Goal: Task Accomplishment & Management: Manage account settings

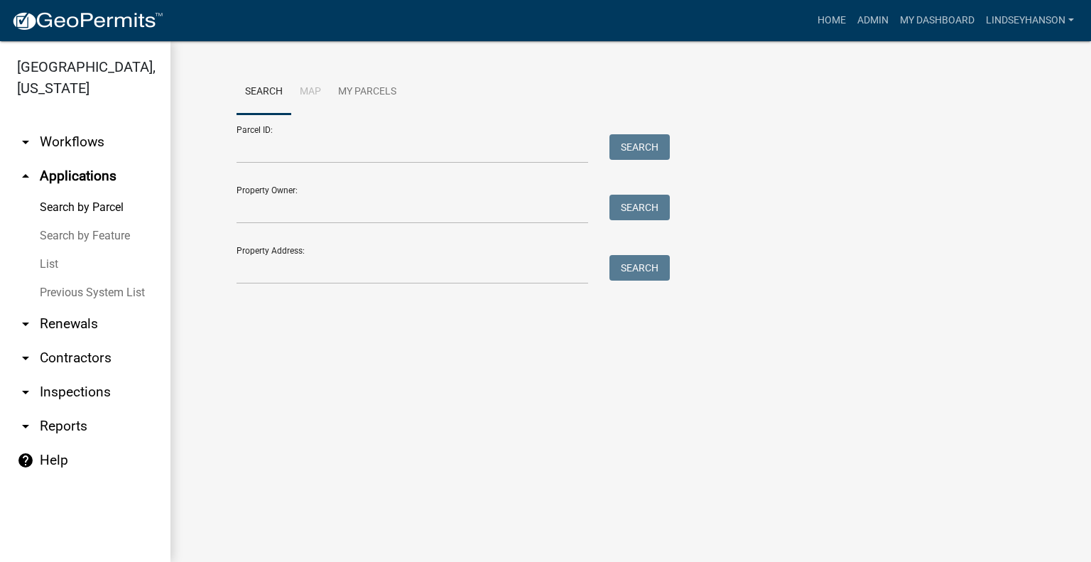
click at [108, 138] on link "arrow_drop_down Workflows" at bounding box center [85, 142] width 170 height 34
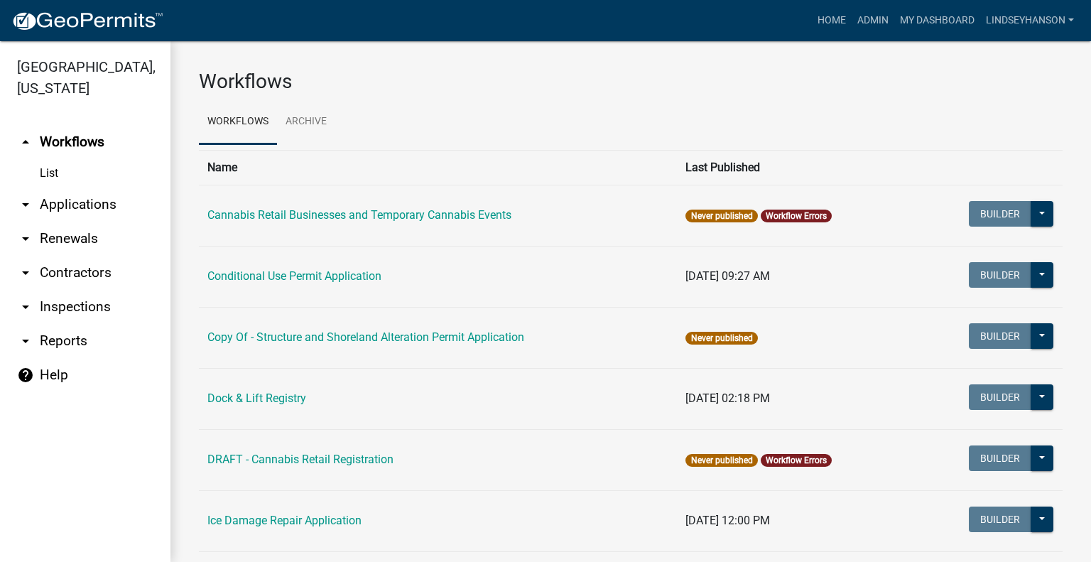
click at [108, 213] on link "arrow_drop_down Applications" at bounding box center [85, 204] width 170 height 34
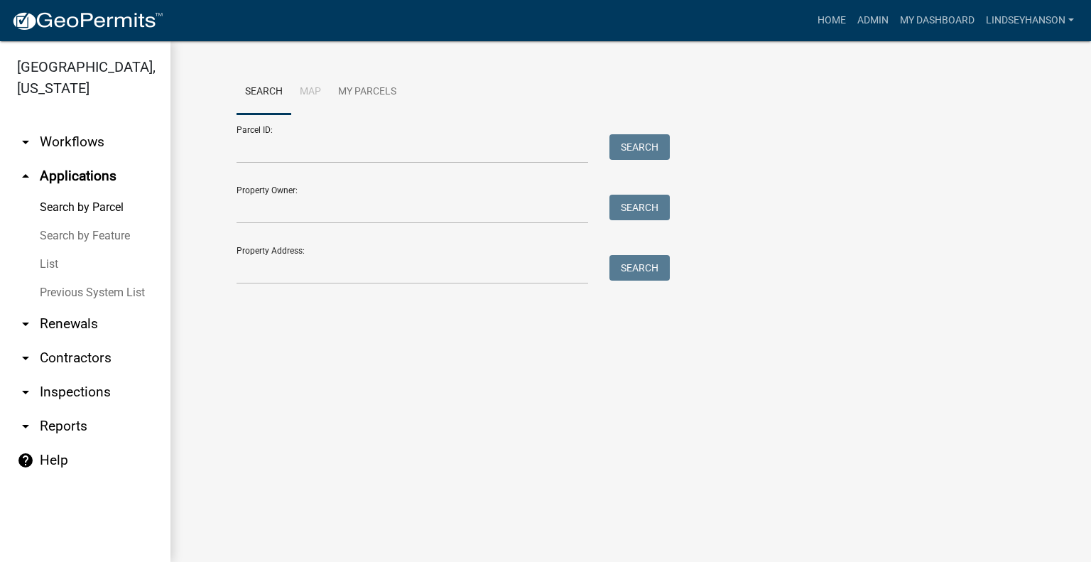
click at [84, 143] on link "arrow_drop_down Workflows" at bounding box center [85, 142] width 170 height 34
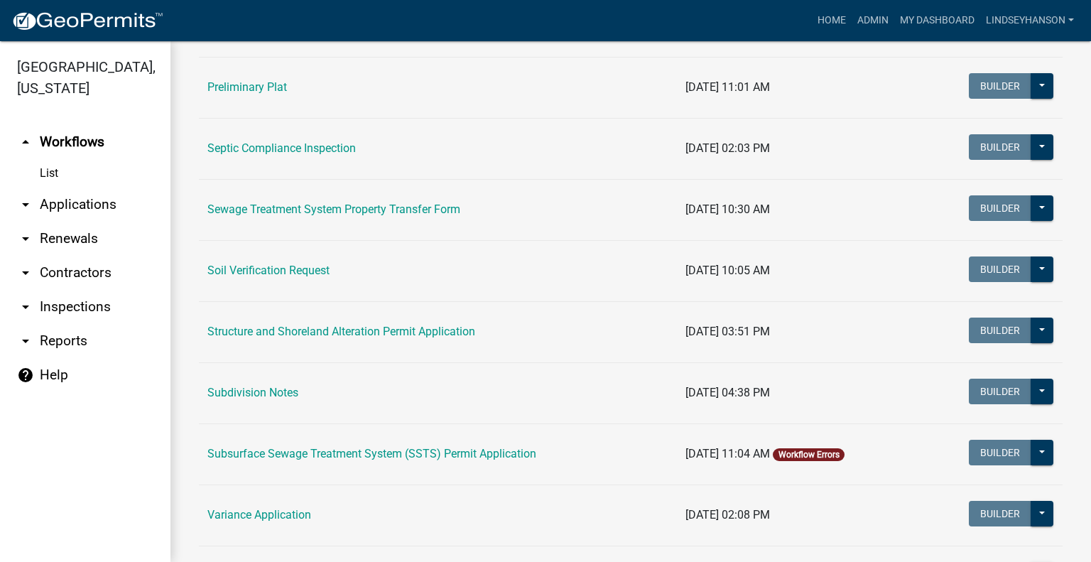
scroll to position [767, 0]
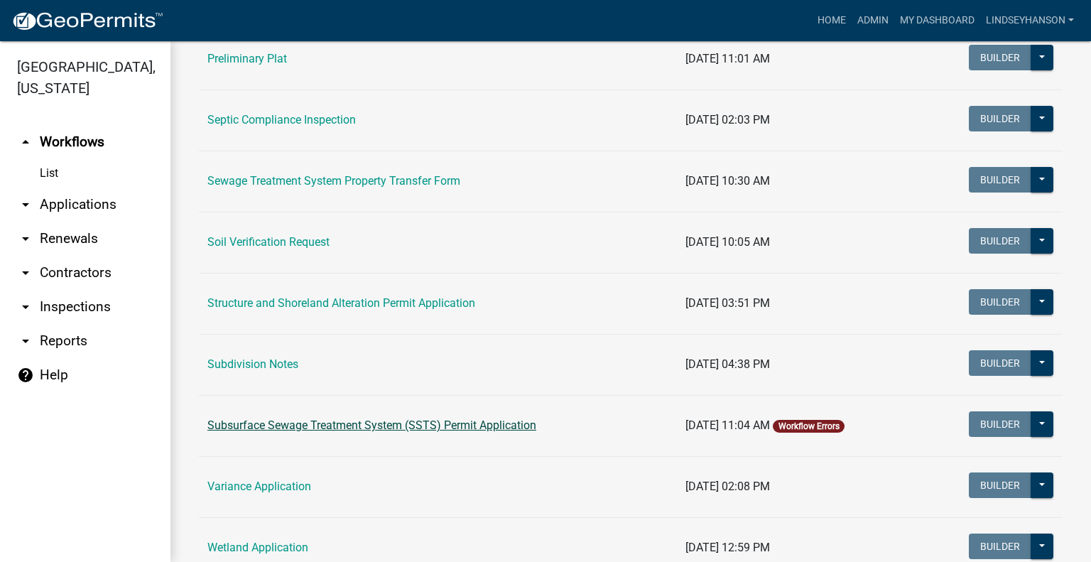
click at [453, 428] on link "Subsurface Sewage Treatment System (SSTS) Permit Application" at bounding box center [371, 424] width 329 height 13
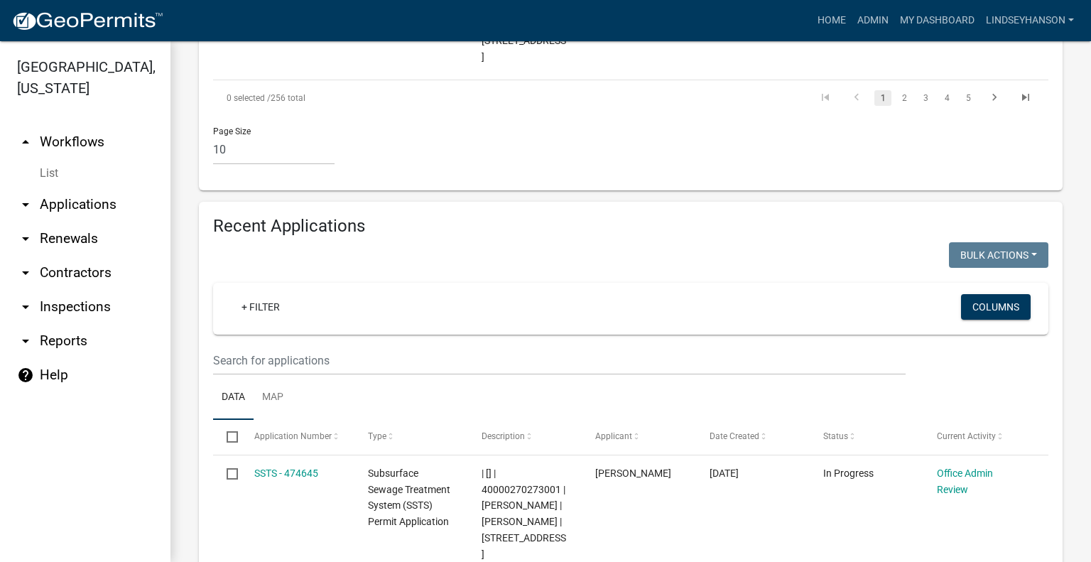
scroll to position [1565, 0]
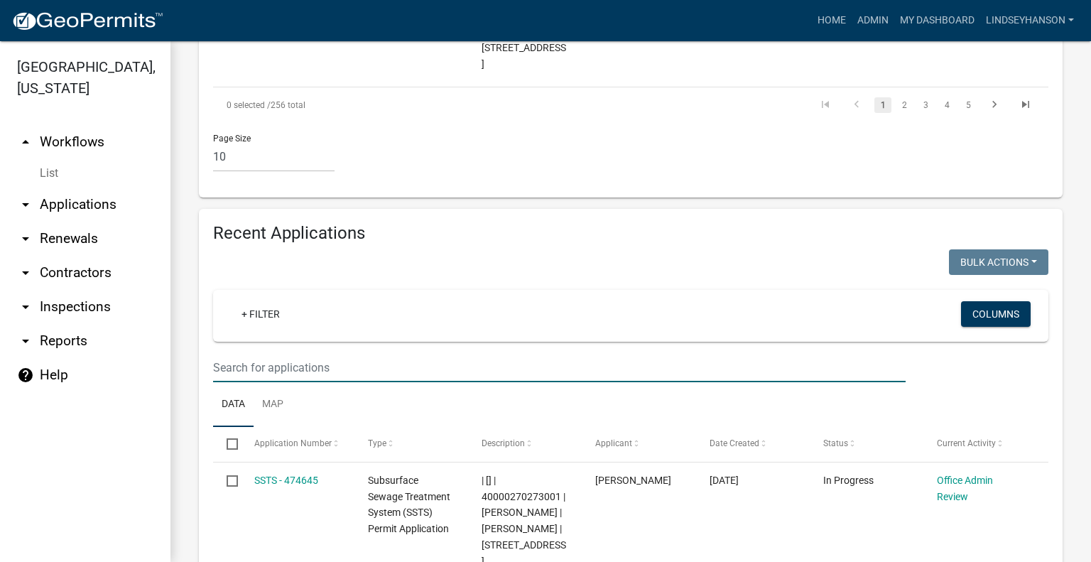
click at [473, 353] on input "text" at bounding box center [559, 367] width 692 height 29
type input "2025-347"
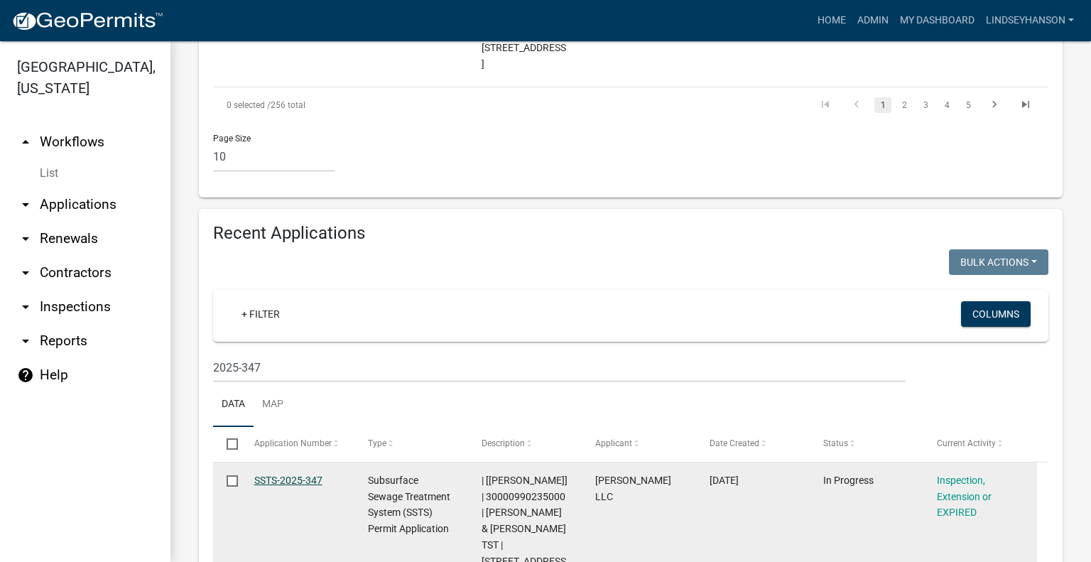
click at [307, 474] on link "SSTS-2025-347" at bounding box center [288, 479] width 68 height 11
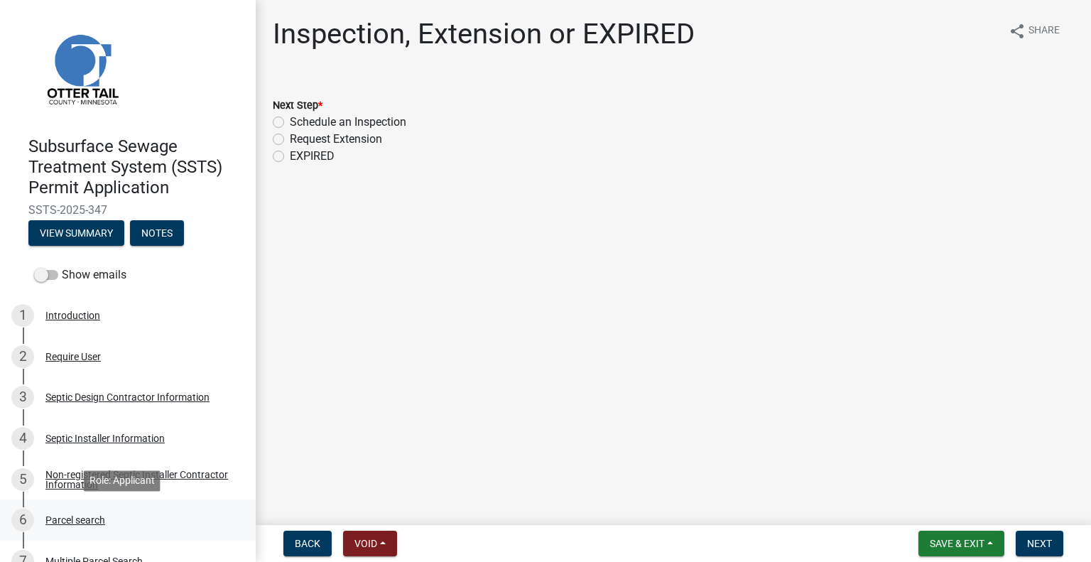
click at [92, 528] on div "6 Parcel search" at bounding box center [122, 519] width 222 height 23
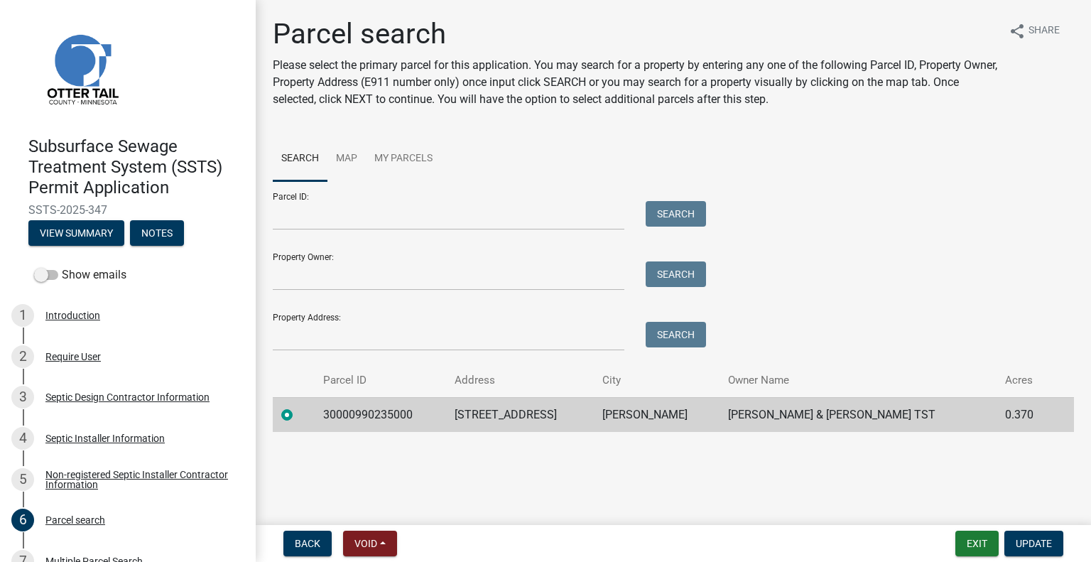
click at [389, 419] on td "30000990235000" at bounding box center [380, 414] width 131 height 35
copy td "30000990235000"
click at [535, 411] on td "44290 LITTLE PINE RD N" at bounding box center [519, 414] width 147 height 35
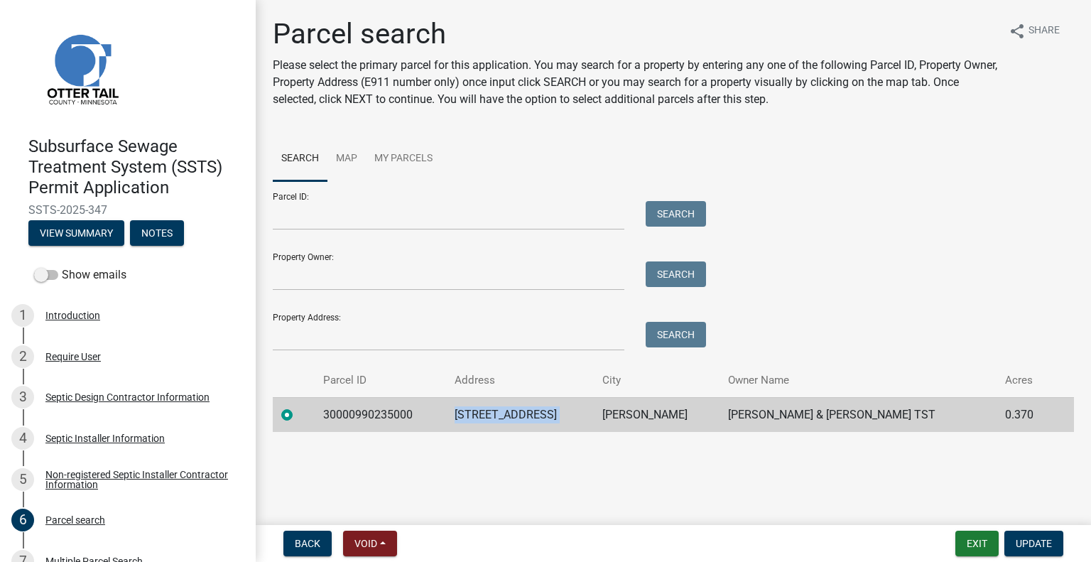
click at [535, 411] on td "44290 LITTLE PINE RD N" at bounding box center [519, 414] width 147 height 35
copy td "44290 LITTLE PINE RD N"
click at [694, 415] on td "PERHAM" at bounding box center [657, 414] width 126 height 35
copy td "PERHAM"
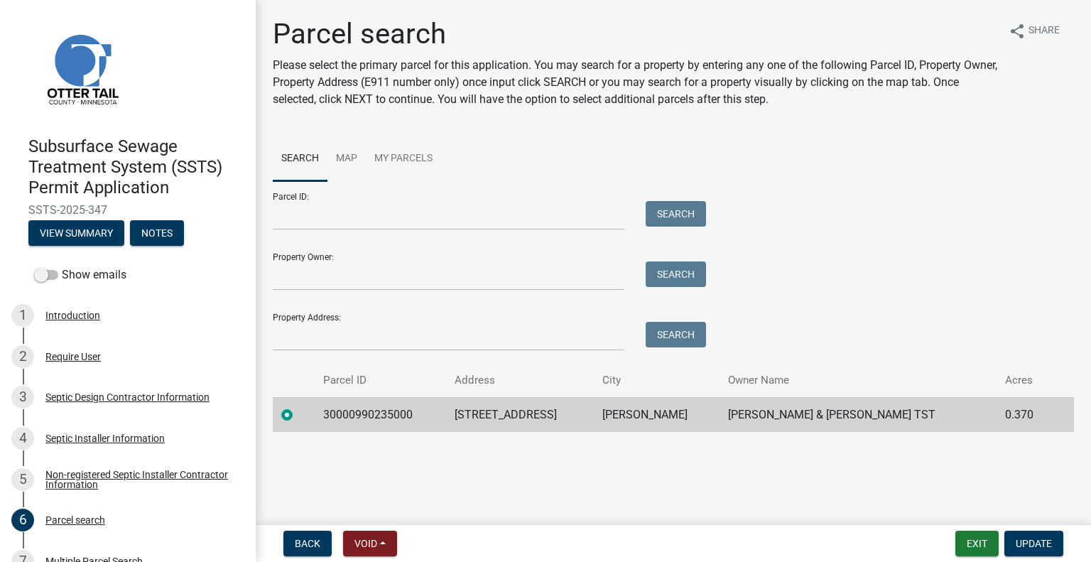
click at [834, 423] on td "MARK & PATRICIA NIELSEN TST" at bounding box center [857, 414] width 277 height 35
click at [831, 419] on td "MARK & PATRICIA NIELSEN TST" at bounding box center [857, 414] width 277 height 35
click at [831, 418] on td "MARK & PATRICIA NIELSEN TST" at bounding box center [857, 414] width 277 height 35
copy td "MARK & PATRICIA NIELSEN TST"
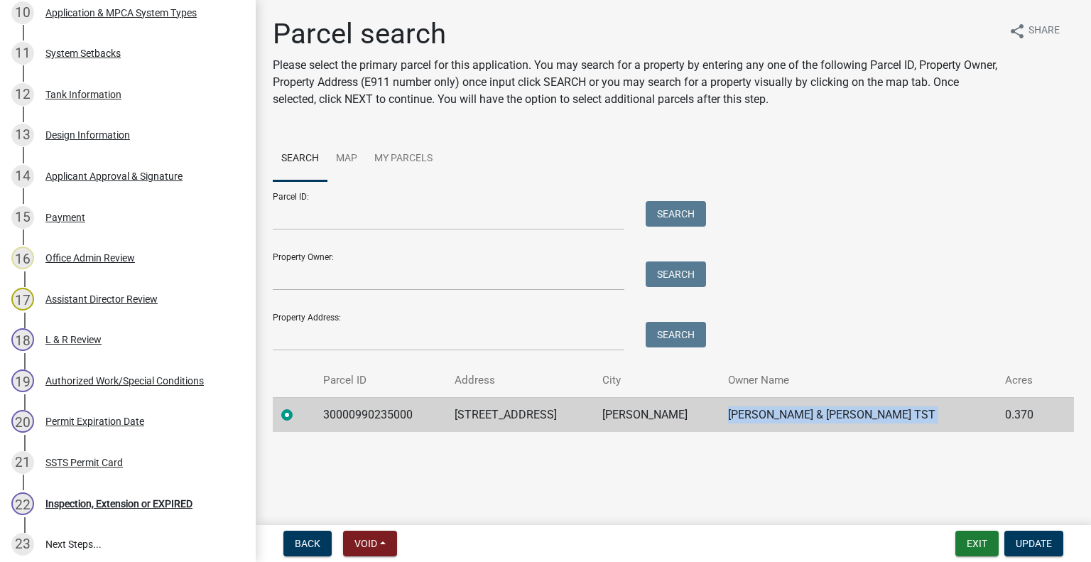
scroll to position [806, 0]
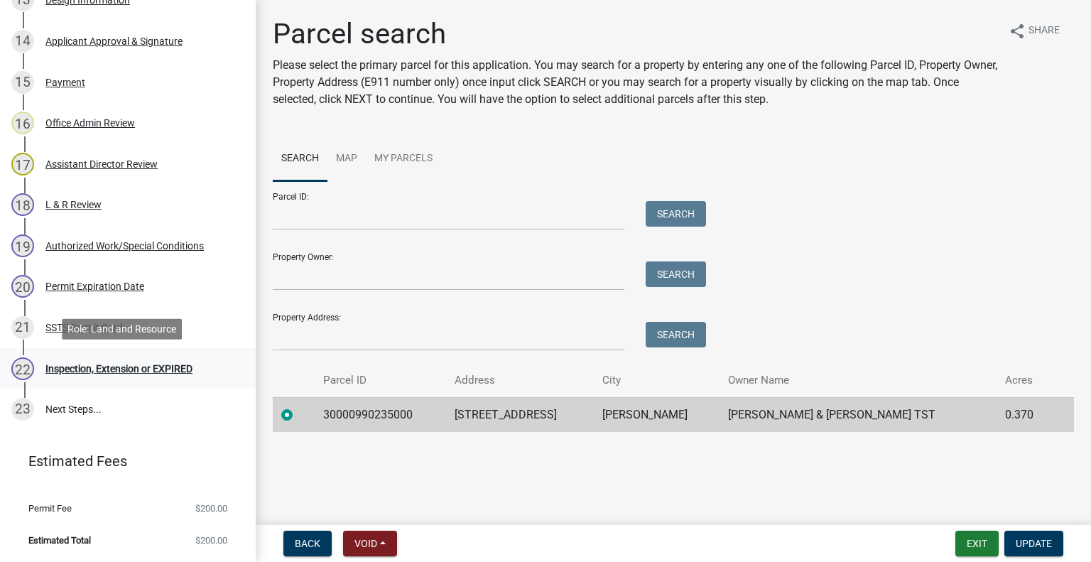
click at [100, 374] on div "22 Inspection, Extension or EXPIRED" at bounding box center [122, 368] width 222 height 23
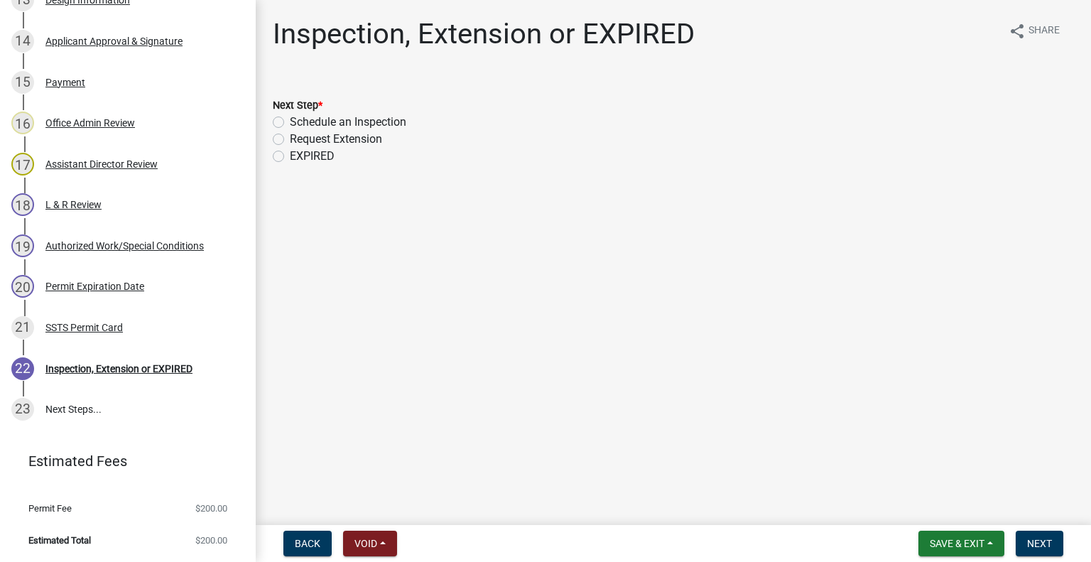
click at [324, 118] on label "Schedule an Inspection" at bounding box center [348, 122] width 116 height 17
click at [299, 118] on input "Schedule an Inspection" at bounding box center [294, 118] width 9 height 9
radio input "true"
click at [1028, 542] on span "Next" at bounding box center [1039, 543] width 25 height 11
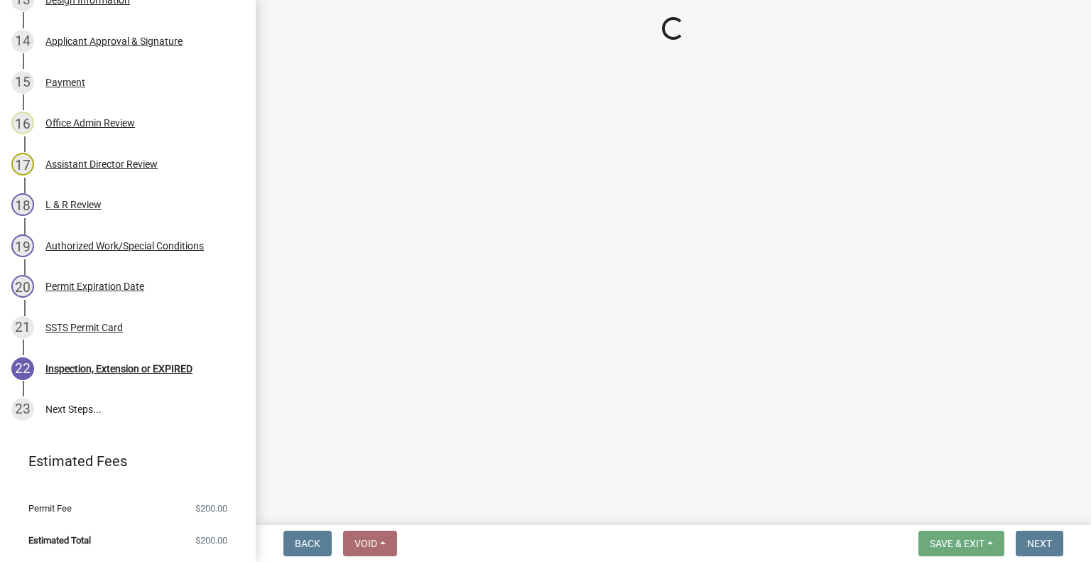
scroll to position [846, 0]
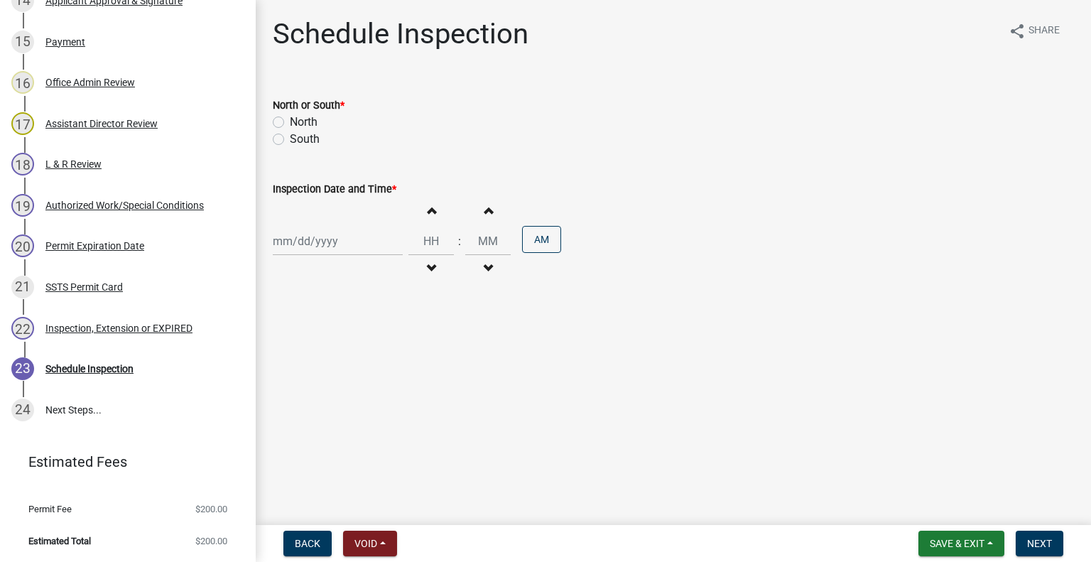
click at [295, 124] on label "North" at bounding box center [304, 122] width 28 height 17
click at [295, 123] on input "North" at bounding box center [294, 118] width 9 height 9
radio input "true"
click at [320, 238] on div at bounding box center [338, 241] width 130 height 29
select select "9"
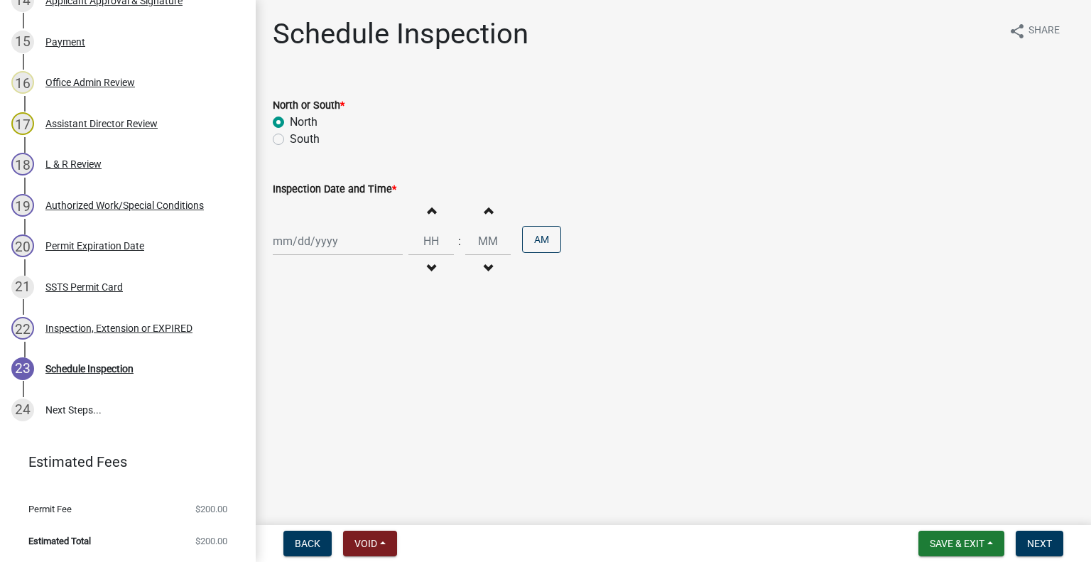
select select "2025"
click at [312, 329] on div "9" at bounding box center [309, 339] width 23 height 23
type input "09/09/2025"
drag, startPoint x: 428, startPoint y: 266, endPoint x: 452, endPoint y: 270, distance: 23.8
click at [427, 268] on span "button" at bounding box center [430, 268] width 7 height 11
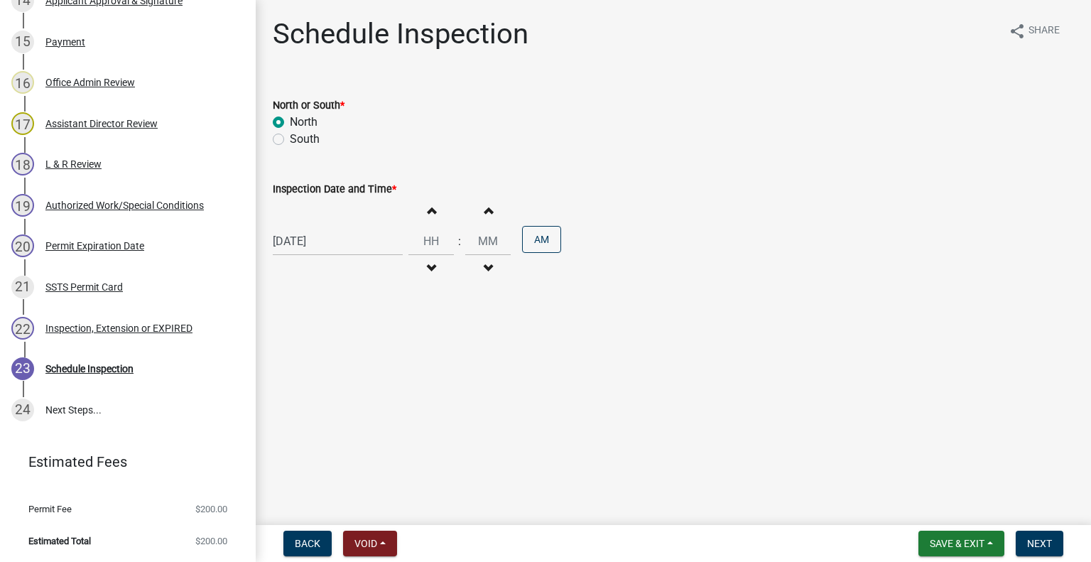
type input "11"
type input "00"
click at [427, 275] on button "Decrement hours" at bounding box center [431, 269] width 30 height 26
type input "10"
click at [552, 244] on button "PM" at bounding box center [541, 239] width 39 height 27
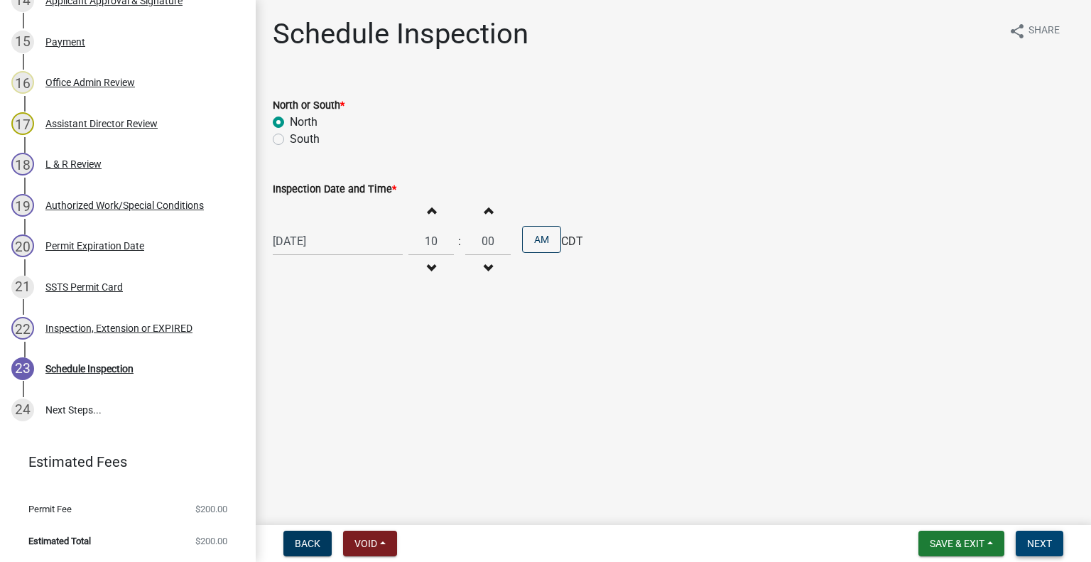
click at [1045, 547] on span "Next" at bounding box center [1039, 543] width 25 height 11
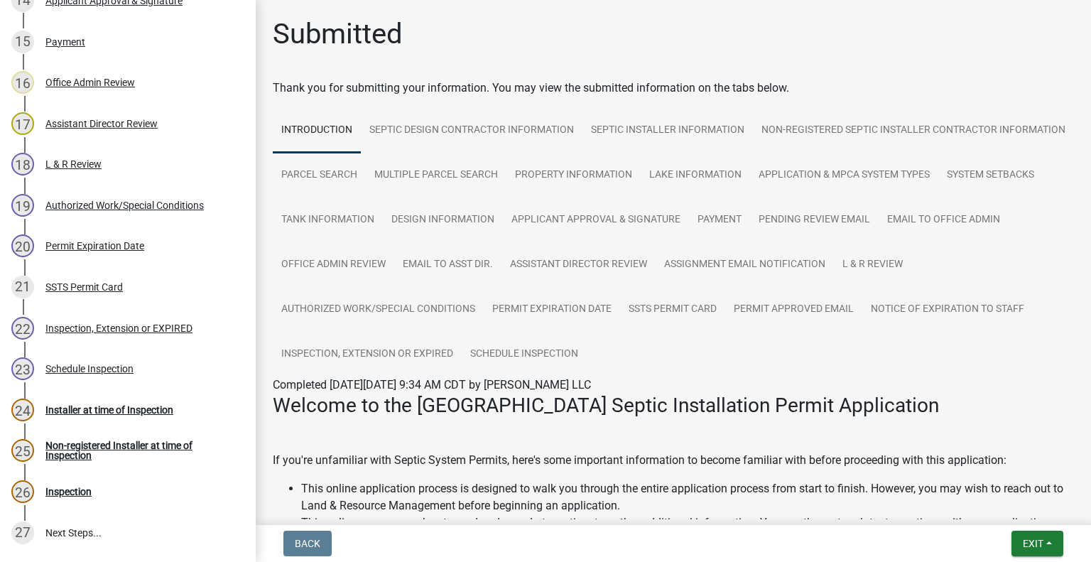
scroll to position [969, 0]
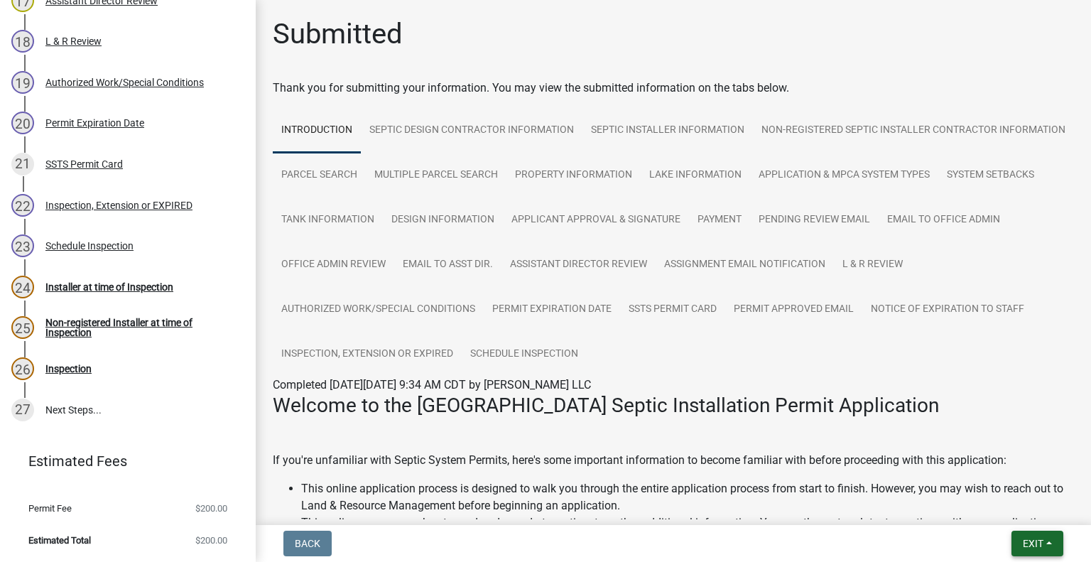
click at [1037, 538] on span "Exit" at bounding box center [1032, 543] width 21 height 11
click at [1010, 507] on button "Save & Exit" at bounding box center [1007, 506] width 114 height 34
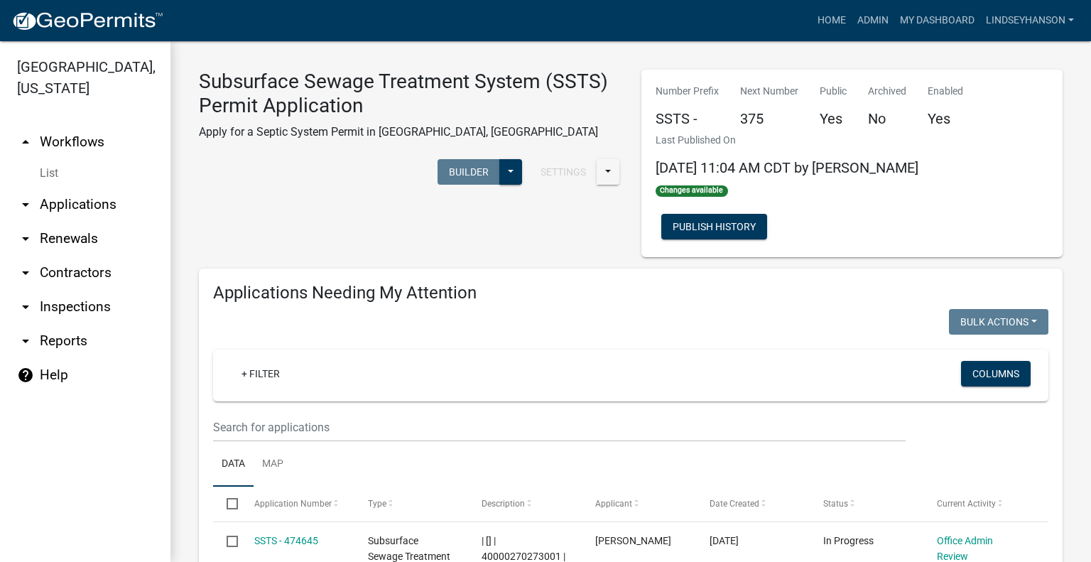
click at [112, 210] on link "arrow_drop_down Applications" at bounding box center [85, 204] width 170 height 34
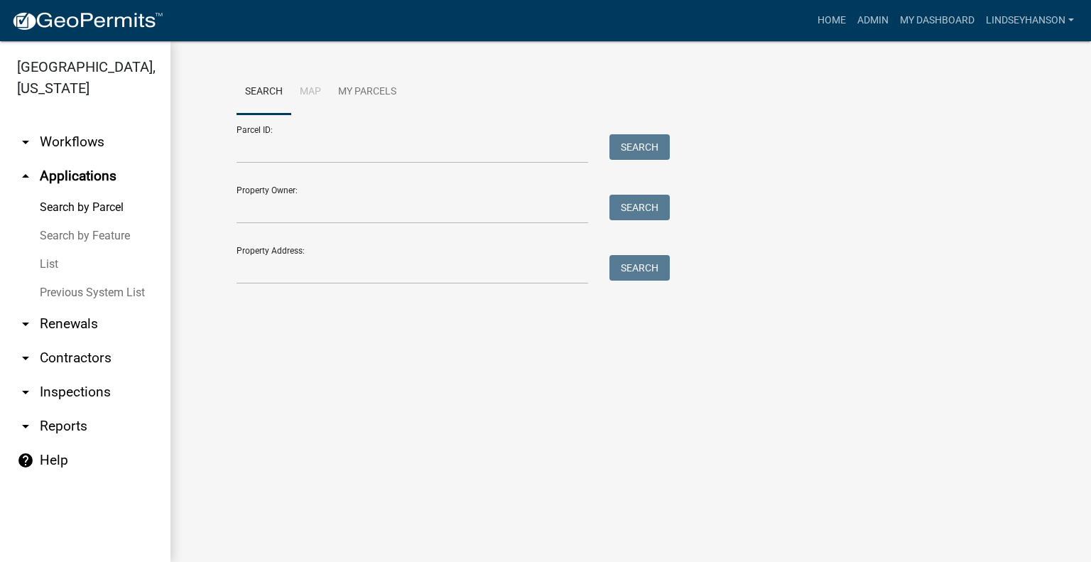
click at [76, 153] on link "arrow_drop_down Workflows" at bounding box center [85, 142] width 170 height 34
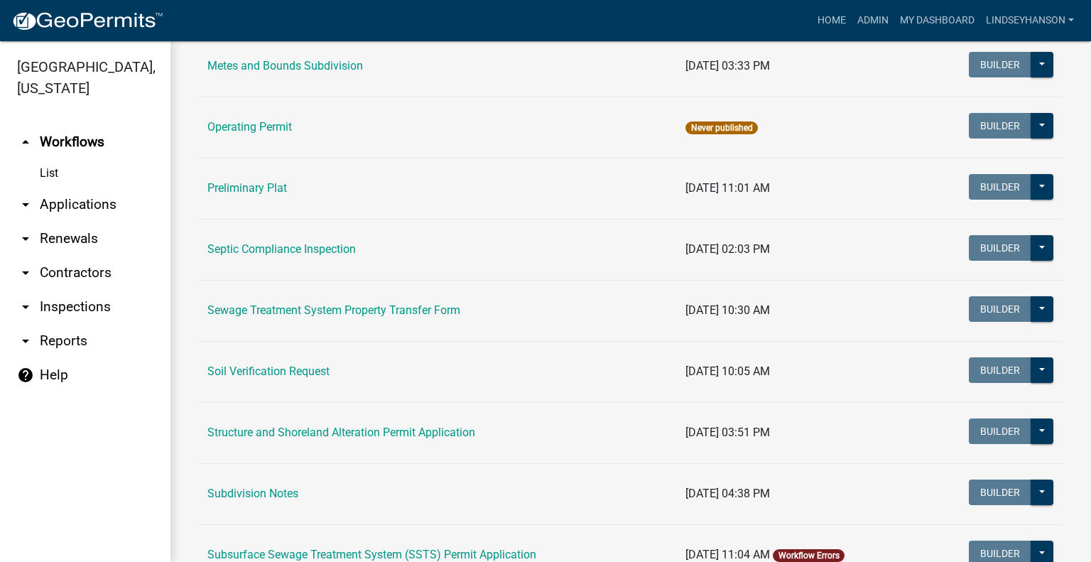
scroll to position [639, 0]
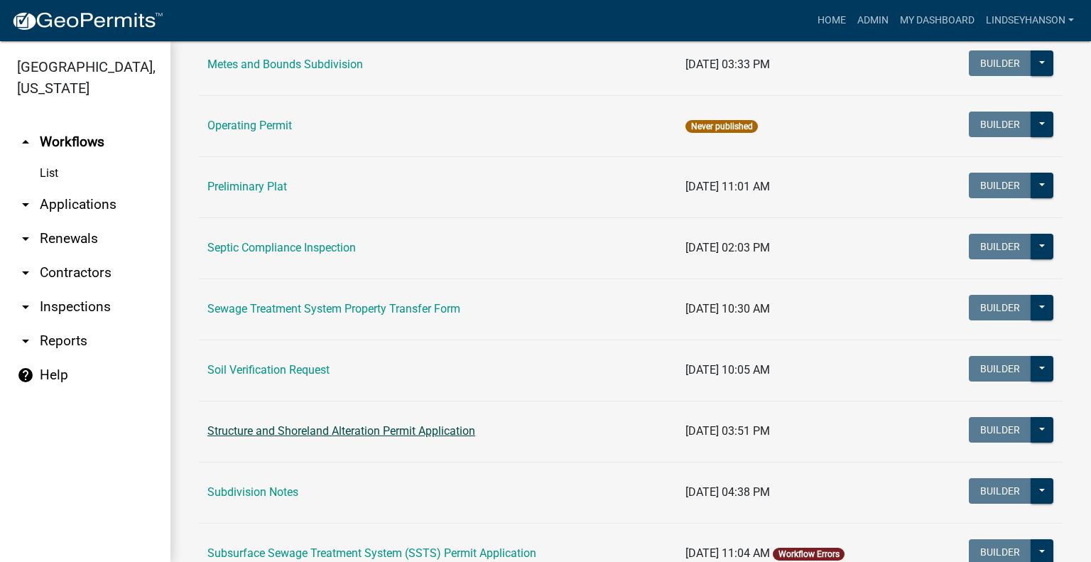
click at [385, 432] on link "Structure and Shoreland Alteration Permit Application" at bounding box center [341, 430] width 268 height 13
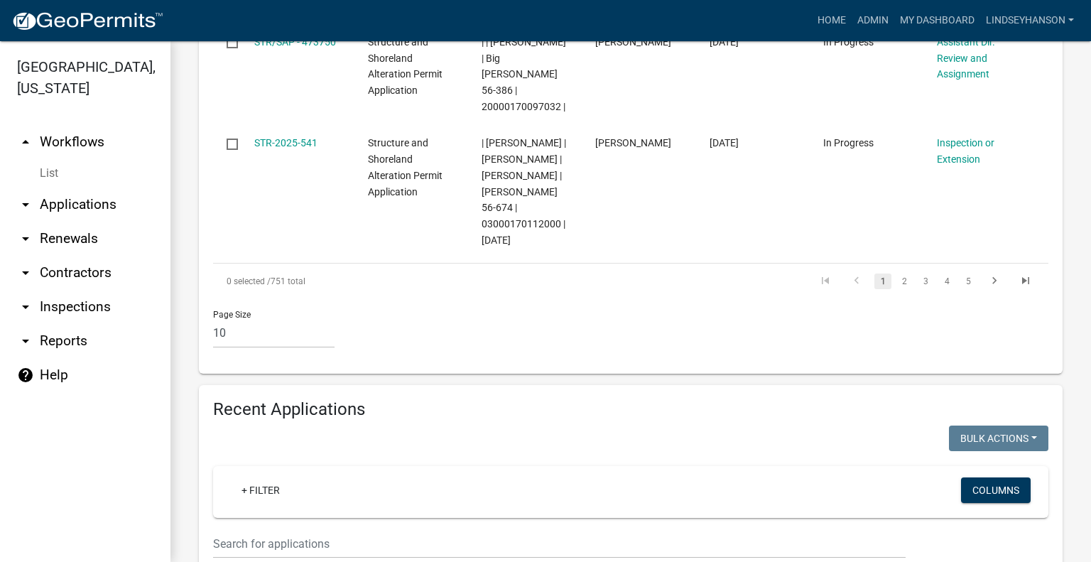
scroll to position [1452, 0]
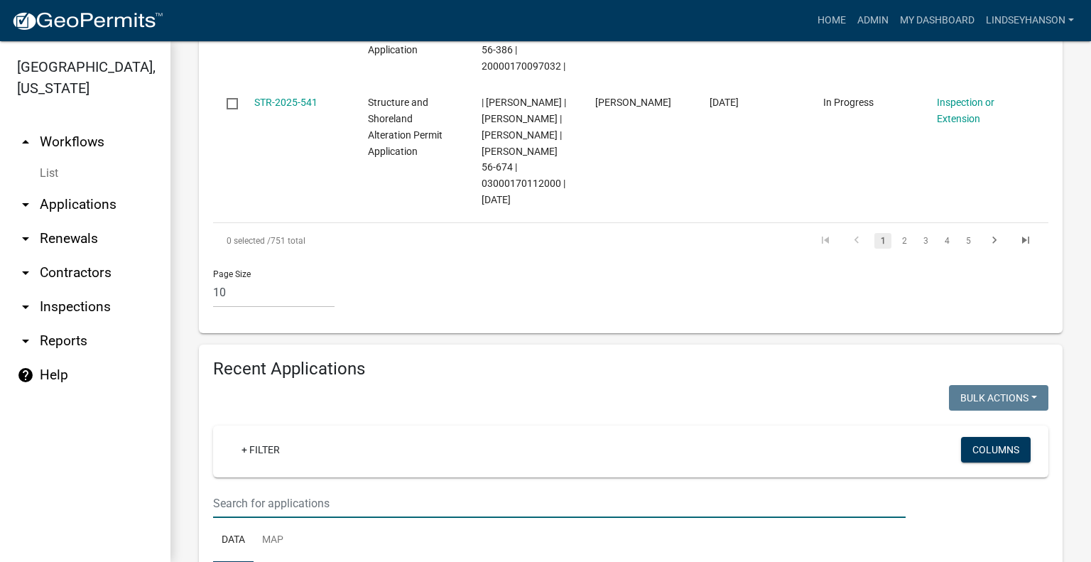
click at [537, 489] on input "text" at bounding box center [559, 503] width 692 height 29
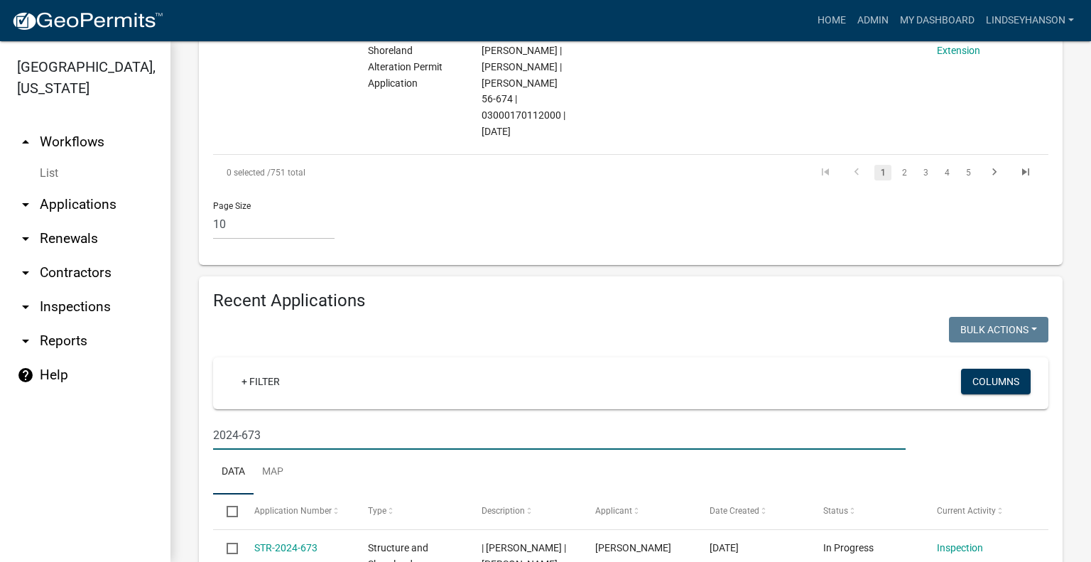
scroll to position [1523, 0]
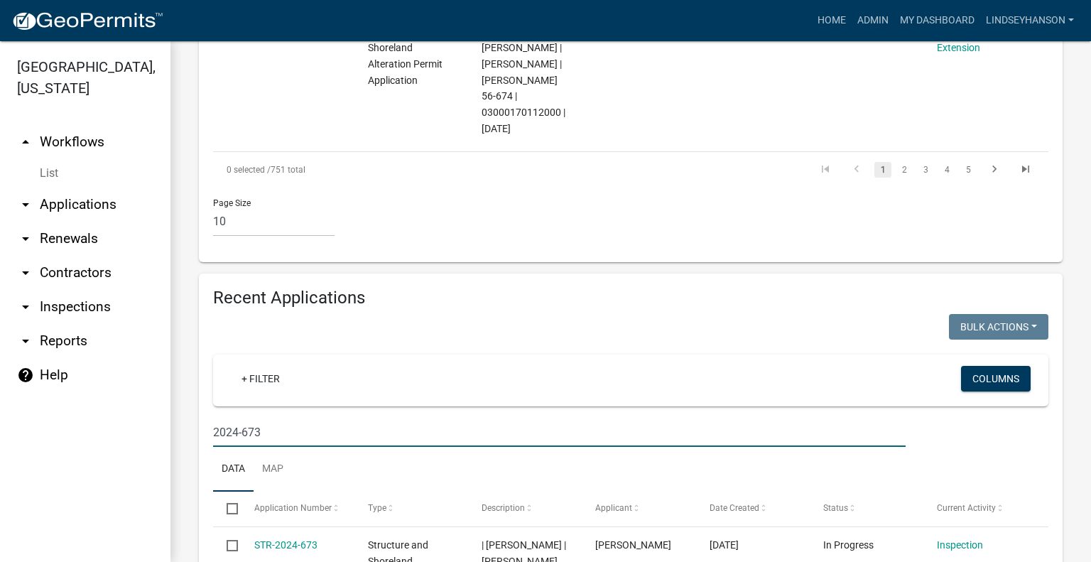
type input "2024-673"
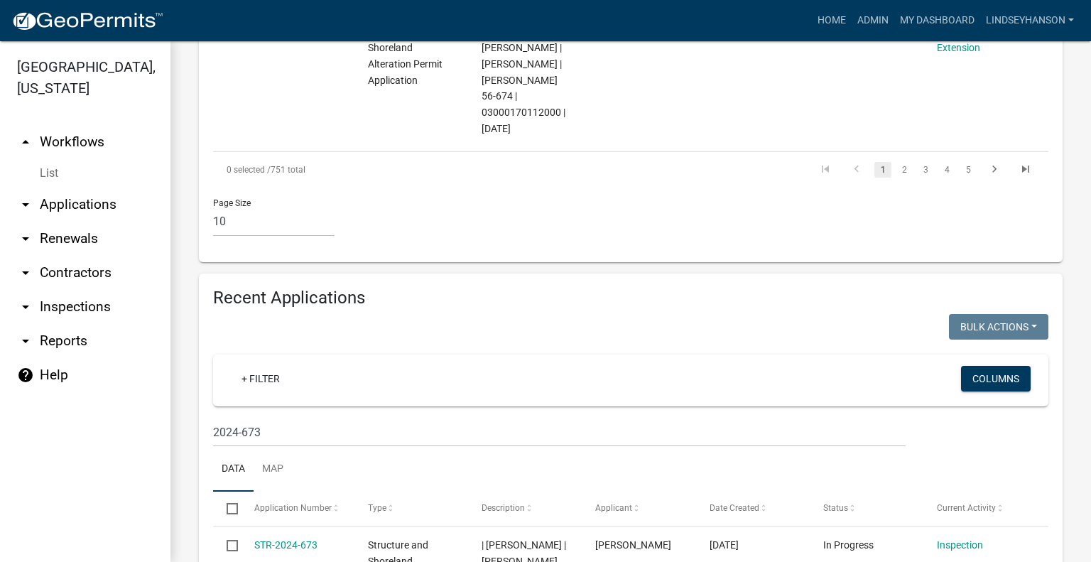
click at [90, 137] on link "arrow_drop_up Workflows" at bounding box center [85, 142] width 170 height 34
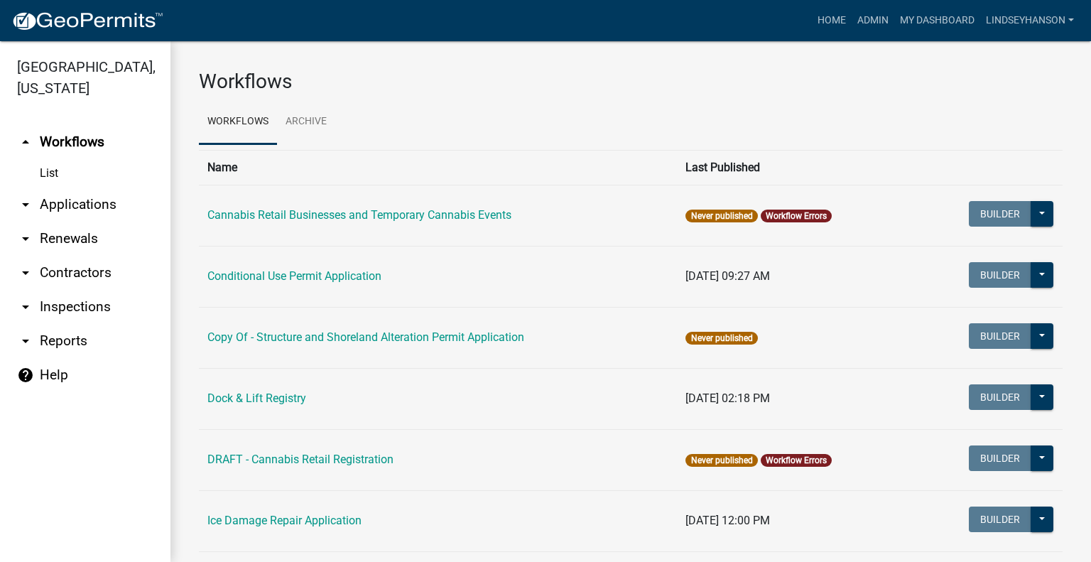
click at [102, 209] on link "arrow_drop_down Applications" at bounding box center [85, 204] width 170 height 34
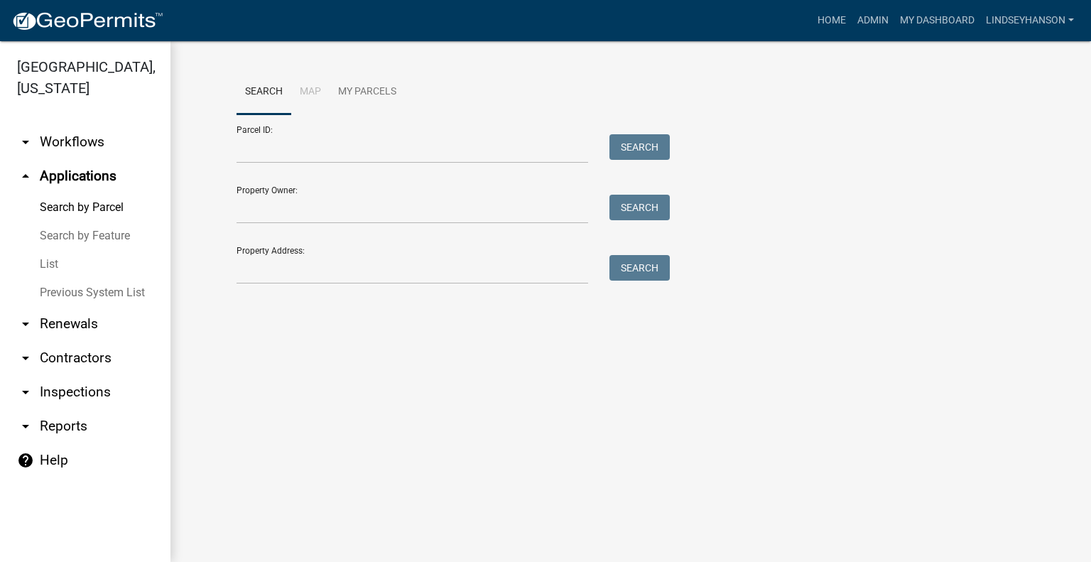
click at [60, 147] on link "arrow_drop_down Workflows" at bounding box center [85, 142] width 170 height 34
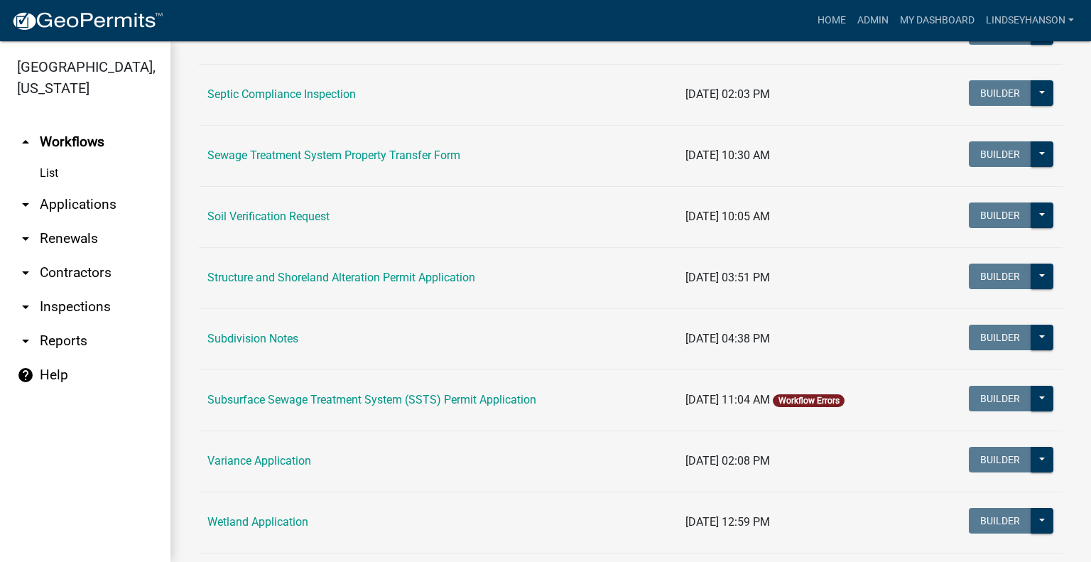
scroll to position [795, 0]
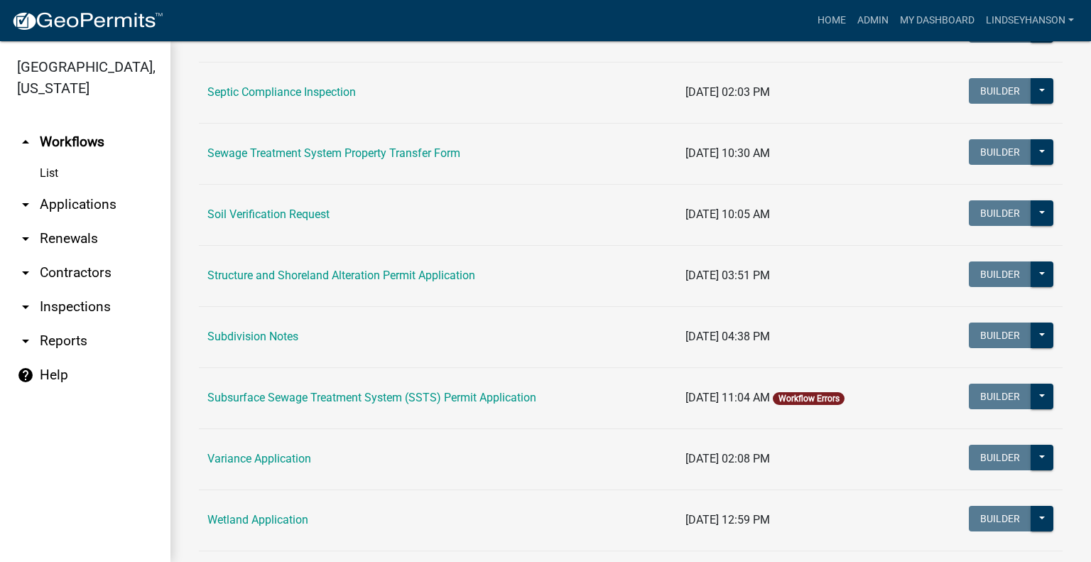
click at [471, 387] on td "Subsurface Sewage Treatment System (SSTS) Permit Application" at bounding box center [438, 397] width 478 height 61
click at [467, 394] on link "Subsurface Sewage Treatment System (SSTS) Permit Application" at bounding box center [371, 397] width 329 height 13
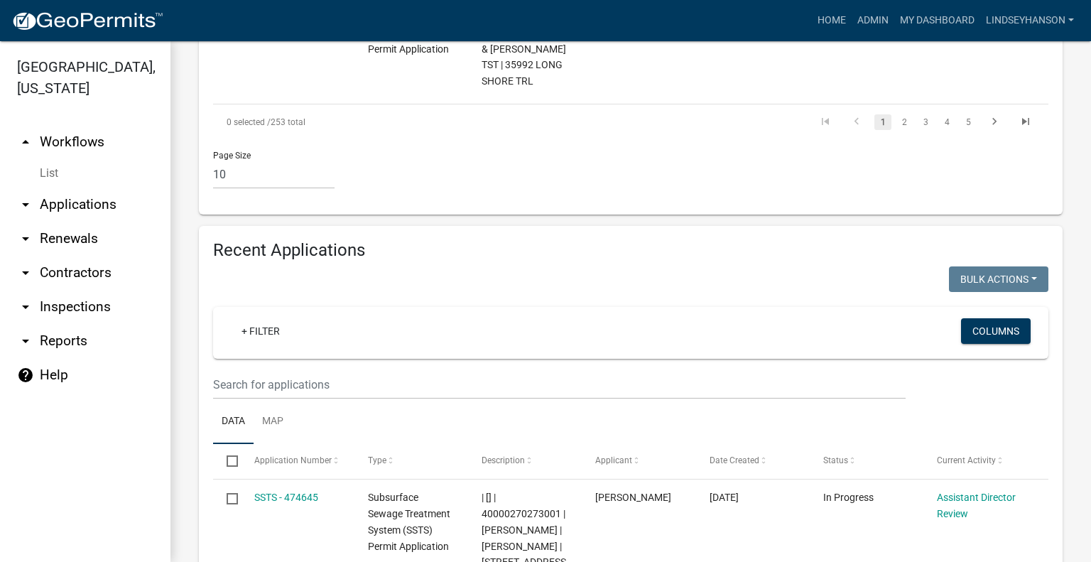
scroll to position [1638, 0]
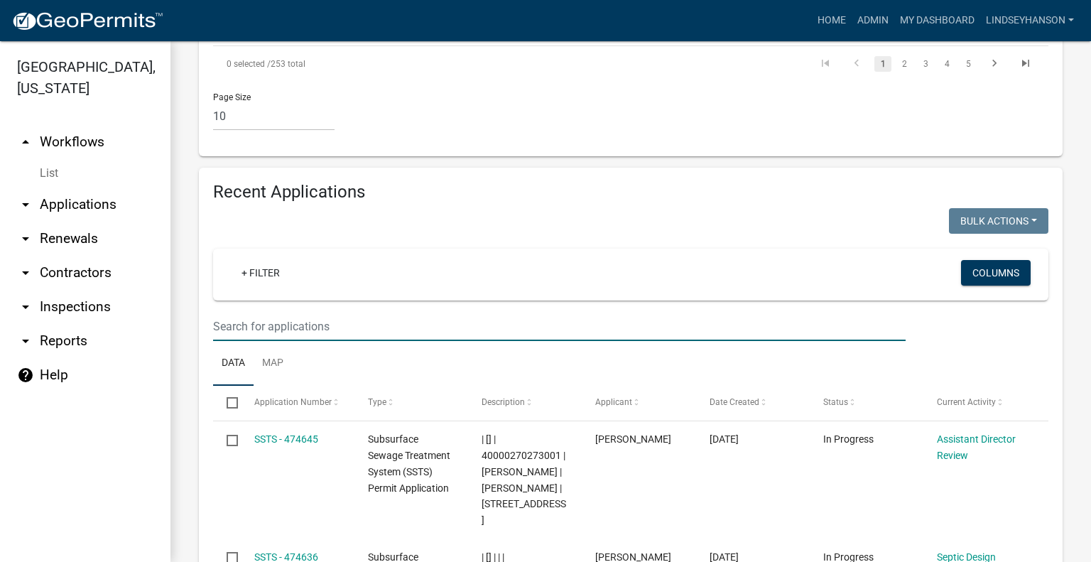
click at [746, 312] on input "text" at bounding box center [559, 326] width 692 height 29
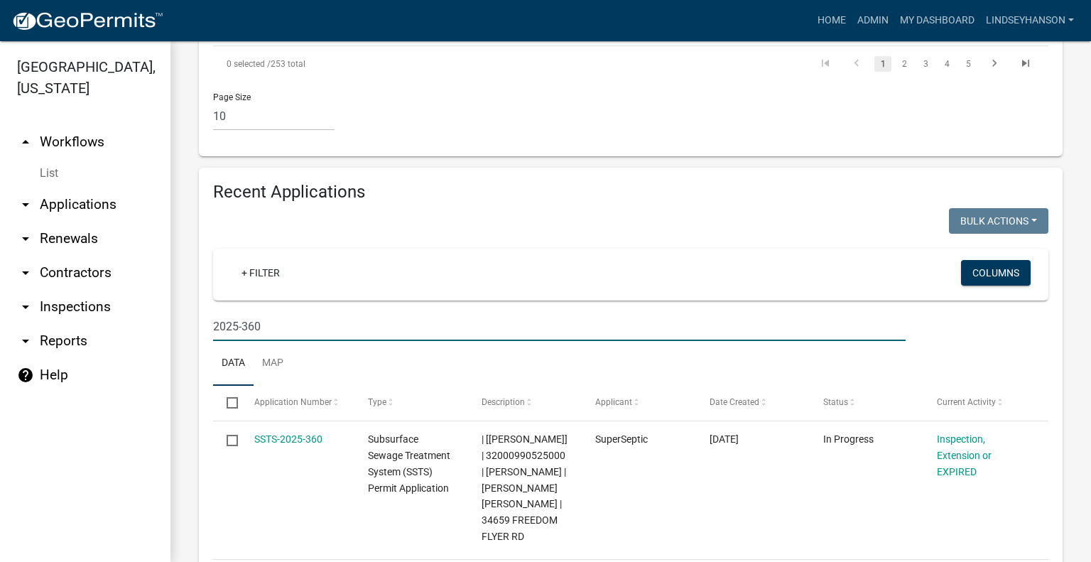
type input "2025-360"
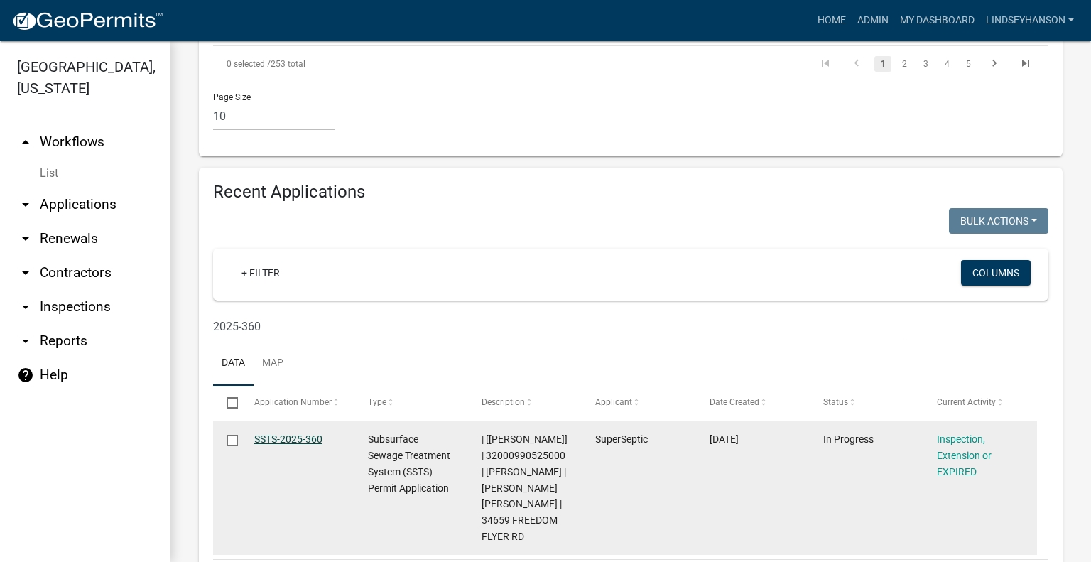
click at [319, 433] on link "SSTS-2025-360" at bounding box center [288, 438] width 68 height 11
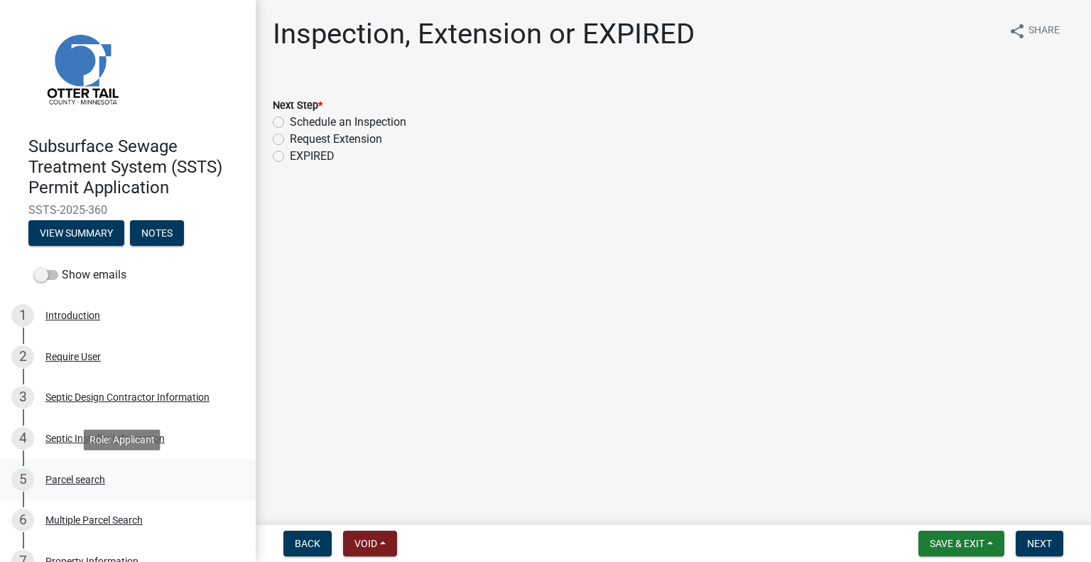
click at [82, 479] on div "Parcel search" at bounding box center [75, 479] width 60 height 10
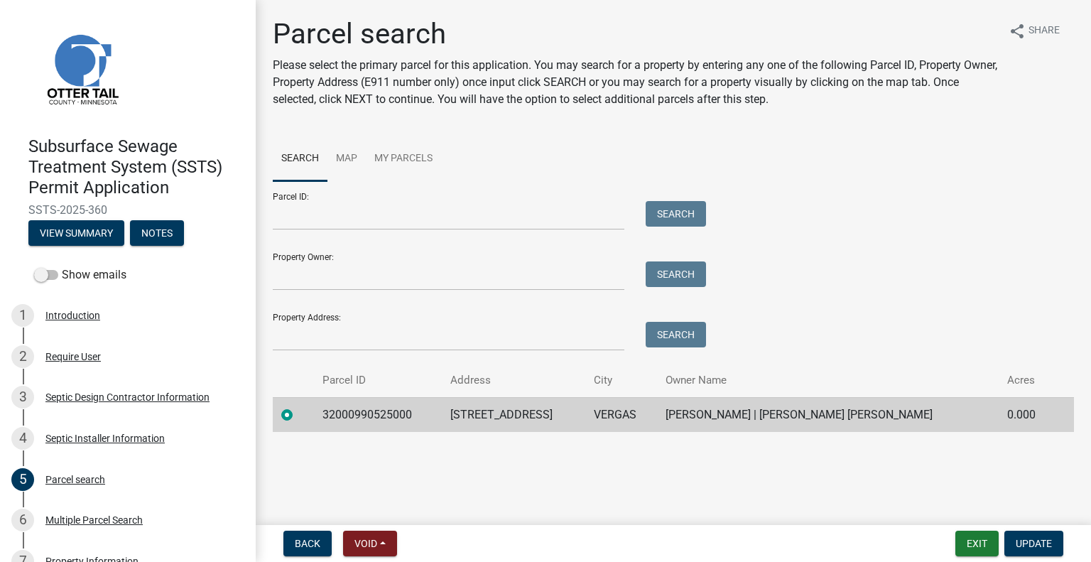
click at [381, 411] on td "32000990525000" at bounding box center [378, 414] width 128 height 35
copy td "32000990525000"
click at [523, 412] on td "34659 FREEDOM FLYER RD" at bounding box center [513, 414] width 143 height 35
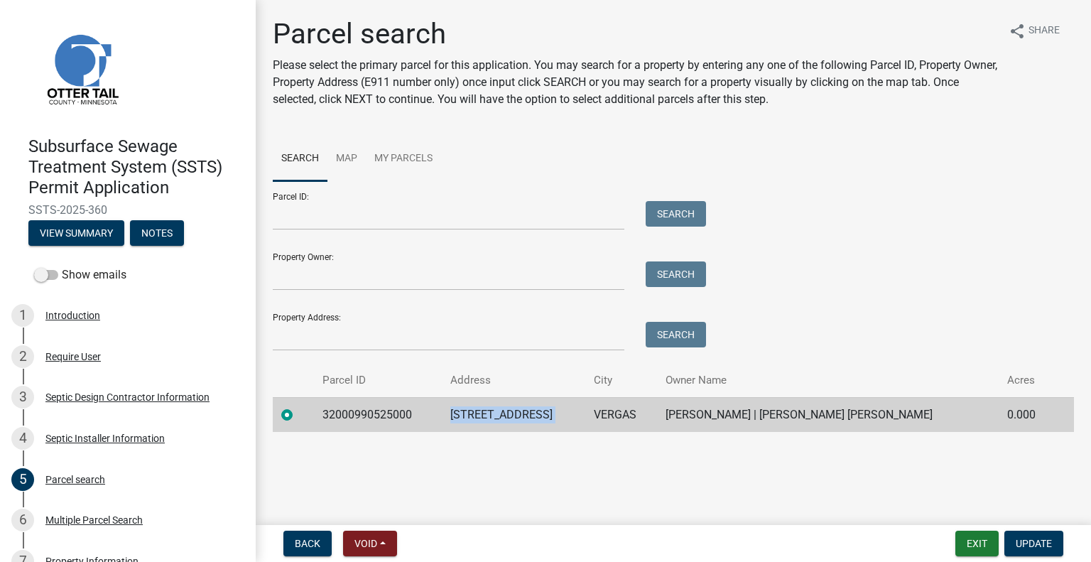
click at [523, 412] on td "34659 FREEDOM FLYER RD" at bounding box center [513, 414] width 143 height 35
copy td "34659 FREEDOM FLYER RD"
drag, startPoint x: 693, startPoint y: 422, endPoint x: 692, endPoint y: 413, distance: 10.0
click at [657, 422] on td "VERGAS" at bounding box center [621, 414] width 72 height 35
click at [657, 410] on td "VERGAS" at bounding box center [621, 414] width 72 height 35
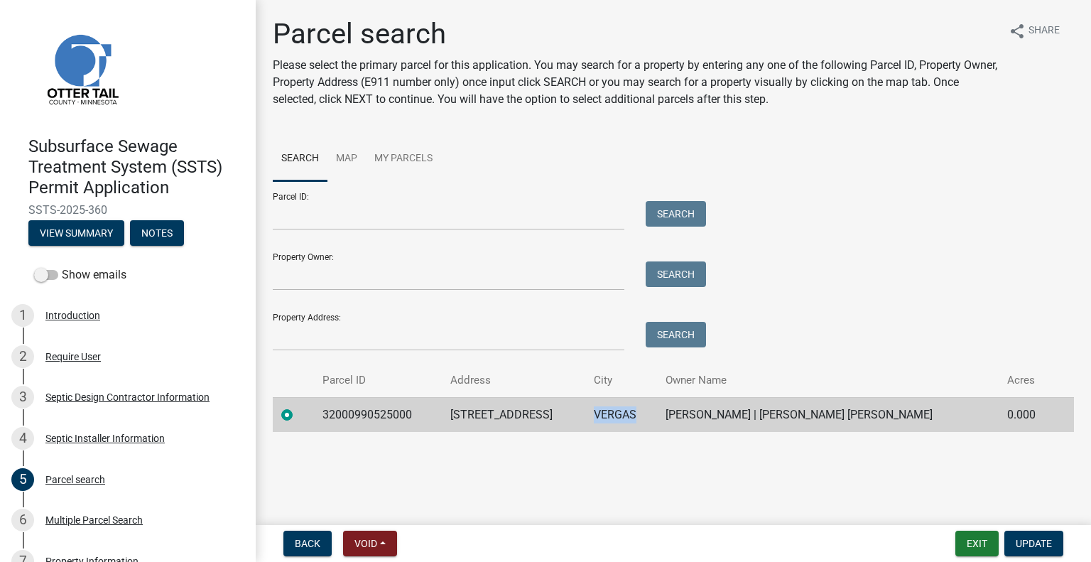
click at [657, 410] on td "VERGAS" at bounding box center [621, 414] width 72 height 35
copy td "VERGAS"
click at [807, 418] on td "TERRY LIPP | ANGELA STOA LIPP" at bounding box center [828, 414] width 342 height 35
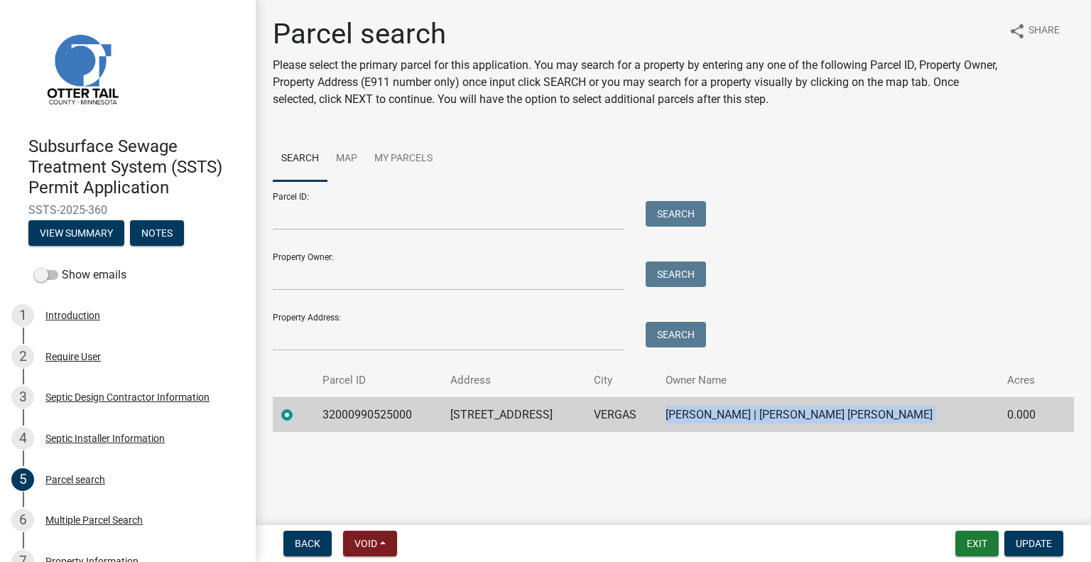
copy td "TERRY LIPP | ANGELA STOA LIPP"
drag, startPoint x: 243, startPoint y: 206, endPoint x: 236, endPoint y: 207, distance: 7.1
click at [241, 207] on header "Subsurface Sewage Treatment System (SSTS) Permit Application SSTS-2025-360 View…" at bounding box center [128, 130] width 256 height 261
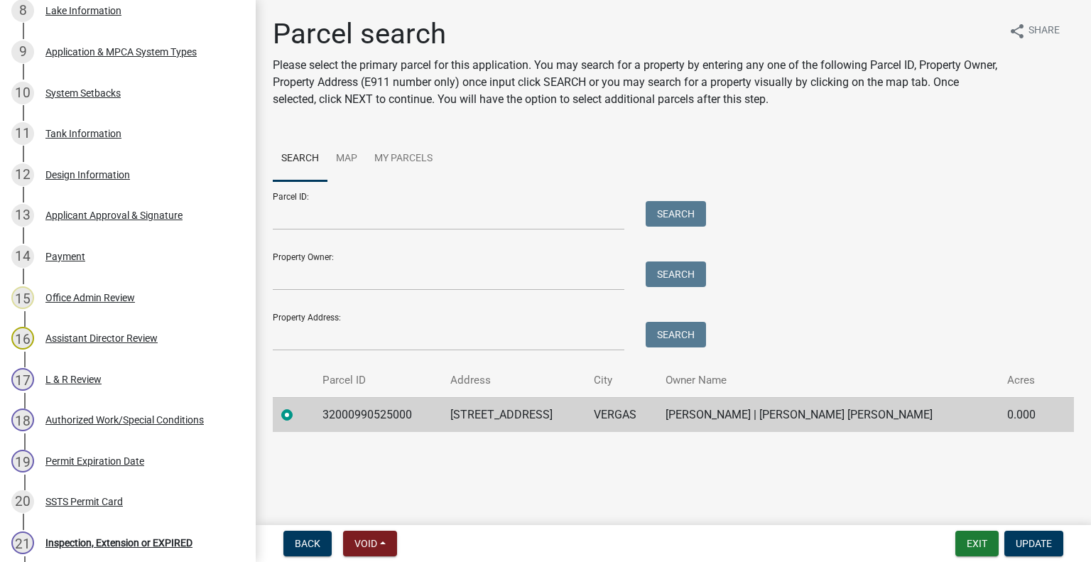
scroll to position [765, 0]
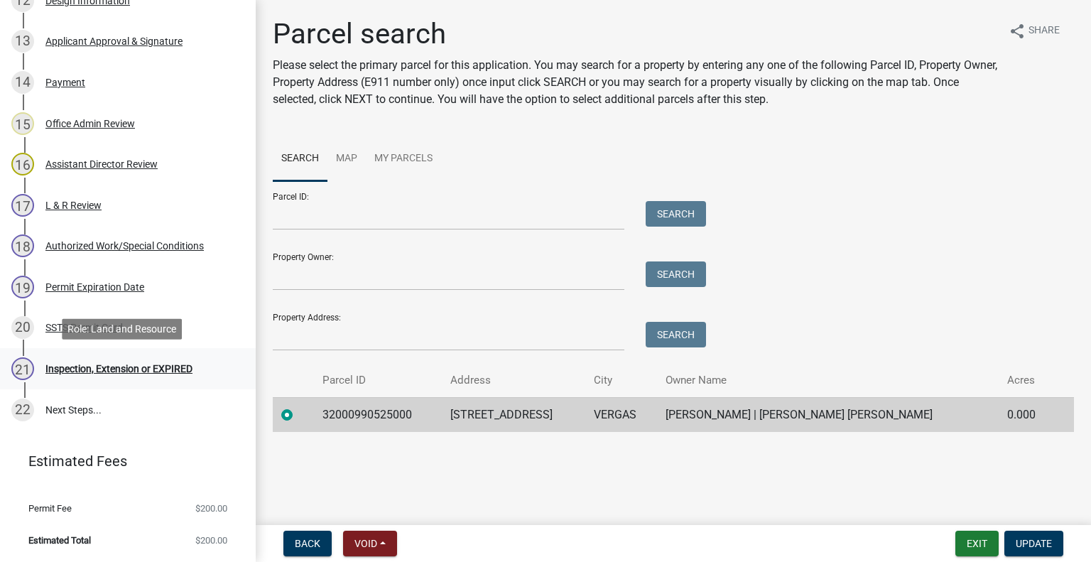
click at [155, 374] on div "21 Inspection, Extension or EXPIRED" at bounding box center [122, 368] width 222 height 23
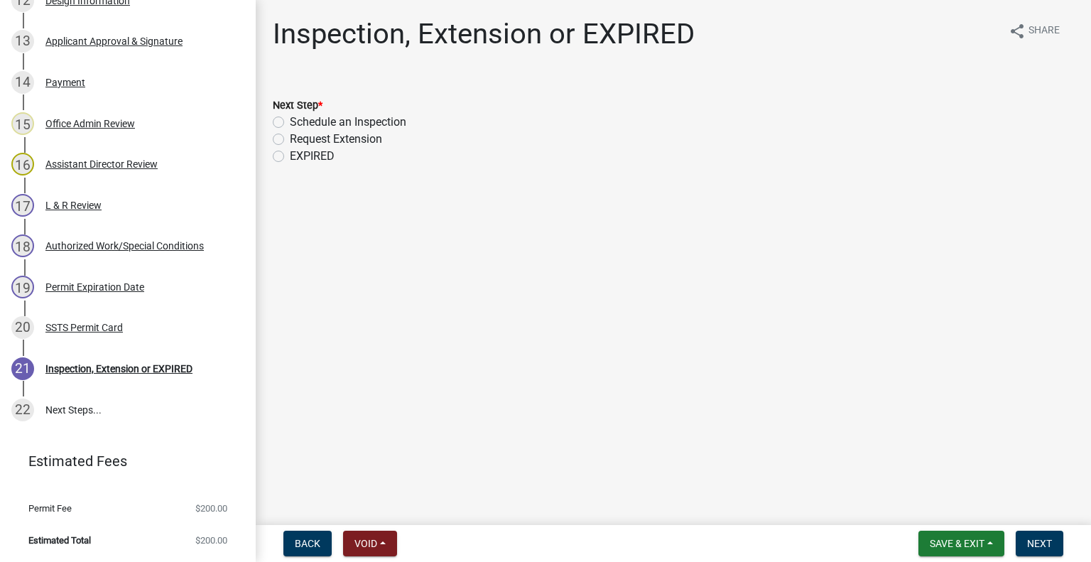
click at [360, 119] on label "Schedule an Inspection" at bounding box center [348, 122] width 116 height 17
click at [299, 119] on input "Schedule an Inspection" at bounding box center [294, 118] width 9 height 9
radio input "true"
click at [1034, 538] on span "Next" at bounding box center [1039, 543] width 25 height 11
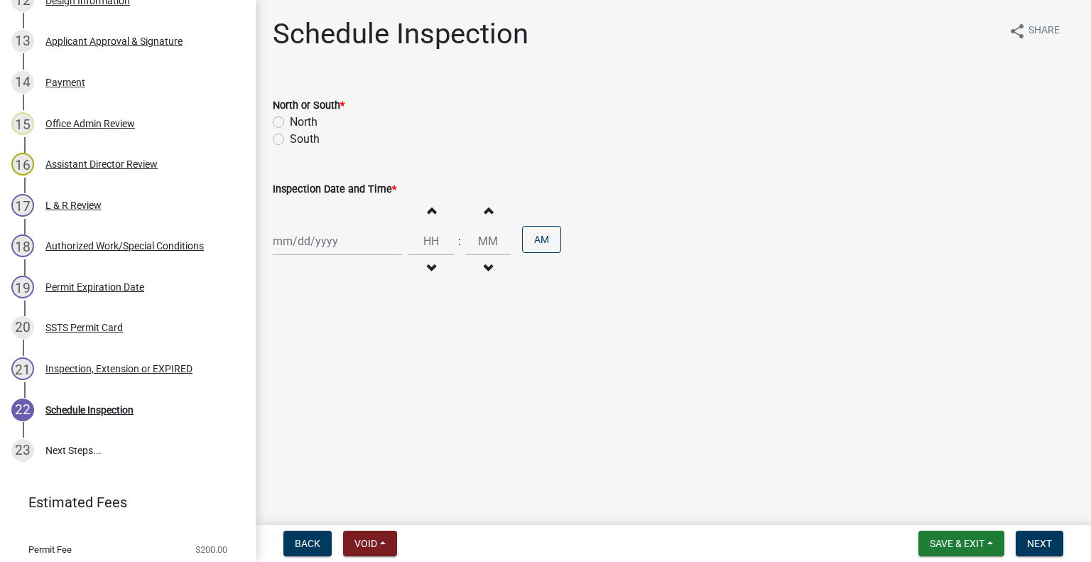
scroll to position [806, 0]
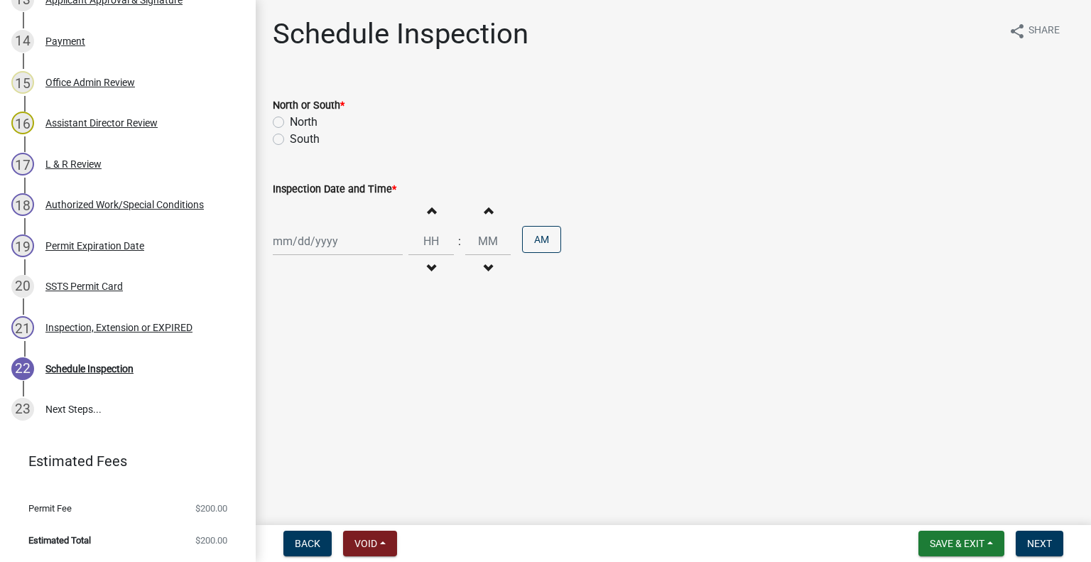
click at [290, 126] on label "North" at bounding box center [304, 122] width 28 height 17
click at [290, 123] on input "North" at bounding box center [294, 118] width 9 height 9
radio input "true"
click at [327, 232] on div at bounding box center [338, 241] width 130 height 29
select select "9"
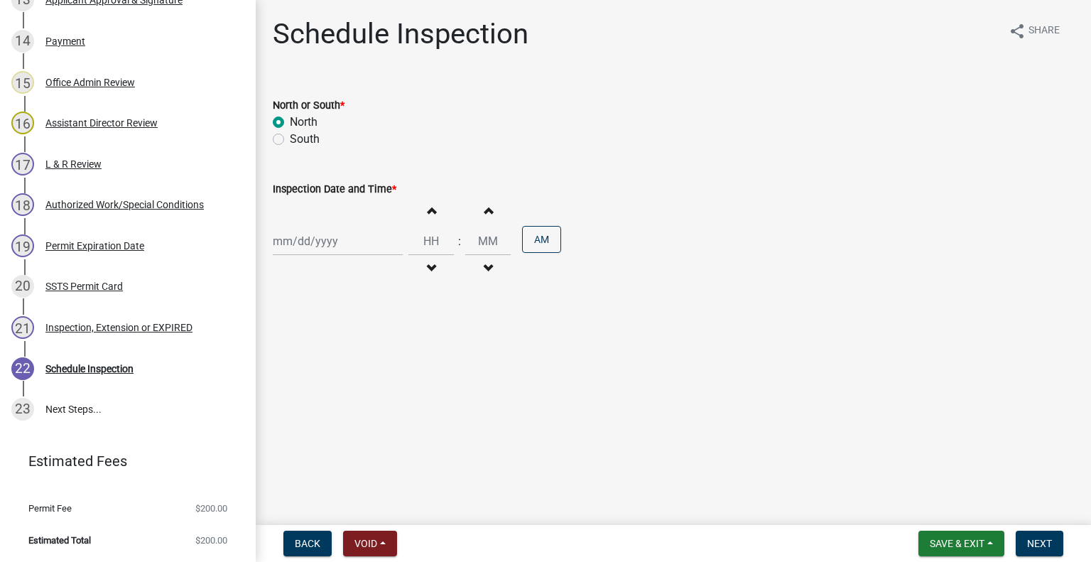
select select "2025"
click at [309, 334] on div "9" at bounding box center [309, 339] width 23 height 23
type input "09/09/2025"
click at [427, 266] on span "button" at bounding box center [430, 268] width 7 height 11
type input "11"
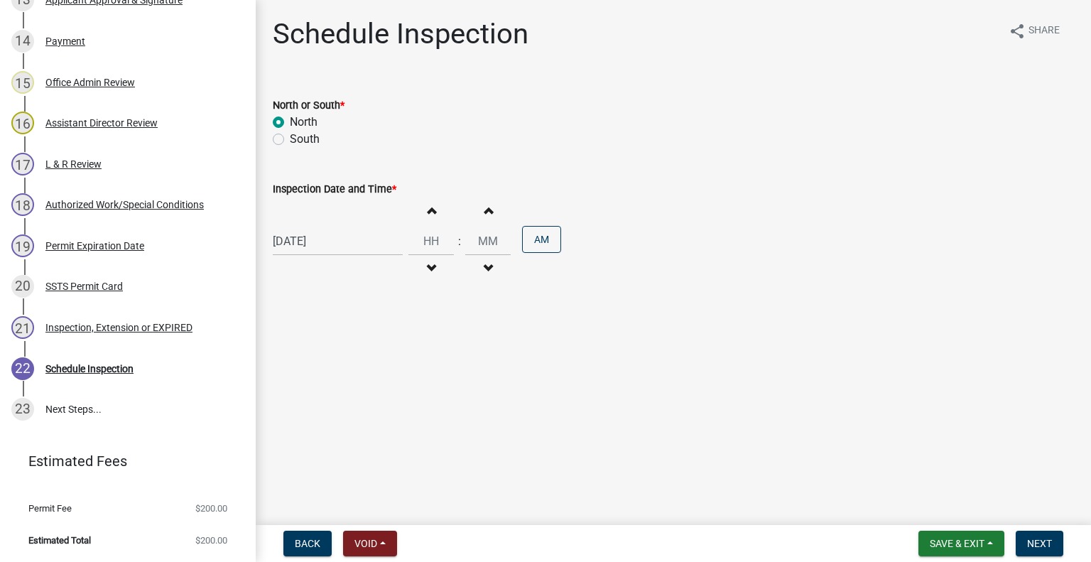
type input "00"
click at [427, 207] on span "button" at bounding box center [430, 209] width 7 height 11
click at [432, 275] on button "Decrement hours" at bounding box center [431, 269] width 30 height 26
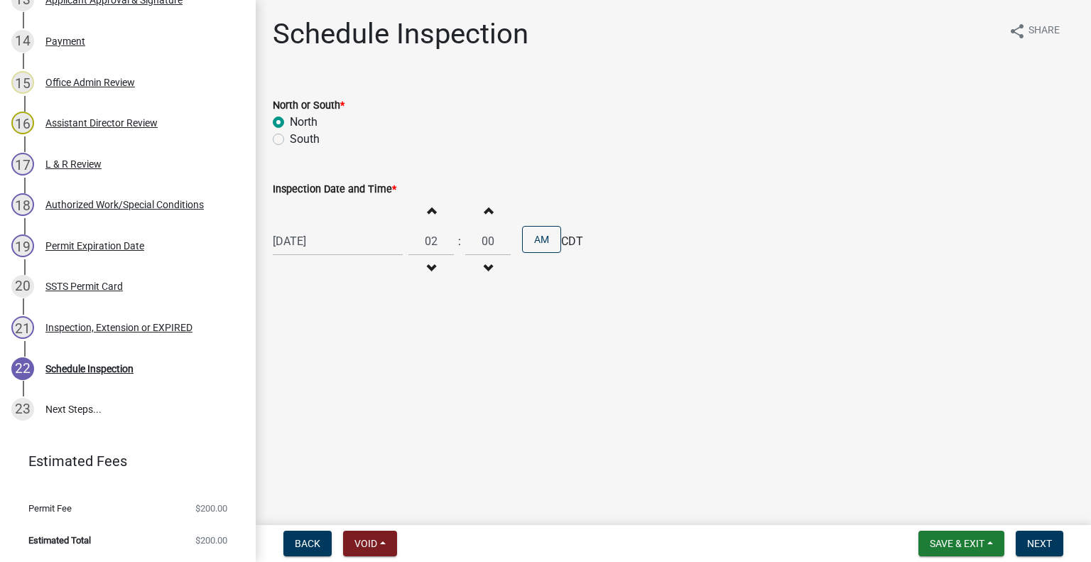
type input "01"
click at [545, 234] on button "AM" at bounding box center [541, 239] width 39 height 27
click at [1032, 542] on span "Next" at bounding box center [1039, 543] width 25 height 11
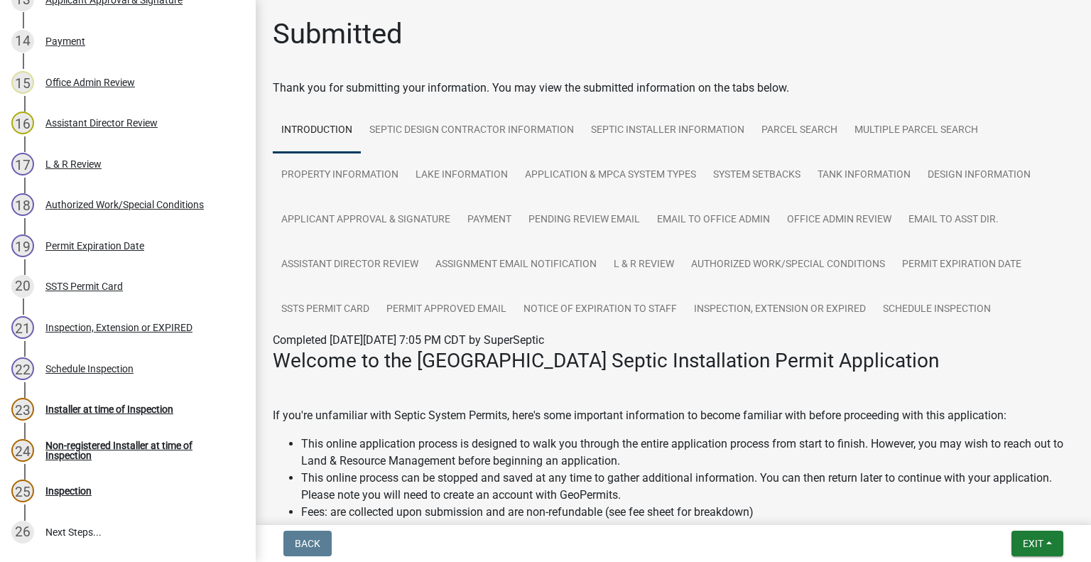
scroll to position [929, 0]
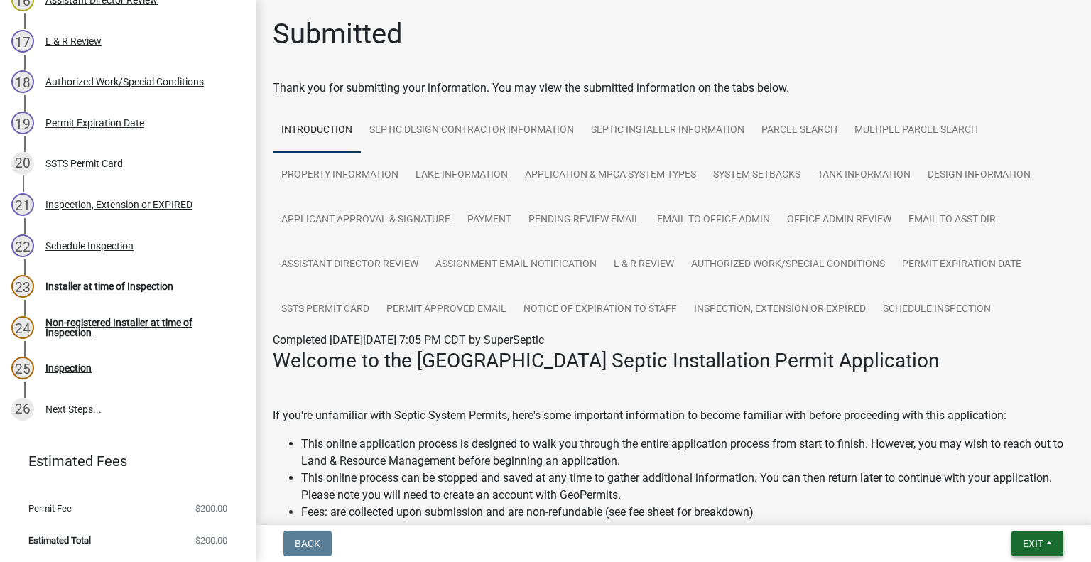
click at [1059, 550] on button "Exit" at bounding box center [1037, 543] width 52 height 26
click at [1003, 516] on button "Save & Exit" at bounding box center [1007, 506] width 114 height 34
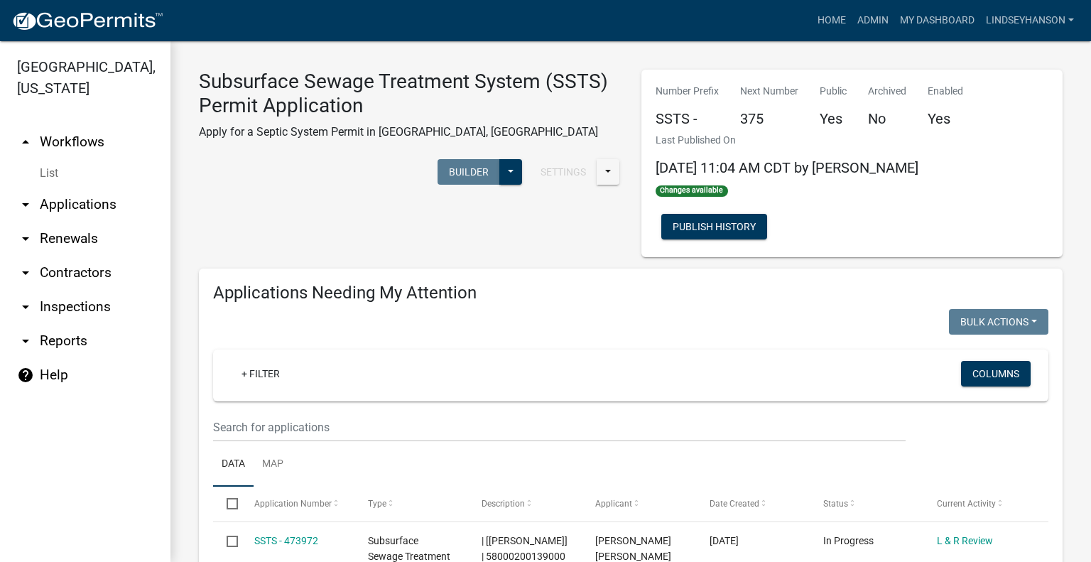
click at [102, 207] on link "arrow_drop_down Applications" at bounding box center [85, 204] width 170 height 34
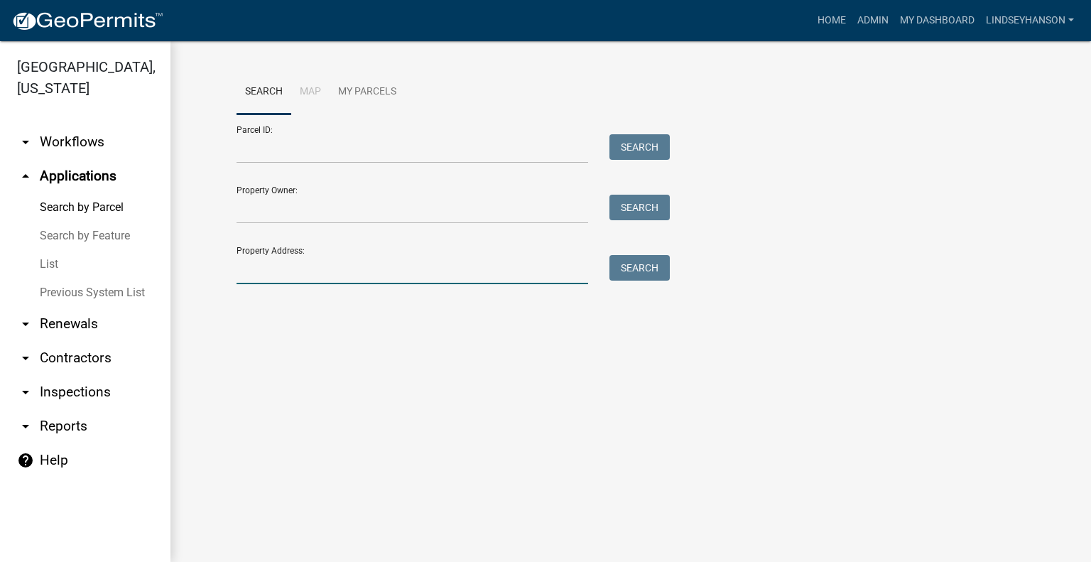
click at [354, 266] on input "Property Address:" at bounding box center [411, 269] width 351 height 29
click at [352, 266] on input "Property Address:" at bounding box center [411, 269] width 351 height 29
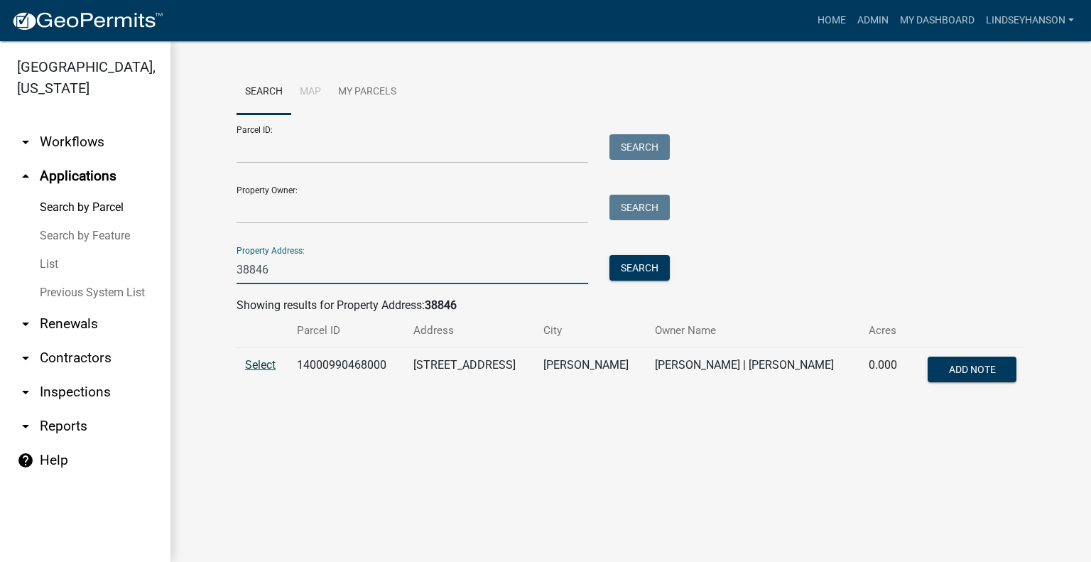
type input "38846"
click at [259, 369] on span "Select" at bounding box center [260, 364] width 31 height 13
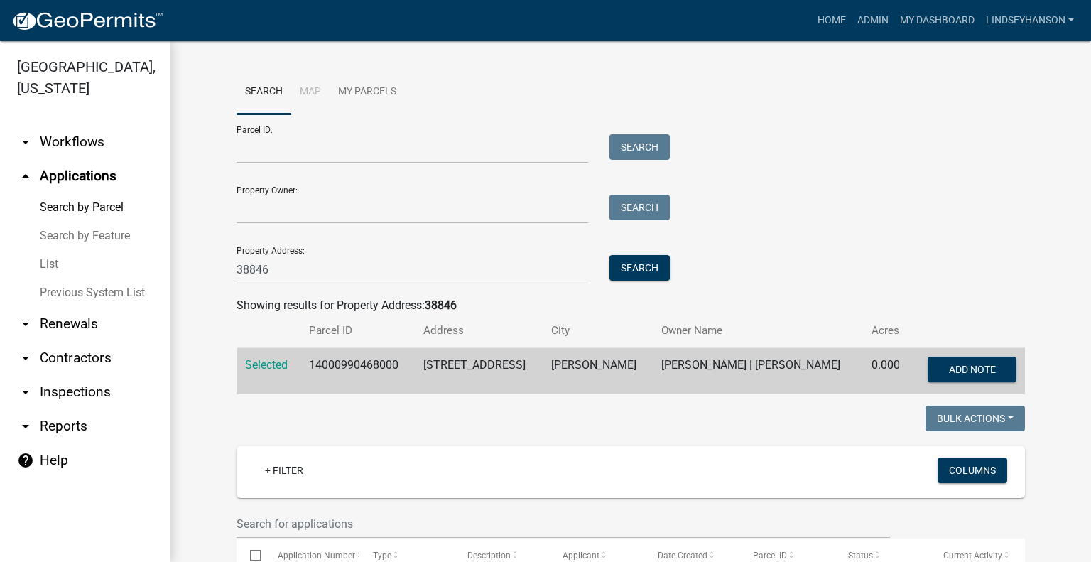
drag, startPoint x: 102, startPoint y: 113, endPoint x: 102, endPoint y: 141, distance: 27.7
click at [102, 114] on ul "arrow_drop_down Workflows List arrow_drop_up Applications Search by Parcel Sear…" at bounding box center [85, 338] width 170 height 448
click at [96, 148] on link "arrow_drop_down Workflows" at bounding box center [85, 142] width 170 height 34
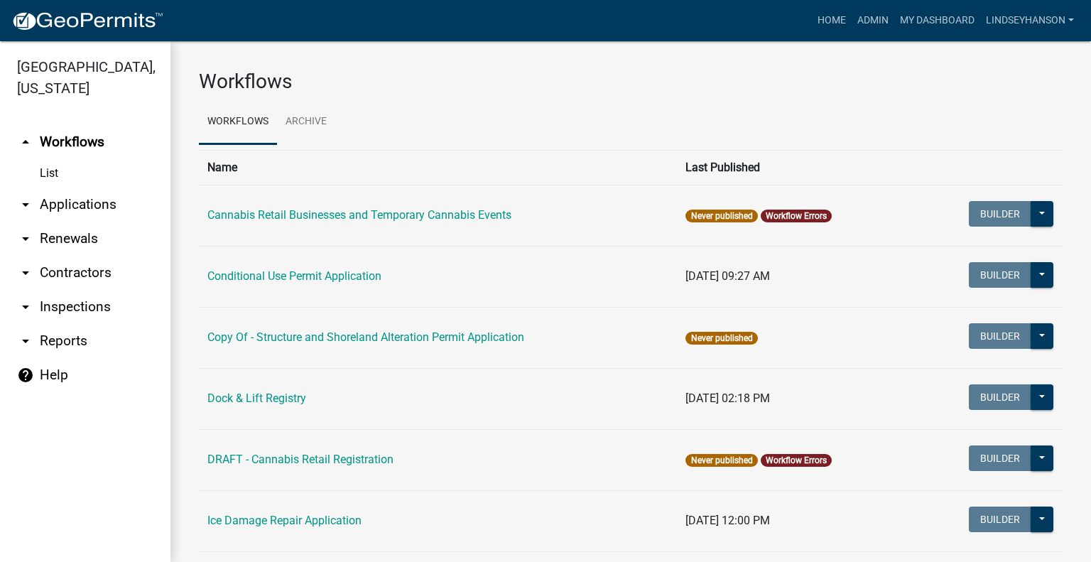
click at [88, 208] on link "arrow_drop_down Applications" at bounding box center [85, 204] width 170 height 34
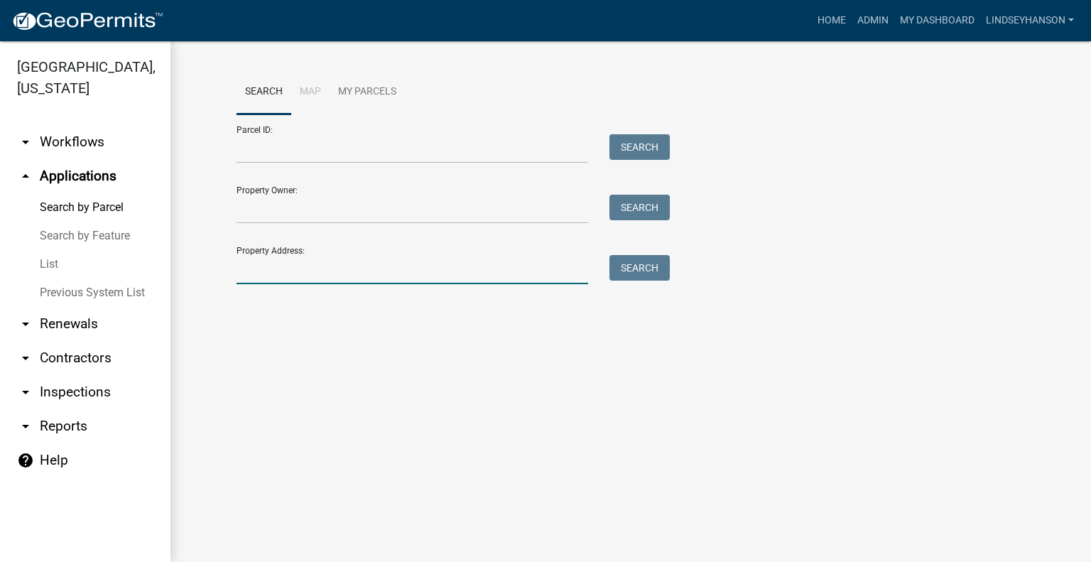
click at [287, 275] on input "Property Address:" at bounding box center [411, 269] width 351 height 29
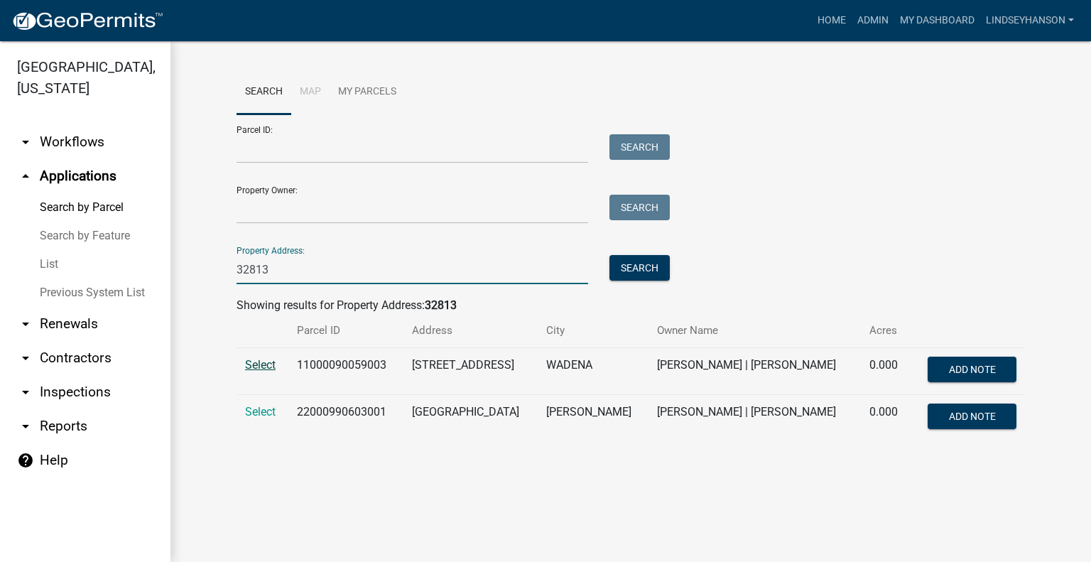
type input "32813"
click at [253, 358] on span "Select" at bounding box center [260, 364] width 31 height 13
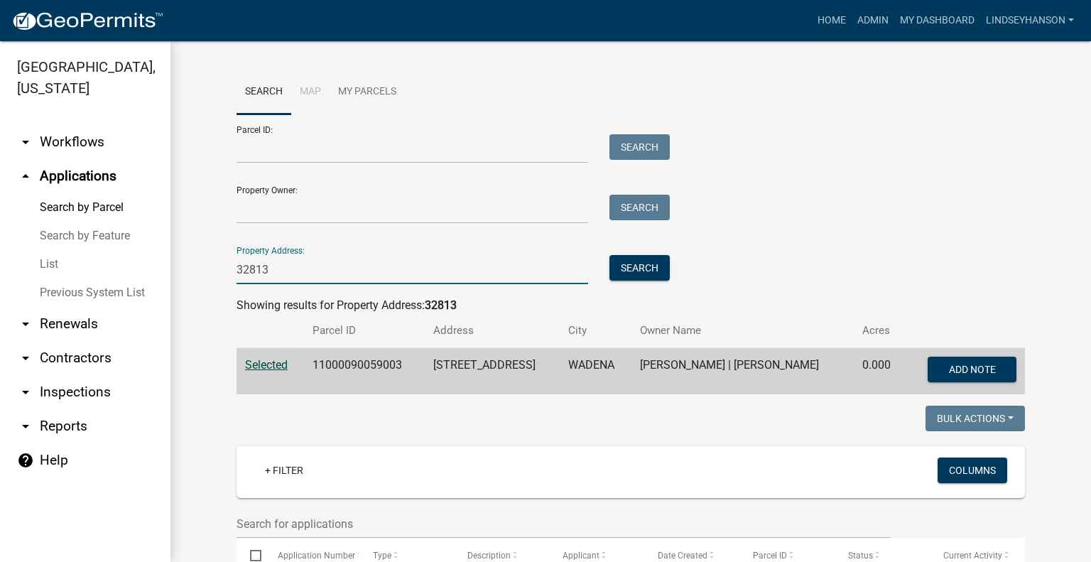
click at [292, 272] on input "32813" at bounding box center [411, 269] width 351 height 29
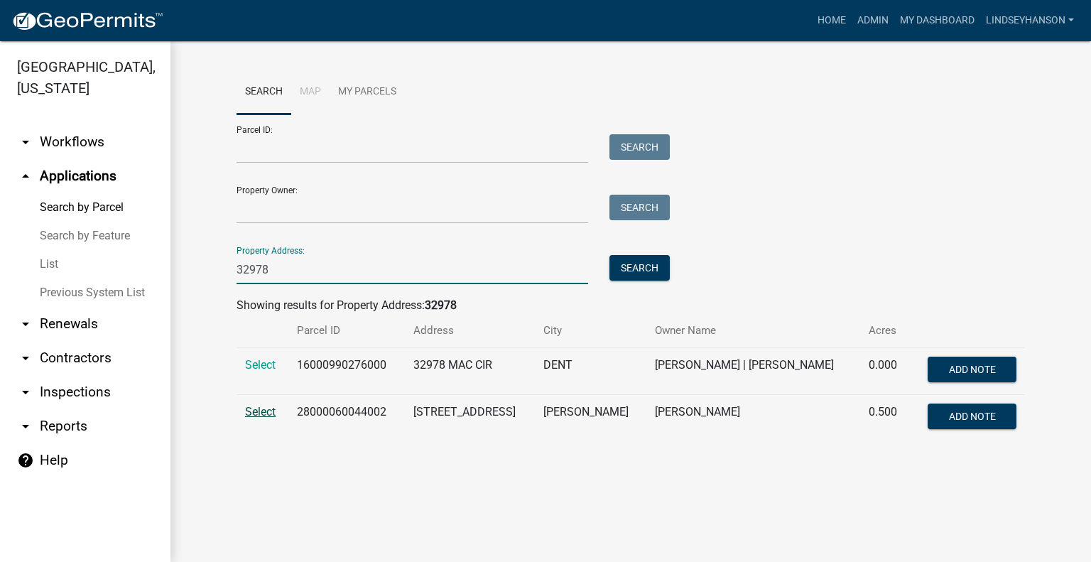
type input "32978"
click at [263, 415] on span "Select" at bounding box center [260, 411] width 31 height 13
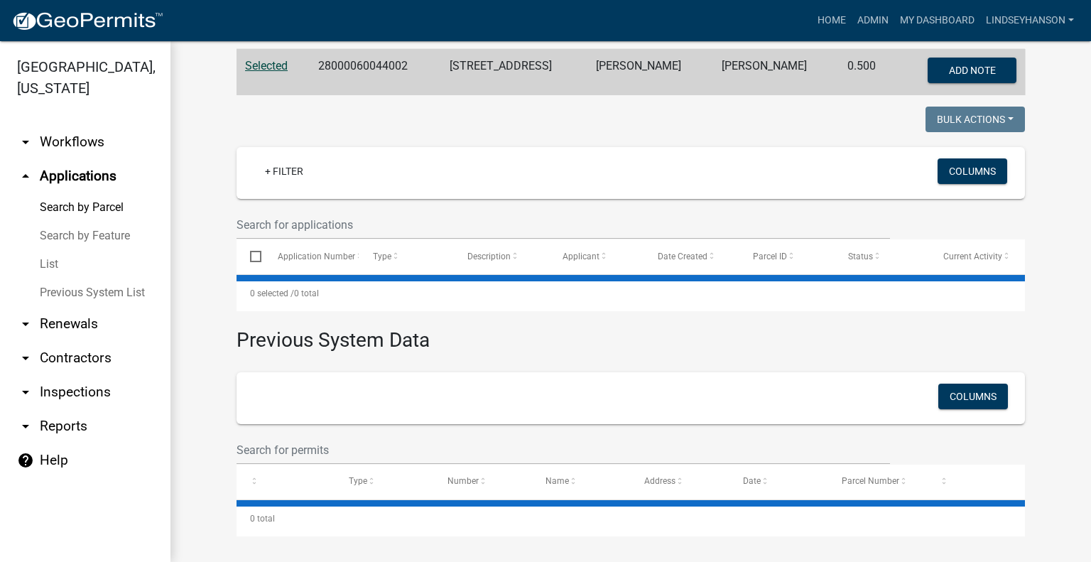
scroll to position [301, 0]
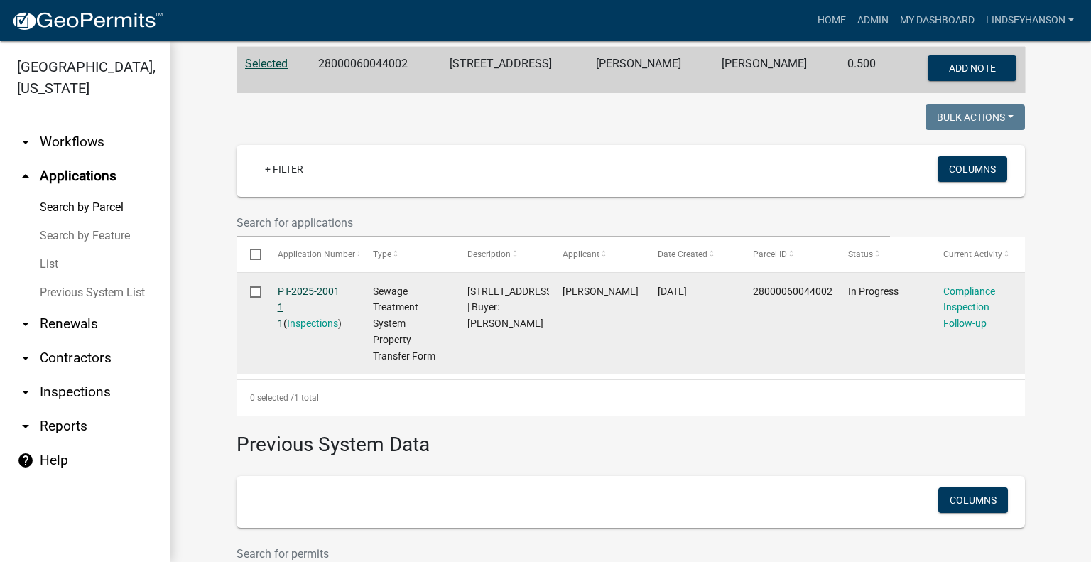
click at [321, 293] on link "PT-2025-2001 1 1" at bounding box center [309, 307] width 62 height 44
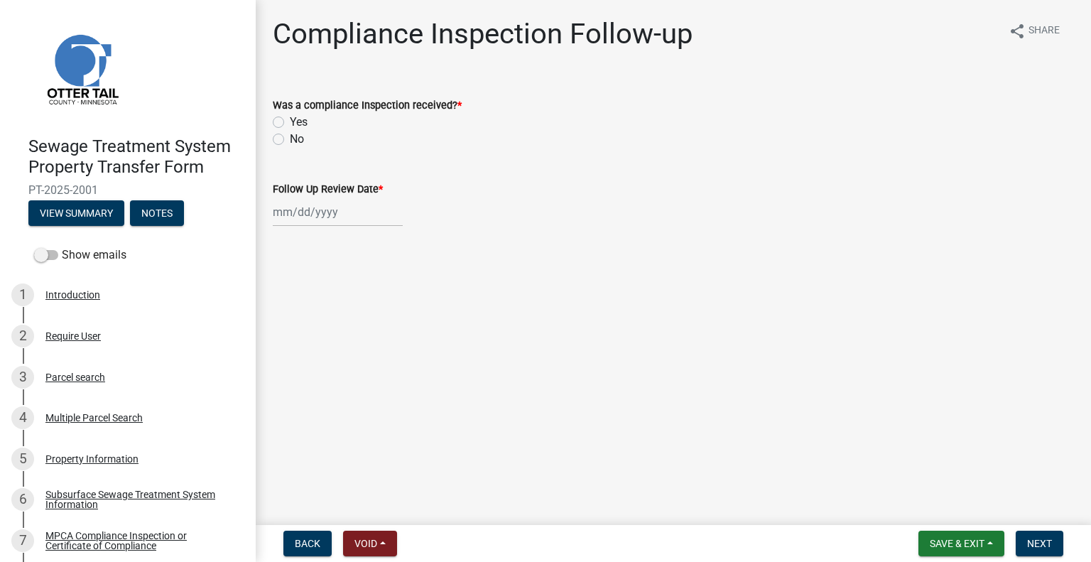
click at [290, 141] on label "No" at bounding box center [297, 139] width 14 height 17
click at [290, 140] on input "No" at bounding box center [294, 135] width 9 height 9
radio input "true"
select select "9"
select select "2025"
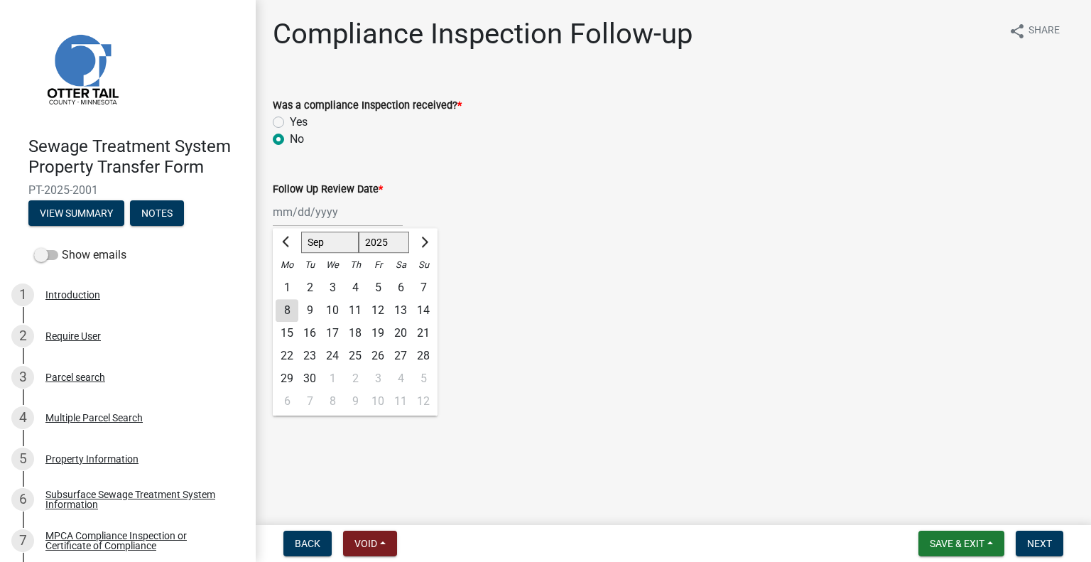
drag, startPoint x: 331, startPoint y: 207, endPoint x: 347, endPoint y: 227, distance: 25.3
click at [331, 208] on div "Jan Feb Mar Apr May Jun Jul Aug Sep Oct Nov Dec 1525 1526 1527 1528 1529 1530 1…" at bounding box center [338, 211] width 130 height 29
click at [292, 309] on div "8" at bounding box center [287, 310] width 23 height 23
type input "09/08/2025"
click at [1046, 538] on span "Next" at bounding box center [1039, 543] width 25 height 11
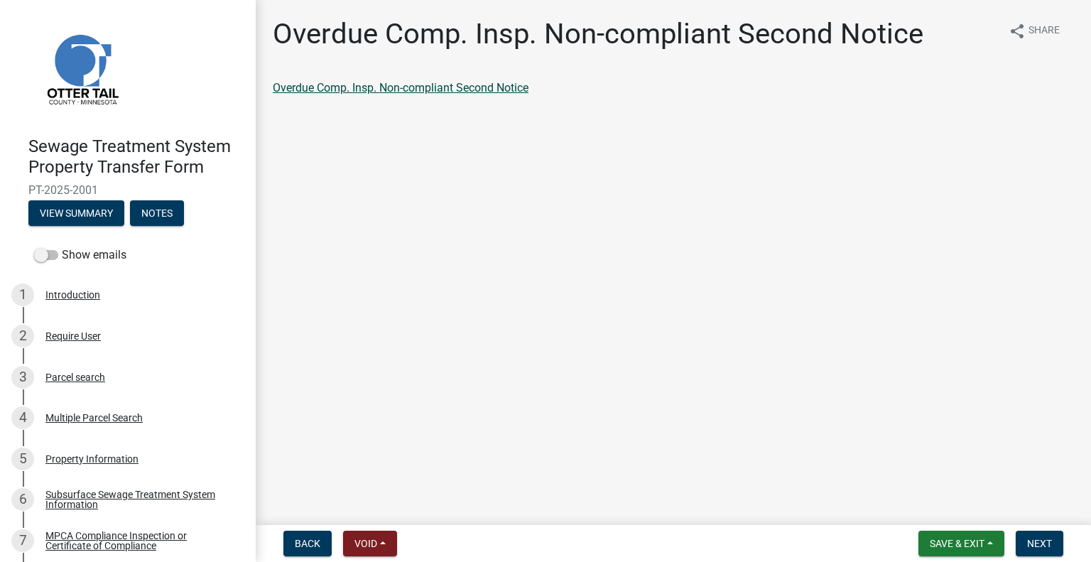
click at [415, 94] on link "Overdue Comp. Insp. Non-compliant Second Notice" at bounding box center [401, 87] width 256 height 13
click at [1047, 539] on span "Next" at bounding box center [1039, 543] width 25 height 11
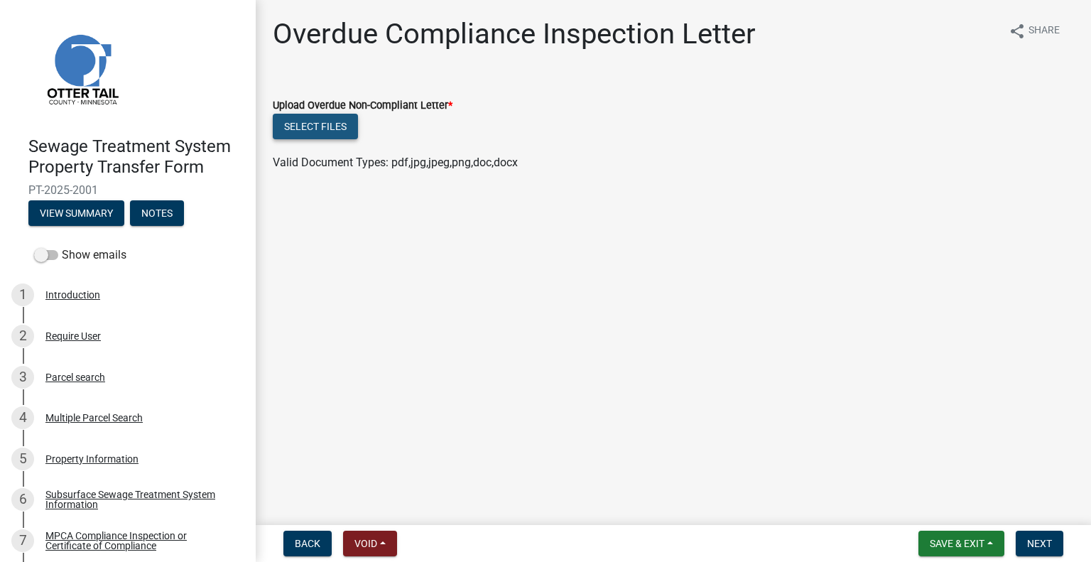
click at [332, 138] on button "Select files" at bounding box center [315, 127] width 85 height 26
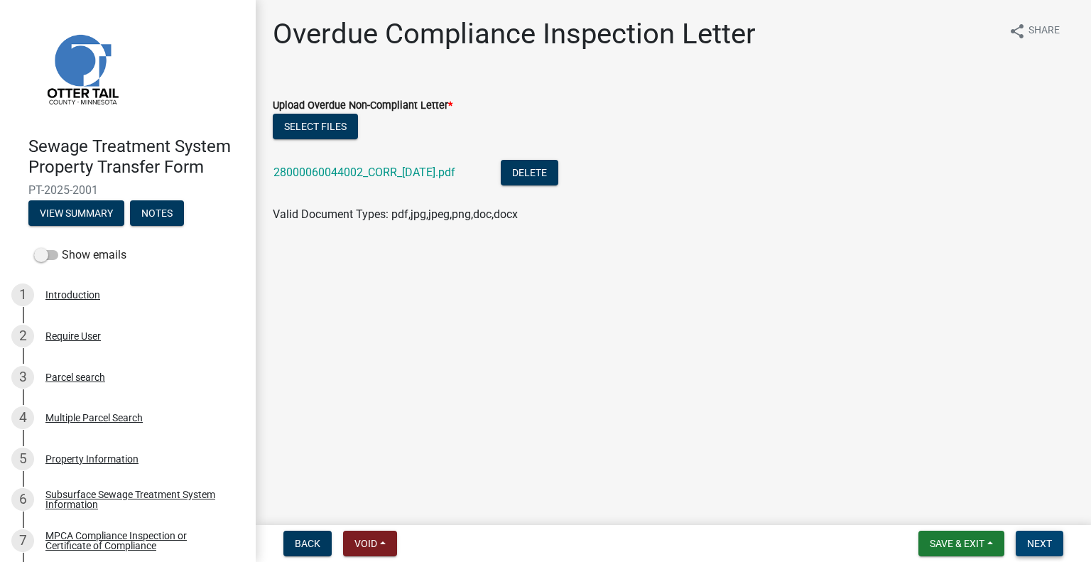
click at [1038, 533] on button "Next" at bounding box center [1039, 543] width 48 height 26
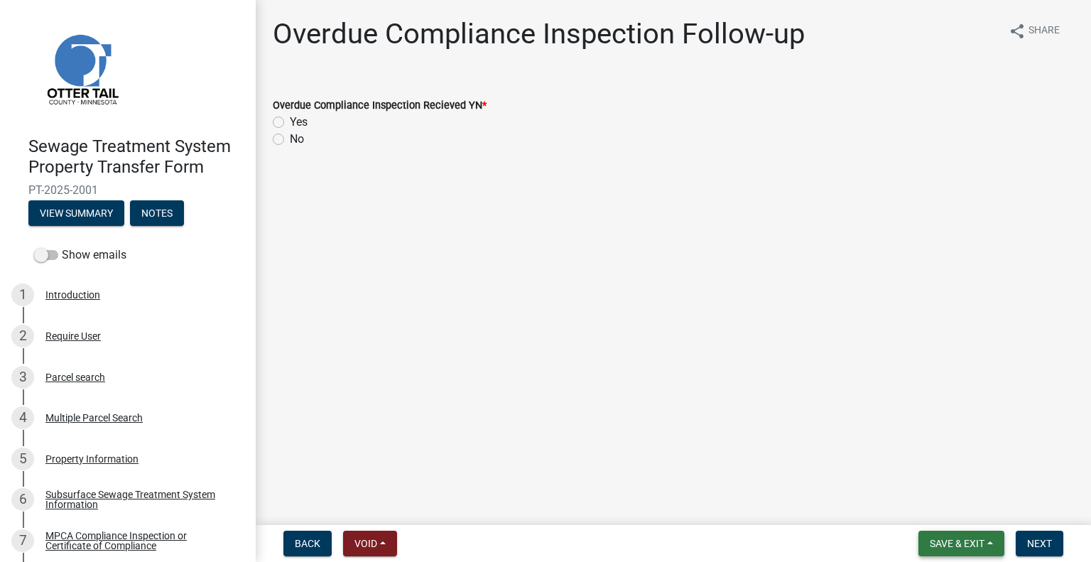
click at [954, 539] on span "Save & Exit" at bounding box center [956, 543] width 55 height 11
click at [936, 501] on button "Save & Exit" at bounding box center [947, 506] width 114 height 34
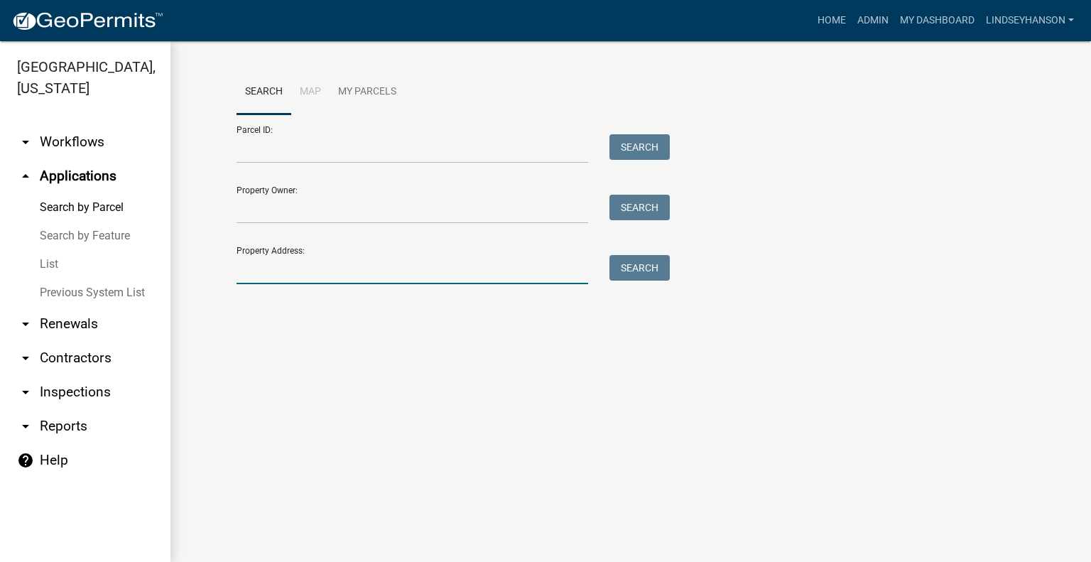
click at [388, 268] on input "Property Address:" at bounding box center [411, 269] width 351 height 29
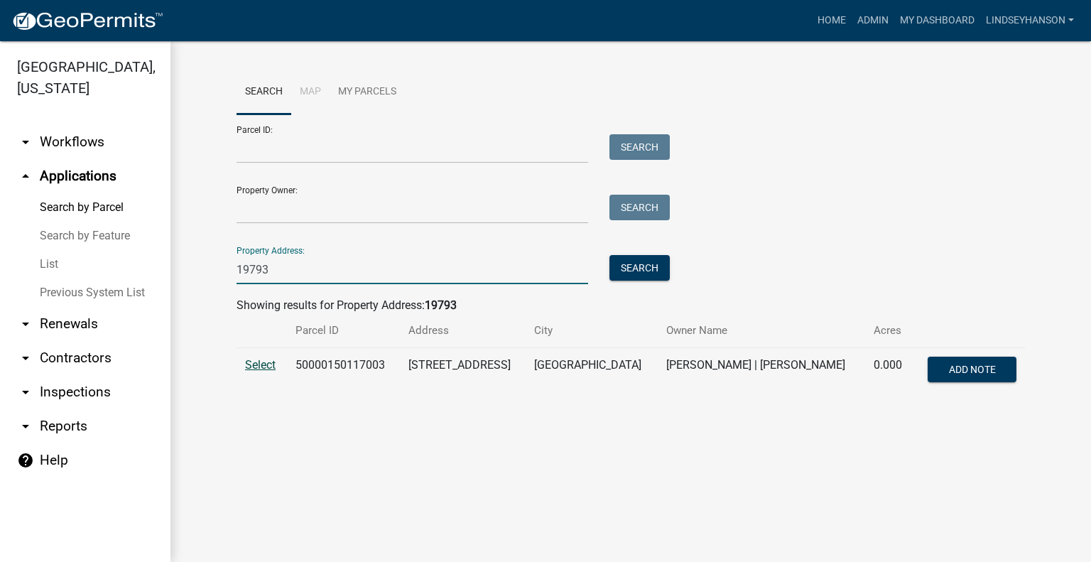
type input "19793"
click at [250, 369] on span "Select" at bounding box center [260, 364] width 31 height 13
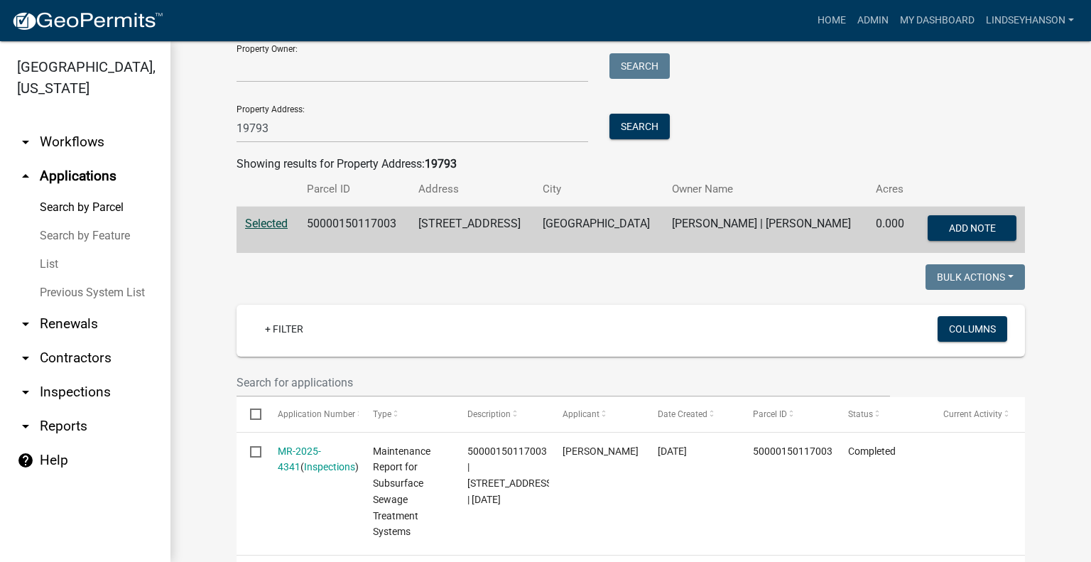
scroll to position [142, 0]
click at [99, 153] on link "arrow_drop_down Workflows" at bounding box center [85, 142] width 170 height 34
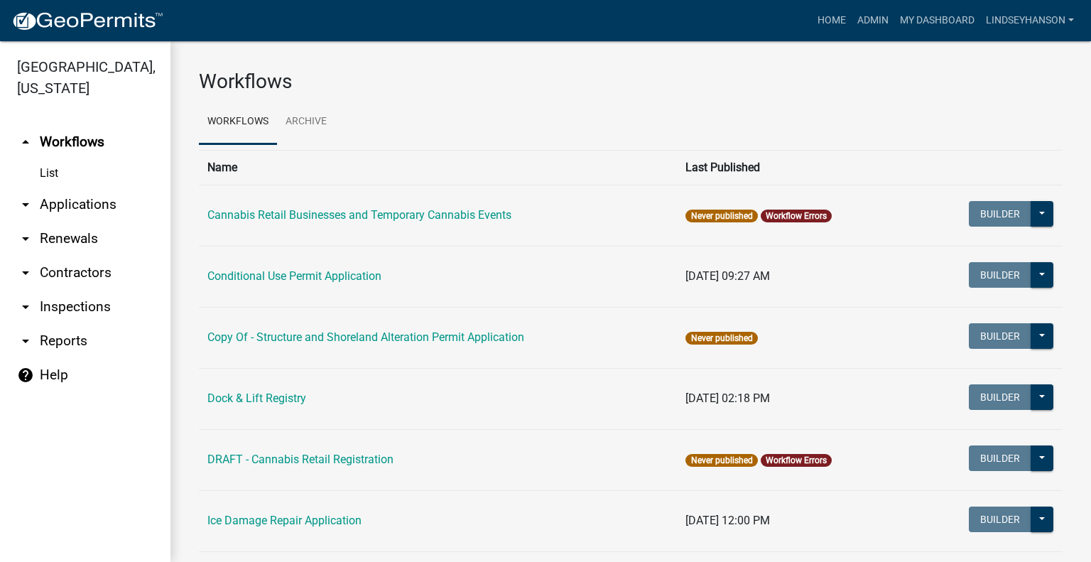
click at [99, 199] on link "arrow_drop_down Applications" at bounding box center [85, 204] width 170 height 34
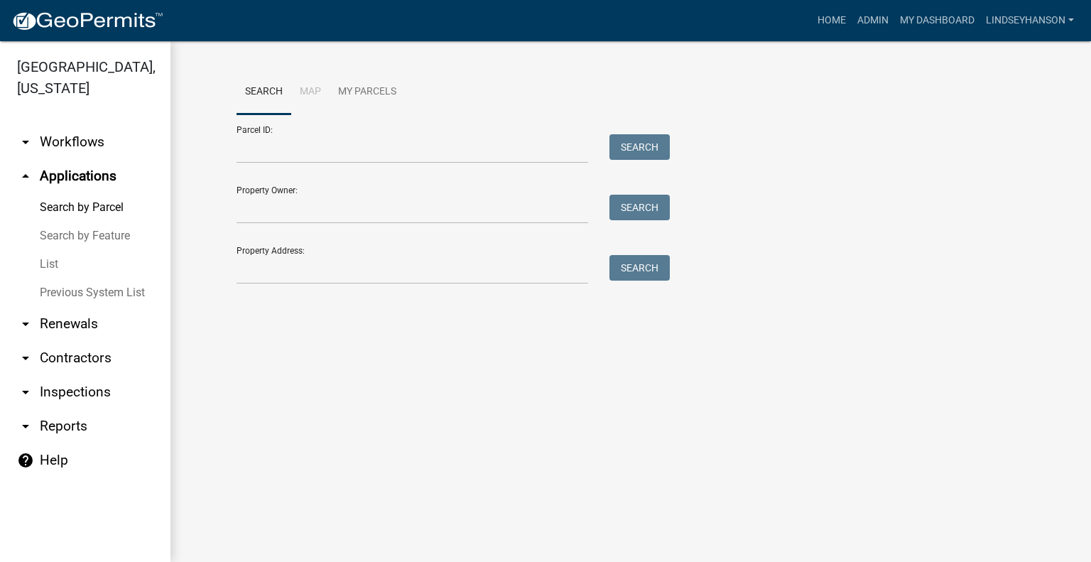
click at [96, 151] on link "arrow_drop_down Workflows" at bounding box center [85, 142] width 170 height 34
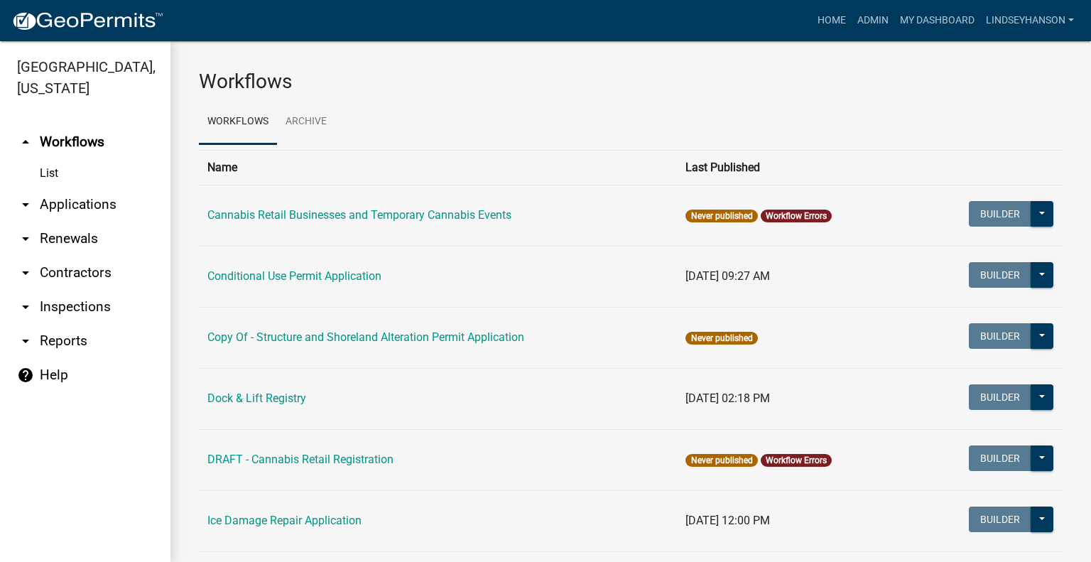
click at [85, 215] on link "arrow_drop_down Applications" at bounding box center [85, 204] width 170 height 34
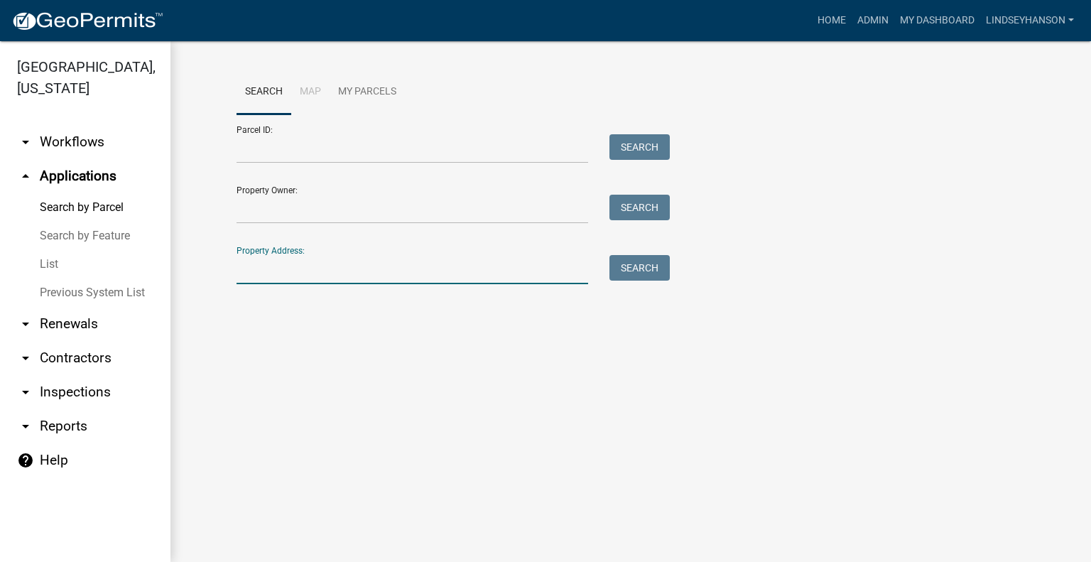
click at [322, 261] on input "Property Address:" at bounding box center [411, 269] width 351 height 29
type input "1"
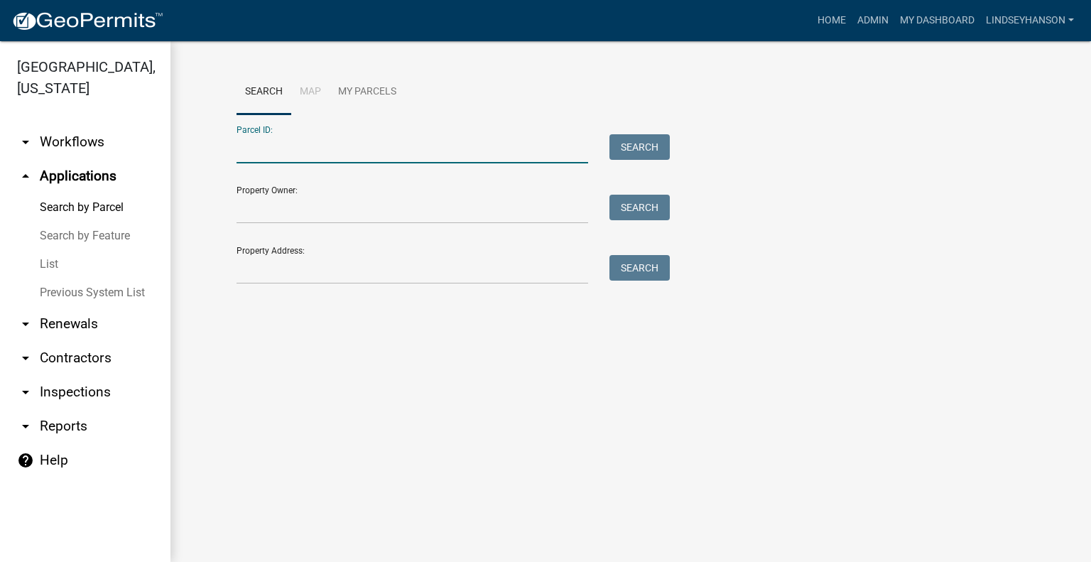
click at [372, 138] on input "Parcel ID:" at bounding box center [411, 148] width 351 height 29
paste input "17000992069000"
click at [628, 153] on button "Search" at bounding box center [639, 147] width 60 height 26
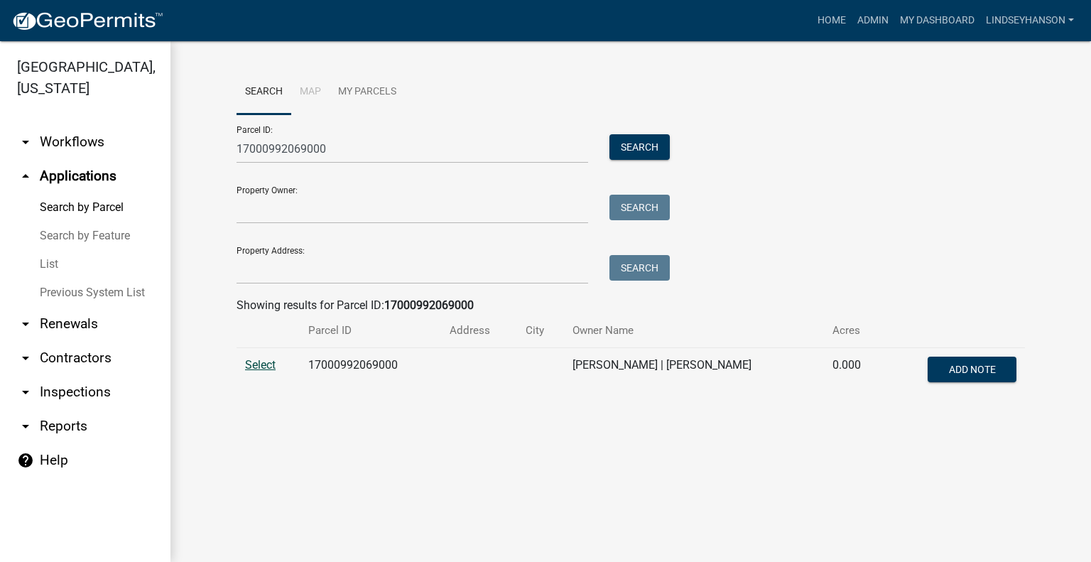
click at [263, 367] on span "Select" at bounding box center [260, 364] width 31 height 13
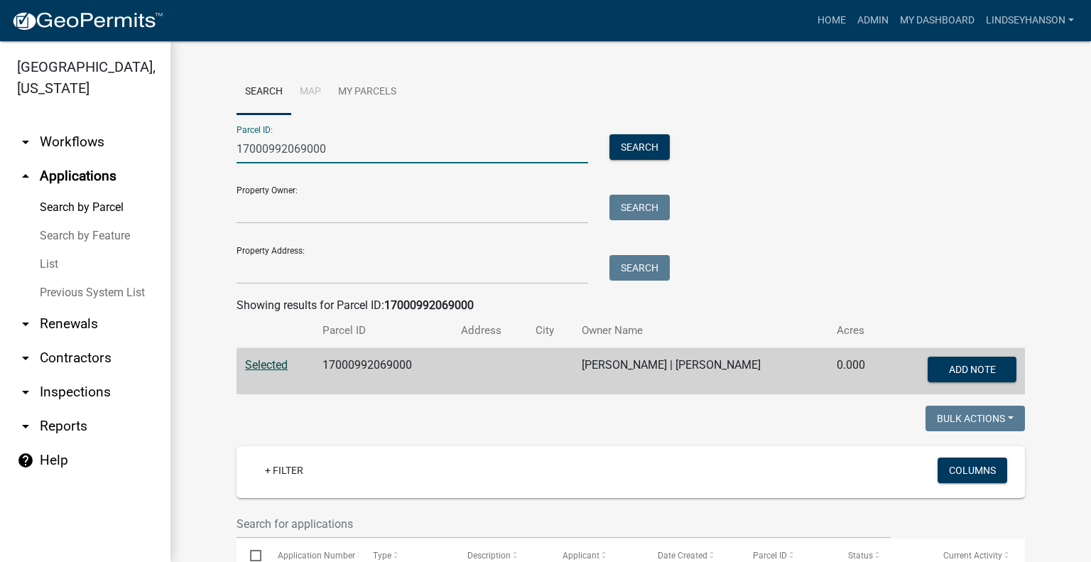
click at [361, 157] on input "17000992069000" at bounding box center [411, 148] width 351 height 29
paste input "70"
type input "17000992070000"
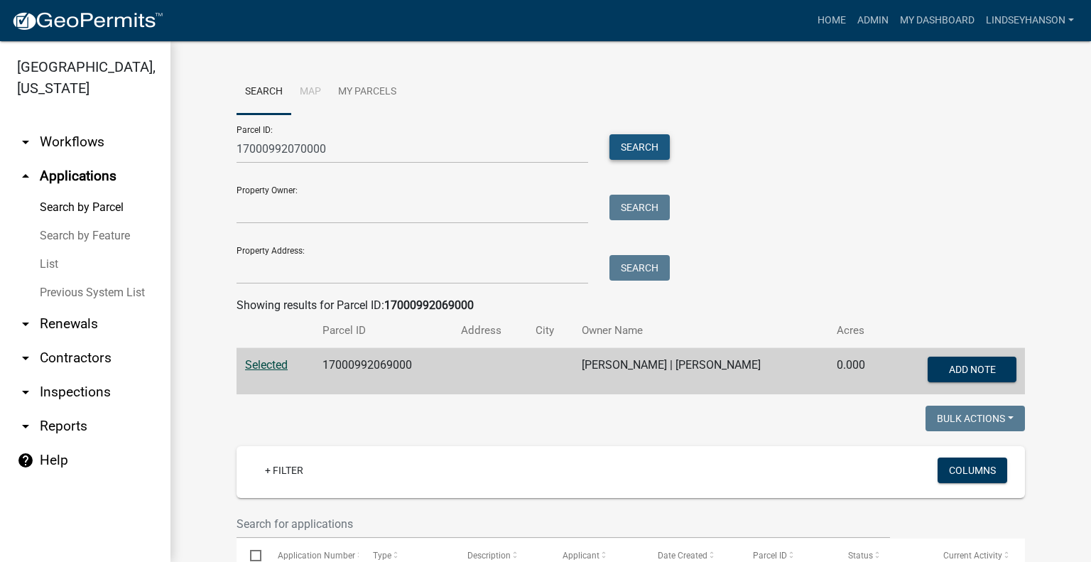
click at [623, 143] on button "Search" at bounding box center [639, 147] width 60 height 26
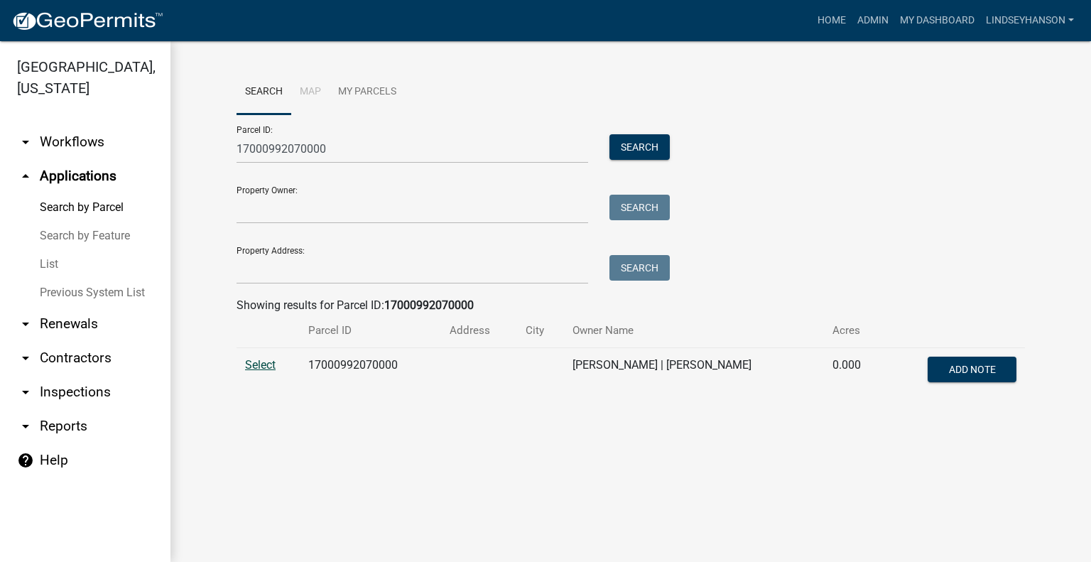
click at [256, 364] on span "Select" at bounding box center [260, 364] width 31 height 13
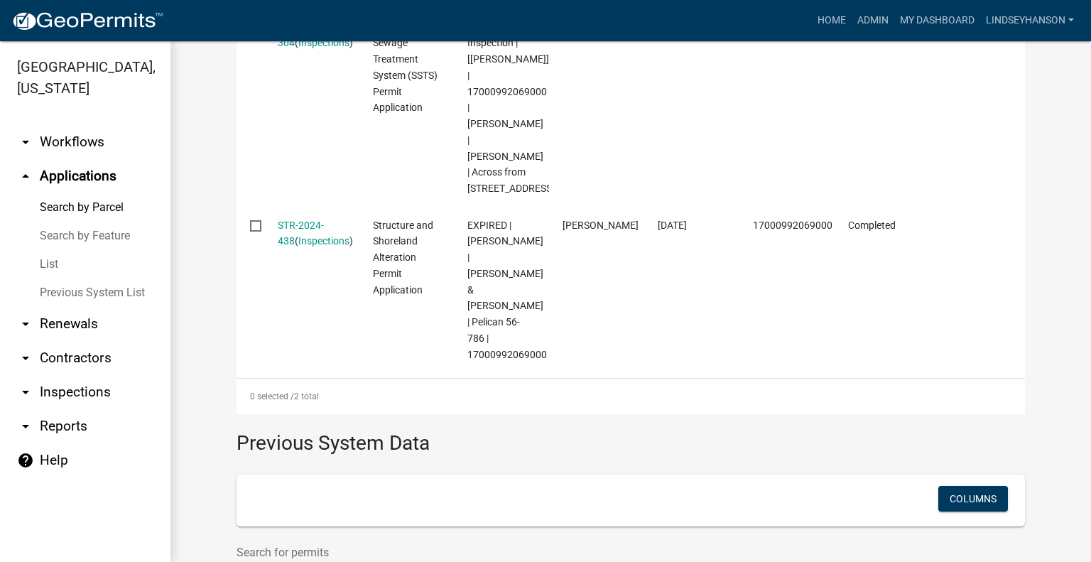
scroll to position [567, 0]
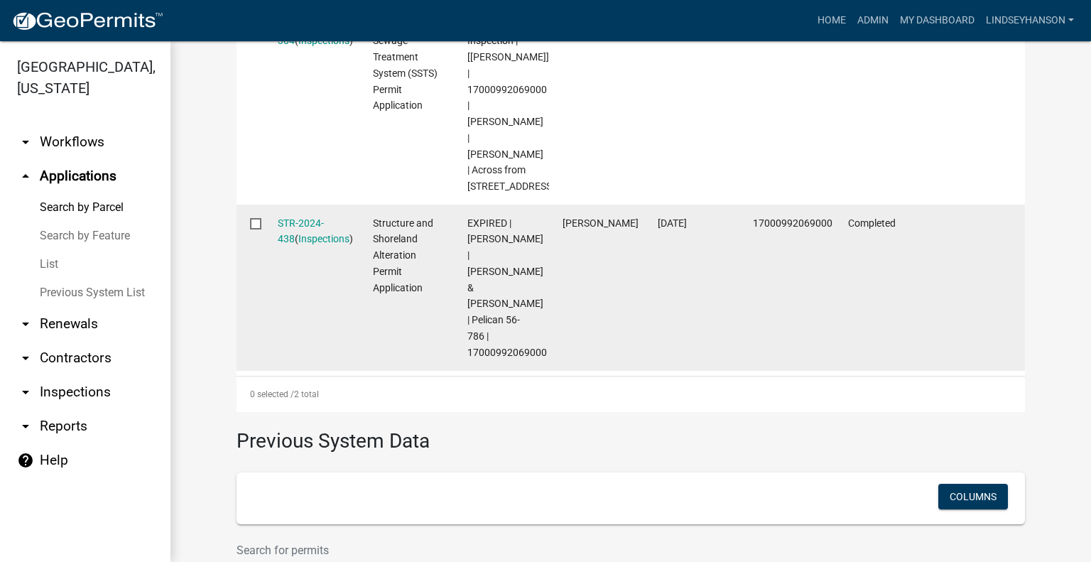
drag, startPoint x: 1015, startPoint y: 334, endPoint x: 1007, endPoint y: 279, distance: 56.0
click at [1007, 279] on datatable-body-cell at bounding box center [976, 287] width 95 height 166
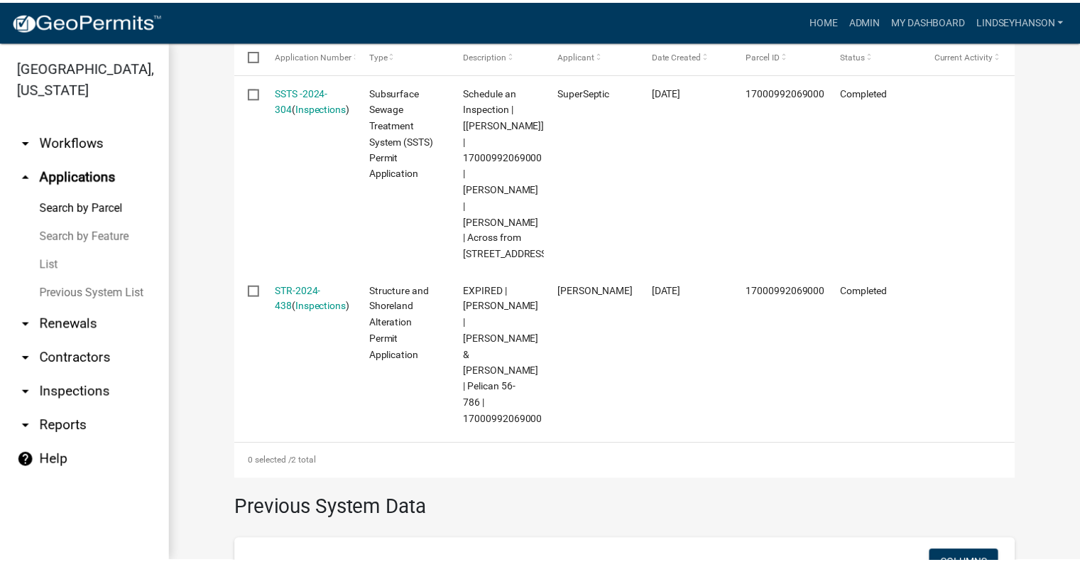
scroll to position [514, 0]
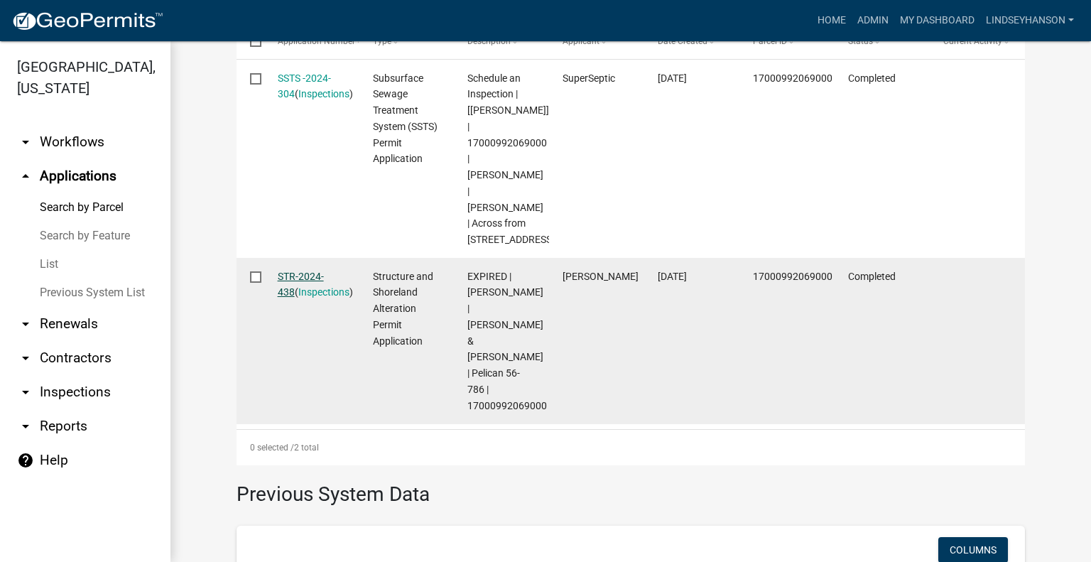
click at [324, 290] on link "STR-2024-438" at bounding box center [301, 285] width 46 height 28
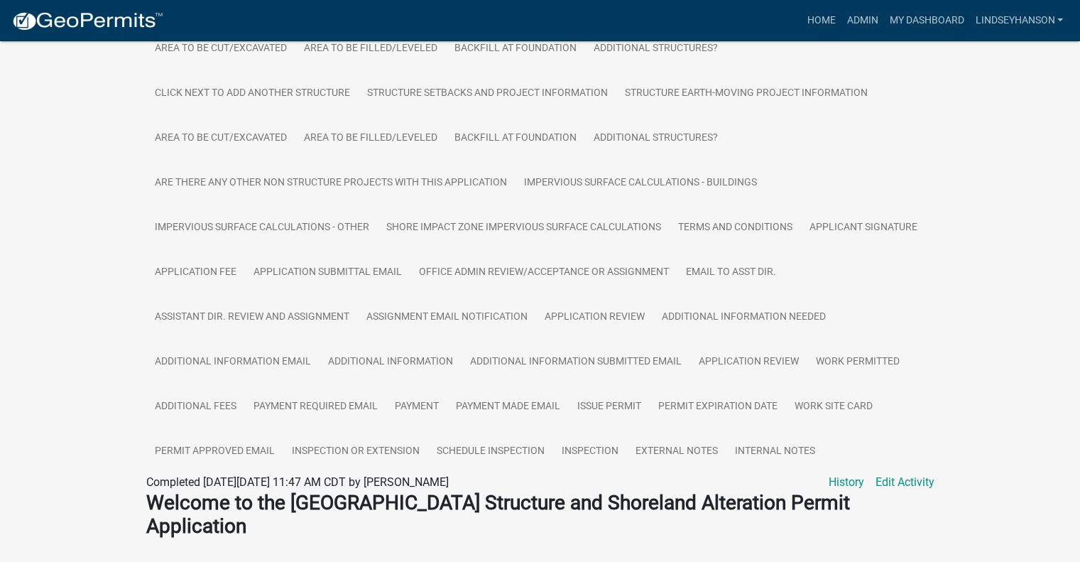
scroll to position [428, 0]
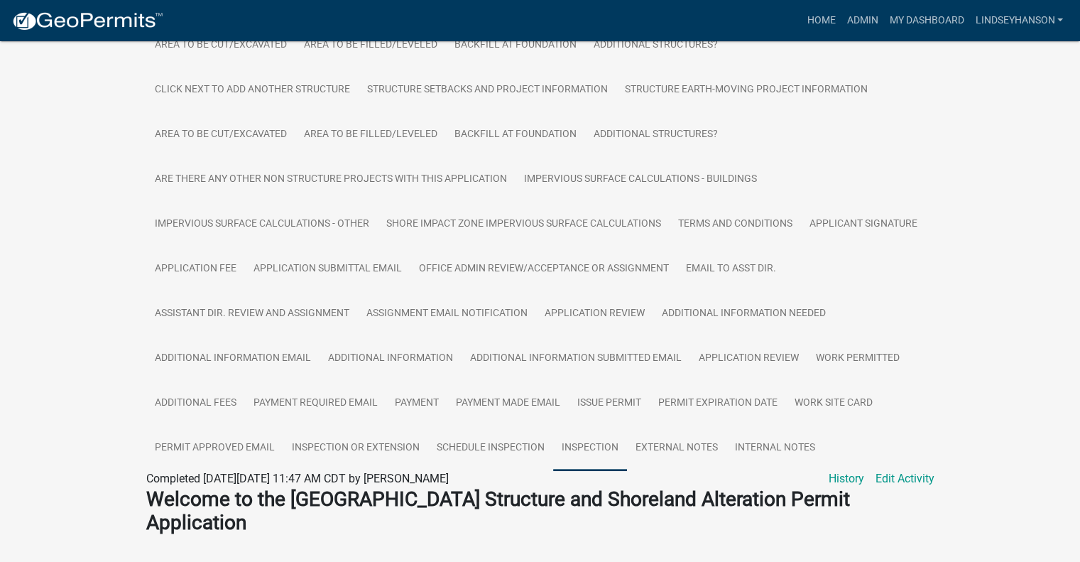
click at [613, 448] on link "Inspection" at bounding box center [590, 447] width 74 height 45
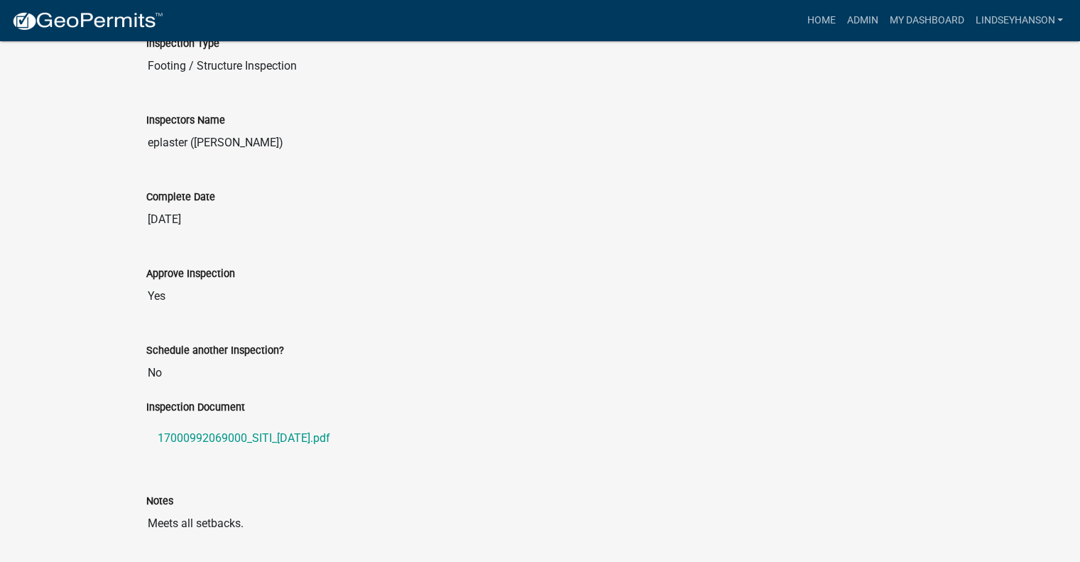
scroll to position [925, 0]
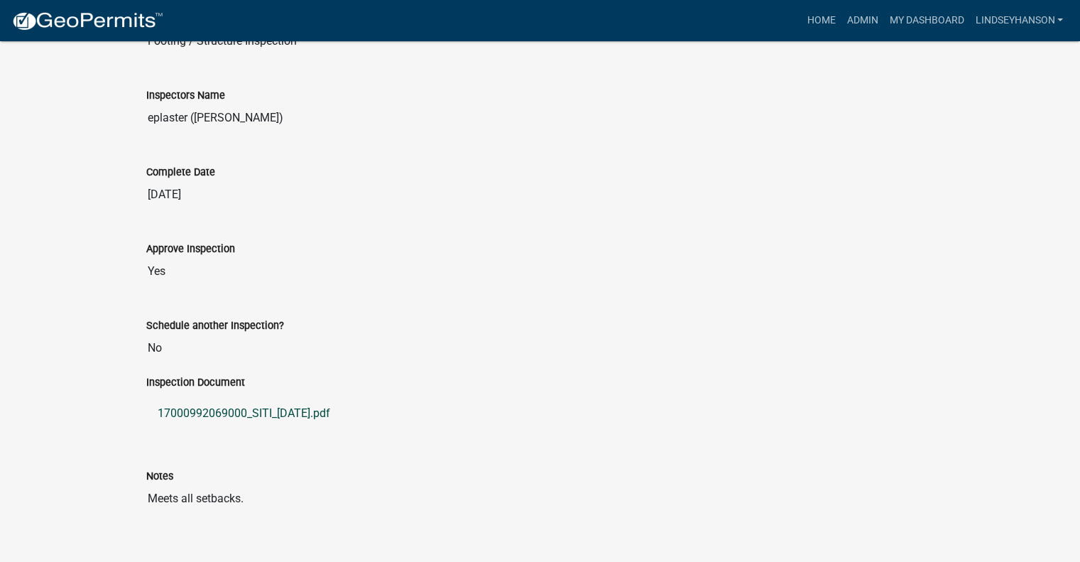
click at [334, 411] on link "17000992069000_SITI_2025-08-14.pdf" at bounding box center [540, 413] width 788 height 34
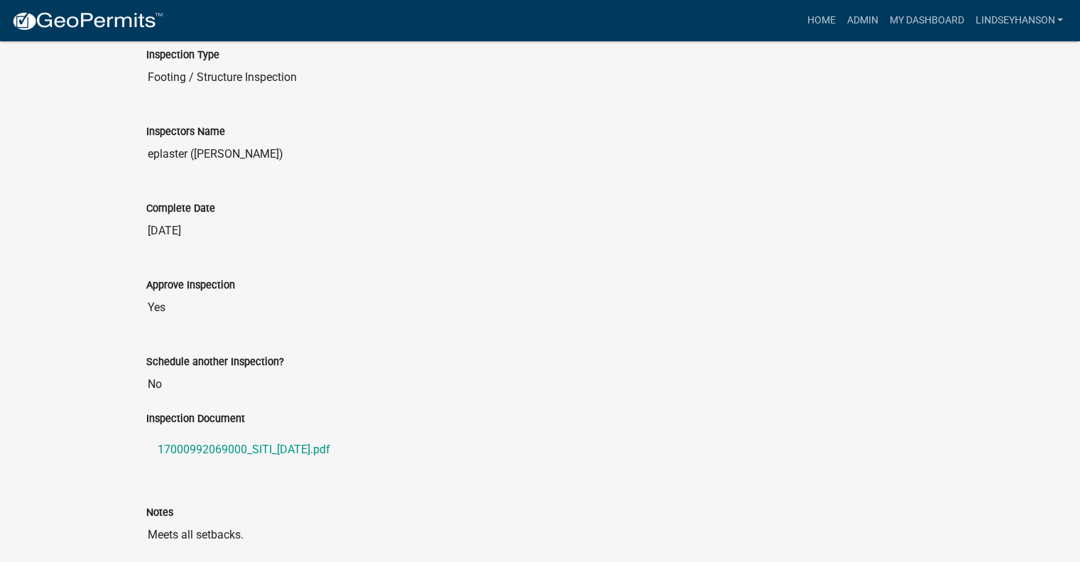
scroll to position [712, 0]
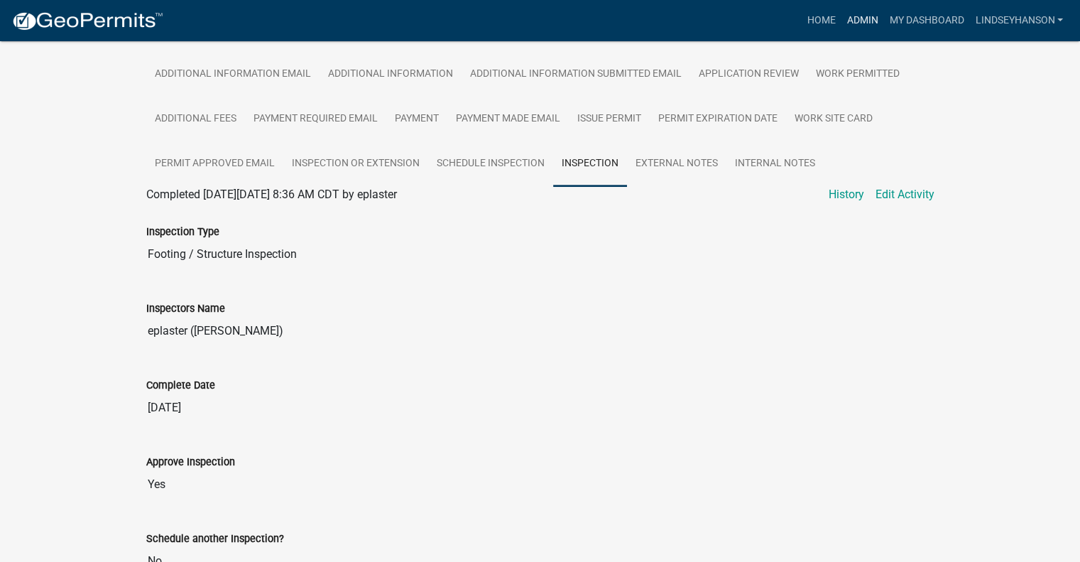
click at [865, 22] on link "Admin" at bounding box center [862, 20] width 43 height 27
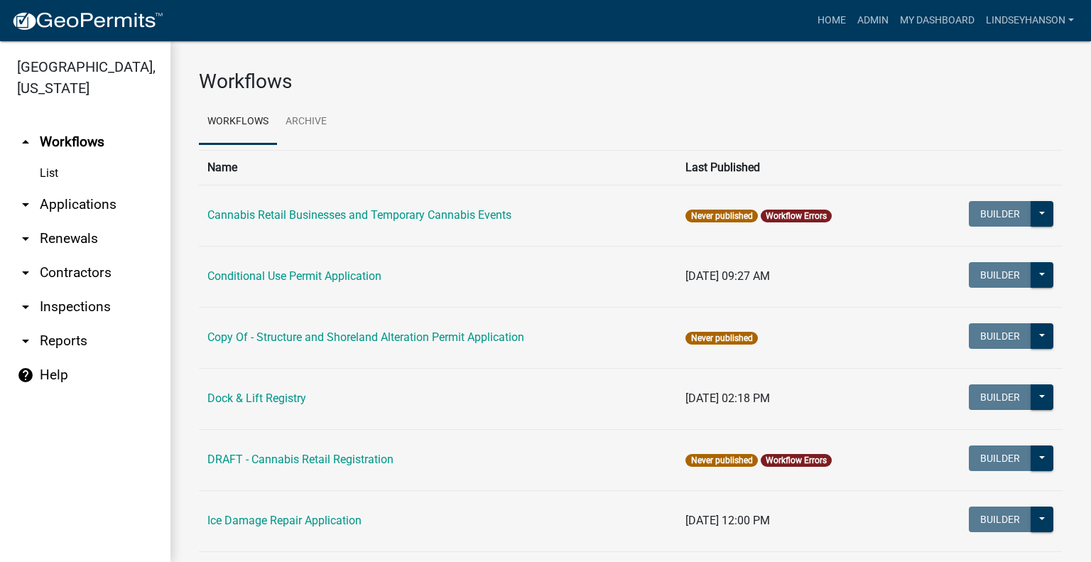
click at [91, 194] on link "arrow_drop_down Applications" at bounding box center [85, 204] width 170 height 34
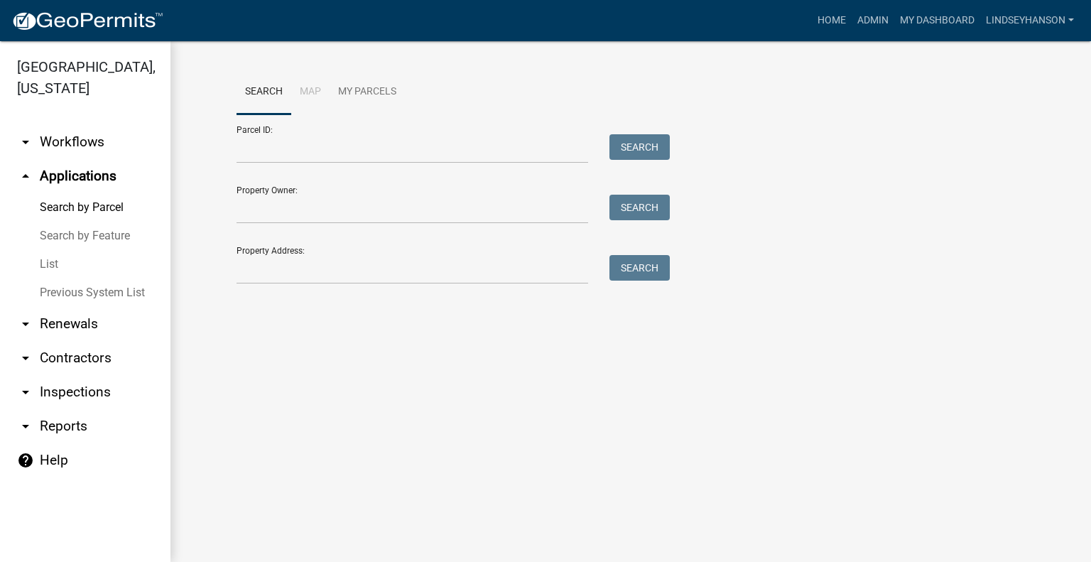
drag, startPoint x: 92, startPoint y: 128, endPoint x: 92, endPoint y: 138, distance: 10.0
click at [92, 128] on link "arrow_drop_down Workflows" at bounding box center [85, 142] width 170 height 34
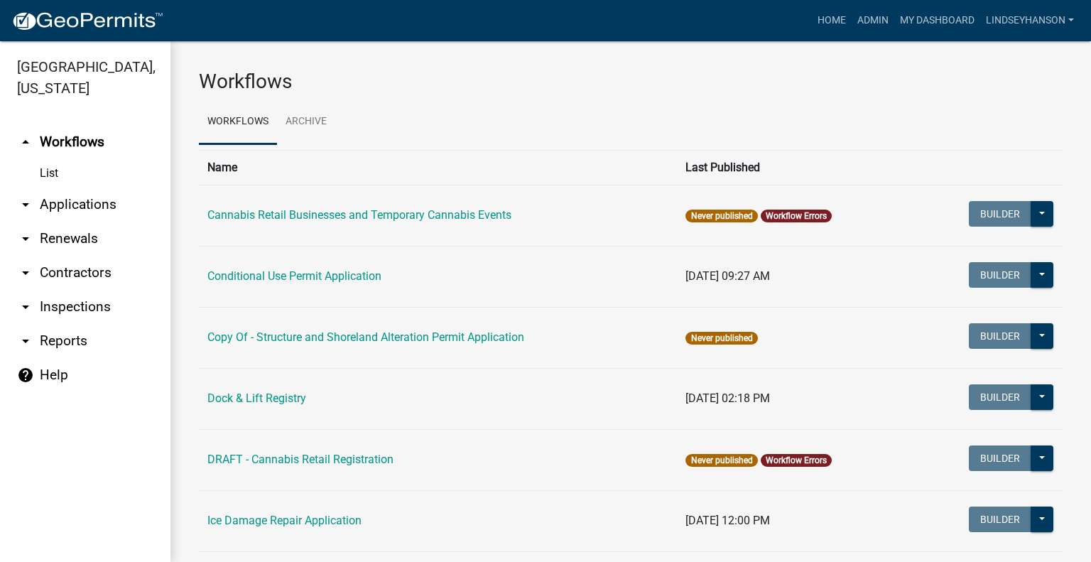
click at [90, 195] on link "arrow_drop_down Applications" at bounding box center [85, 204] width 170 height 34
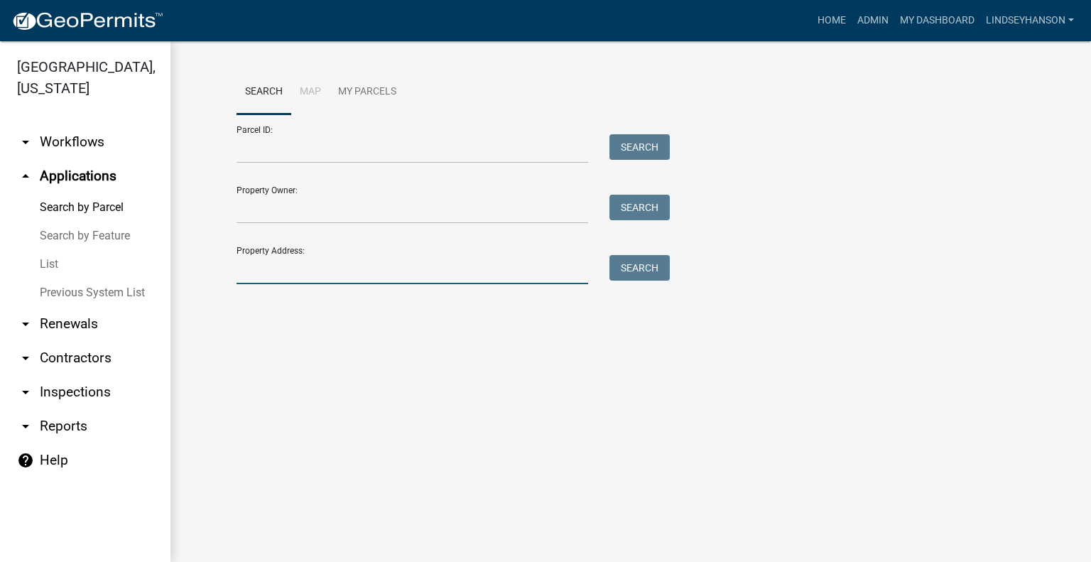
click at [329, 261] on input "Property Address:" at bounding box center [411, 269] width 351 height 29
type input "4"
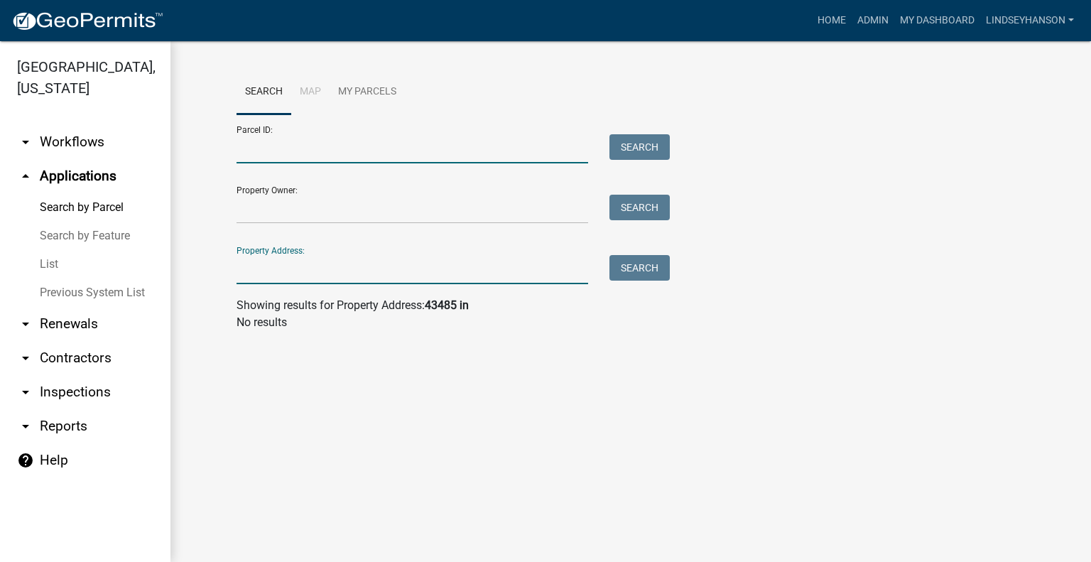
click at [444, 150] on input "Parcel ID:" at bounding box center [411, 148] width 351 height 29
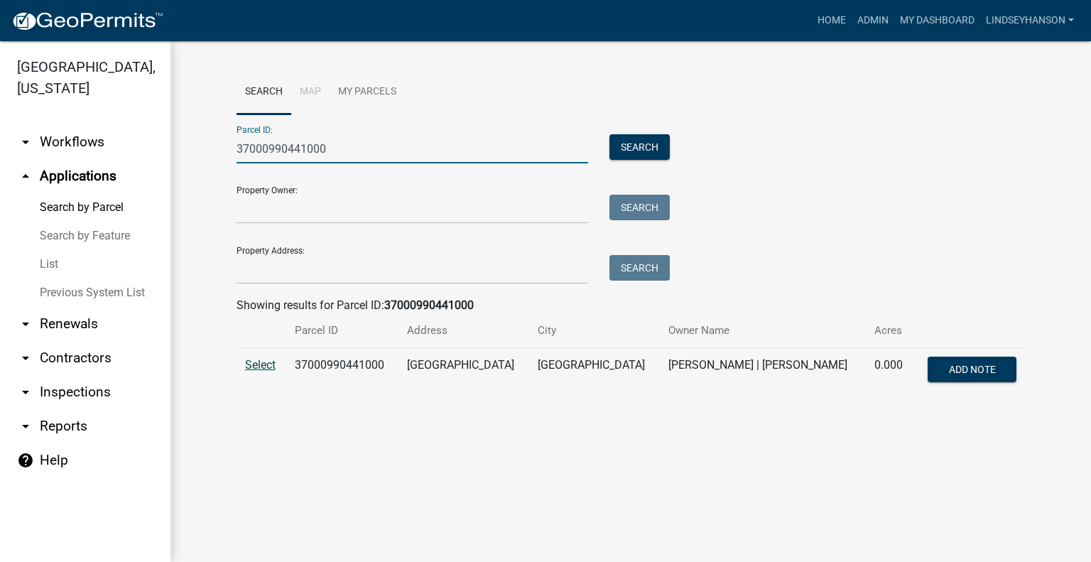
type input "37000990441000"
click at [265, 366] on span "Select" at bounding box center [260, 364] width 31 height 13
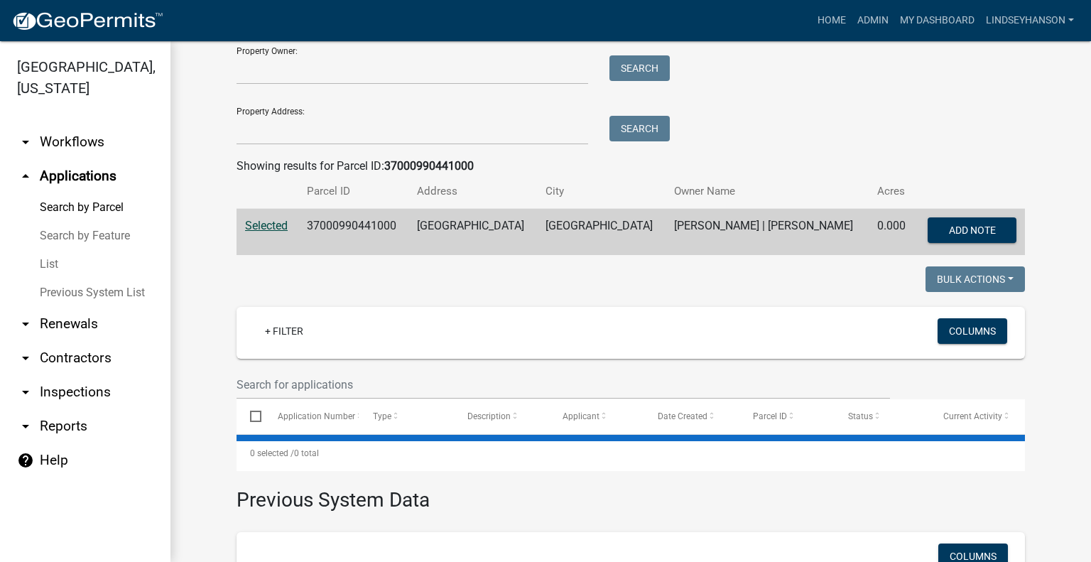
scroll to position [142, 0]
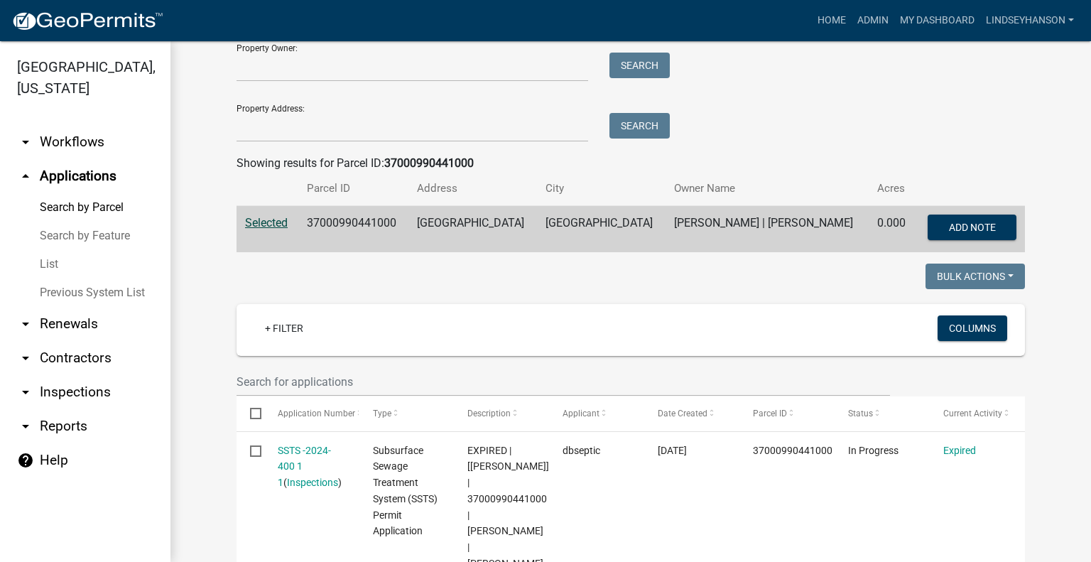
click at [76, 127] on link "arrow_drop_down Workflows" at bounding box center [85, 142] width 170 height 34
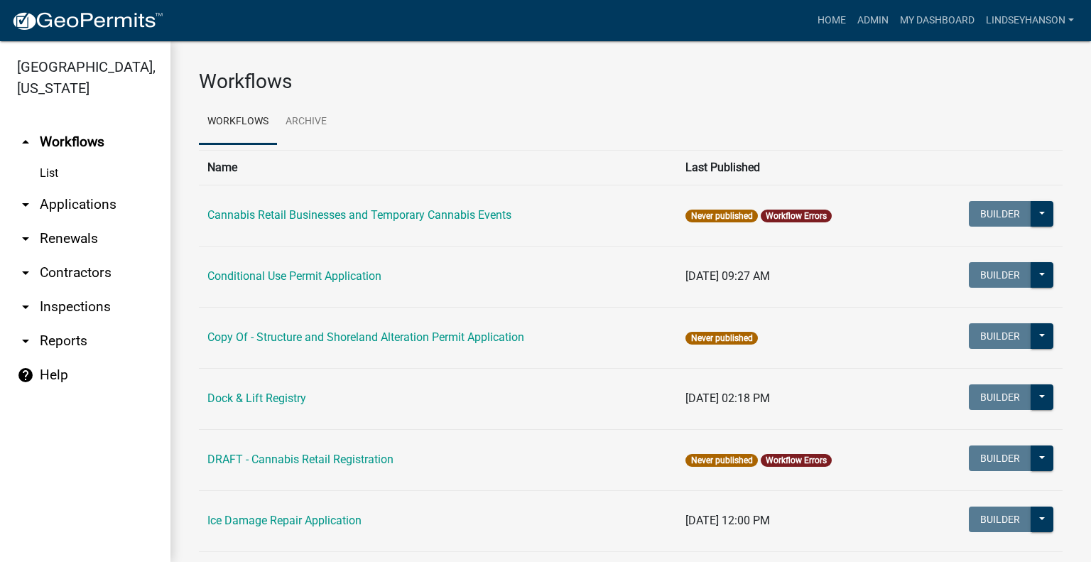
click at [112, 214] on link "arrow_drop_down Applications" at bounding box center [85, 204] width 170 height 34
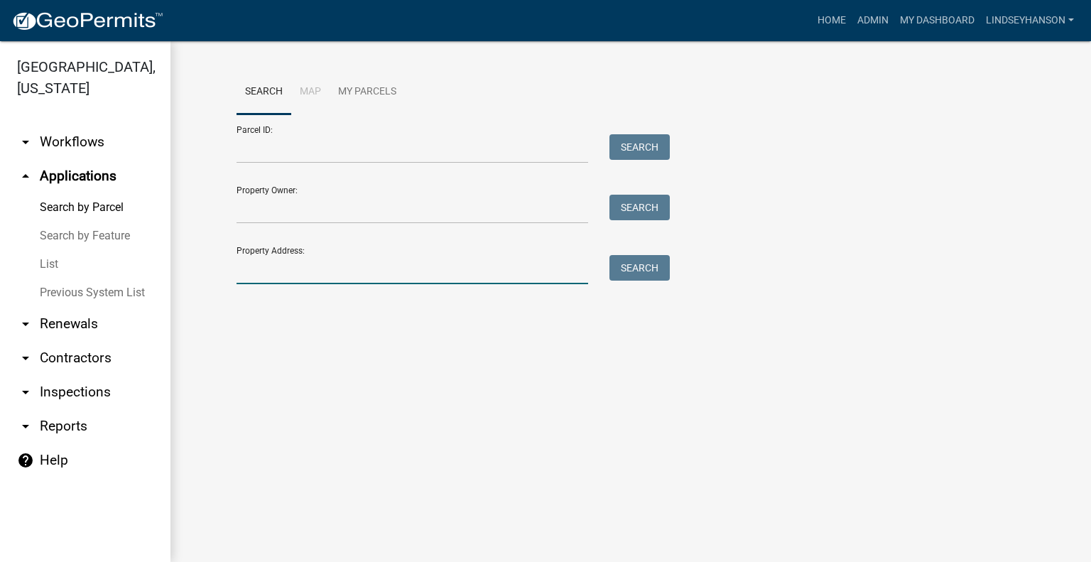
click at [435, 280] on input "Property Address:" at bounding box center [411, 269] width 351 height 29
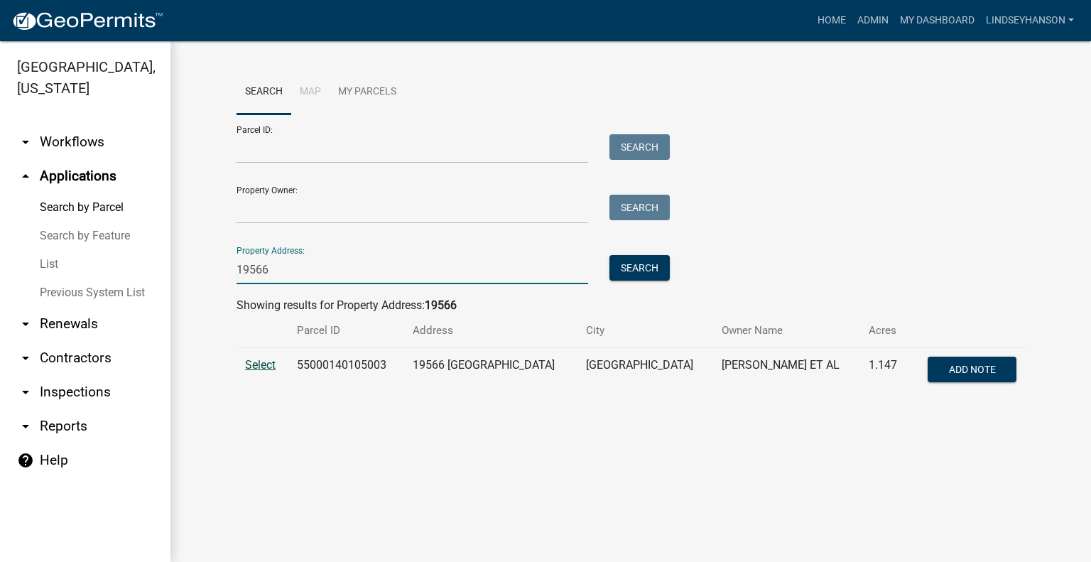
type input "19566"
click at [246, 358] on span "Select" at bounding box center [260, 364] width 31 height 13
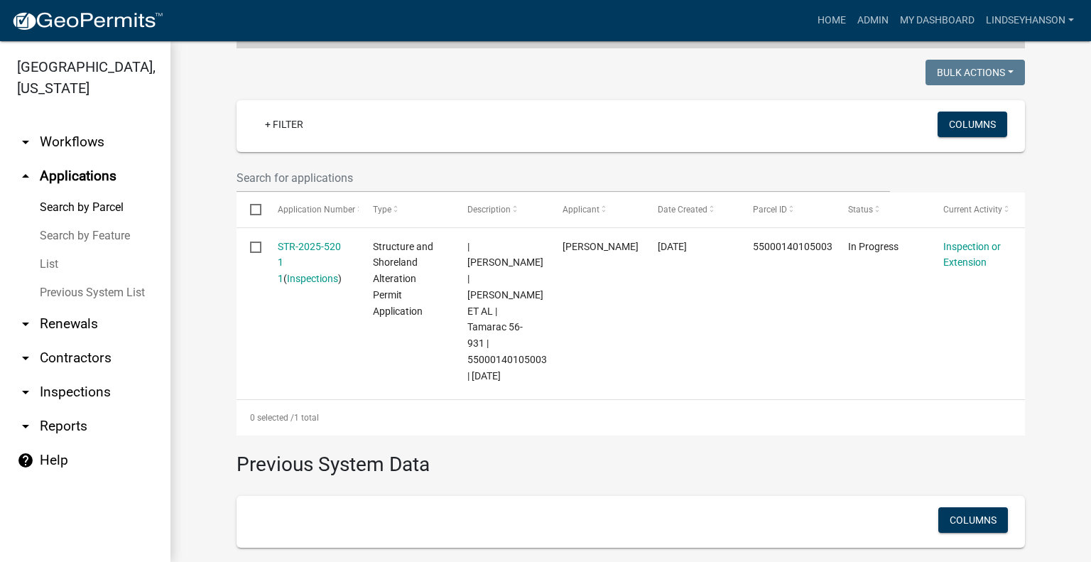
scroll to position [348, 0]
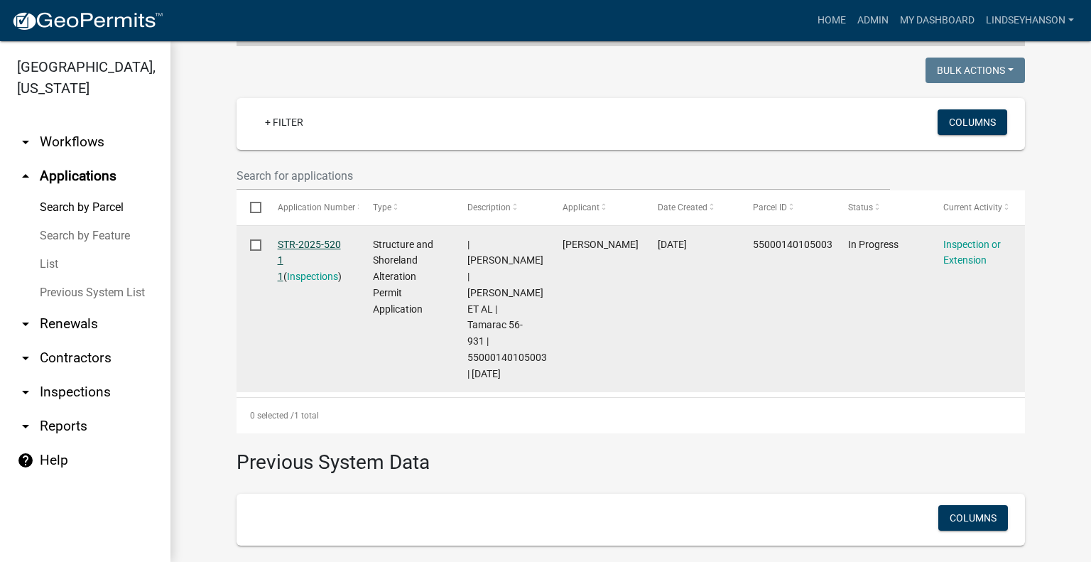
click at [298, 240] on link "STR-2025-520 1 1" at bounding box center [309, 261] width 63 height 44
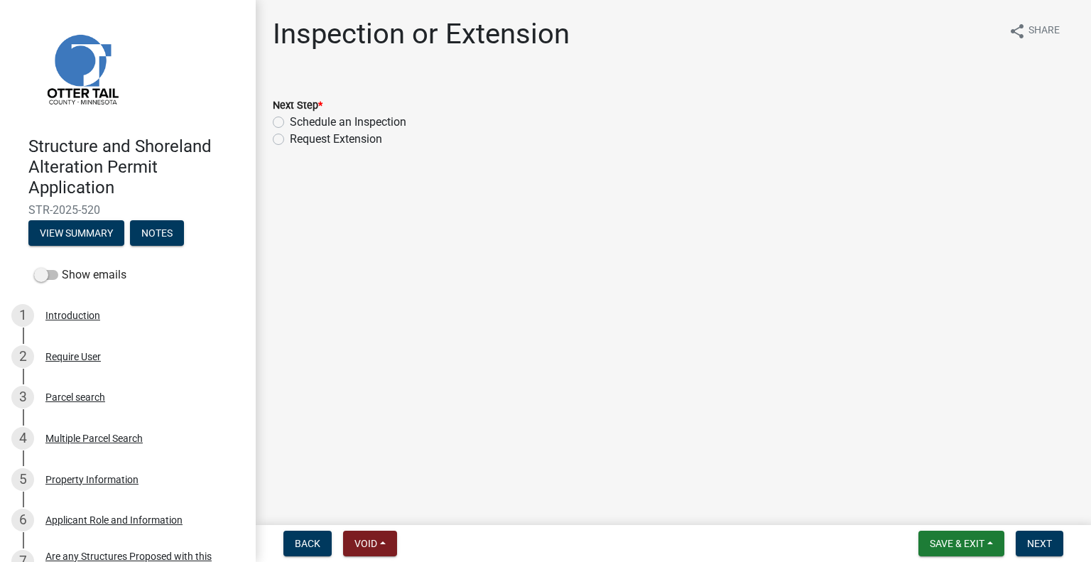
click at [363, 118] on label "Schedule an Inspection" at bounding box center [348, 122] width 116 height 17
click at [299, 118] on input "Schedule an Inspection" at bounding box center [294, 118] width 9 height 9
radio input "true"
click at [1045, 543] on span "Next" at bounding box center [1039, 543] width 25 height 11
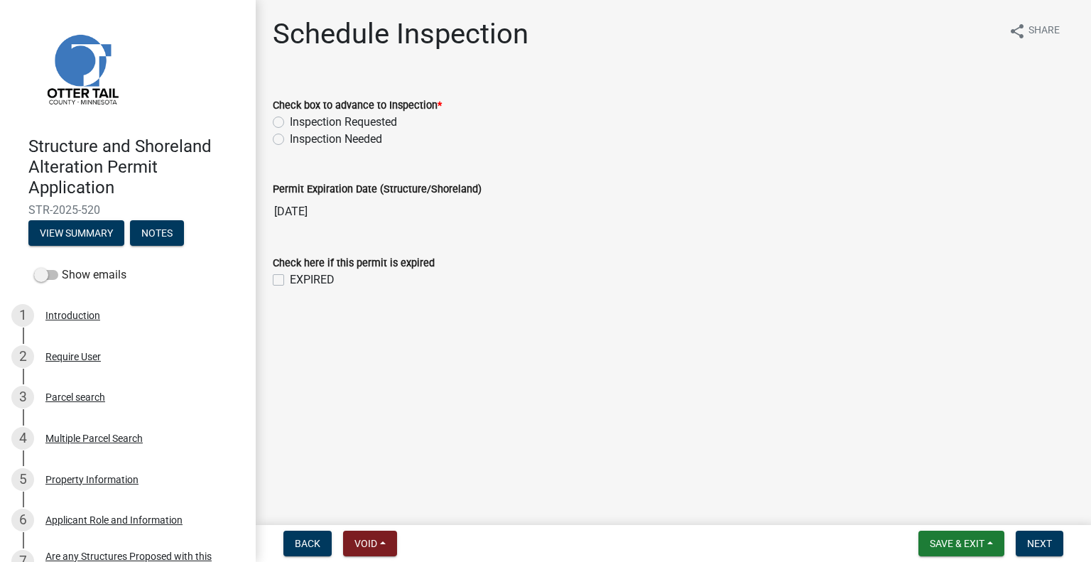
click at [381, 123] on label "Inspection Requested" at bounding box center [343, 122] width 107 height 17
click at [299, 123] on input "Inspection Requested" at bounding box center [294, 118] width 9 height 9
radio input "true"
click at [1047, 547] on span "Next" at bounding box center [1039, 543] width 25 height 11
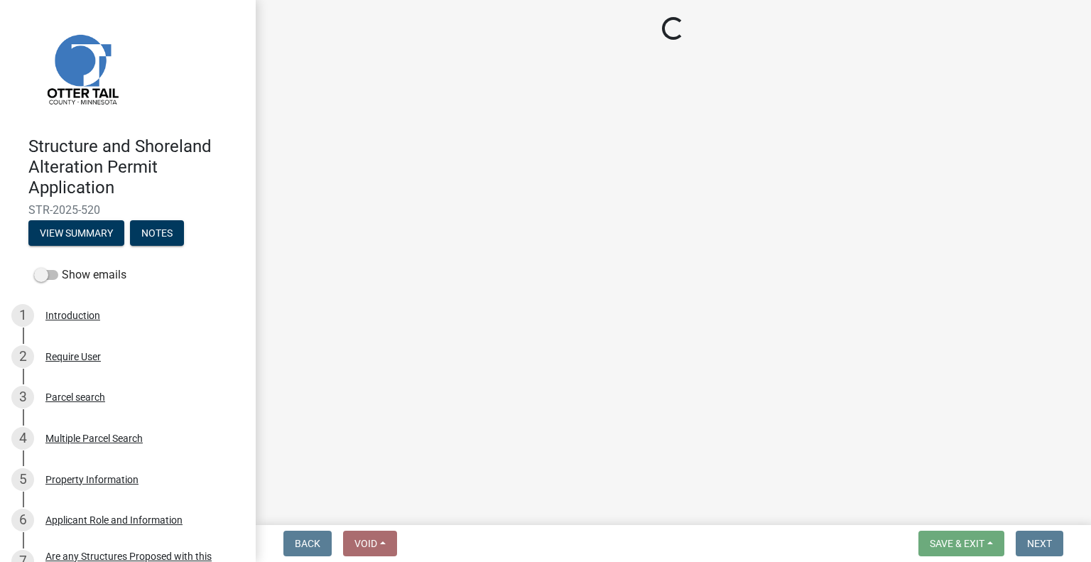
select select "710d5f49-2663-4e73-9718-d0c4e189f5ed"
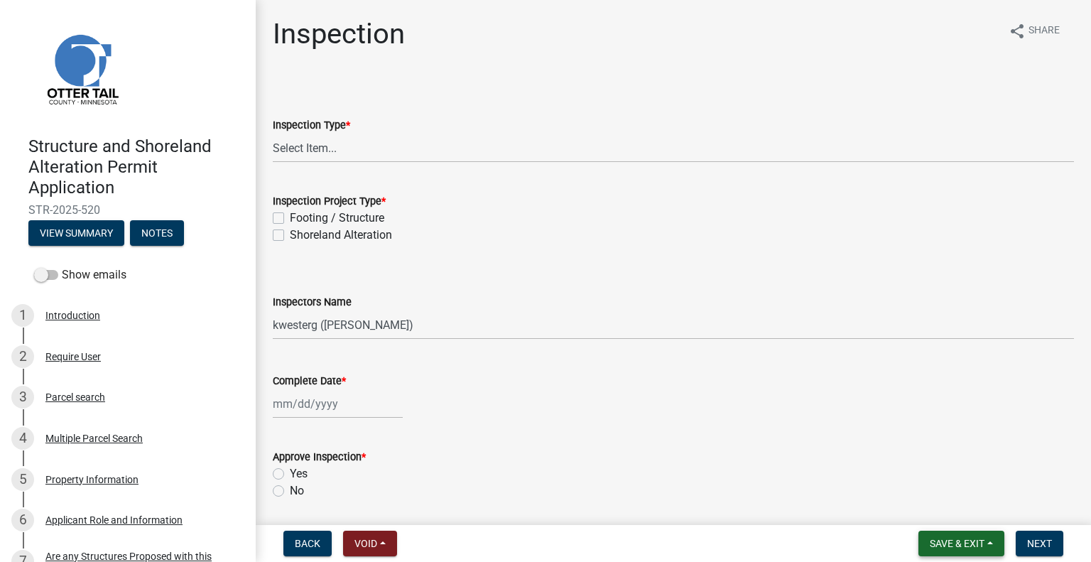
click at [972, 544] on span "Save & Exit" at bounding box center [956, 543] width 55 height 11
click at [952, 513] on button "Save & Exit" at bounding box center [947, 506] width 114 height 34
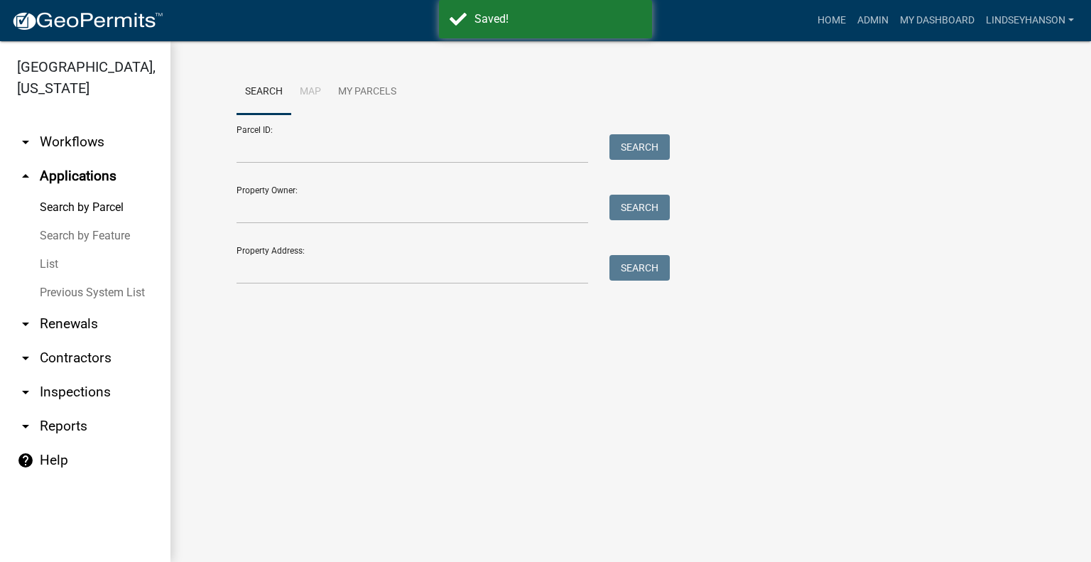
click at [98, 150] on link "arrow_drop_down Workflows" at bounding box center [85, 142] width 170 height 34
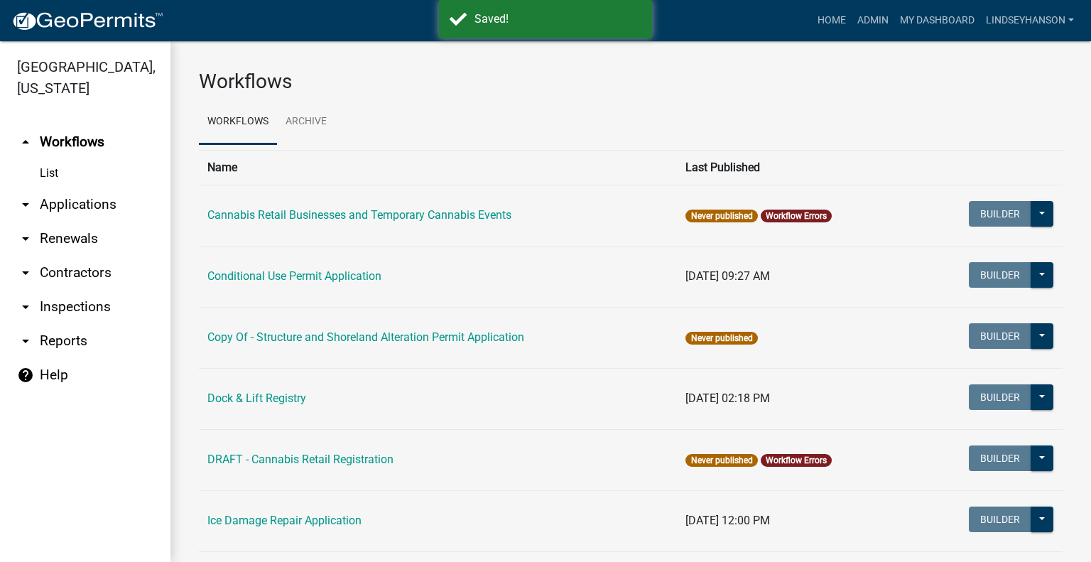
click at [110, 206] on link "arrow_drop_down Applications" at bounding box center [85, 204] width 170 height 34
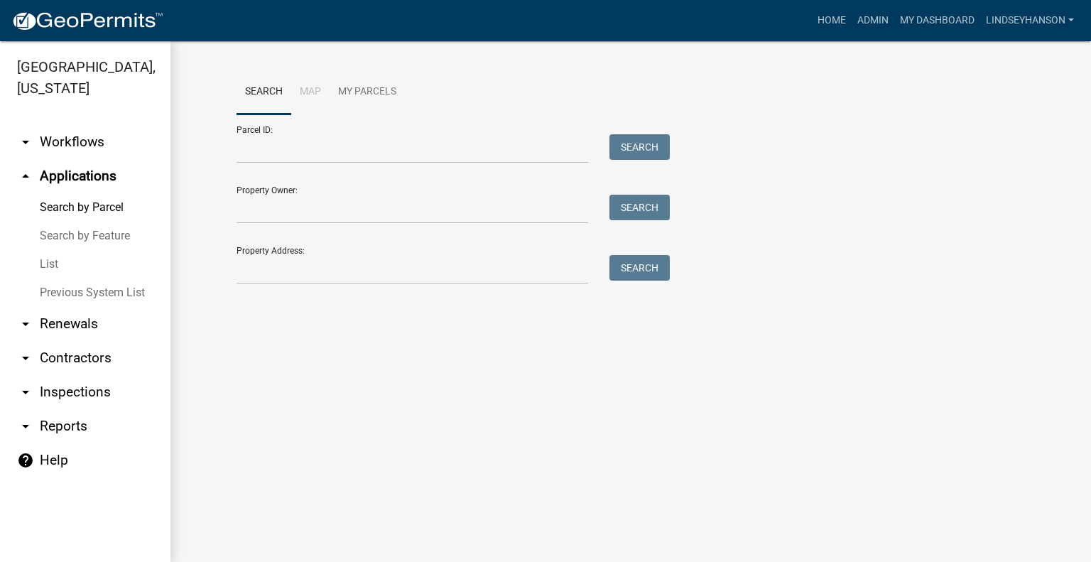
click at [83, 141] on link "arrow_drop_down Workflows" at bounding box center [85, 142] width 170 height 34
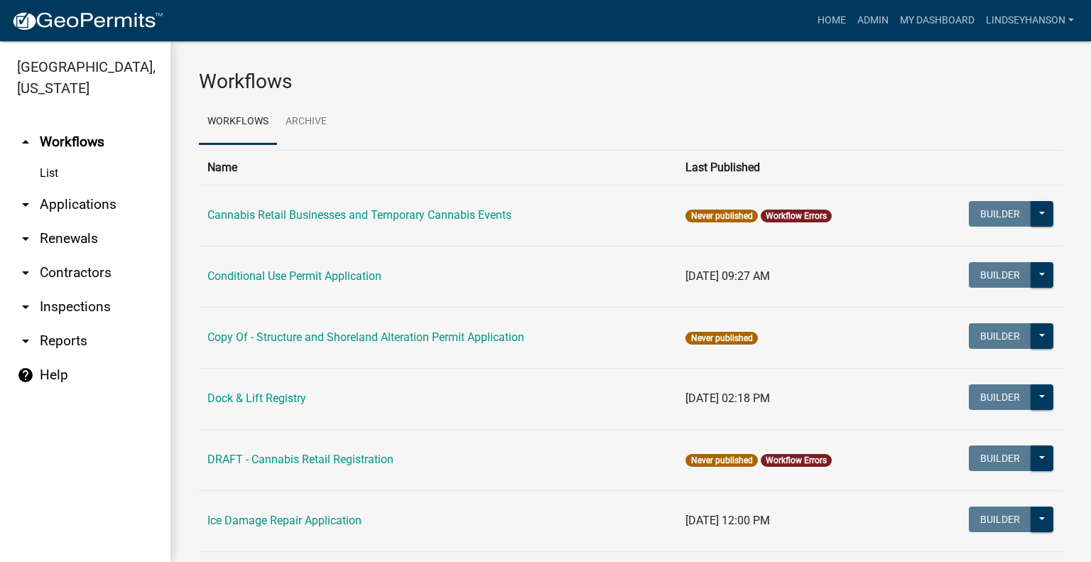
click at [102, 198] on link "arrow_drop_down Applications" at bounding box center [85, 204] width 170 height 34
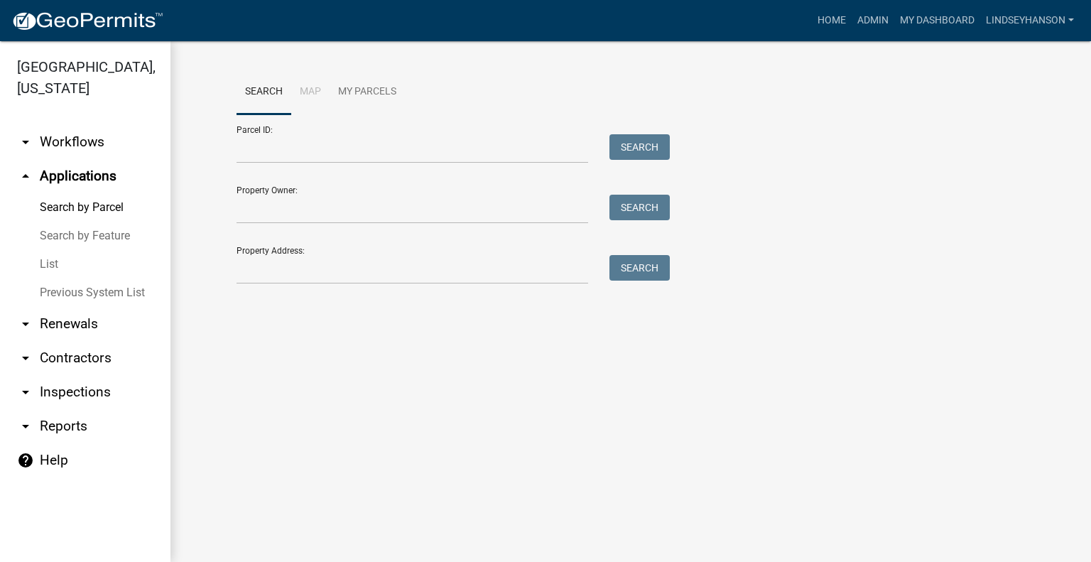
click at [82, 153] on link "arrow_drop_down Workflows" at bounding box center [85, 142] width 170 height 34
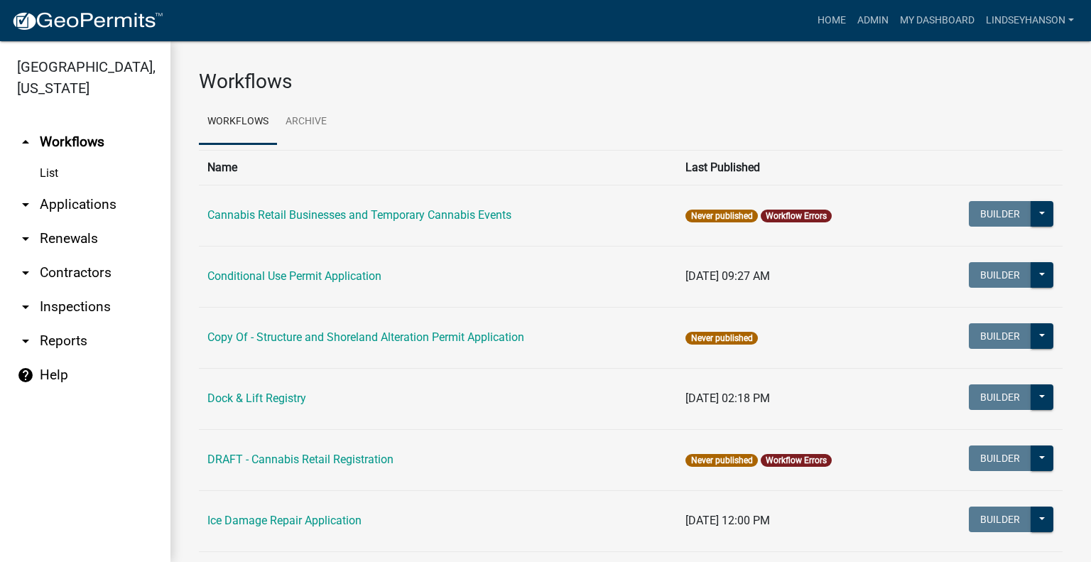
click at [93, 209] on link "arrow_drop_down Applications" at bounding box center [85, 204] width 170 height 34
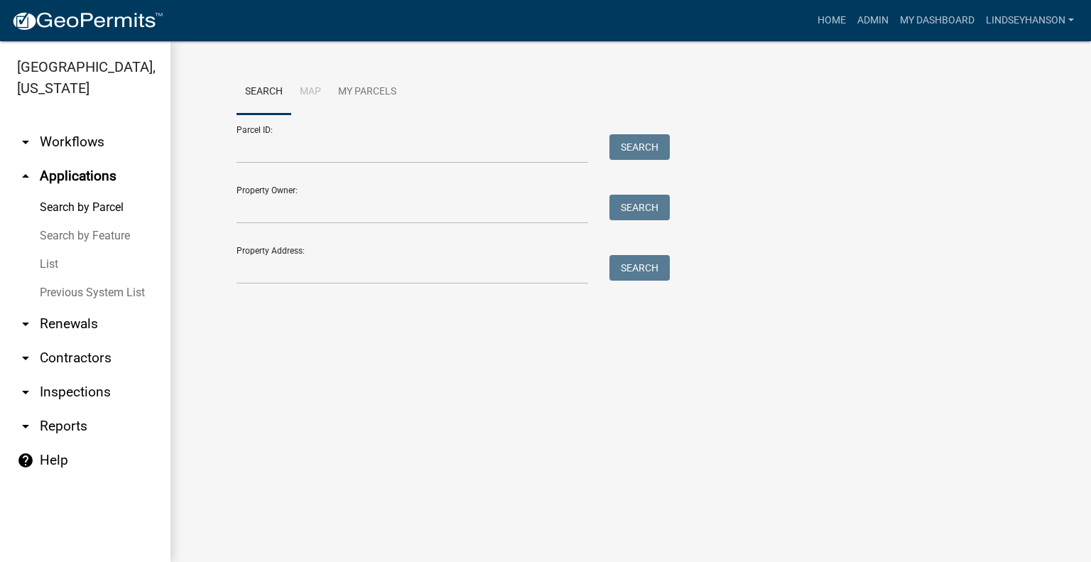
click at [94, 138] on link "arrow_drop_down Workflows" at bounding box center [85, 142] width 170 height 34
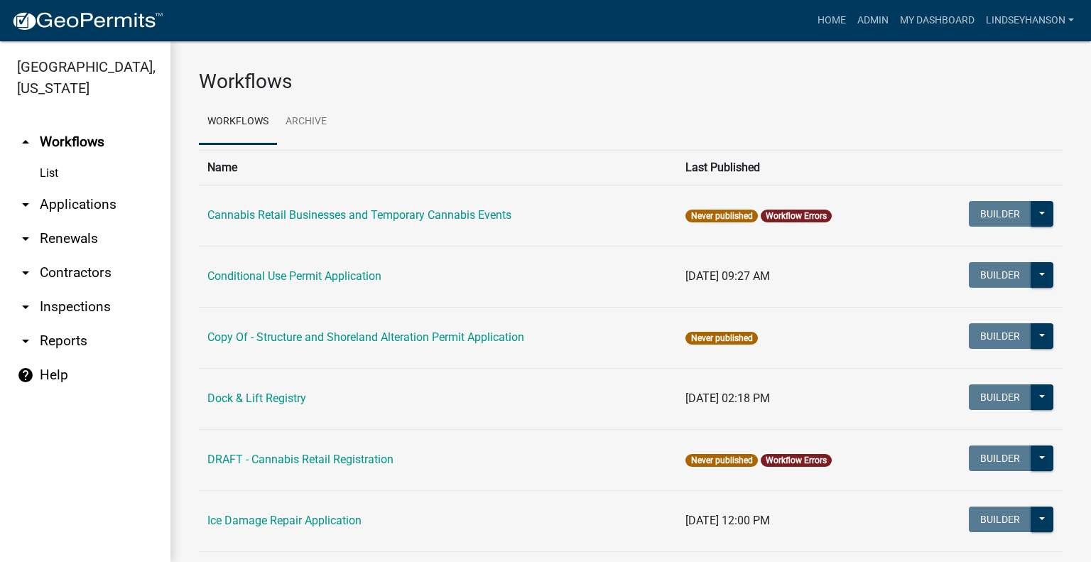
click at [94, 203] on link "arrow_drop_down Applications" at bounding box center [85, 204] width 170 height 34
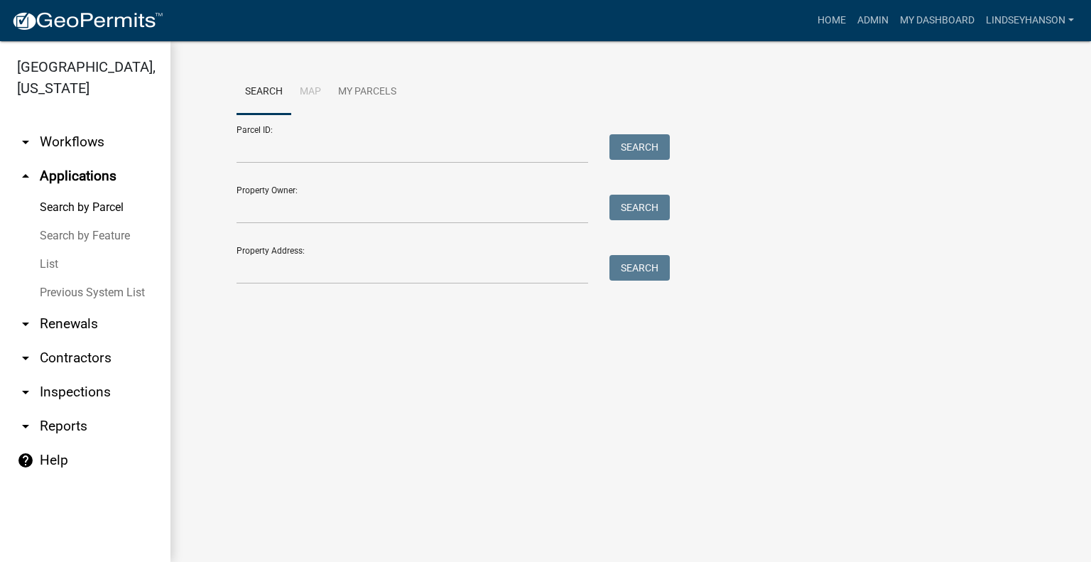
click at [84, 146] on link "arrow_drop_down Workflows" at bounding box center [85, 142] width 170 height 34
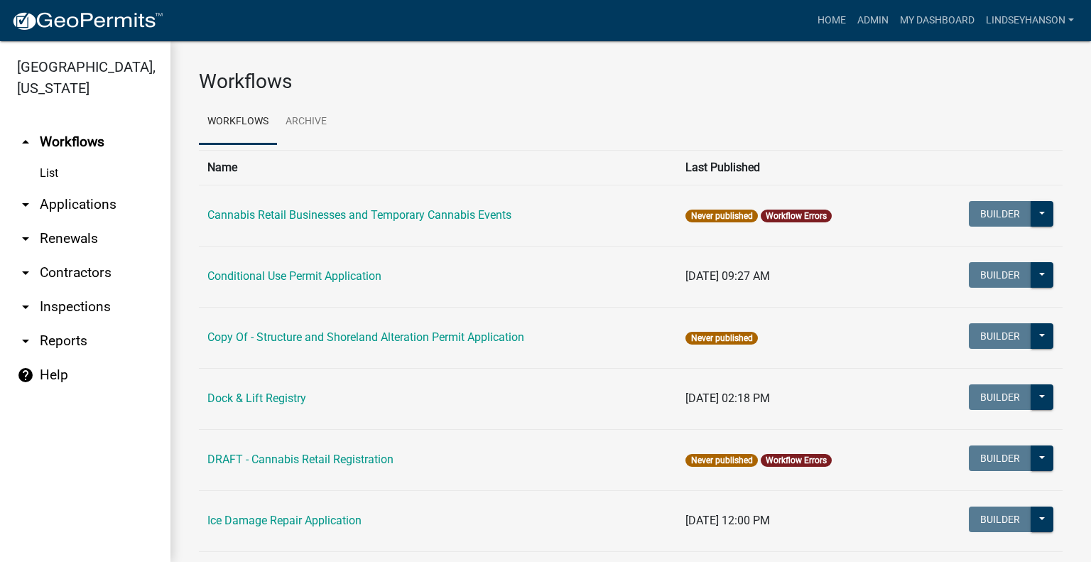
click at [104, 192] on link "arrow_drop_down Applications" at bounding box center [85, 204] width 170 height 34
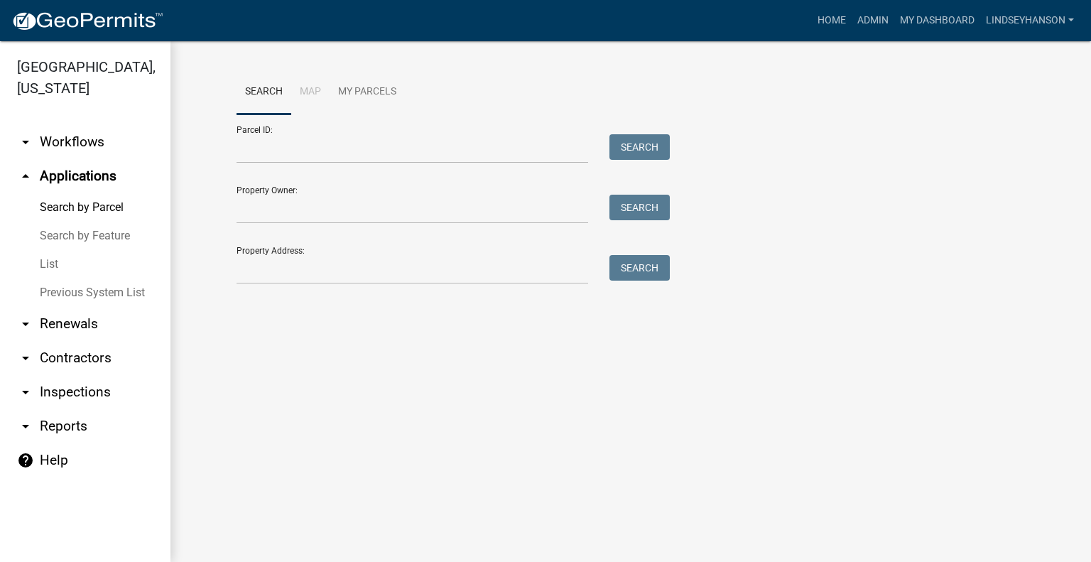
click at [89, 141] on link "arrow_drop_down Workflows" at bounding box center [85, 142] width 170 height 34
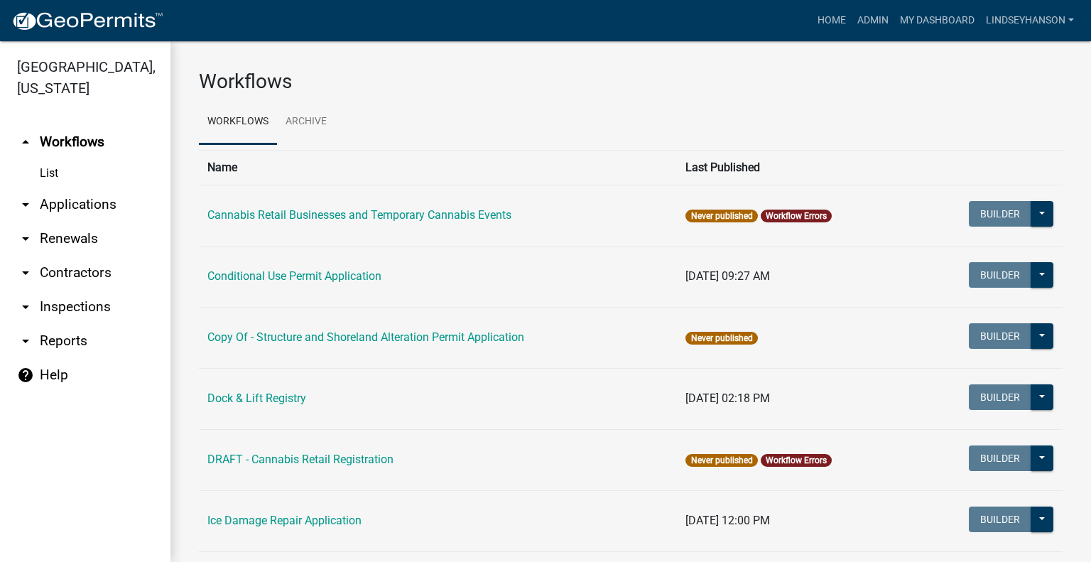
click at [92, 146] on link "arrow_drop_up Workflows" at bounding box center [85, 142] width 170 height 34
click at [95, 206] on link "arrow_drop_down Applications" at bounding box center [85, 204] width 170 height 34
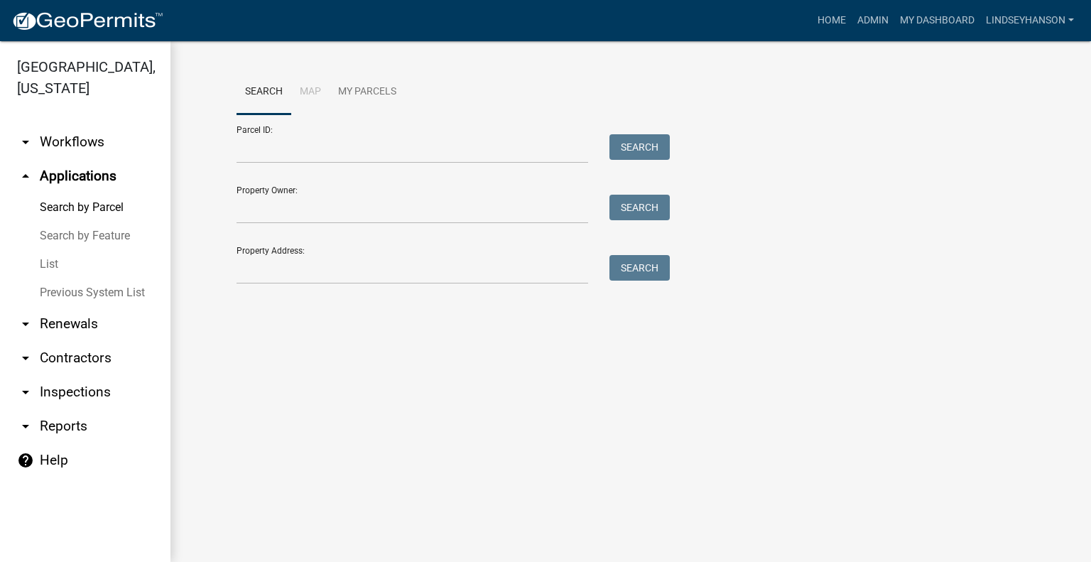
click at [68, 150] on link "arrow_drop_down Workflows" at bounding box center [85, 142] width 170 height 34
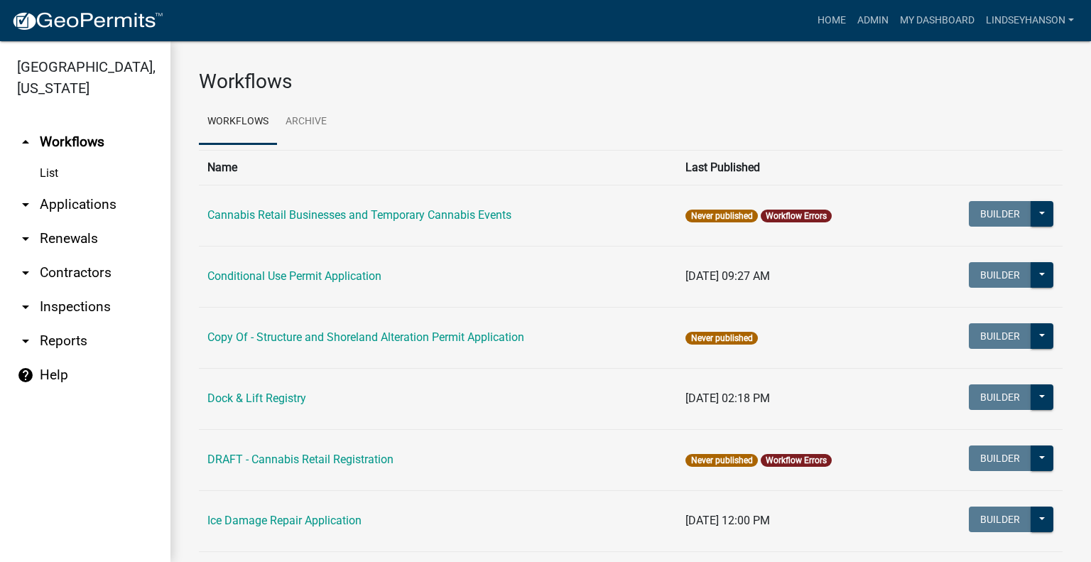
click at [121, 203] on link "arrow_drop_down Applications" at bounding box center [85, 204] width 170 height 34
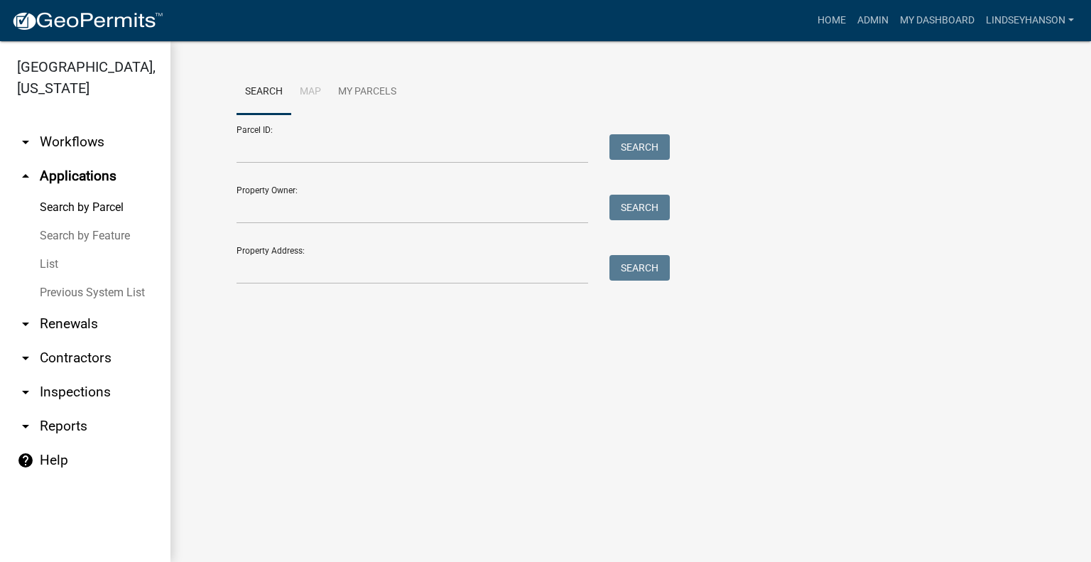
click at [101, 141] on link "arrow_drop_down Workflows" at bounding box center [85, 142] width 170 height 34
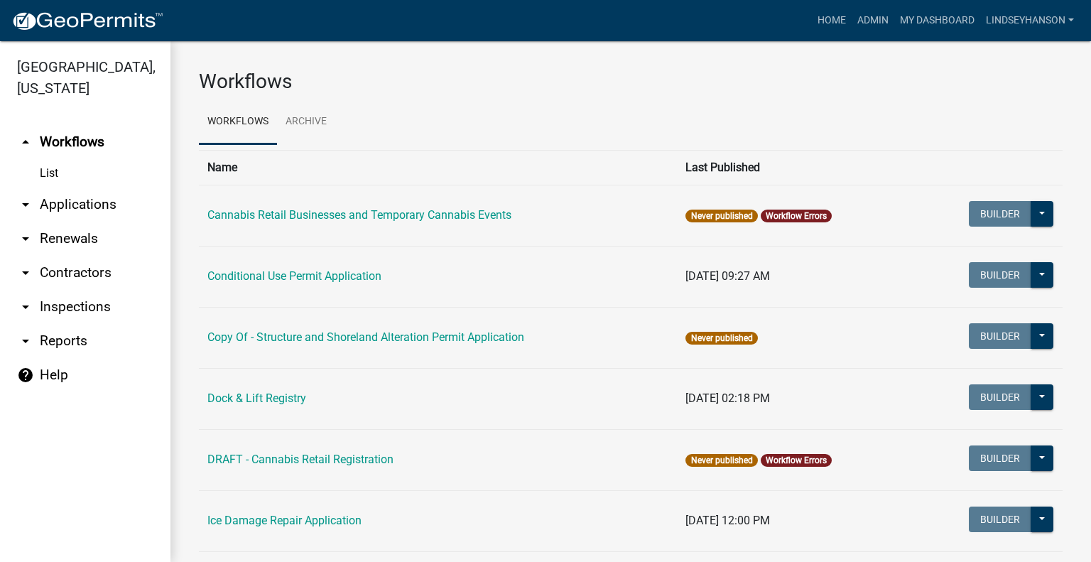
click at [107, 206] on link "arrow_drop_down Applications" at bounding box center [85, 204] width 170 height 34
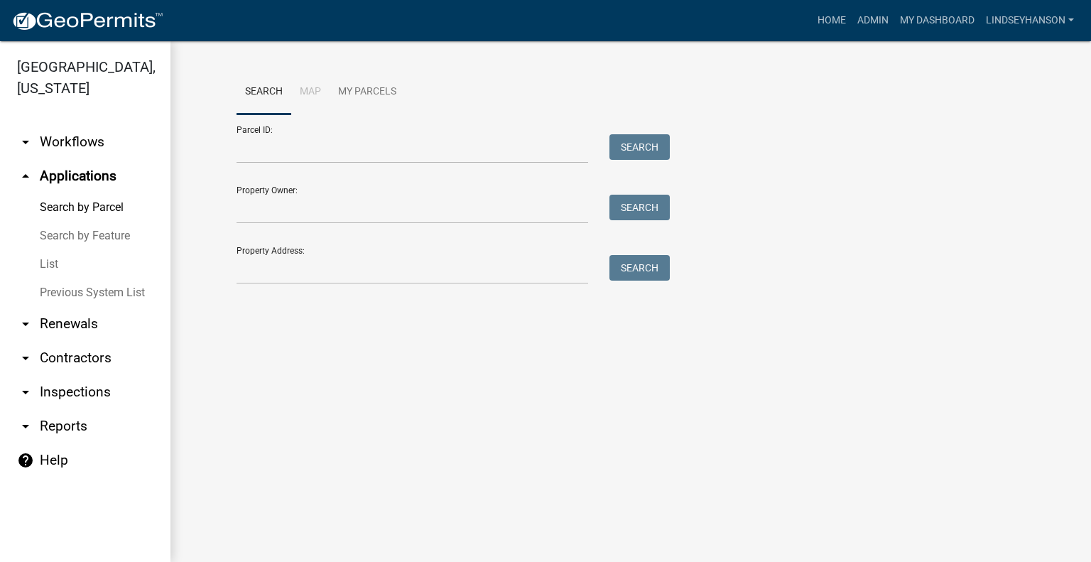
click at [98, 166] on link "arrow_drop_up Applications" at bounding box center [85, 176] width 170 height 34
click at [86, 153] on link "arrow_drop_down Workflows" at bounding box center [85, 142] width 170 height 34
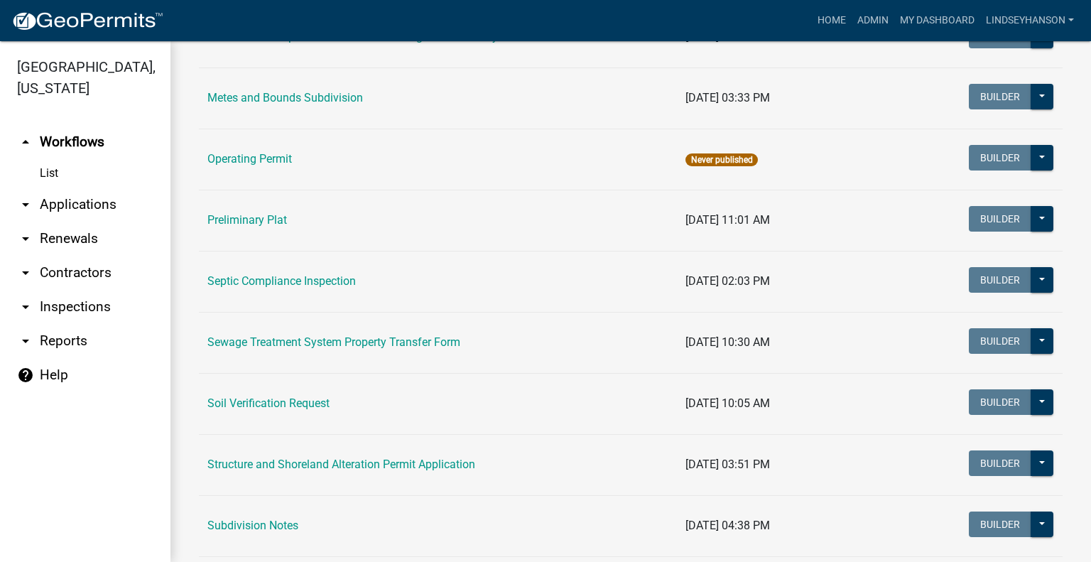
scroll to position [660, 0]
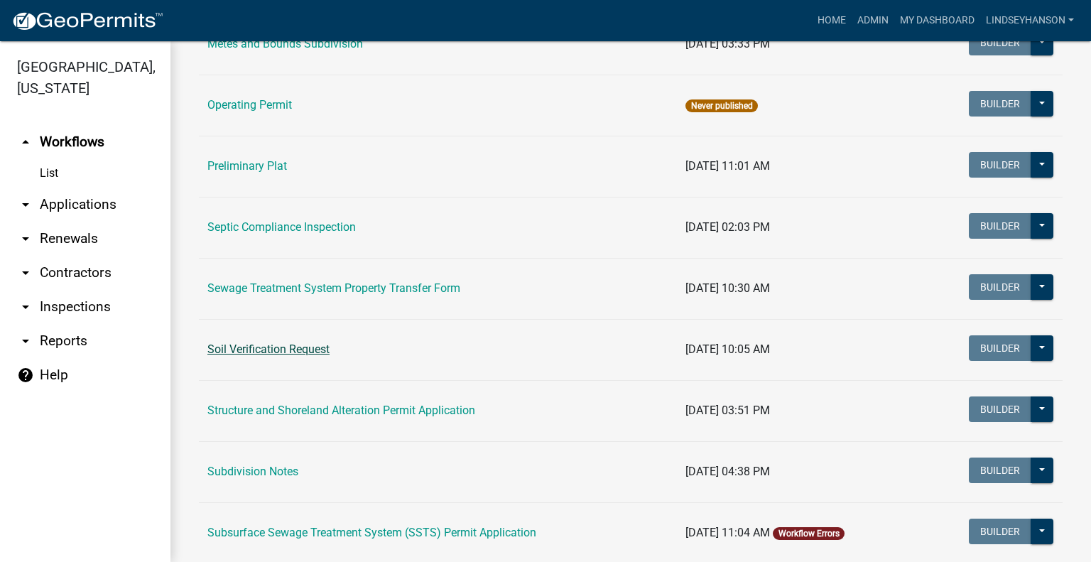
click at [312, 347] on link "Soil Verification Request" at bounding box center [268, 348] width 122 height 13
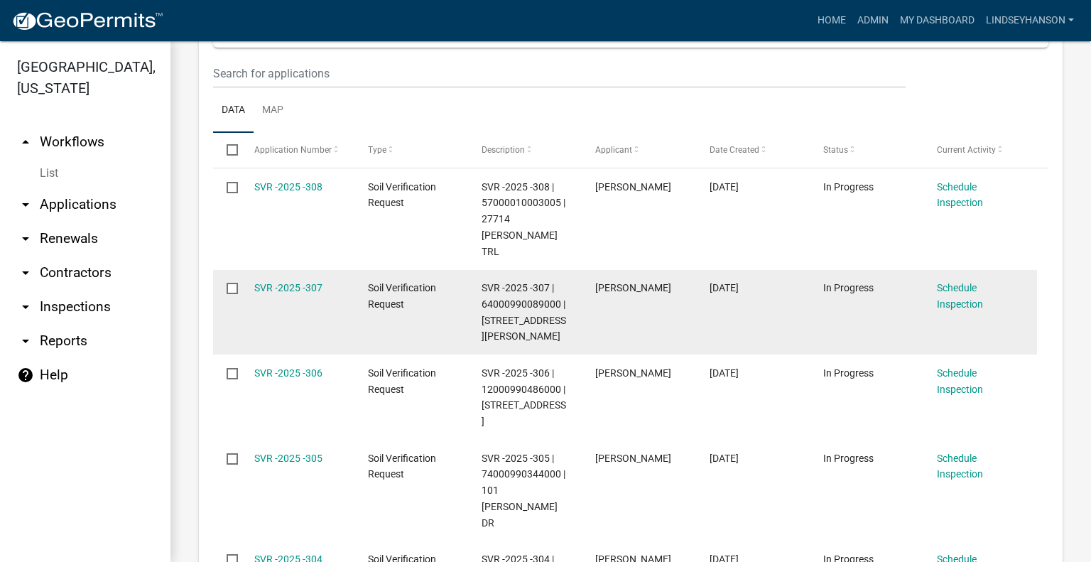
scroll to position [408, 0]
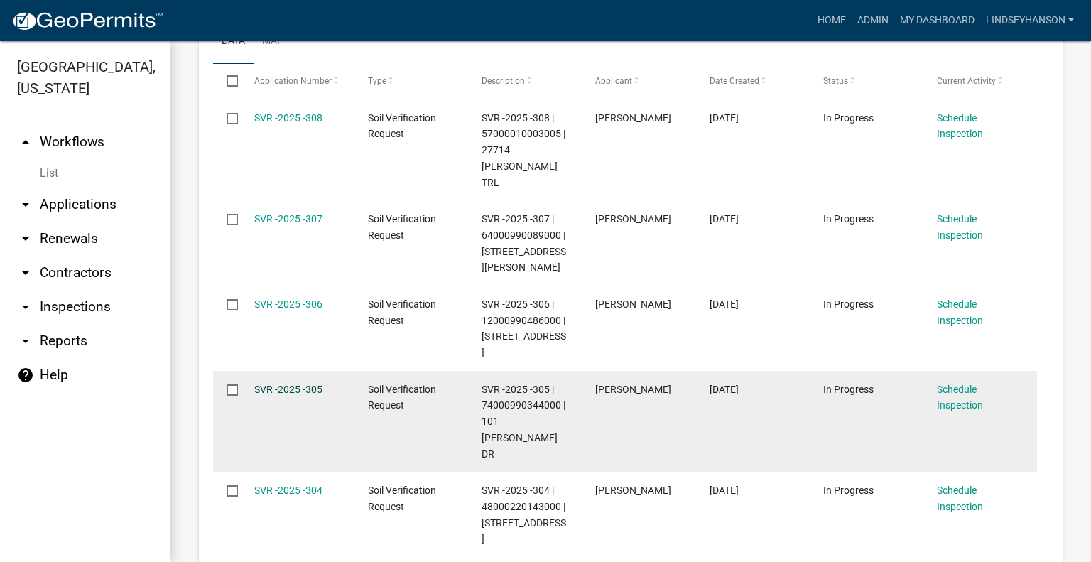
click at [310, 383] on link "SVR -2025 -305" at bounding box center [288, 388] width 68 height 11
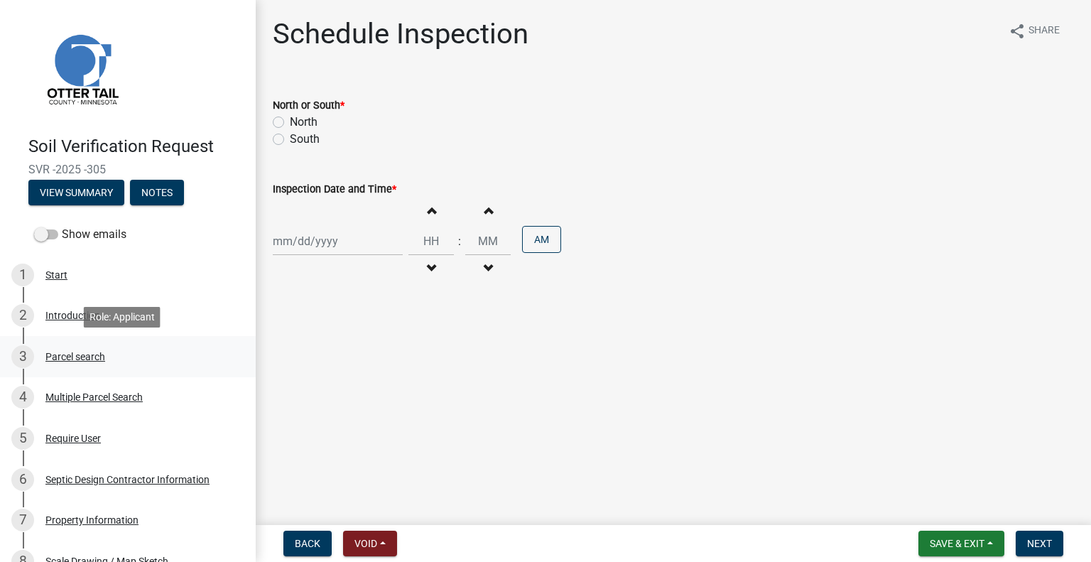
click at [41, 357] on div "3 Parcel search" at bounding box center [122, 356] width 222 height 23
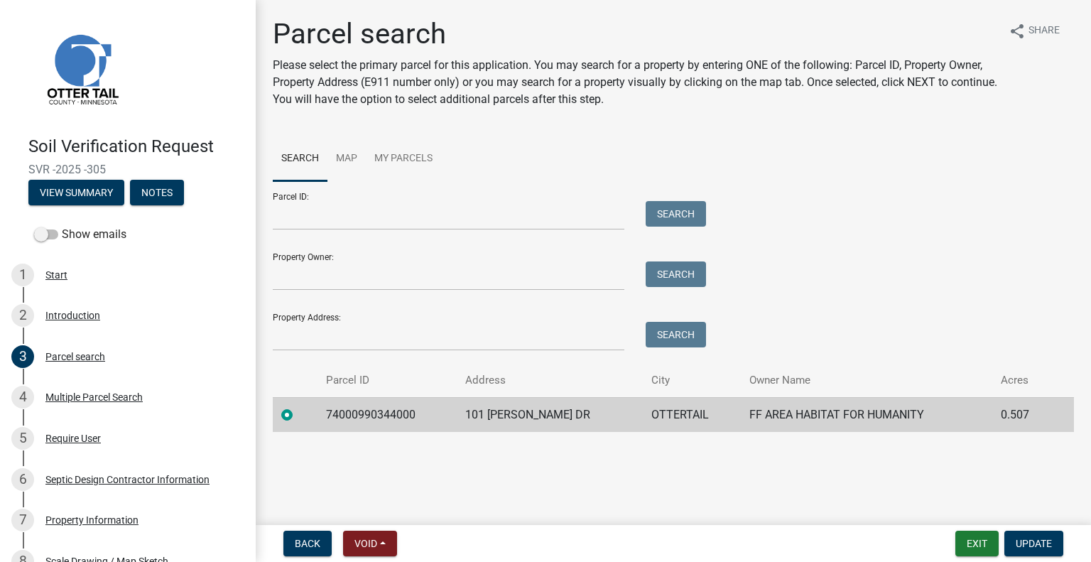
click at [347, 413] on td "74000990344000" at bounding box center [387, 414] width 140 height 35
copy td "74000990344000"
click at [508, 409] on td "101 ARVILLA DR" at bounding box center [550, 414] width 186 height 35
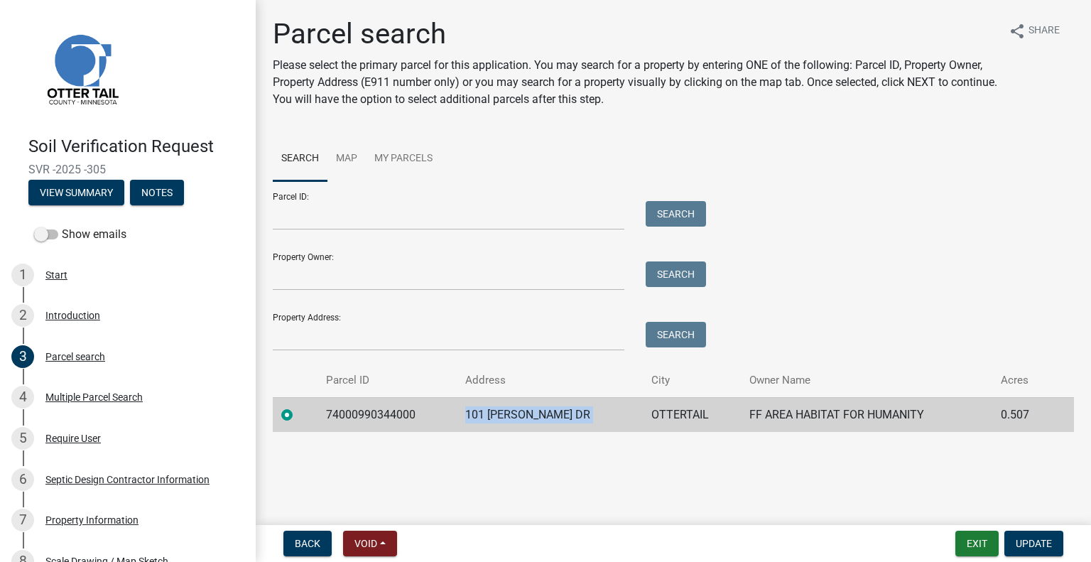
click at [508, 409] on td "101 ARVILLA DR" at bounding box center [550, 414] width 186 height 35
copy td "101 ARVILLA DR"
click at [649, 407] on td "OTTERTAIL" at bounding box center [692, 414] width 98 height 35
click at [792, 418] on td "FF AREA HABITAT FOR HUMANITY" at bounding box center [866, 414] width 251 height 35
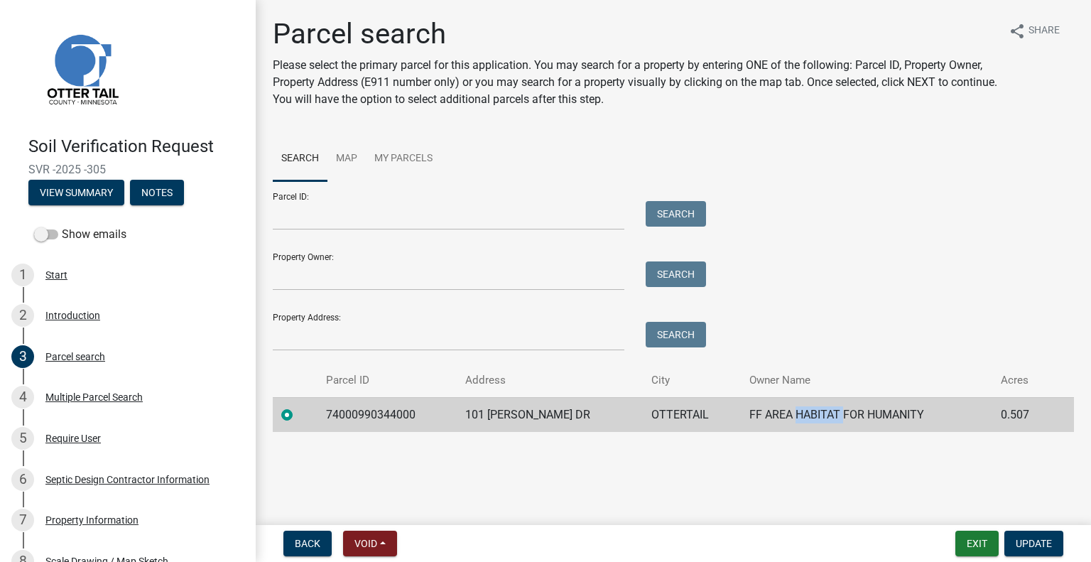
click at [792, 418] on td "FF AREA HABITAT FOR HUMANITY" at bounding box center [866, 414] width 251 height 35
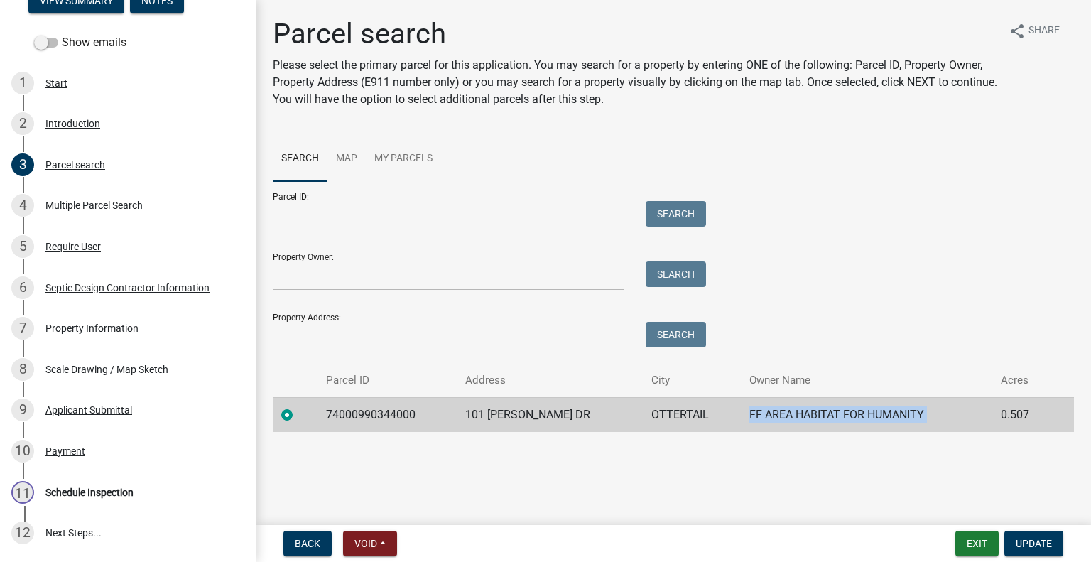
scroll to position [315, 0]
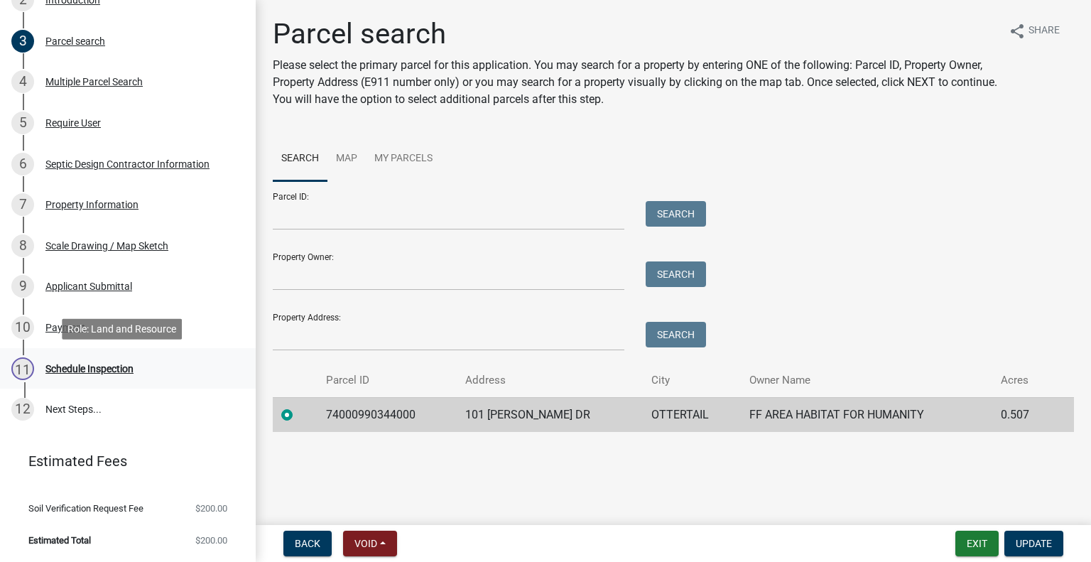
click at [126, 373] on div "Schedule Inspection" at bounding box center [89, 369] width 88 height 10
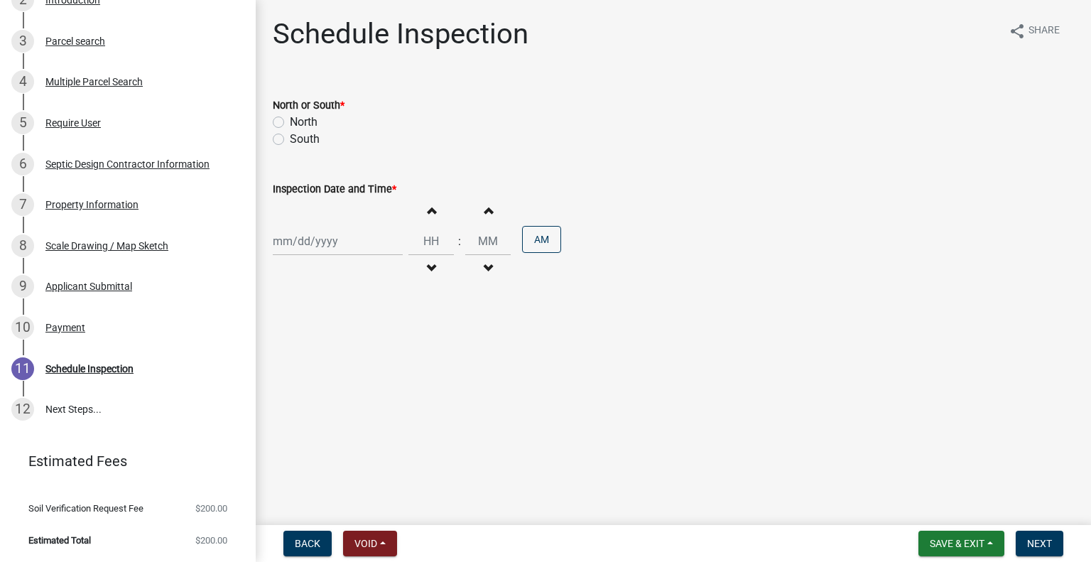
click at [298, 117] on label "North" at bounding box center [304, 122] width 28 height 17
click at [298, 117] on input "North" at bounding box center [294, 118] width 9 height 9
radio input "true"
select select "9"
select select "2025"
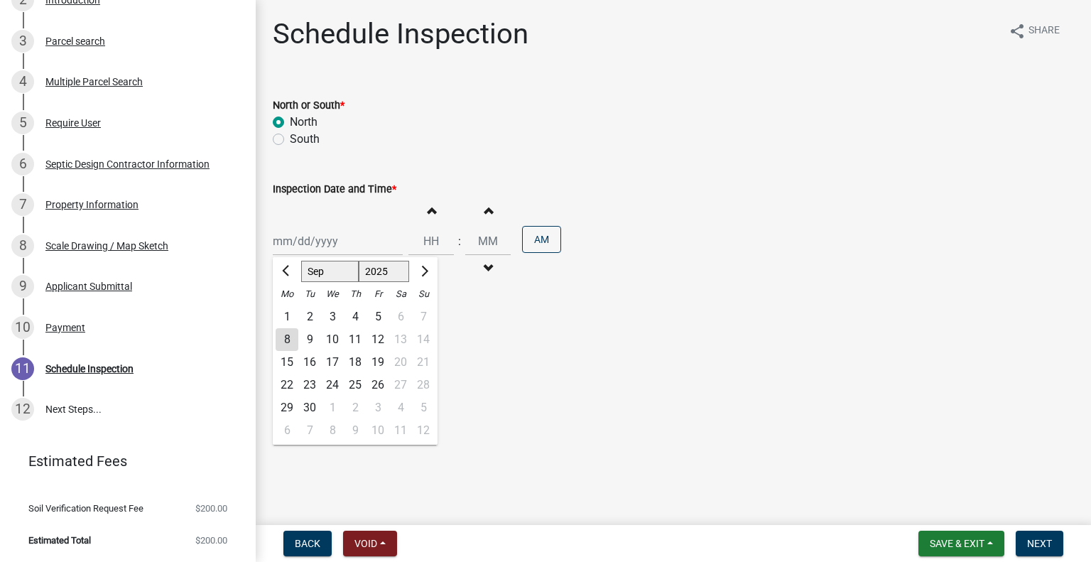
click at [320, 241] on div "Jan Feb Mar Apr May Jun Jul Aug Sep Oct Nov Dec 1525 1526 1527 1528 1529 1530 1…" at bounding box center [338, 241] width 130 height 29
click at [310, 339] on div "9" at bounding box center [309, 339] width 23 height 23
type input "09/09/2025"
click at [428, 266] on span "button" at bounding box center [430, 268] width 7 height 11
type input "11"
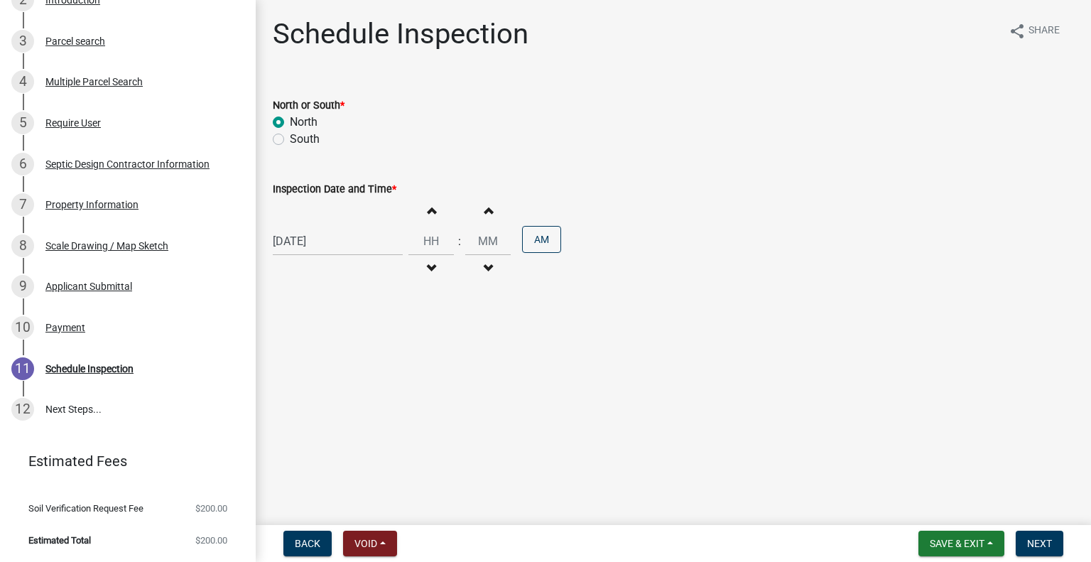
type input "00"
click at [429, 219] on button "Increment hours" at bounding box center [431, 210] width 30 height 26
click at [427, 214] on span "button" at bounding box center [430, 209] width 7 height 11
type input "02"
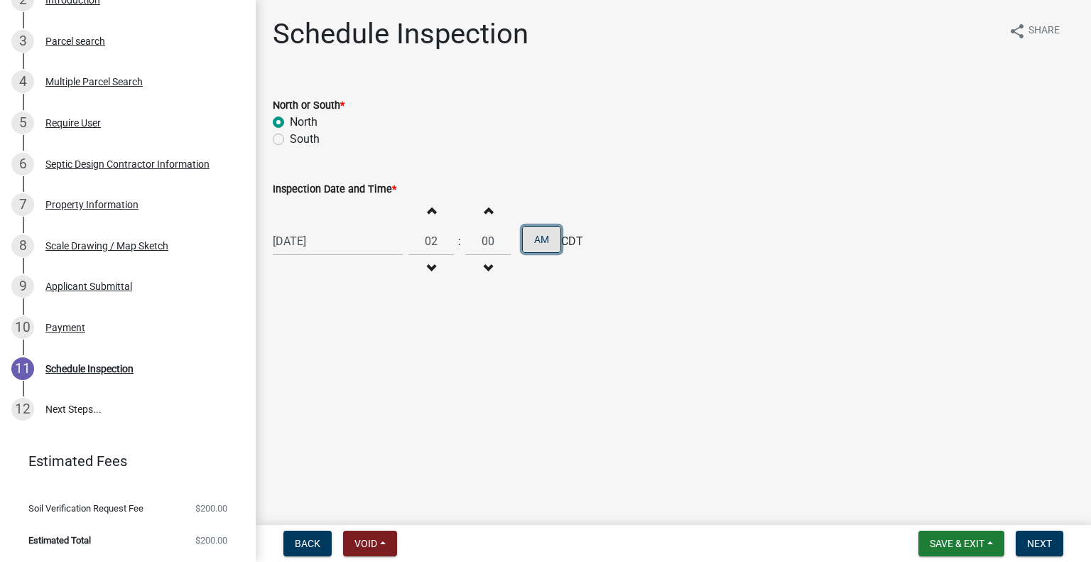
click at [540, 233] on button "AM" at bounding box center [541, 239] width 39 height 27
click at [1035, 535] on button "Next" at bounding box center [1039, 543] width 48 height 26
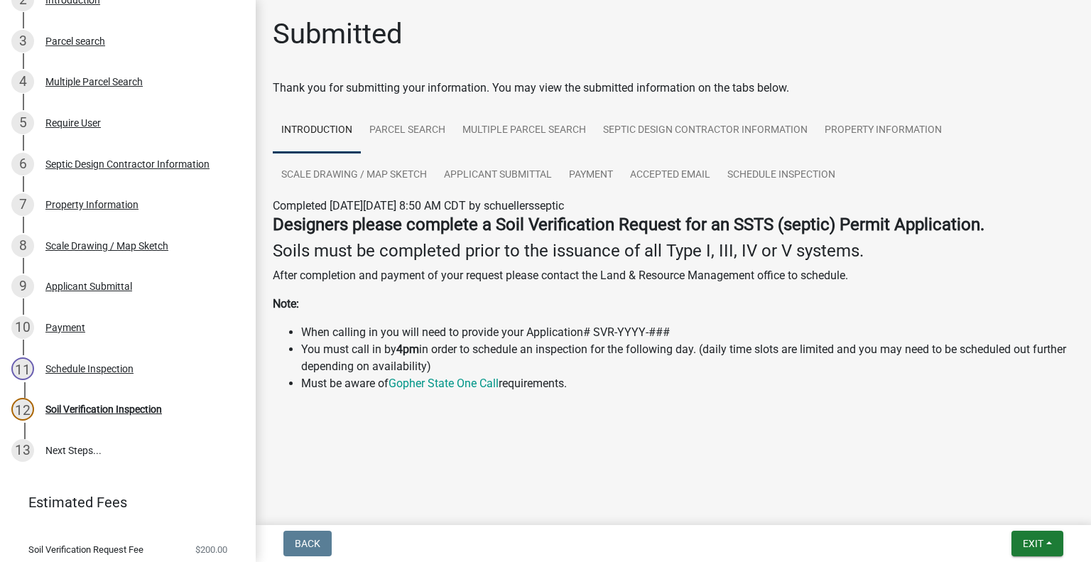
scroll to position [356, 0]
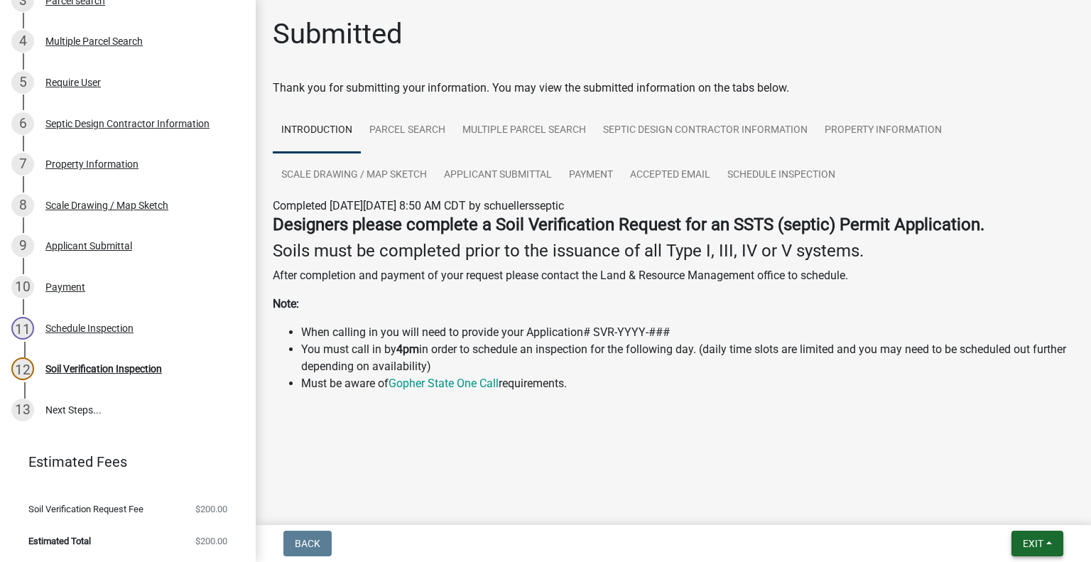
click at [1024, 539] on span "Exit" at bounding box center [1032, 543] width 21 height 11
click at [981, 503] on button "Save & Exit" at bounding box center [1007, 506] width 114 height 34
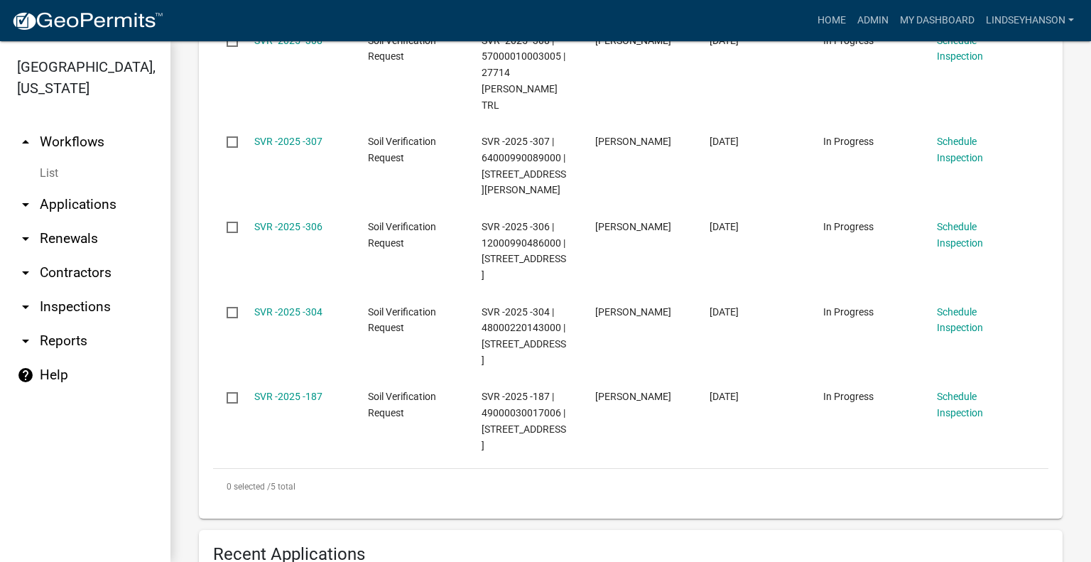
scroll to position [471, 0]
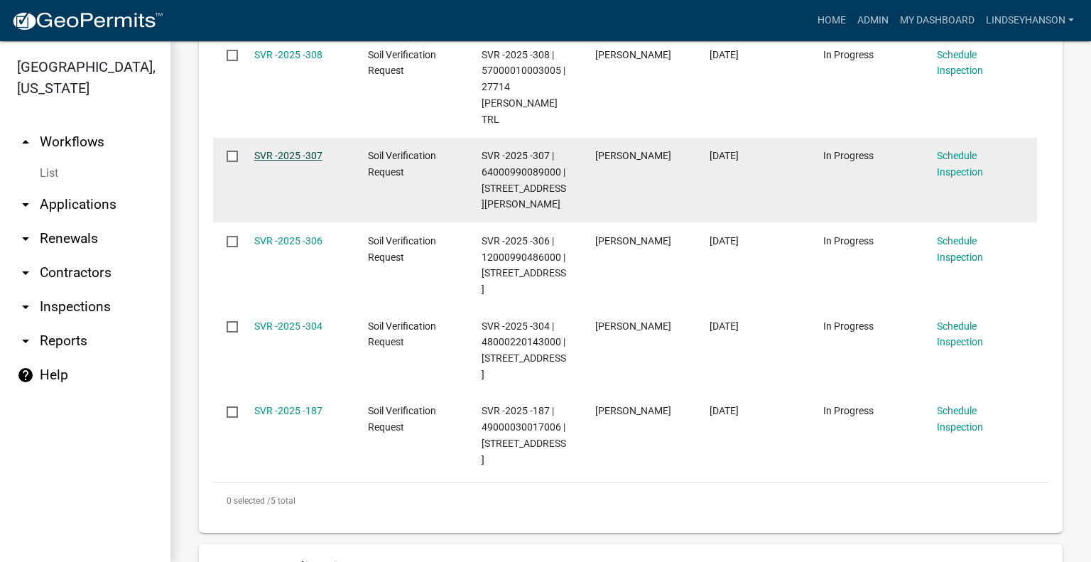
click at [312, 150] on link "SVR -2025 -307" at bounding box center [288, 155] width 68 height 11
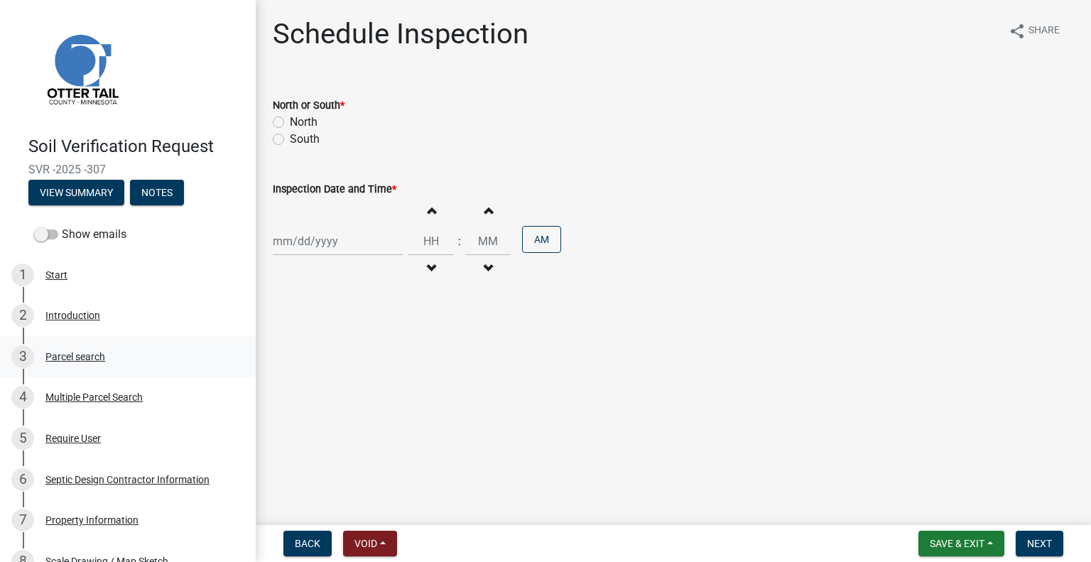
click at [128, 351] on div "3 Parcel search" at bounding box center [122, 356] width 222 height 23
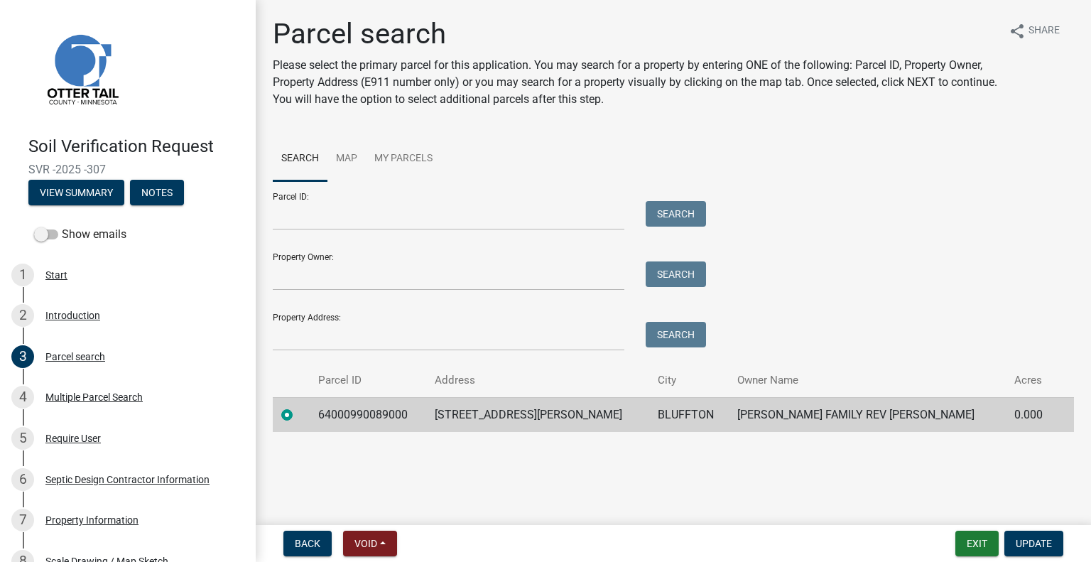
click at [391, 411] on td "64000990089000" at bounding box center [368, 414] width 116 height 35
click at [389, 409] on td "64000990089000" at bounding box center [368, 414] width 116 height 35
drag, startPoint x: 389, startPoint y: 409, endPoint x: 356, endPoint y: 420, distance: 34.4
click at [356, 420] on td "64000990089000" at bounding box center [368, 414] width 116 height 35
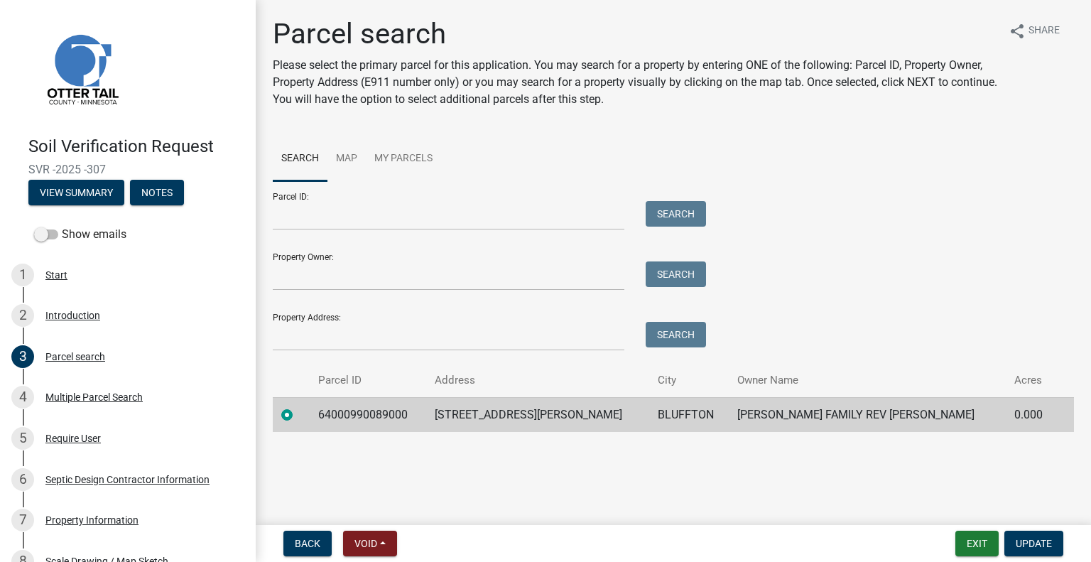
click at [510, 414] on td "104 WEGSCHEID DR" at bounding box center [537, 414] width 223 height 35
drag, startPoint x: 663, startPoint y: 427, endPoint x: 665, endPoint y: 420, distance: 7.9
click at [663, 427] on td "BLUFFTON" at bounding box center [689, 414] width 80 height 35
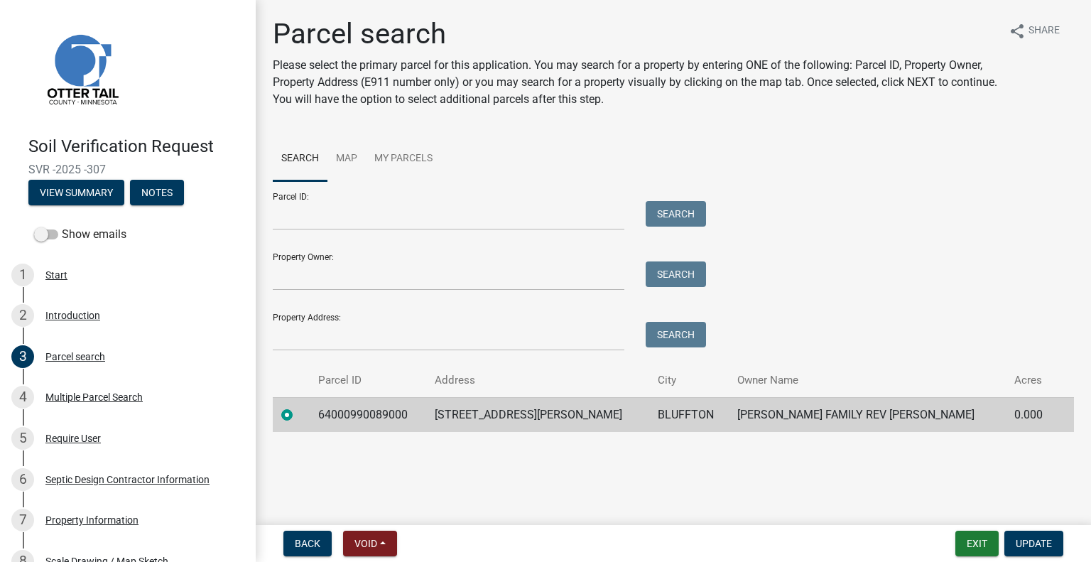
click at [665, 415] on td "BLUFFTON" at bounding box center [689, 414] width 80 height 35
click at [798, 411] on td "WEGSCHEID FAMILY REV LIV TST" at bounding box center [867, 414] width 277 height 35
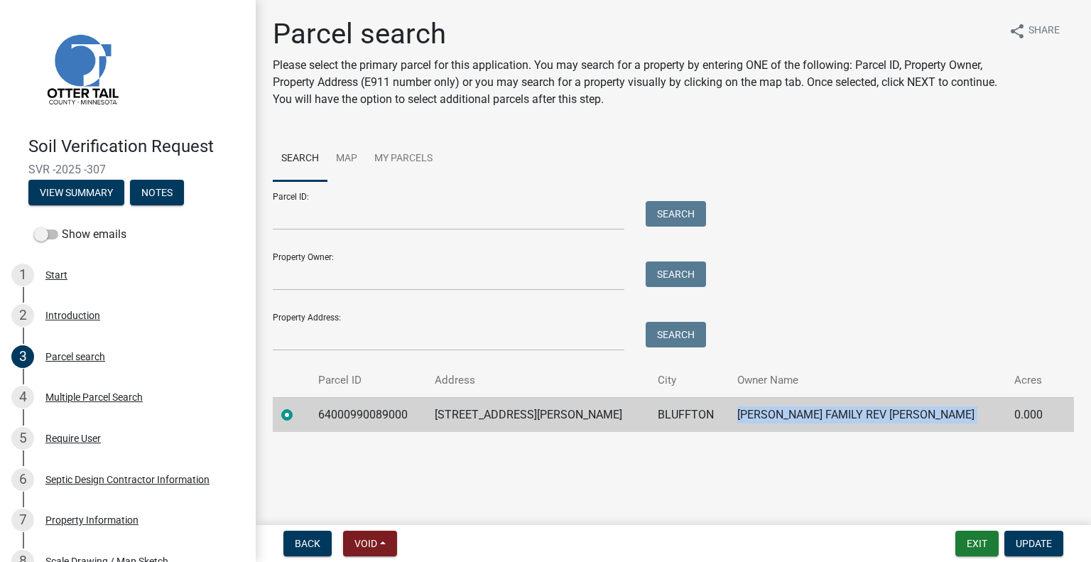
scroll to position [315, 0]
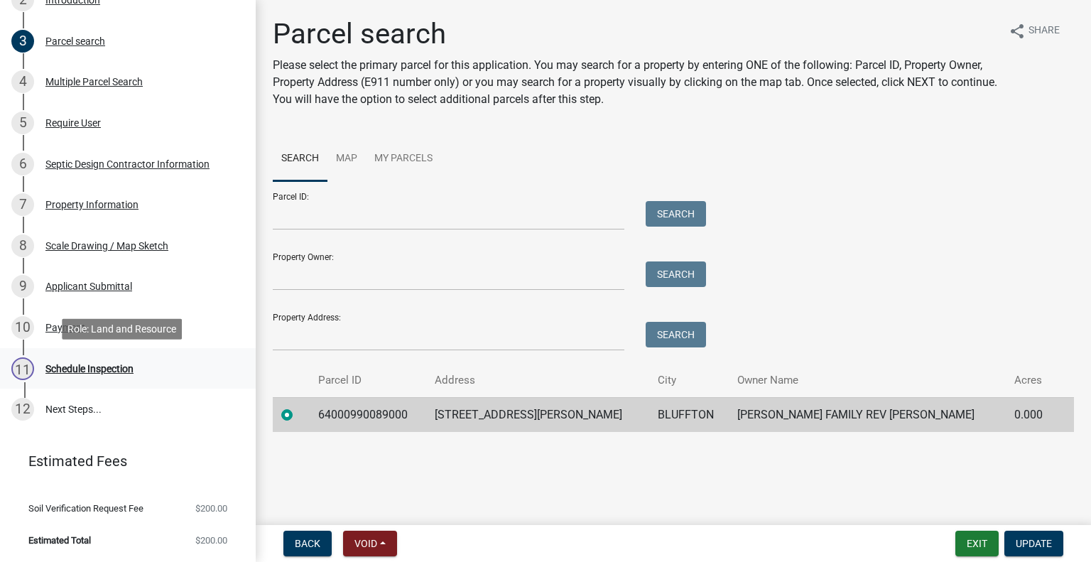
click at [102, 373] on div "Schedule Inspection" at bounding box center [89, 369] width 88 height 10
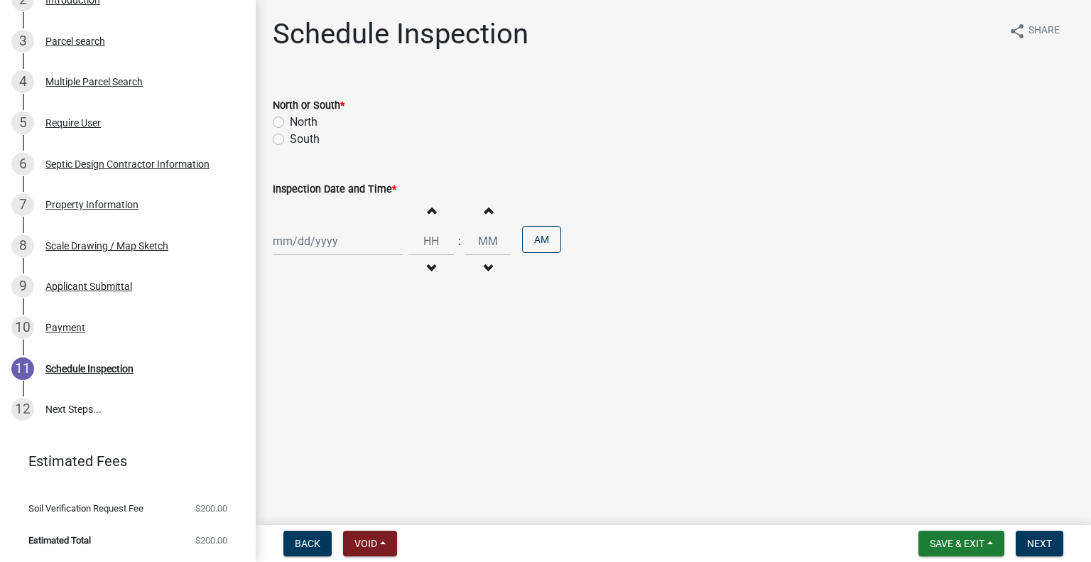
click at [302, 120] on label "North" at bounding box center [304, 122] width 28 height 17
click at [299, 120] on input "North" at bounding box center [294, 118] width 9 height 9
radio input "true"
select select "9"
select select "2025"
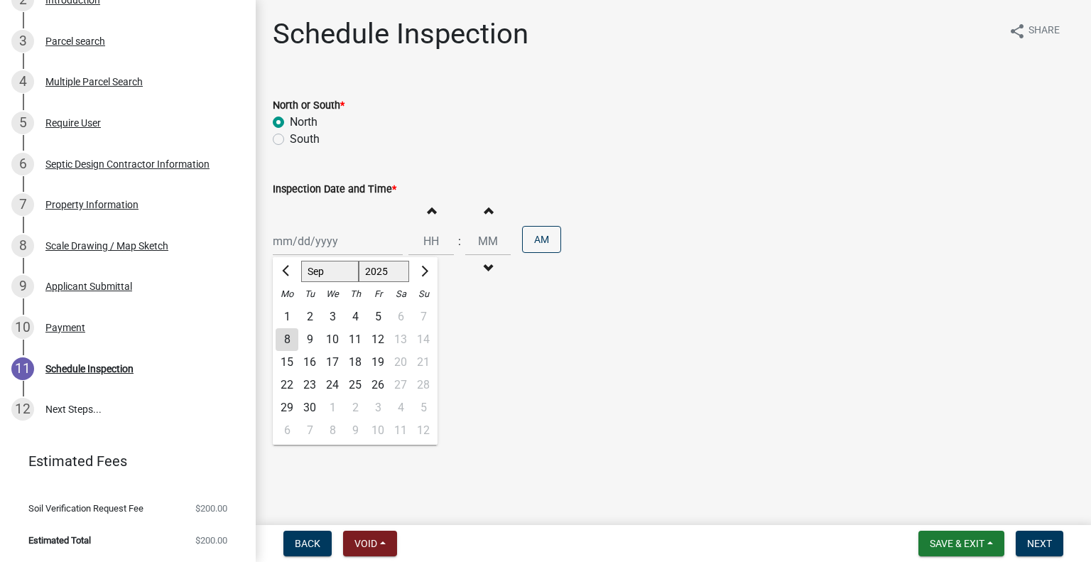
drag, startPoint x: 315, startPoint y: 241, endPoint x: 347, endPoint y: 253, distance: 33.8
click at [315, 241] on div "Jan Feb Mar Apr May Jun Jul Aug Sep Oct Nov Dec 1525 1526 1527 1528 1529 1530 1…" at bounding box center [338, 241] width 130 height 29
click at [315, 334] on div "9" at bounding box center [309, 339] width 23 height 23
type input "09/09/2025"
click at [436, 264] on button "Decrement hours" at bounding box center [431, 269] width 30 height 26
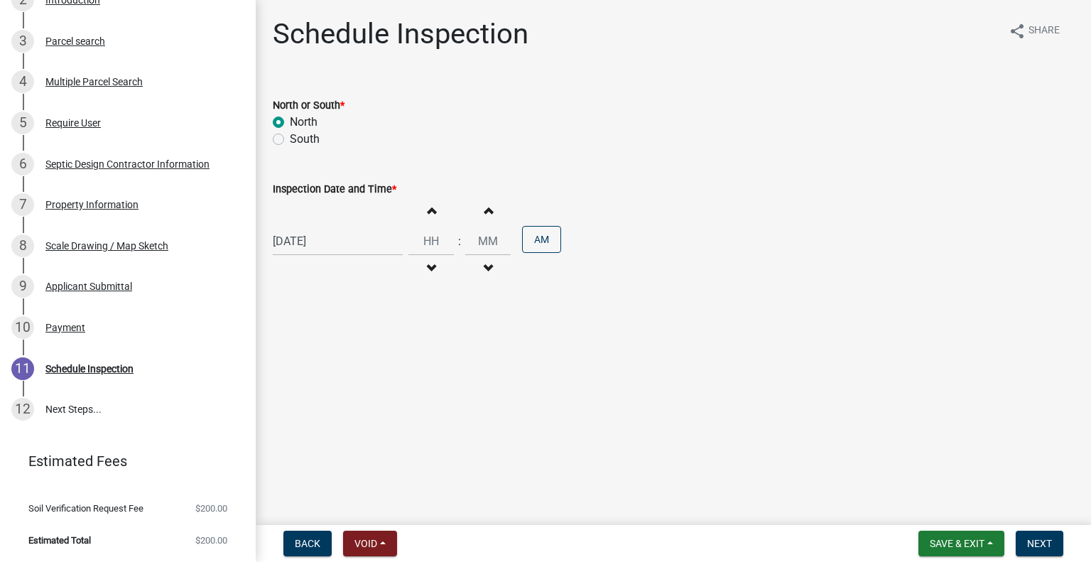
type input "11"
type input "00"
click at [427, 213] on span "button" at bounding box center [430, 209] width 7 height 11
click at [427, 211] on span "button" at bounding box center [430, 209] width 7 height 11
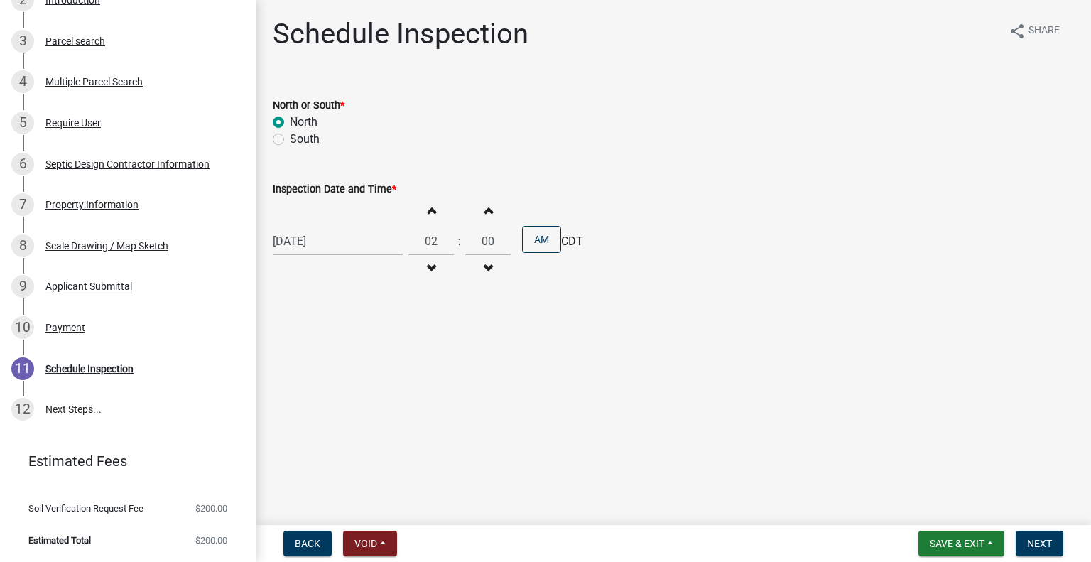
click at [427, 209] on span "button" at bounding box center [430, 209] width 7 height 11
type input "03"
click at [561, 248] on span "CDT" at bounding box center [572, 241] width 22 height 17
click at [543, 246] on button "AM" at bounding box center [541, 239] width 39 height 27
click at [1045, 545] on span "Next" at bounding box center [1039, 543] width 25 height 11
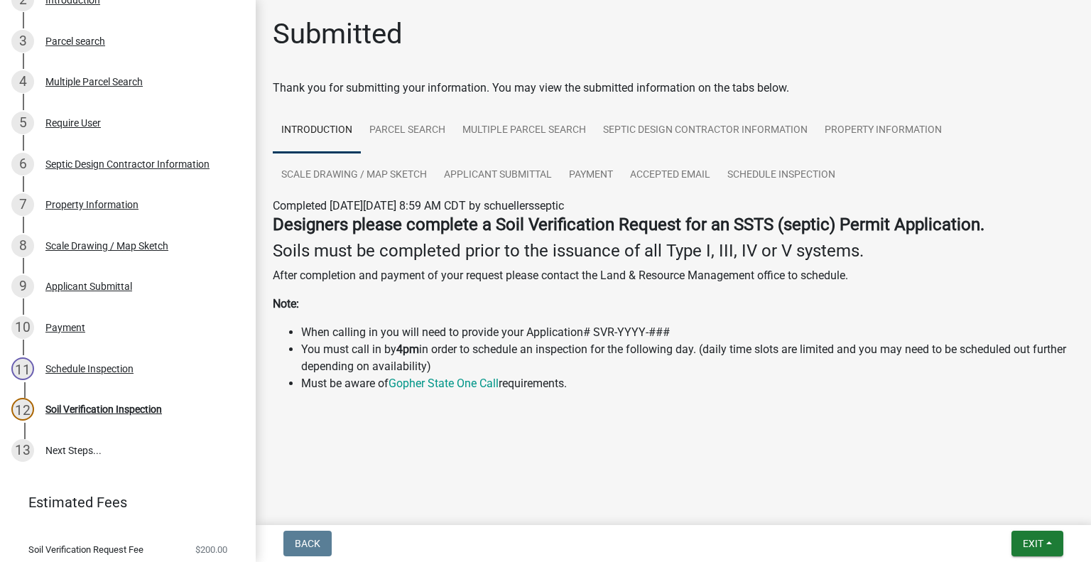
scroll to position [356, 0]
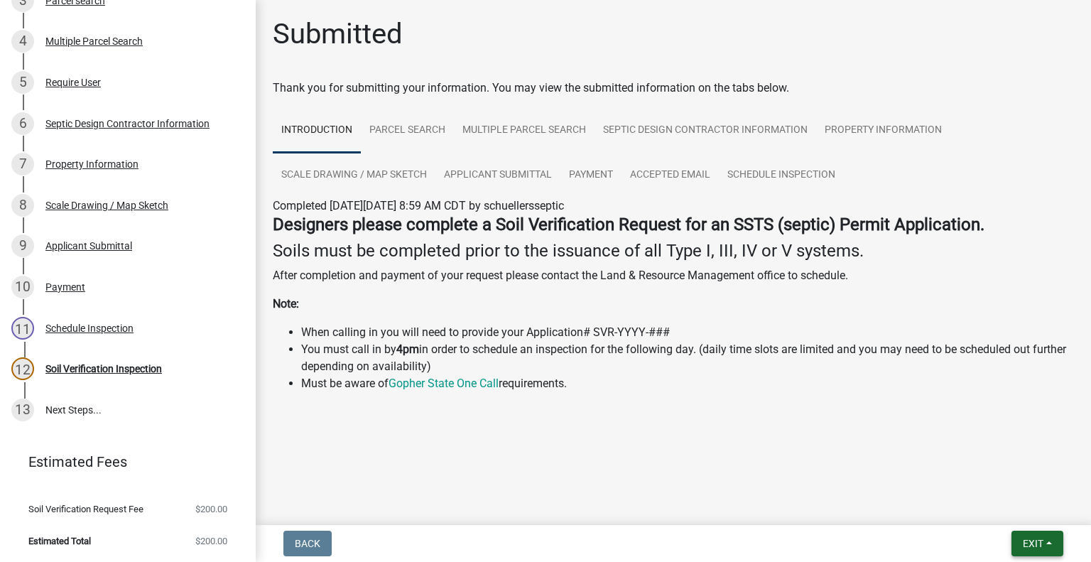
click at [1034, 552] on button "Exit" at bounding box center [1037, 543] width 52 height 26
click at [1013, 502] on button "Save & Exit" at bounding box center [1007, 506] width 114 height 34
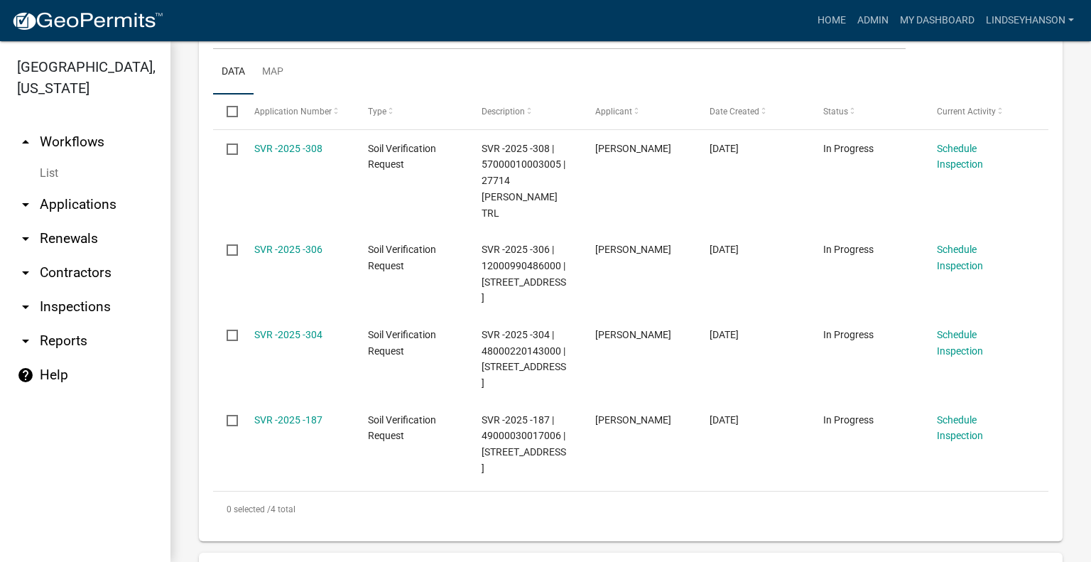
scroll to position [400, 0]
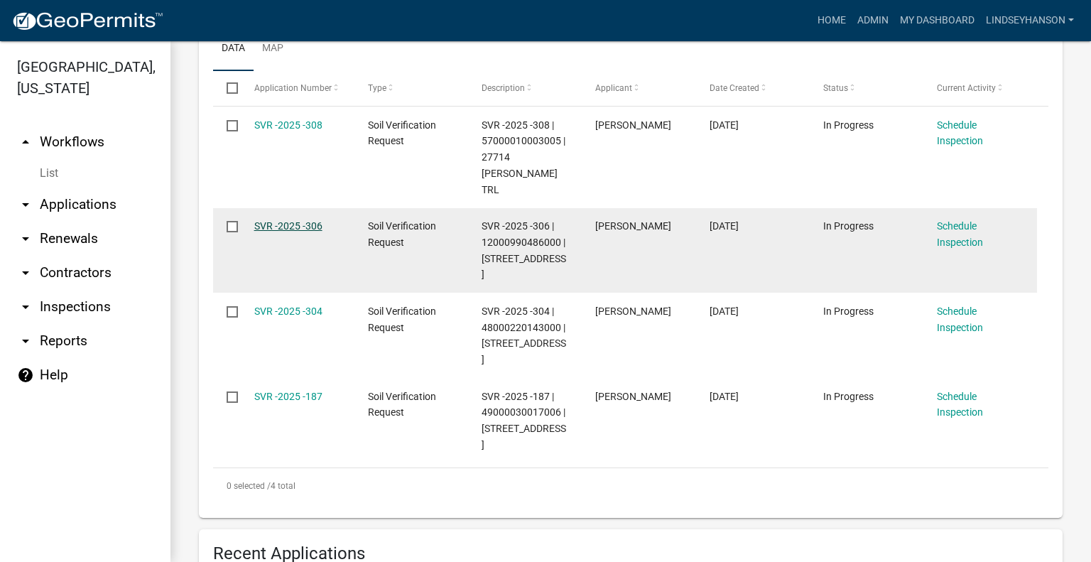
click at [293, 220] on link "SVR -2025 -306" at bounding box center [288, 225] width 68 height 11
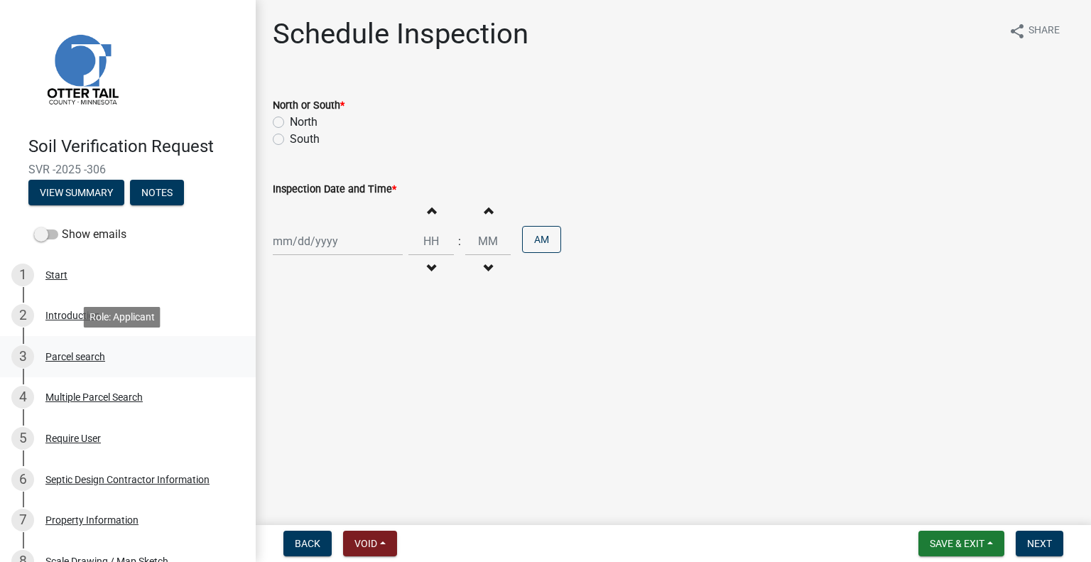
click at [85, 345] on div "3 Parcel search" at bounding box center [122, 356] width 222 height 23
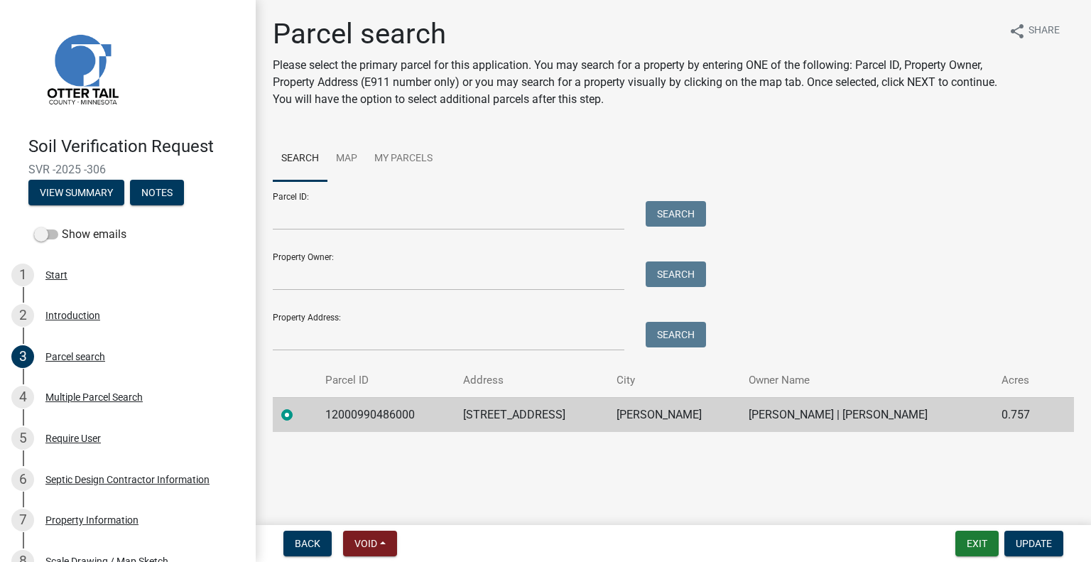
click at [395, 420] on td "12000990486000" at bounding box center [386, 414] width 138 height 35
click at [530, 415] on td "46371 NITCHE LAKE RD" at bounding box center [531, 414] width 154 height 35
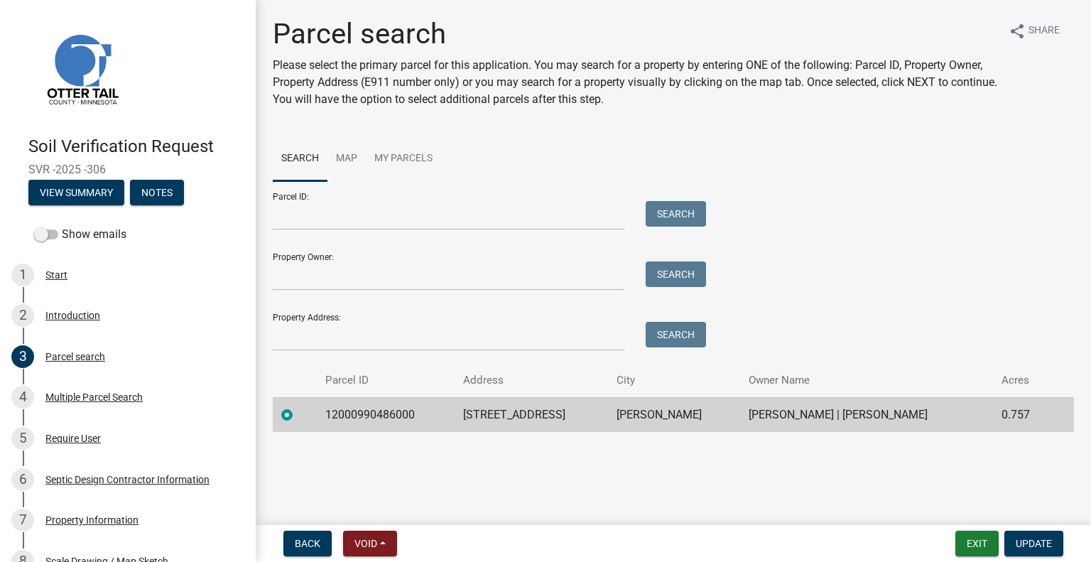
click at [656, 408] on td "PERHAM" at bounding box center [674, 414] width 132 height 35
click at [825, 415] on td "CARY L ZEPPER | TIMOTHY M ZEPPER" at bounding box center [866, 414] width 253 height 35
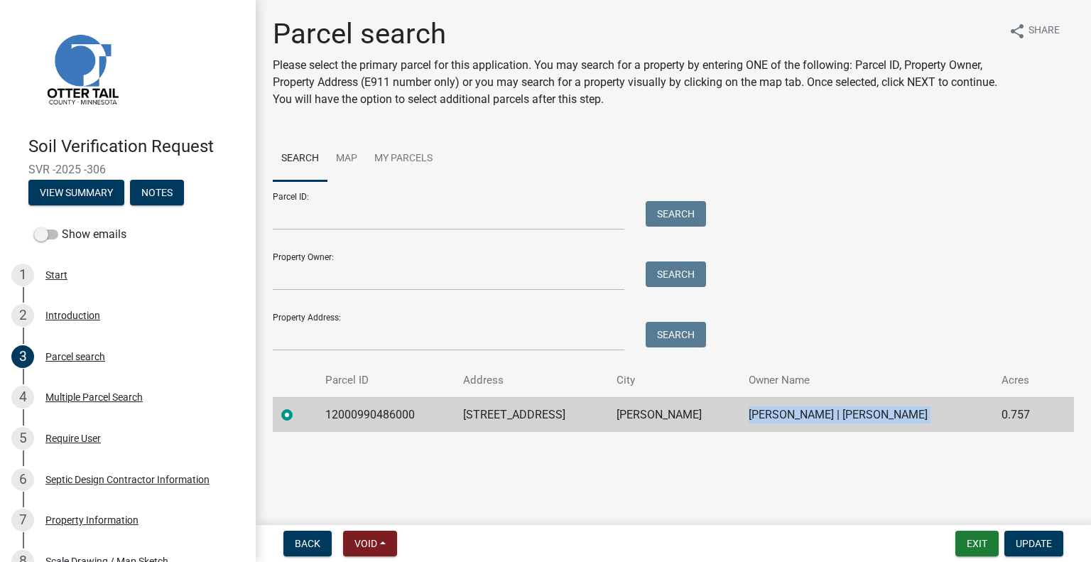
scroll to position [315, 0]
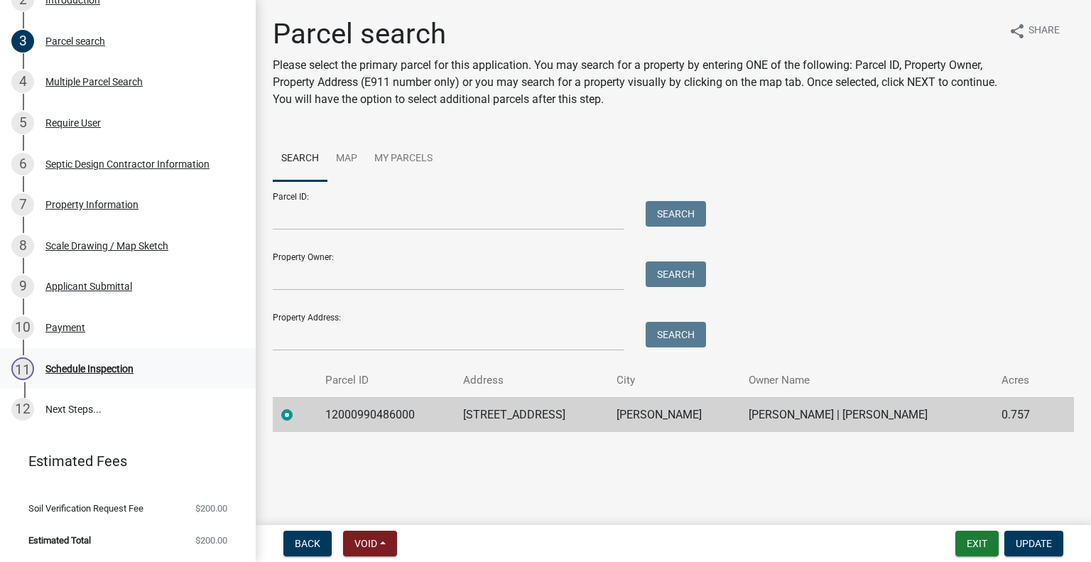
click at [118, 367] on div "Schedule Inspection" at bounding box center [89, 369] width 88 height 10
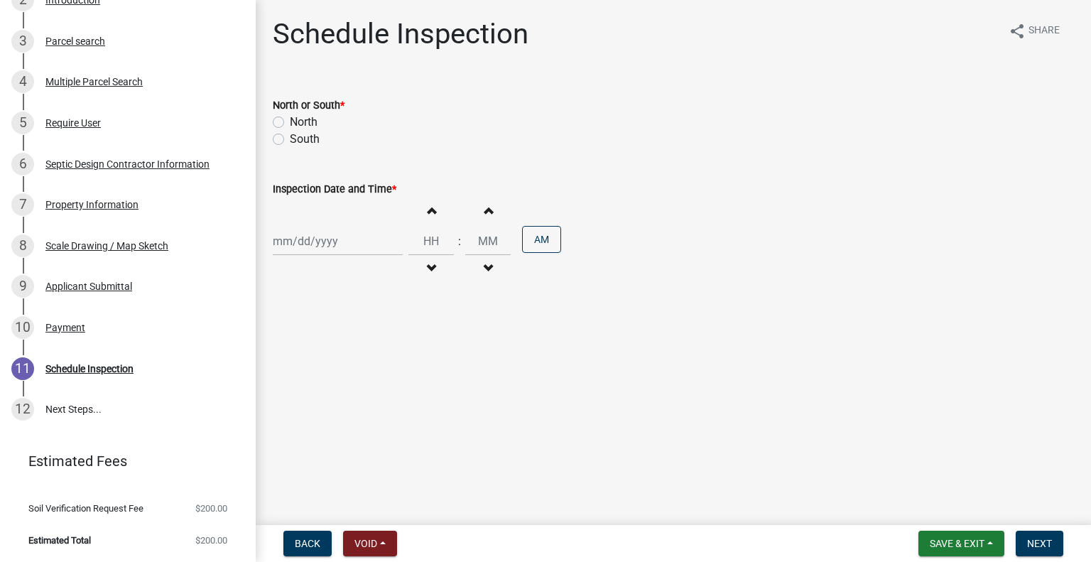
click at [306, 126] on label "North" at bounding box center [304, 122] width 28 height 17
click at [299, 123] on input "North" at bounding box center [294, 118] width 9 height 9
radio input "true"
click at [347, 249] on div at bounding box center [338, 241] width 130 height 29
select select "9"
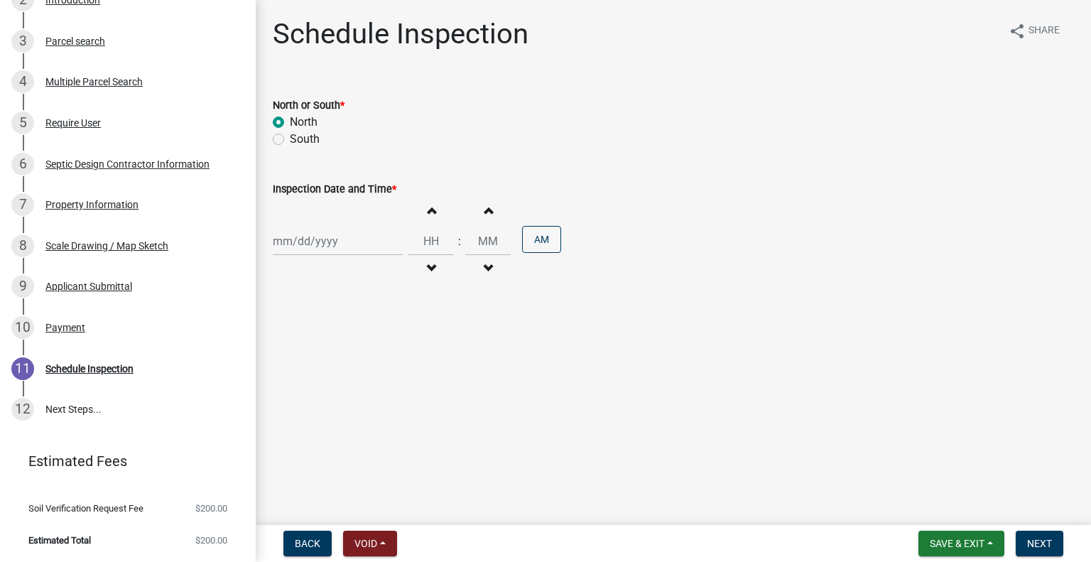
select select "2025"
click at [330, 340] on div "10" at bounding box center [332, 339] width 23 height 23
type input "09/10/2025"
click at [430, 267] on button "Decrement hours" at bounding box center [431, 269] width 30 height 26
type input "11"
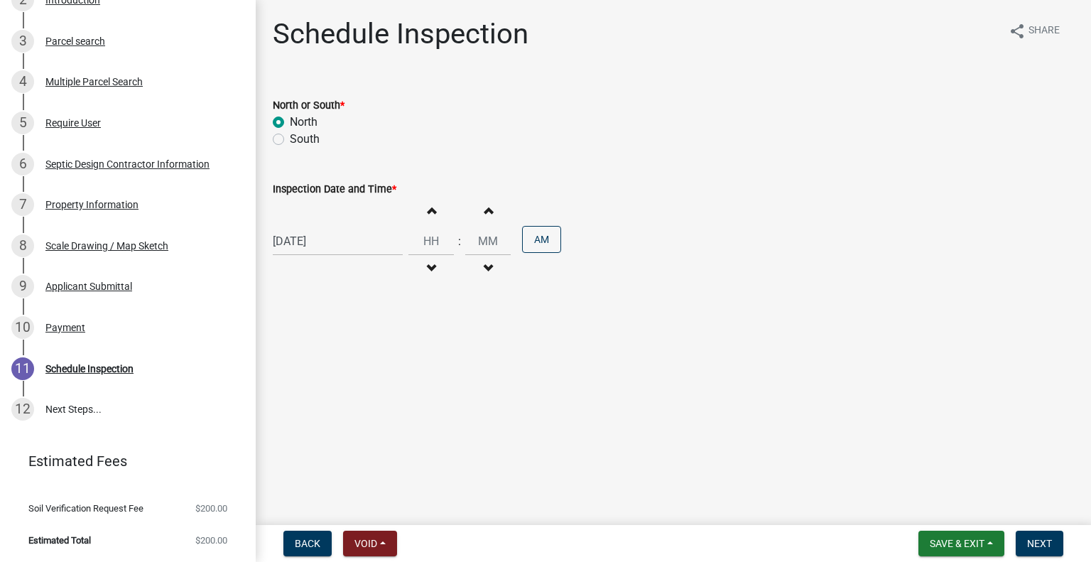
type input "00"
drag, startPoint x: 417, startPoint y: 209, endPoint x: 474, endPoint y: 230, distance: 61.1
click at [417, 209] on button "Increment hours" at bounding box center [431, 210] width 30 height 26
click at [428, 273] on button "Decrement hours" at bounding box center [431, 269] width 30 height 26
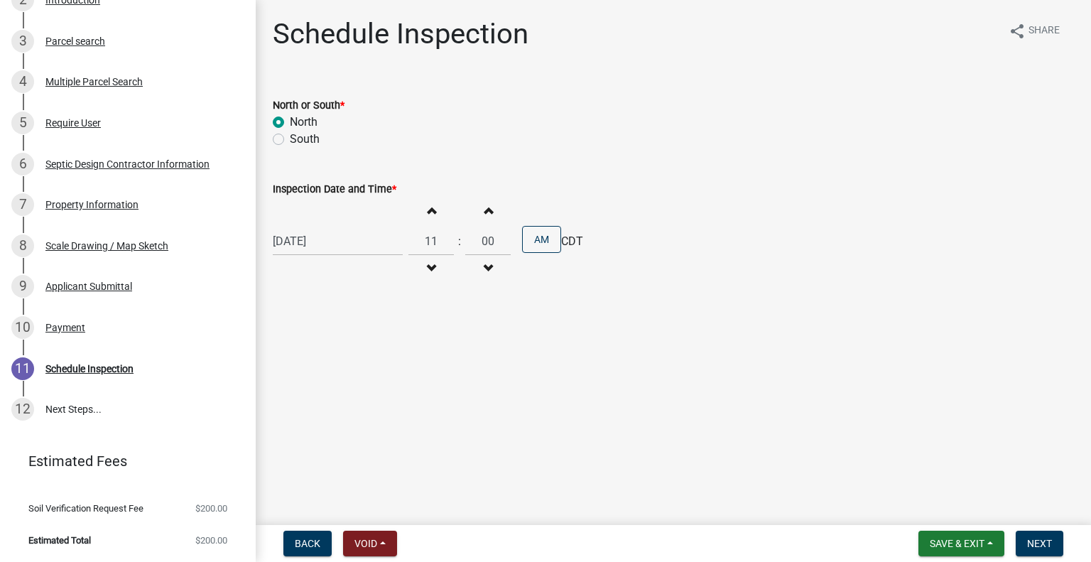
type input "10"
click at [561, 240] on span "CDT" at bounding box center [572, 241] width 22 height 17
click at [537, 252] on button "PM" at bounding box center [541, 239] width 39 height 27
click at [1031, 541] on span "Next" at bounding box center [1039, 543] width 25 height 11
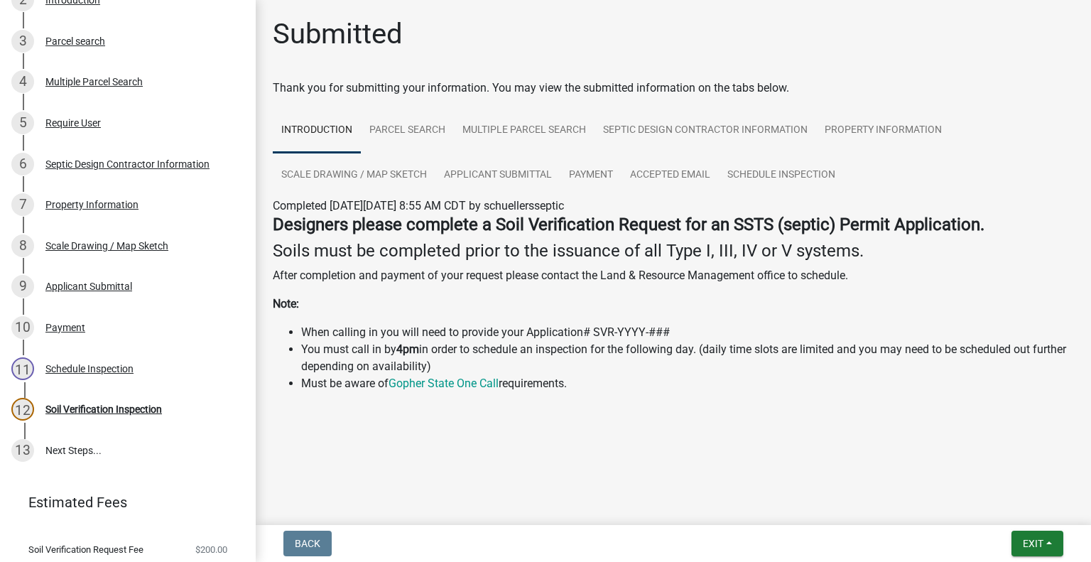
scroll to position [356, 0]
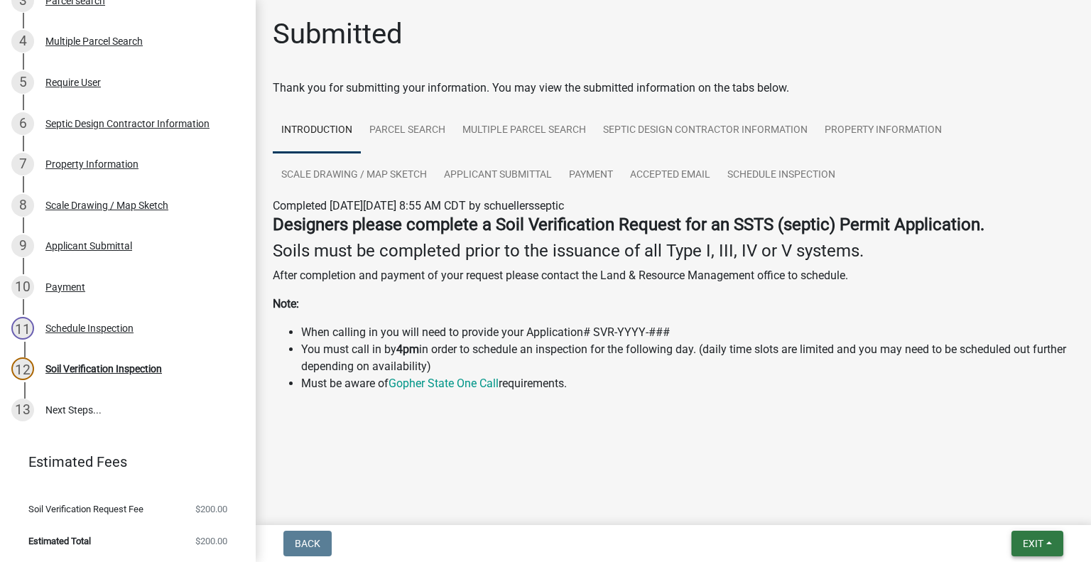
click at [1028, 544] on span "Exit" at bounding box center [1032, 543] width 21 height 11
click at [1000, 513] on button "Save & Exit" at bounding box center [1007, 506] width 114 height 34
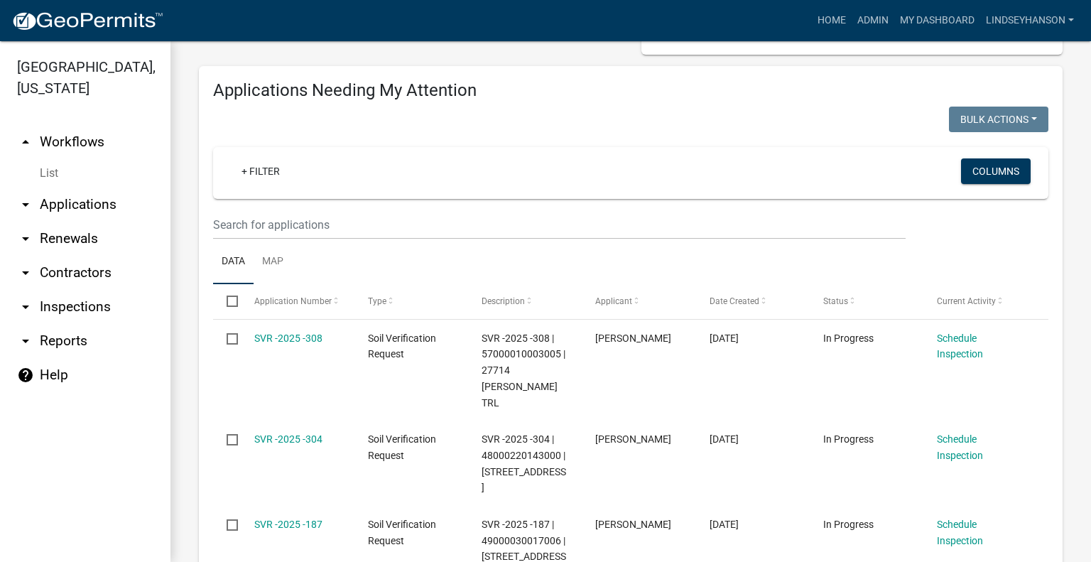
scroll to position [213, 0]
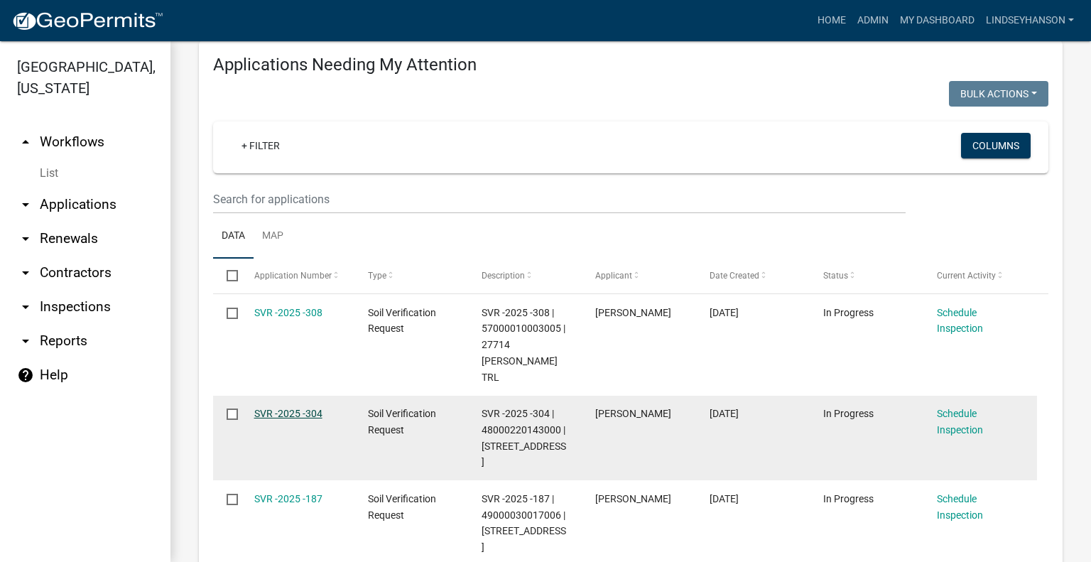
click at [293, 408] on link "SVR -2025 -304" at bounding box center [288, 413] width 68 height 11
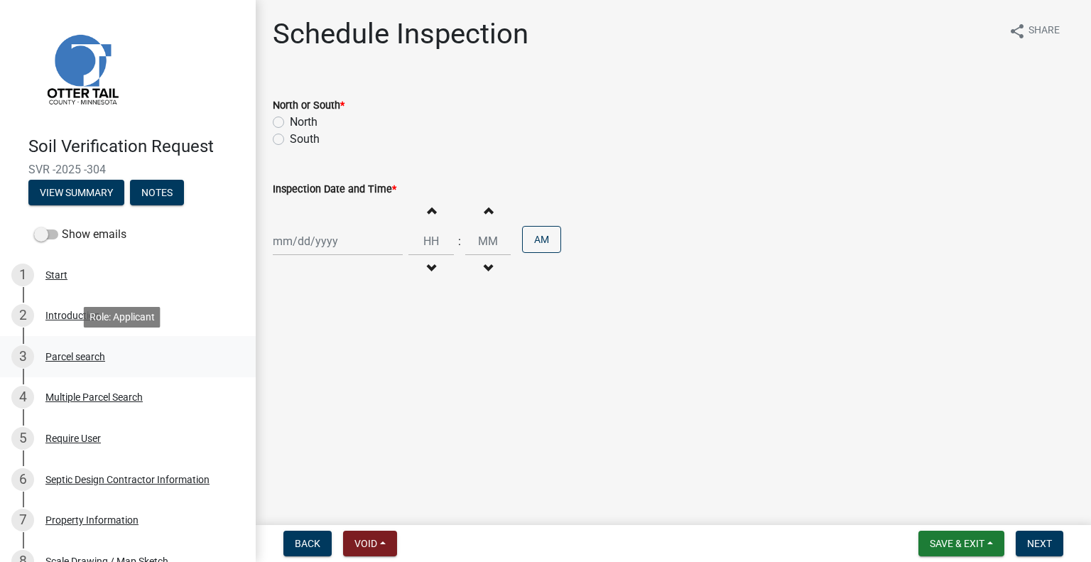
drag, startPoint x: 51, startPoint y: 354, endPoint x: 87, endPoint y: 359, distance: 36.6
click at [51, 354] on div "Parcel search" at bounding box center [75, 356] width 60 height 10
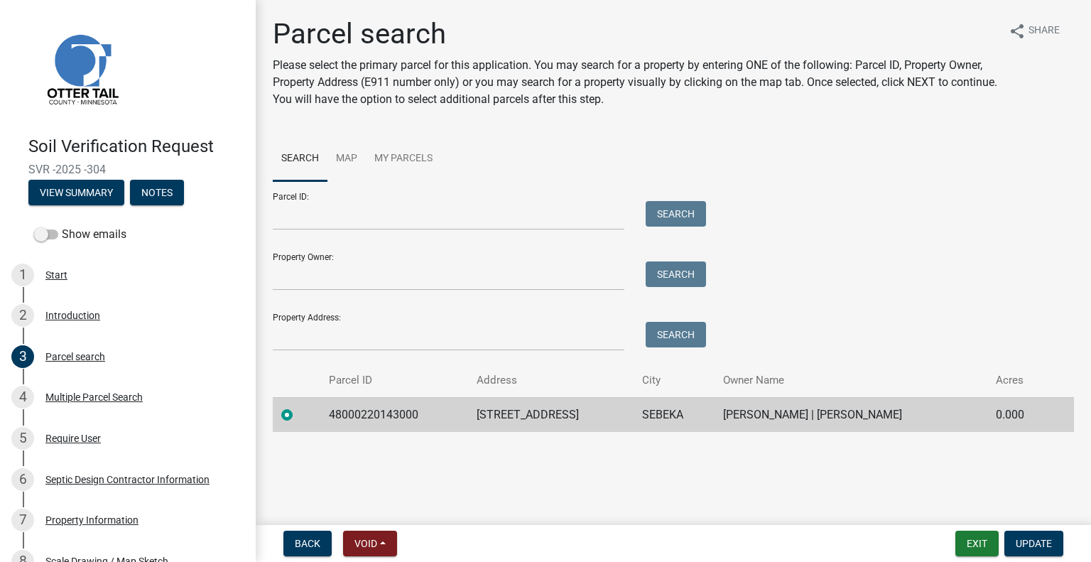
click at [381, 410] on td "48000220143000" at bounding box center [394, 414] width 148 height 35
click at [496, 410] on td "48075 612TH AVE" at bounding box center [550, 414] width 165 height 35
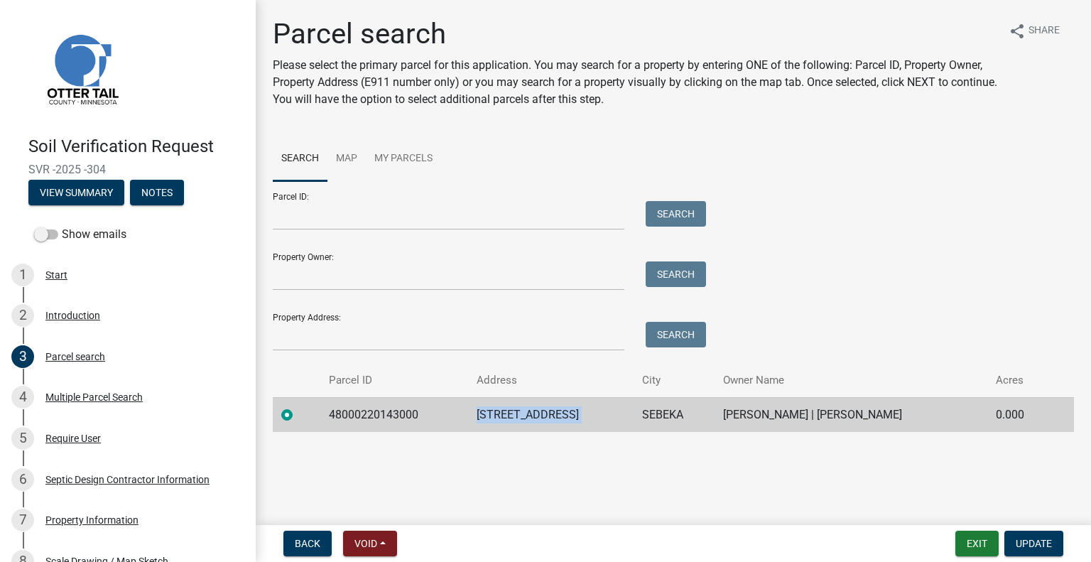
click at [633, 418] on td "SEBEKA" at bounding box center [673, 414] width 81 height 35
click at [784, 410] on td "NEIL D SCHAEFER | TIFFANY SCHAEFFER" at bounding box center [850, 414] width 272 height 35
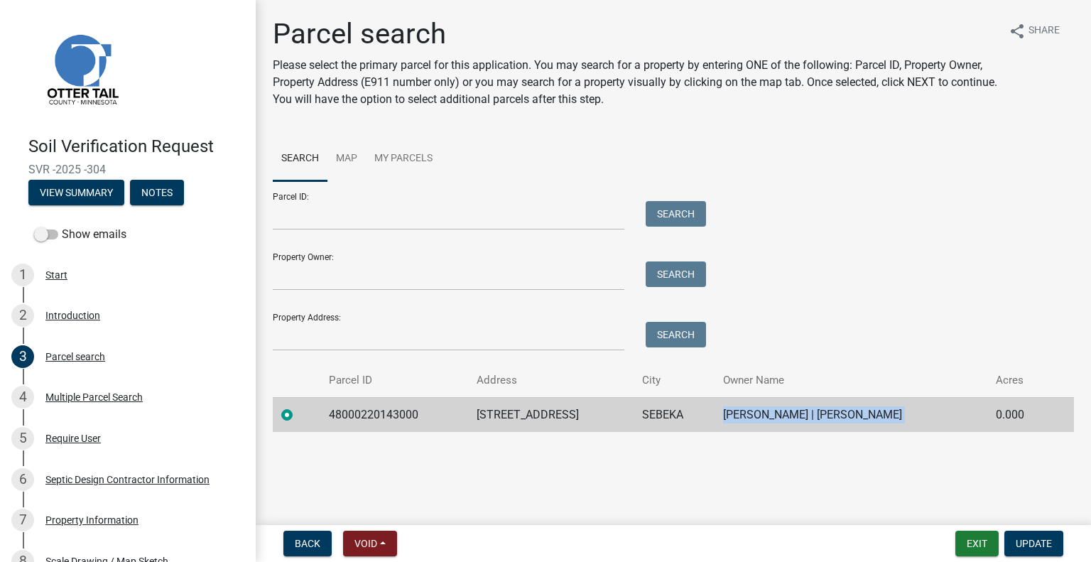
drag, startPoint x: 784, startPoint y: 410, endPoint x: 777, endPoint y: 413, distance: 7.6
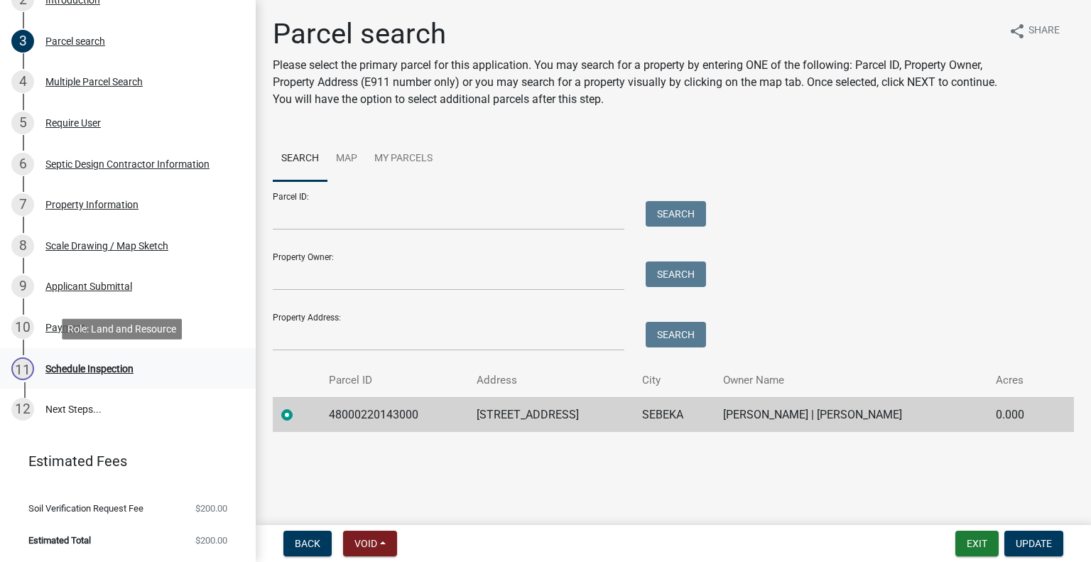
click at [136, 358] on div "11 Schedule Inspection" at bounding box center [122, 368] width 222 height 23
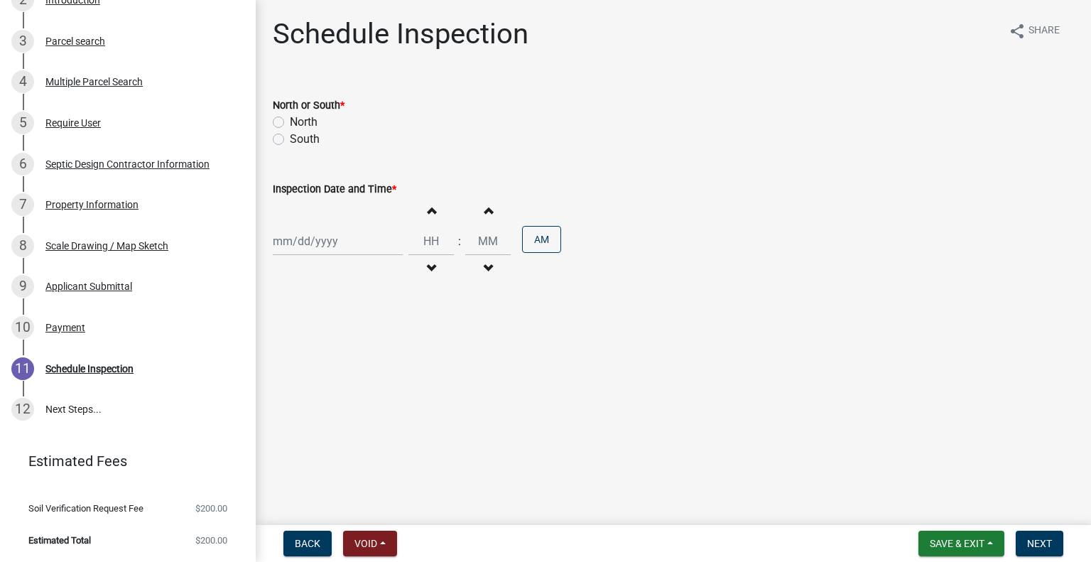
click at [305, 117] on label "North" at bounding box center [304, 122] width 28 height 17
click at [299, 117] on input "North" at bounding box center [294, 118] width 9 height 9
radio input "true"
click at [310, 242] on div at bounding box center [338, 241] width 130 height 29
select select "9"
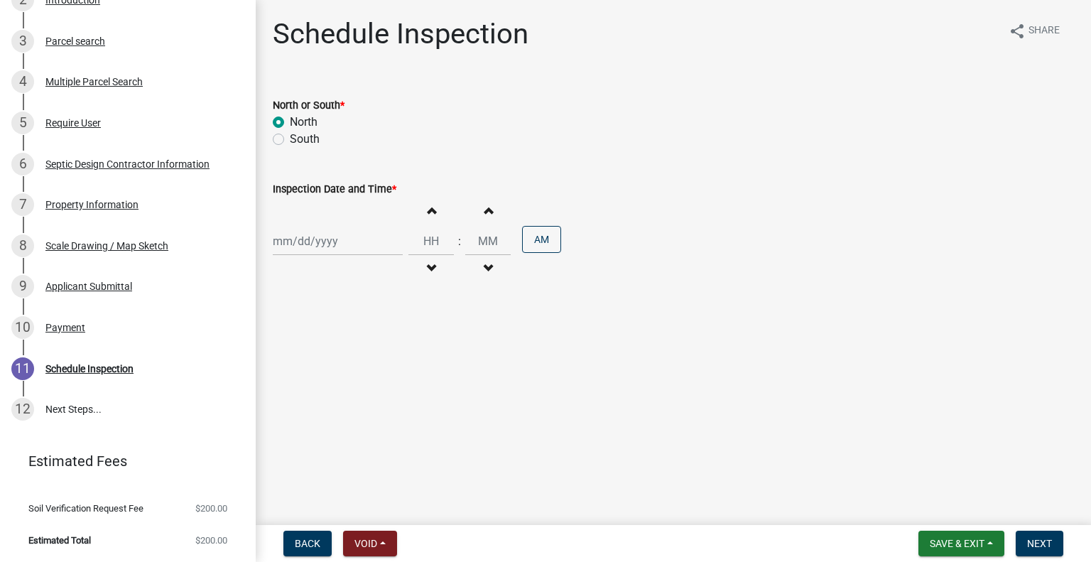
select select "2025"
click at [338, 339] on div "10" at bounding box center [332, 339] width 23 height 23
type input "09/10/2025"
click at [430, 266] on button "Decrement hours" at bounding box center [431, 269] width 30 height 26
type input "11"
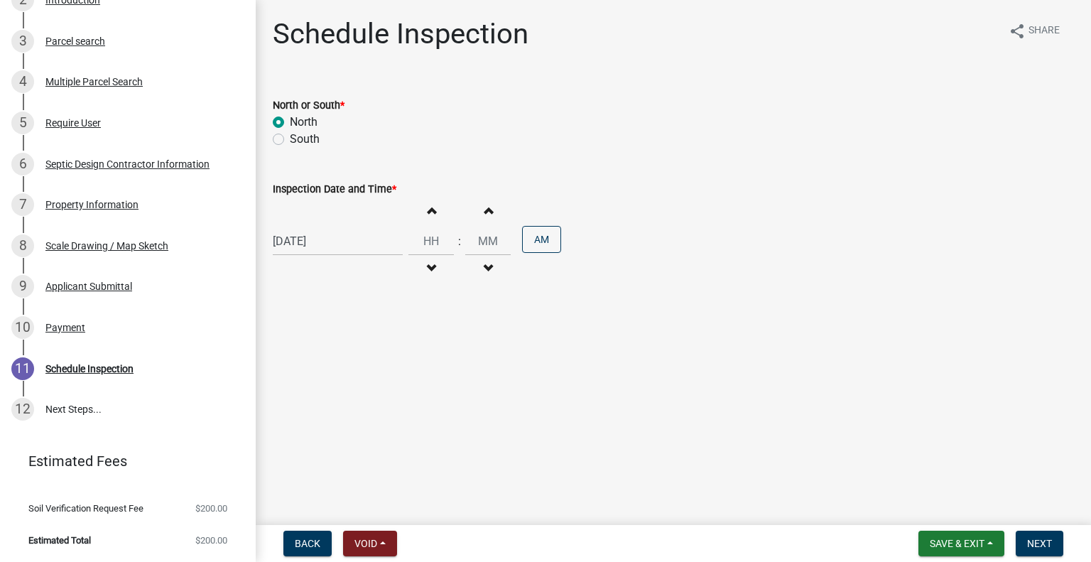
type input "00"
click at [547, 229] on button "PM" at bounding box center [541, 239] width 39 height 27
click at [1026, 535] on button "Next" at bounding box center [1039, 543] width 48 height 26
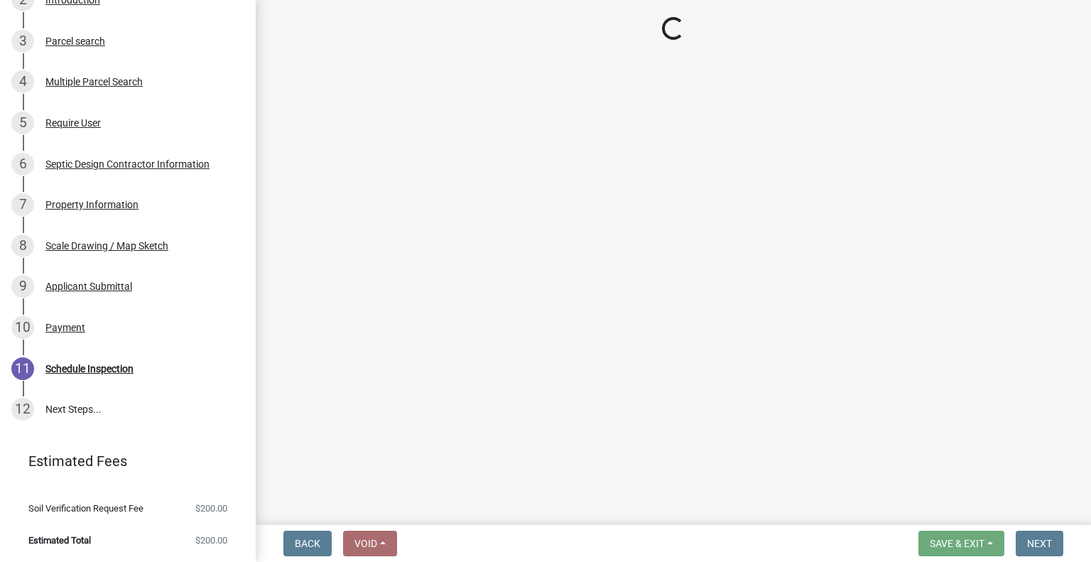
scroll to position [356, 0]
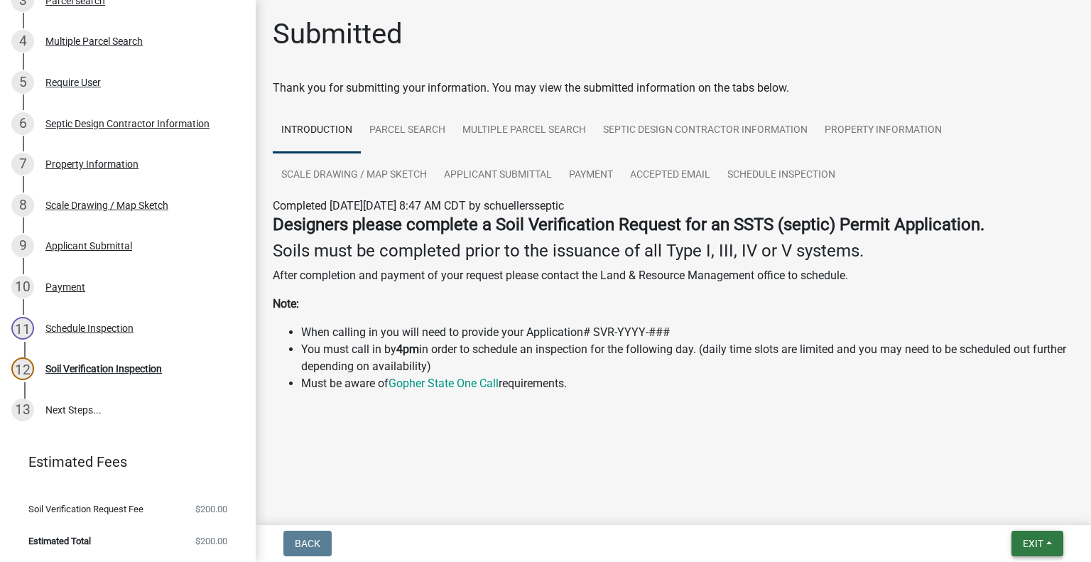
click at [1043, 540] on button "Exit" at bounding box center [1037, 543] width 52 height 26
click at [1008, 500] on button "Save & Exit" at bounding box center [1007, 506] width 114 height 34
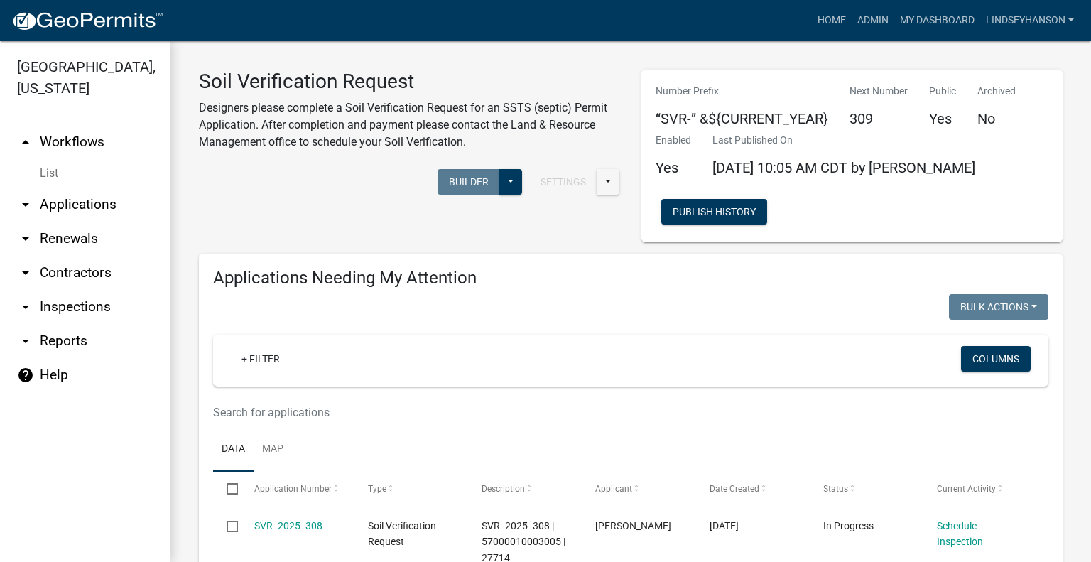
click at [85, 139] on link "arrow_drop_up Workflows" at bounding box center [85, 142] width 170 height 34
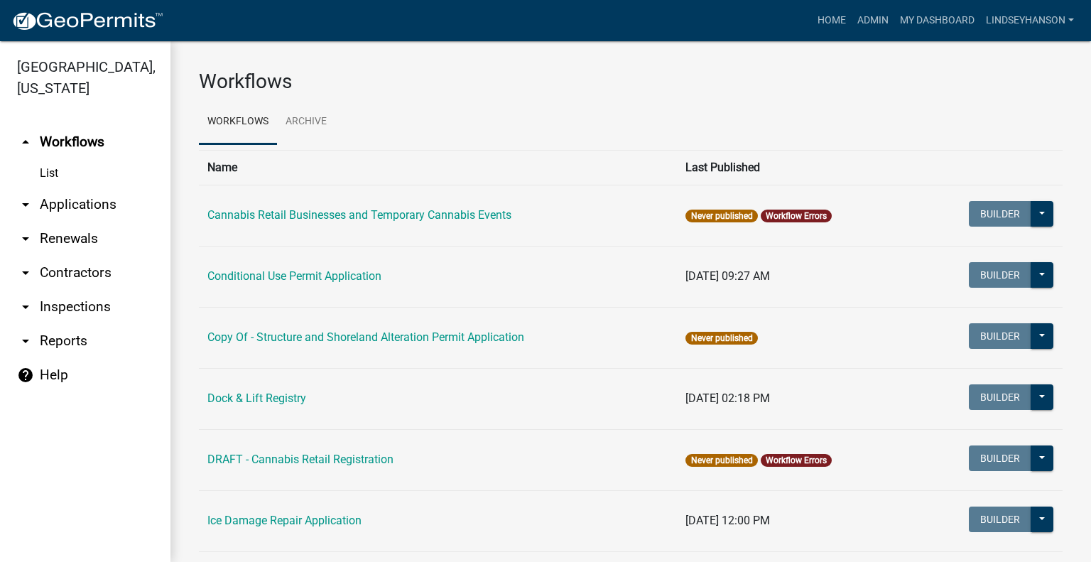
click at [86, 197] on link "arrow_drop_down Applications" at bounding box center [85, 204] width 170 height 34
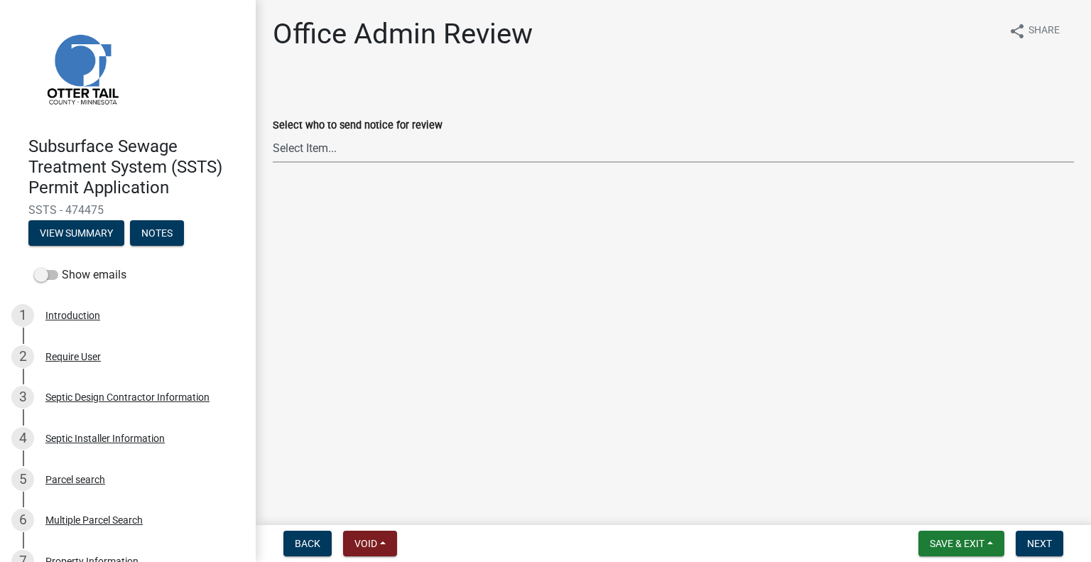
click at [342, 146] on select "Select Item... Alexis Newark (anewark@ottertailcounty.gov) Amy Busko (abusko@ot…" at bounding box center [673, 147] width 801 height 29
click at [273, 133] on select "Select Item... Alexis Newark (anewark@ottertailcounty.gov) Amy Busko (abusko@ot…" at bounding box center [673, 147] width 801 height 29
select select "587f38f5-c90e-4c12-9e10-d3e23909bbca"
click at [1045, 539] on span "Next" at bounding box center [1039, 543] width 25 height 11
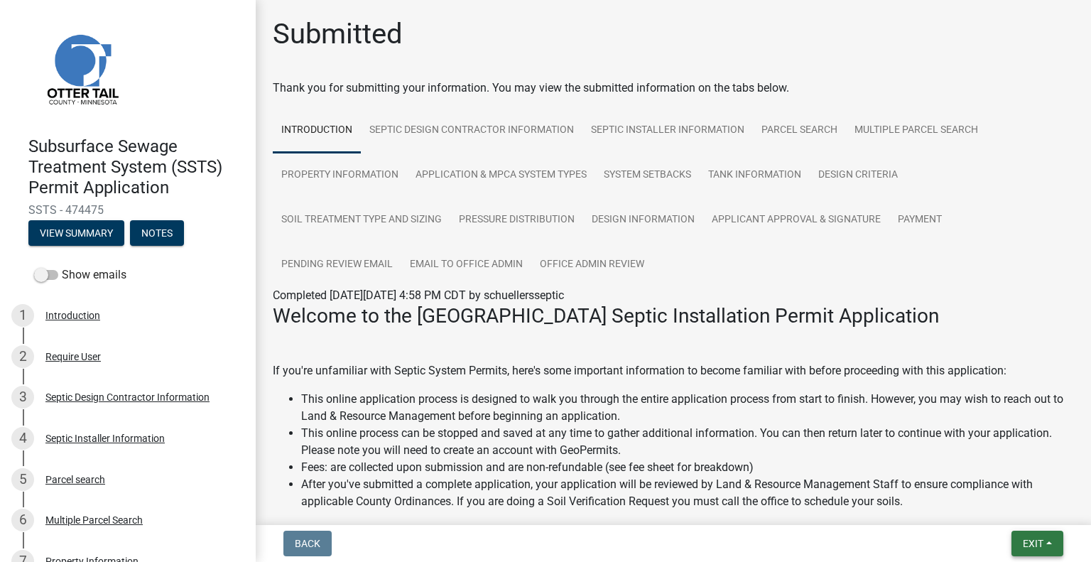
drag, startPoint x: 1039, startPoint y: 545, endPoint x: 1025, endPoint y: 533, distance: 17.6
click at [1039, 545] on span "Exit" at bounding box center [1032, 543] width 21 height 11
click at [1006, 502] on button "Save & Exit" at bounding box center [1007, 506] width 114 height 34
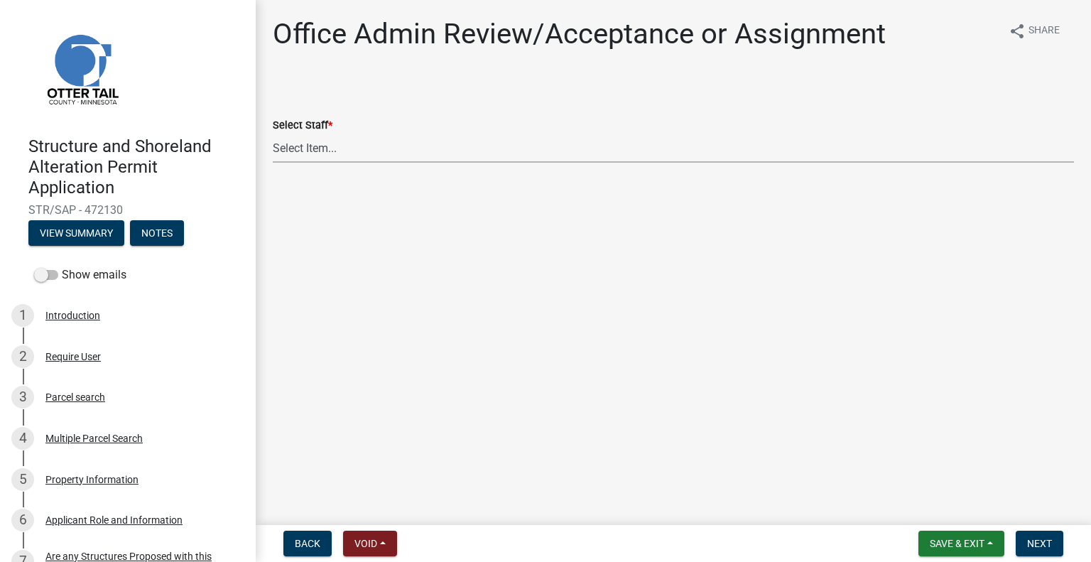
click at [425, 149] on select "Select Item... Alexis Newark (anewark@ottertailcounty.gov) Amy Busko (abusko@ot…" at bounding box center [673, 147] width 801 height 29
click at [273, 133] on select "Select Item... Alexis Newark (anewark@ottertailcounty.gov) Amy Busko (abusko@ot…" at bounding box center [673, 147] width 801 height 29
select select "587f38f5-c90e-4c12-9e10-d3e23909bbca"
click at [1050, 542] on span "Next" at bounding box center [1039, 543] width 25 height 11
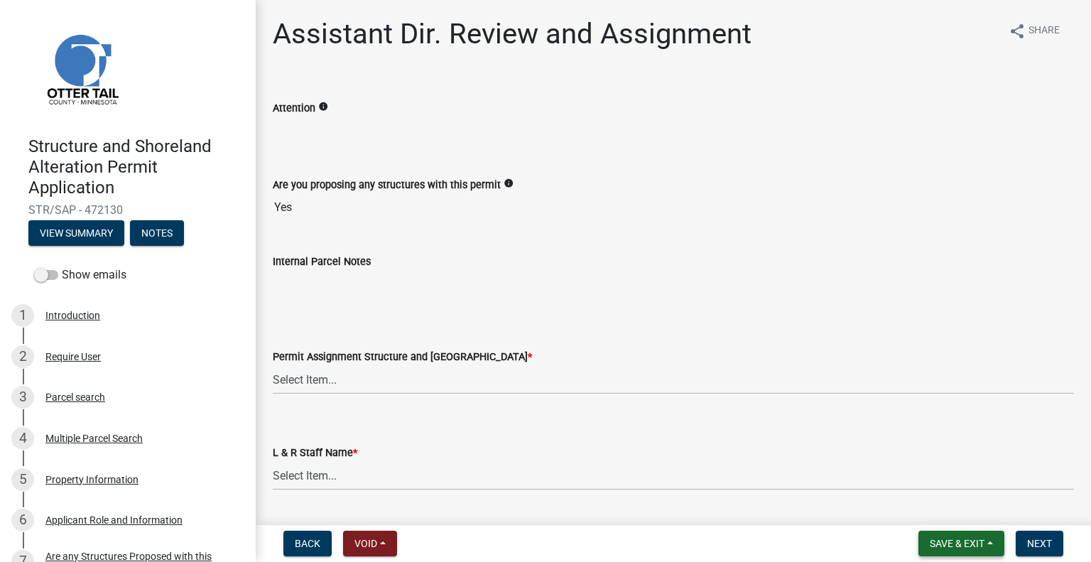
click at [970, 541] on span "Save & Exit" at bounding box center [956, 543] width 55 height 11
click at [951, 505] on button "Save & Exit" at bounding box center [947, 506] width 114 height 34
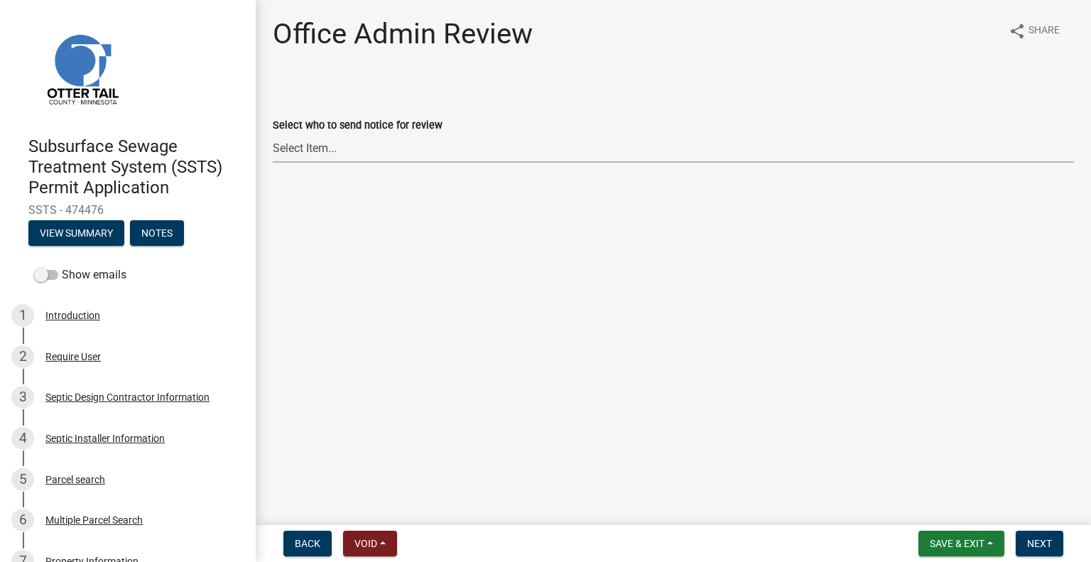
click at [375, 145] on select "Select Item... [PERSON_NAME] ([EMAIL_ADDRESS][DOMAIN_NAME]) [PERSON_NAME] ([EMA…" at bounding box center [673, 147] width 801 height 29
click at [273, 133] on select "Select Item... [PERSON_NAME] ([EMAIL_ADDRESS][DOMAIN_NAME]) [PERSON_NAME] ([EMA…" at bounding box center [673, 147] width 801 height 29
select select "587f38f5-c90e-4c12-9e10-d3e23909bbca"
click at [1031, 542] on span "Next" at bounding box center [1039, 543] width 25 height 11
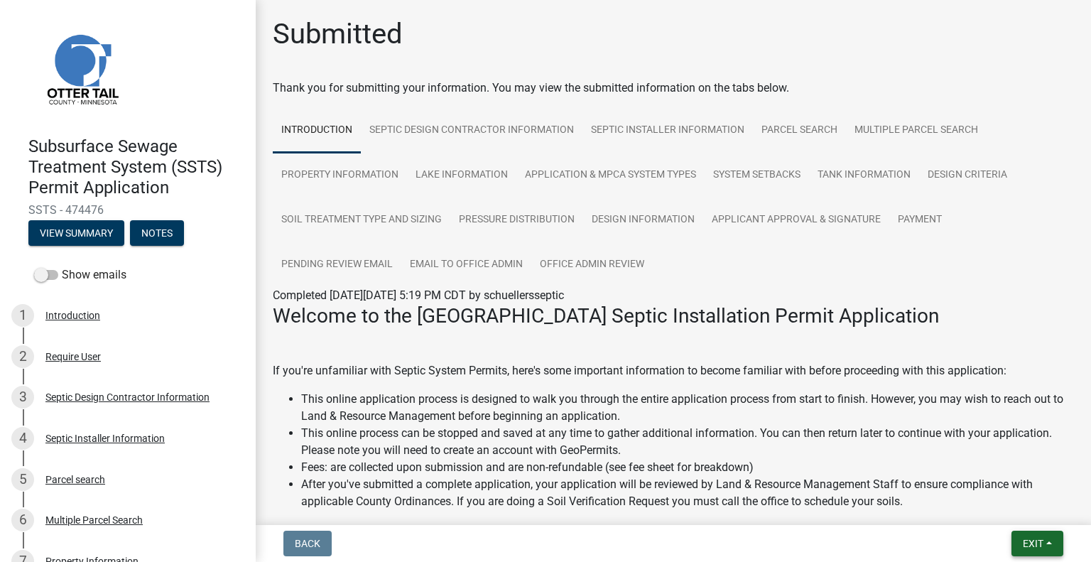
click at [1046, 542] on button "Exit" at bounding box center [1037, 543] width 52 height 26
click at [1003, 508] on button "Save & Exit" at bounding box center [1007, 506] width 114 height 34
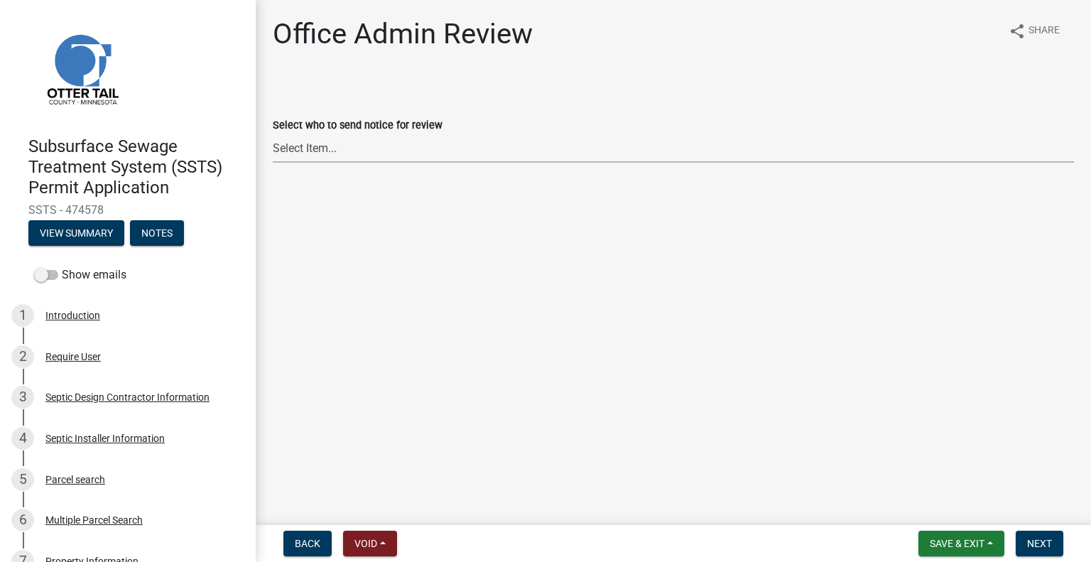
click at [386, 137] on select "Select Item... [PERSON_NAME] ([EMAIL_ADDRESS][DOMAIN_NAME]) [PERSON_NAME] ([EMA…" at bounding box center [673, 147] width 801 height 29
click at [273, 133] on select "Select Item... [PERSON_NAME] ([EMAIL_ADDRESS][DOMAIN_NAME]) [PERSON_NAME] ([EMA…" at bounding box center [673, 147] width 801 height 29
select select "587f38f5-c90e-4c12-9e10-d3e23909bbca"
click at [1040, 545] on span "Next" at bounding box center [1039, 543] width 25 height 11
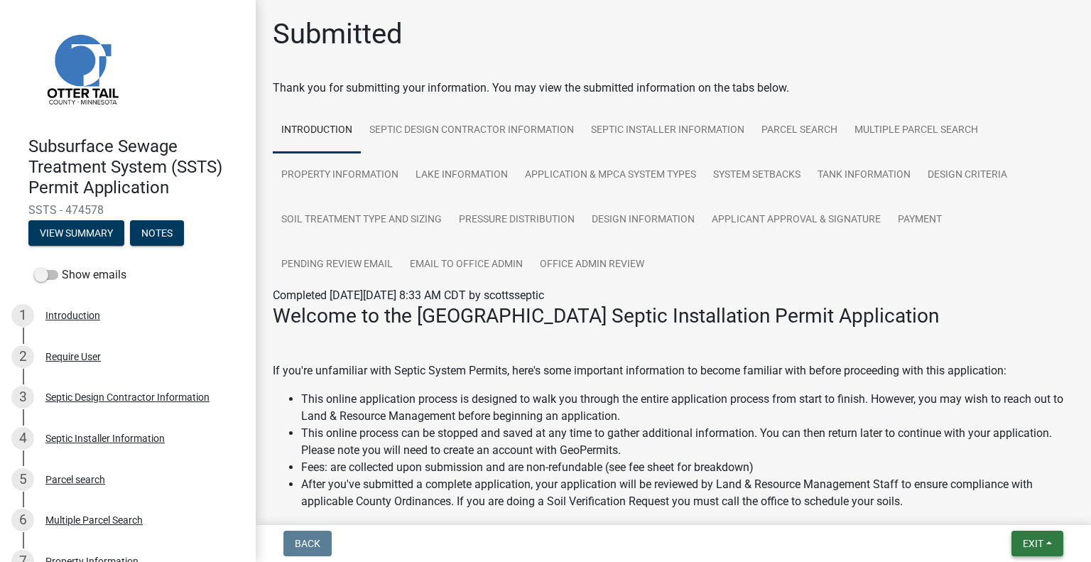
click at [1023, 541] on span "Exit" at bounding box center [1032, 543] width 21 height 11
click at [993, 503] on button "Save & Exit" at bounding box center [1007, 506] width 114 height 34
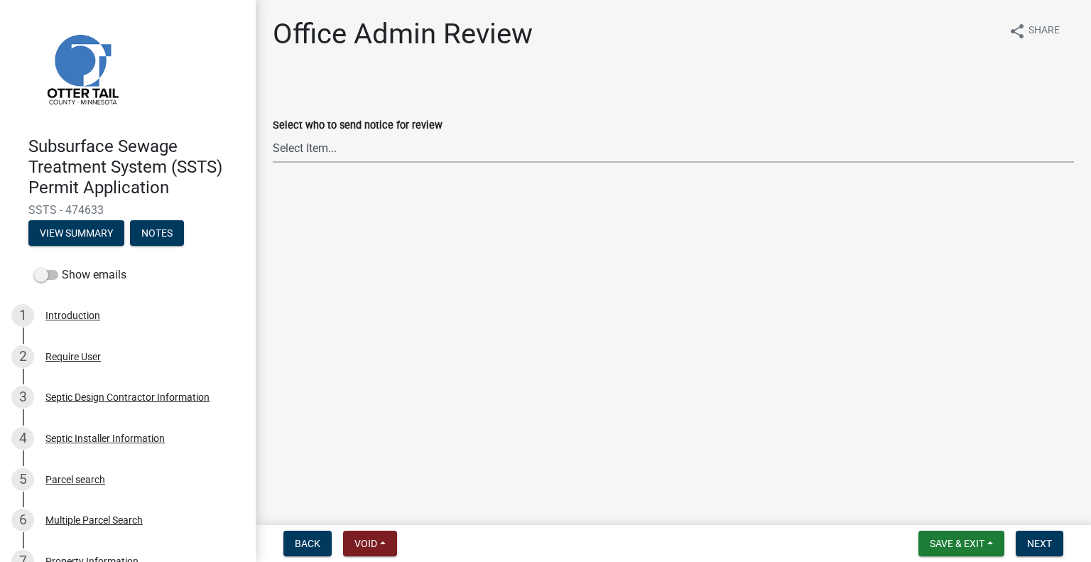
click at [389, 147] on select "Select Item... [PERSON_NAME] ([EMAIL_ADDRESS][DOMAIN_NAME]) [PERSON_NAME] ([EMA…" at bounding box center [673, 147] width 801 height 29
click at [273, 133] on select "Select Item... [PERSON_NAME] ([EMAIL_ADDRESS][DOMAIN_NAME]) [PERSON_NAME] ([EMA…" at bounding box center [673, 147] width 801 height 29
select select "587f38f5-c90e-4c12-9e10-d3e23909bbca"
click at [1045, 545] on span "Next" at bounding box center [1039, 543] width 25 height 11
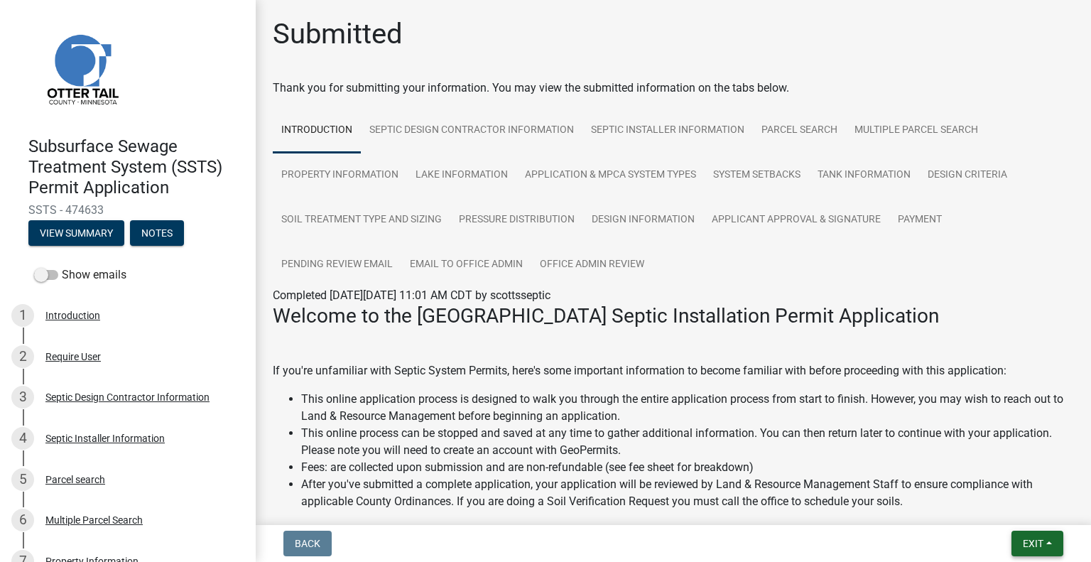
click at [1034, 545] on span "Exit" at bounding box center [1032, 543] width 21 height 11
click at [1010, 511] on button "Save & Exit" at bounding box center [1007, 506] width 114 height 34
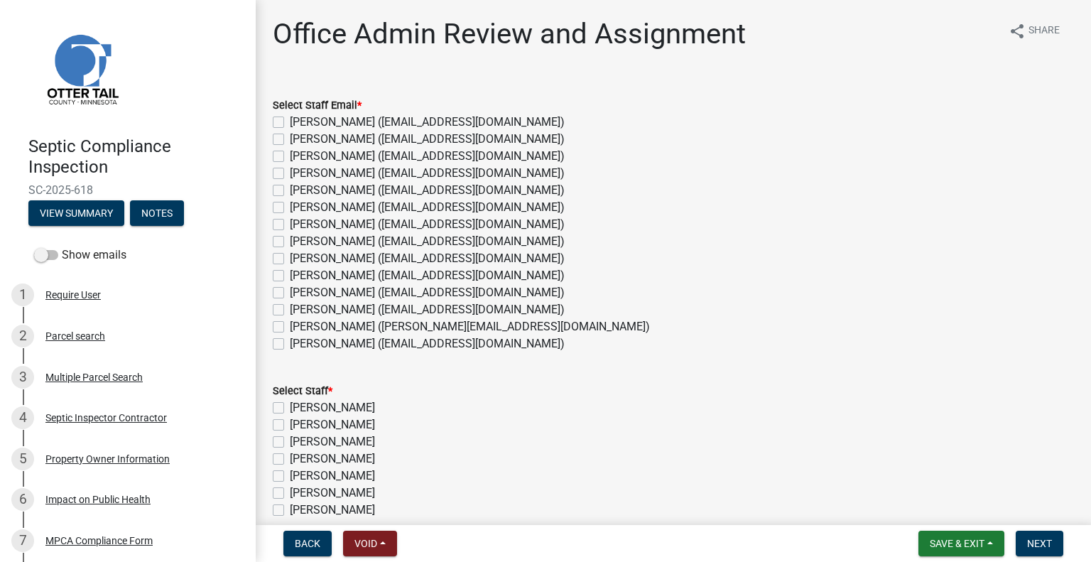
click at [324, 244] on label "[PERSON_NAME] ([EMAIL_ADDRESS][DOMAIN_NAME])" at bounding box center [427, 241] width 275 height 17
click at [299, 242] on input "[PERSON_NAME] ([EMAIL_ADDRESS][DOMAIN_NAME])" at bounding box center [294, 237] width 9 height 9
checkbox input "true"
checkbox input "false"
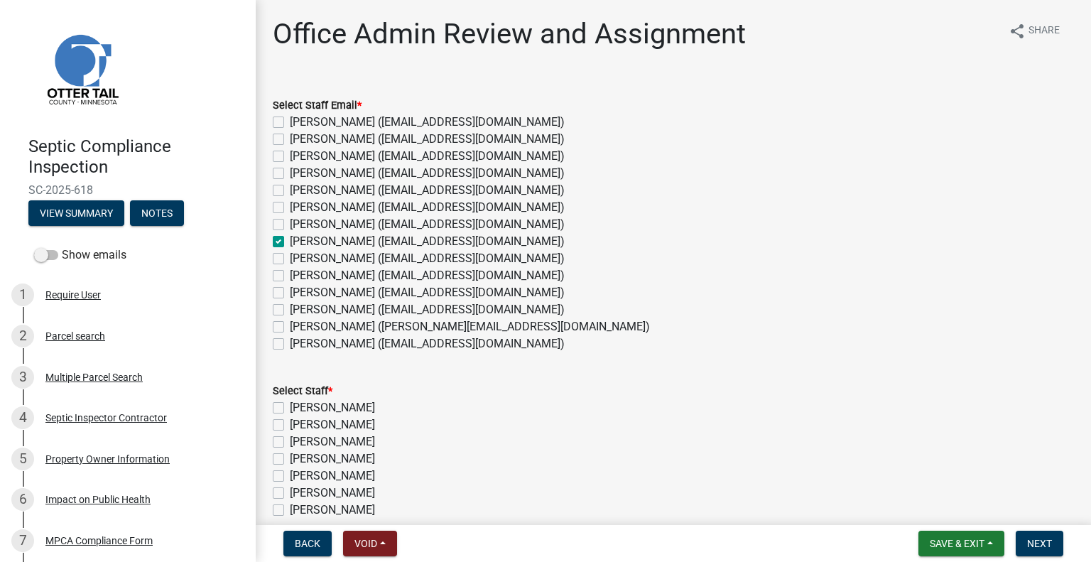
checkbox input "false"
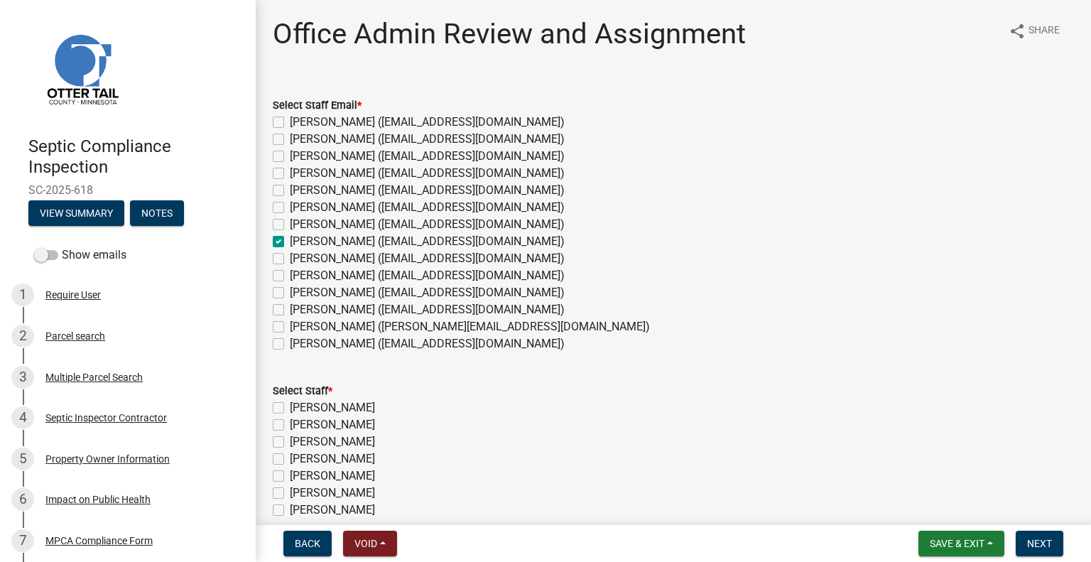
checkbox input "true"
checkbox input "false"
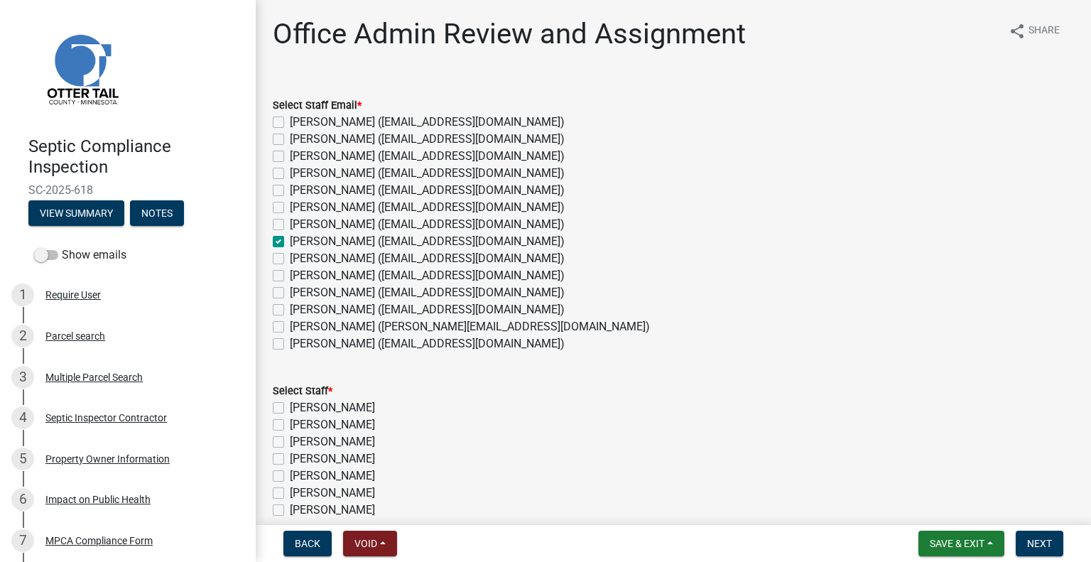
checkbox input "false"
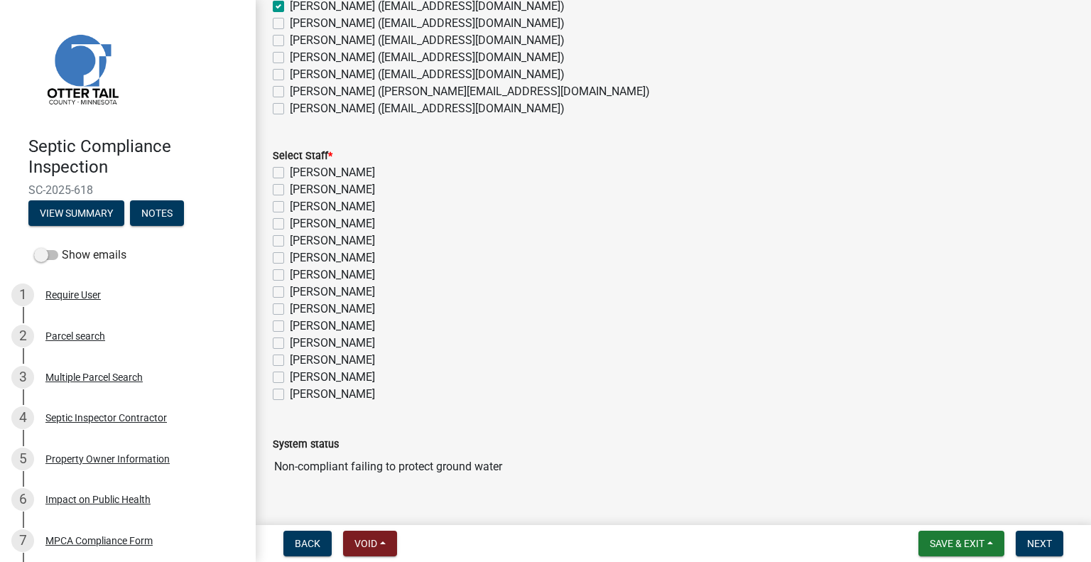
scroll to position [121, 0]
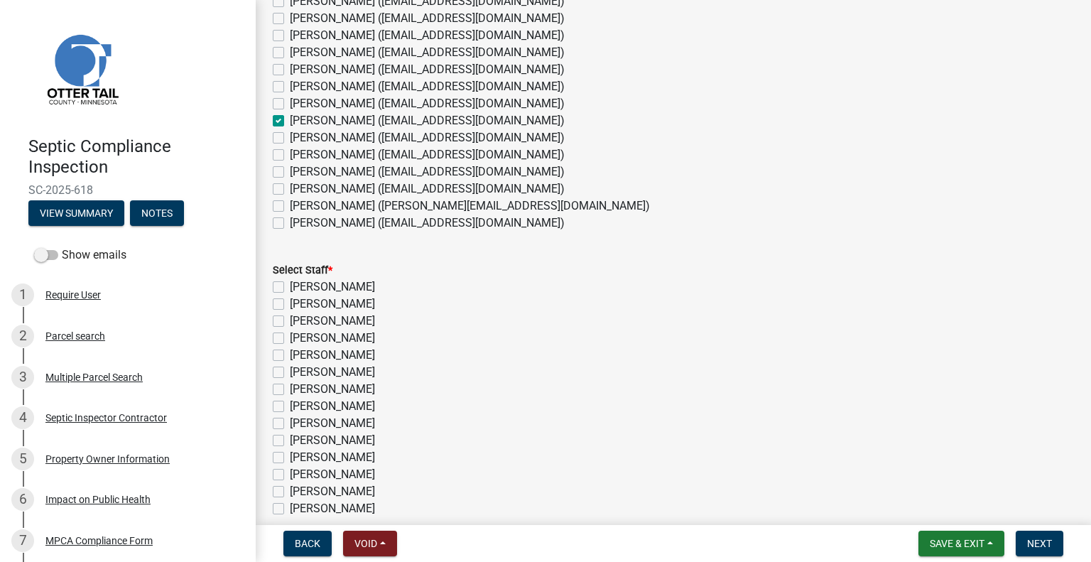
click at [353, 403] on label "[PERSON_NAME]" at bounding box center [332, 406] width 85 height 17
click at [299, 403] on input "[PERSON_NAME]" at bounding box center [294, 402] width 9 height 9
checkbox input "true"
checkbox input "false"
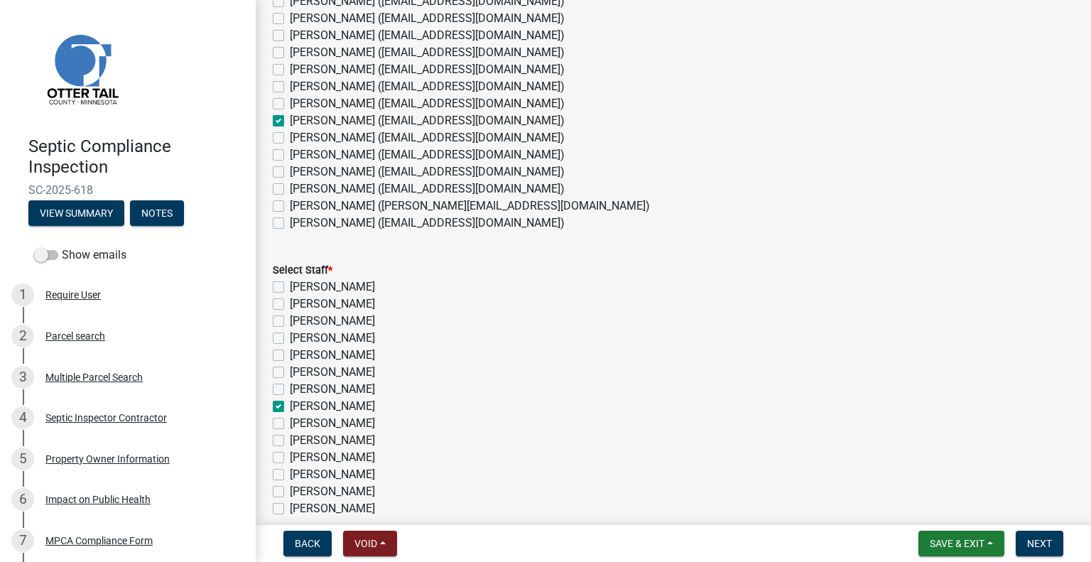
checkbox input "false"
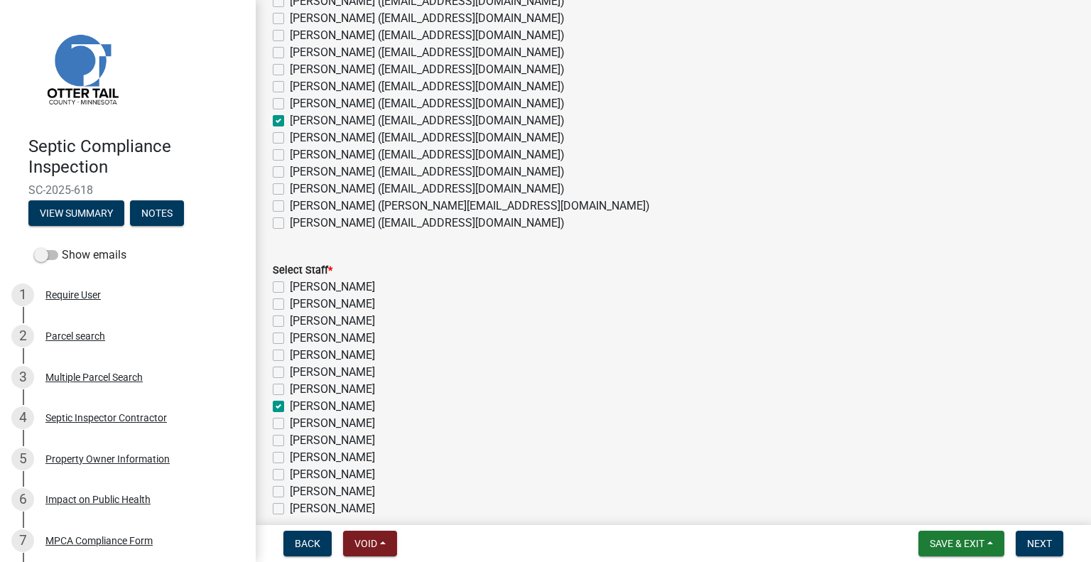
checkbox input "true"
checkbox input "false"
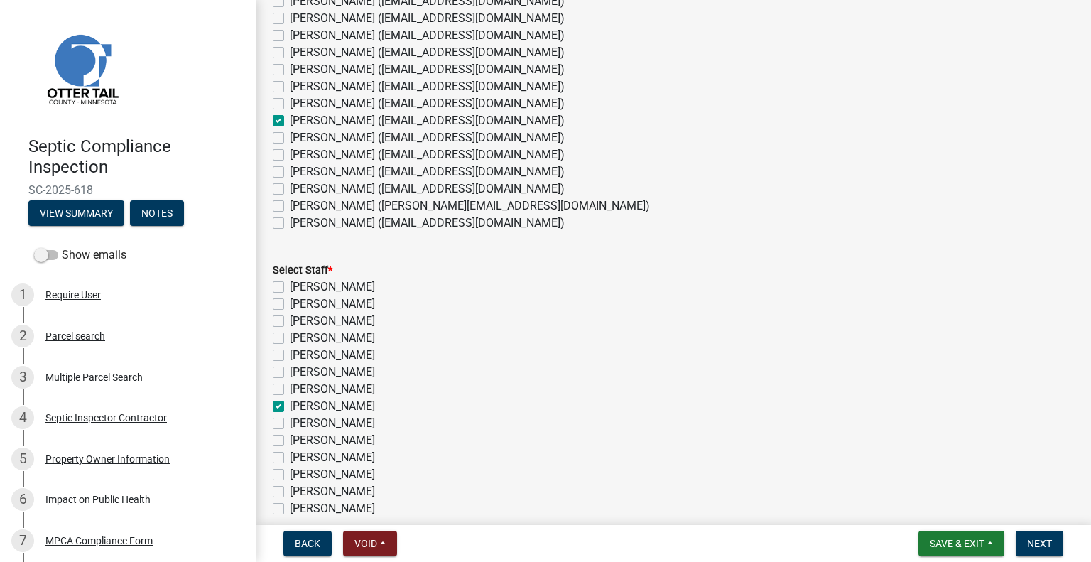
checkbox input "false"
click at [1027, 540] on span "Next" at bounding box center [1039, 543] width 25 height 11
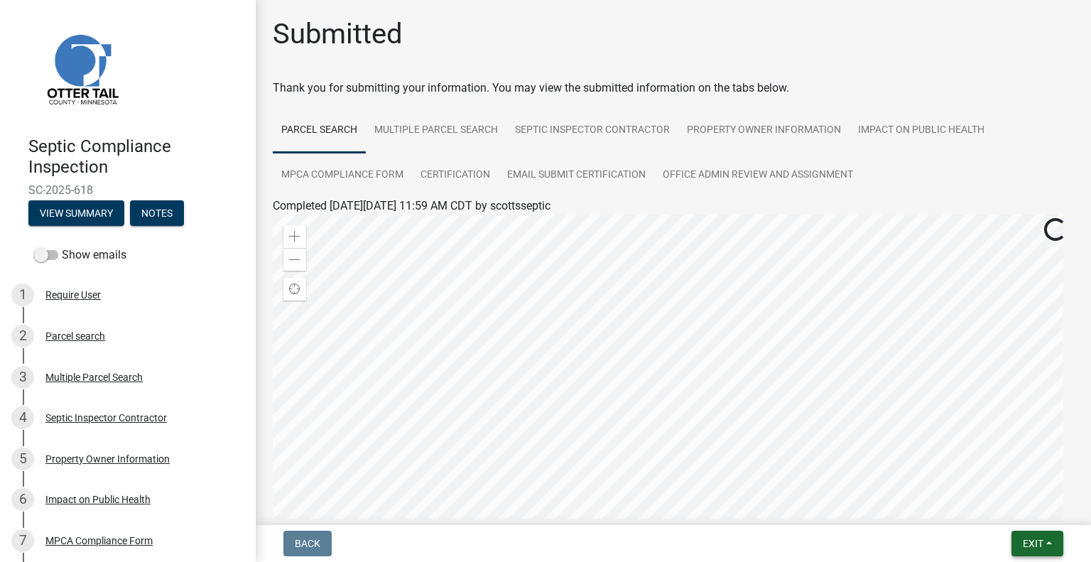
click at [1025, 533] on button "Exit" at bounding box center [1037, 543] width 52 height 26
click at [989, 505] on button "Save & Exit" at bounding box center [1007, 506] width 114 height 34
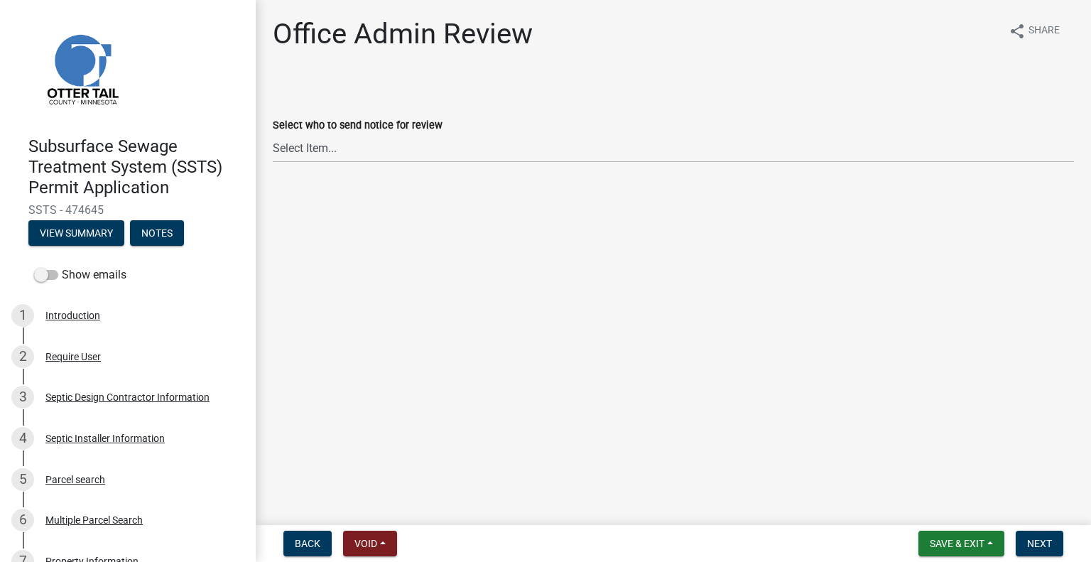
click at [322, 131] on label "Select who to send notice for review" at bounding box center [358, 126] width 170 height 10
click at [315, 150] on select "Select Item... [PERSON_NAME] ([EMAIL_ADDRESS][DOMAIN_NAME]) [PERSON_NAME] ([EMA…" at bounding box center [673, 147] width 801 height 29
click at [273, 133] on select "Select Item... [PERSON_NAME] ([EMAIL_ADDRESS][DOMAIN_NAME]) [PERSON_NAME] ([EMA…" at bounding box center [673, 147] width 801 height 29
click at [329, 147] on select "Select Item... [PERSON_NAME] ([EMAIL_ADDRESS][DOMAIN_NAME]) [PERSON_NAME] ([EMA…" at bounding box center [673, 147] width 801 height 29
click at [273, 133] on select "Select Item... [PERSON_NAME] ([EMAIL_ADDRESS][DOMAIN_NAME]) [PERSON_NAME] ([EMA…" at bounding box center [673, 147] width 801 height 29
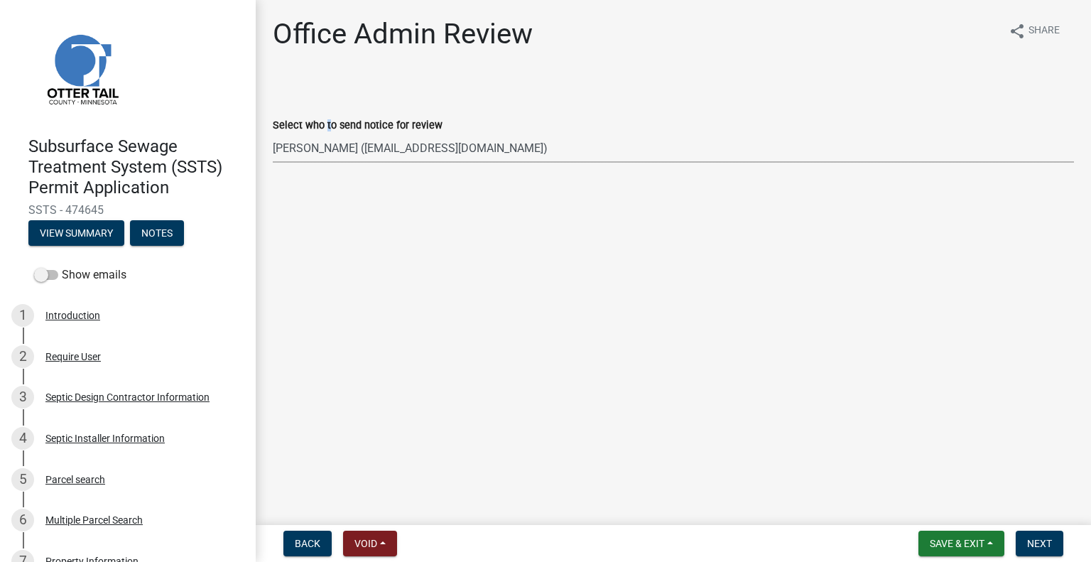
select select "587f38f5-c90e-4c12-9e10-d3e23909bbca"
click at [1034, 545] on span "Next" at bounding box center [1039, 543] width 25 height 11
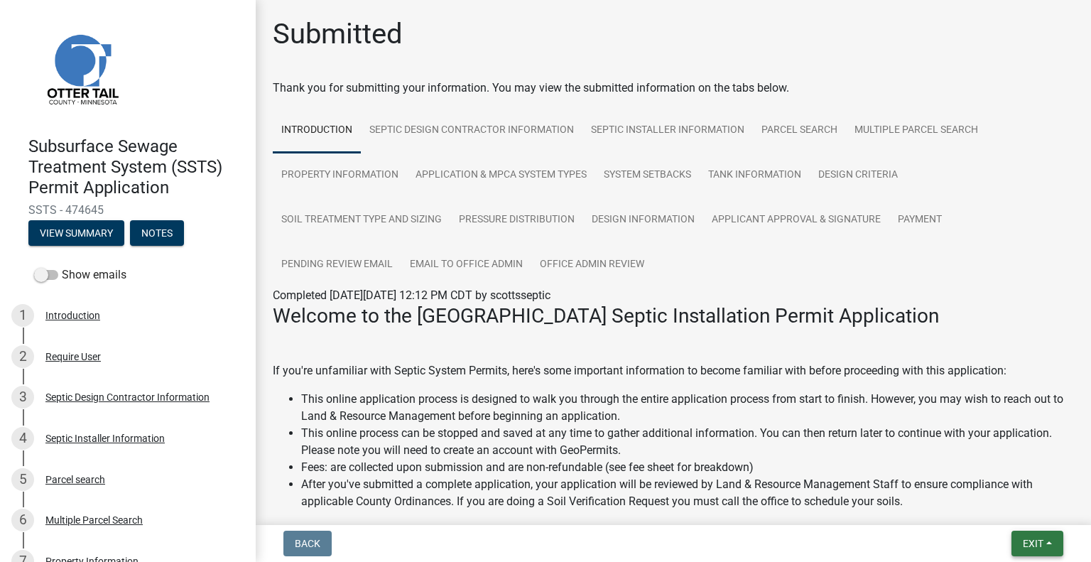
click at [1037, 538] on span "Exit" at bounding box center [1032, 543] width 21 height 11
click at [1006, 516] on button "Save & Exit" at bounding box center [1007, 506] width 114 height 34
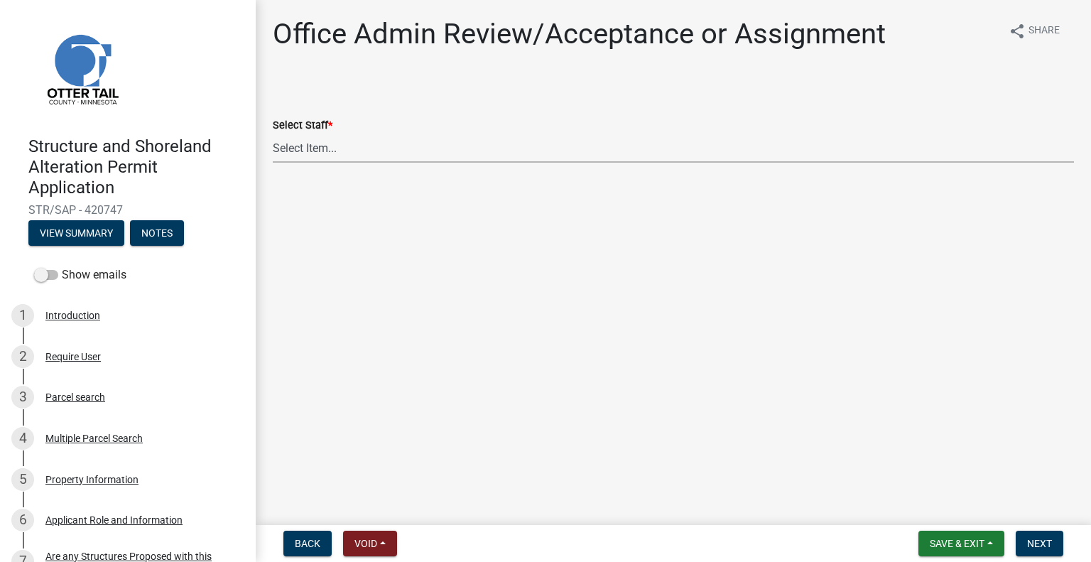
click at [408, 161] on select "Select Item... [PERSON_NAME] ([EMAIL_ADDRESS][DOMAIN_NAME]) [PERSON_NAME] ([EMA…" at bounding box center [673, 147] width 801 height 29
click at [273, 133] on select "Select Item... [PERSON_NAME] ([EMAIL_ADDRESS][DOMAIN_NAME]) [PERSON_NAME] ([EMA…" at bounding box center [673, 147] width 801 height 29
select select "587f38f5-c90e-4c12-9e10-d3e23909bbca"
click at [1054, 543] on button "Next" at bounding box center [1039, 543] width 48 height 26
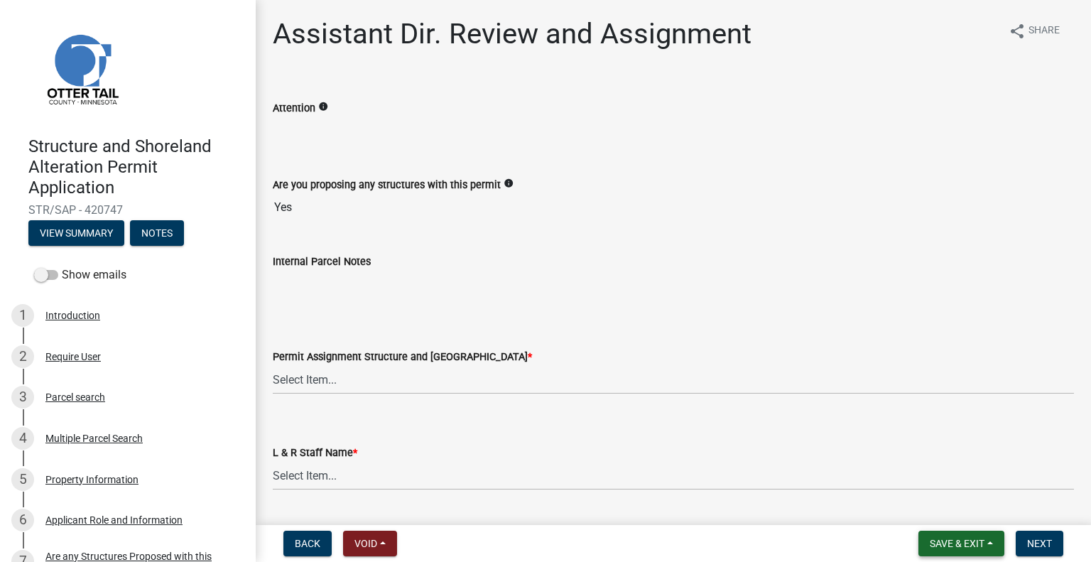
click at [955, 535] on button "Save & Exit" at bounding box center [961, 543] width 86 height 26
click at [951, 511] on button "Save & Exit" at bounding box center [947, 506] width 114 height 34
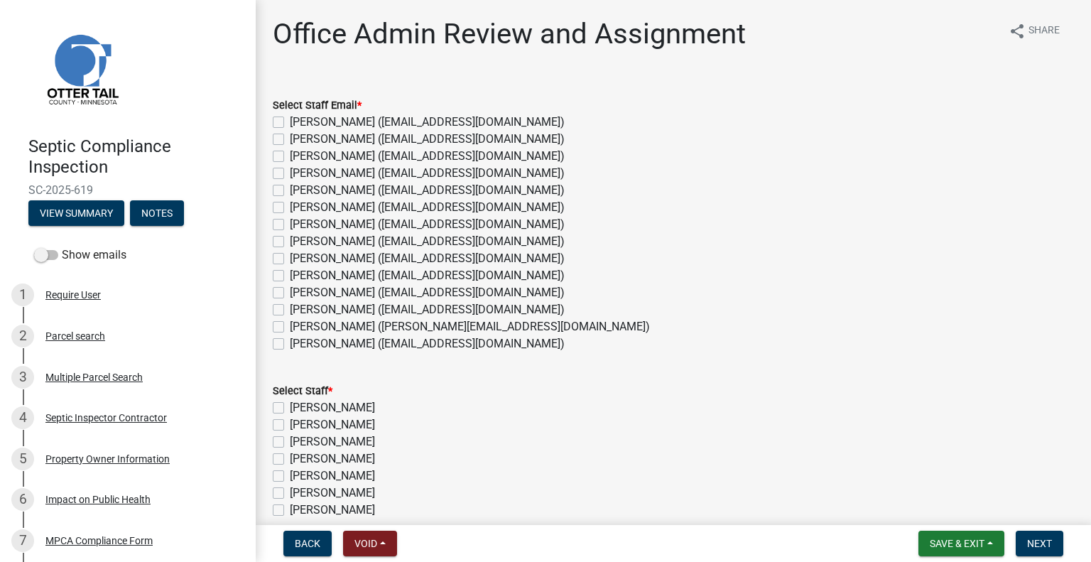
click at [344, 306] on label "[PERSON_NAME] ([EMAIL_ADDRESS][DOMAIN_NAME])" at bounding box center [427, 309] width 275 height 17
click at [299, 306] on input "[PERSON_NAME] ([EMAIL_ADDRESS][DOMAIN_NAME])" at bounding box center [294, 305] width 9 height 9
checkbox input "true"
checkbox input "false"
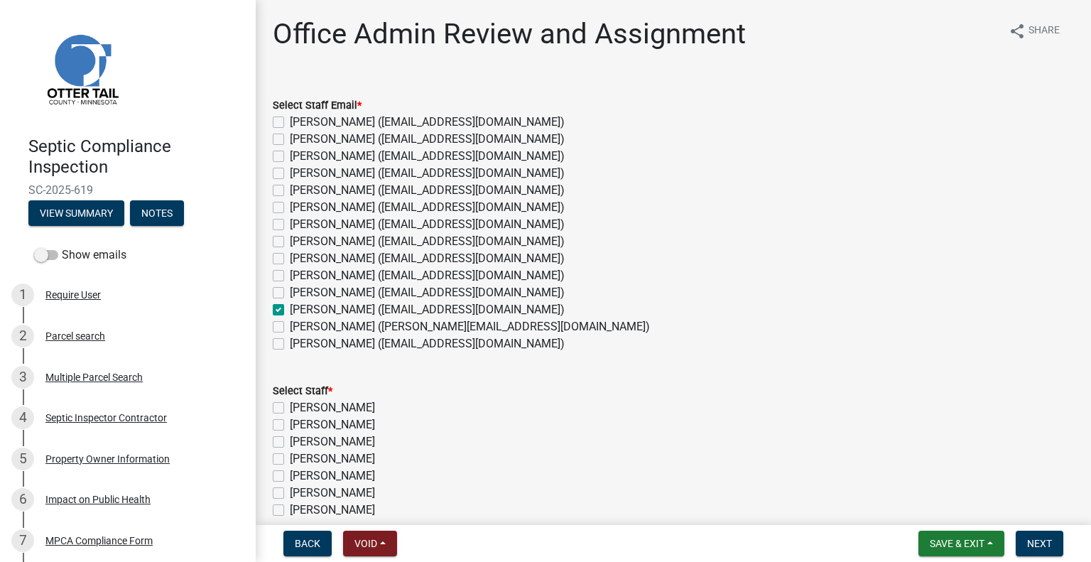
checkbox input "false"
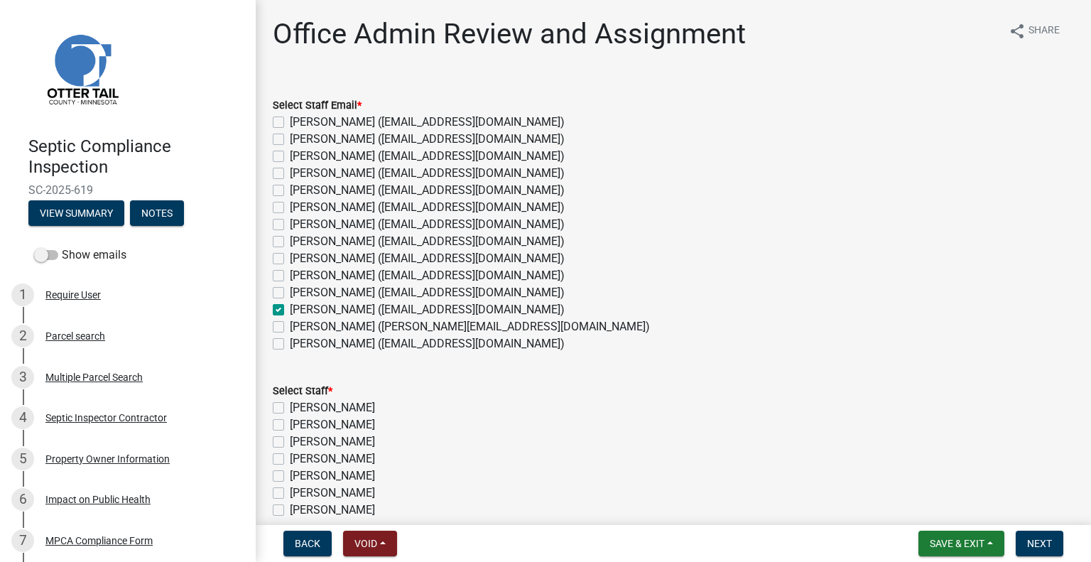
checkbox input "false"
checkbox input "true"
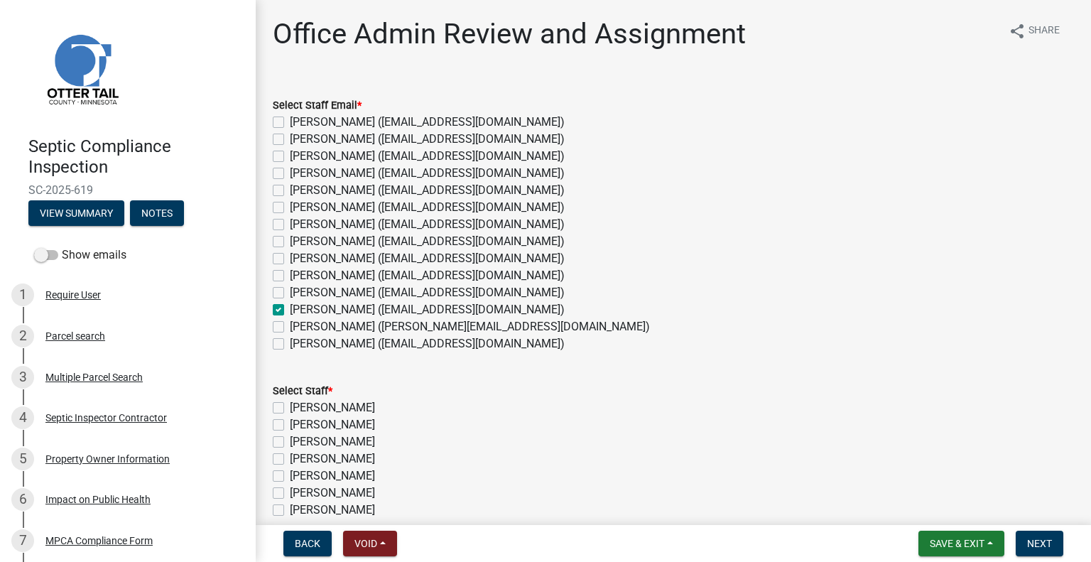
checkbox input "false"
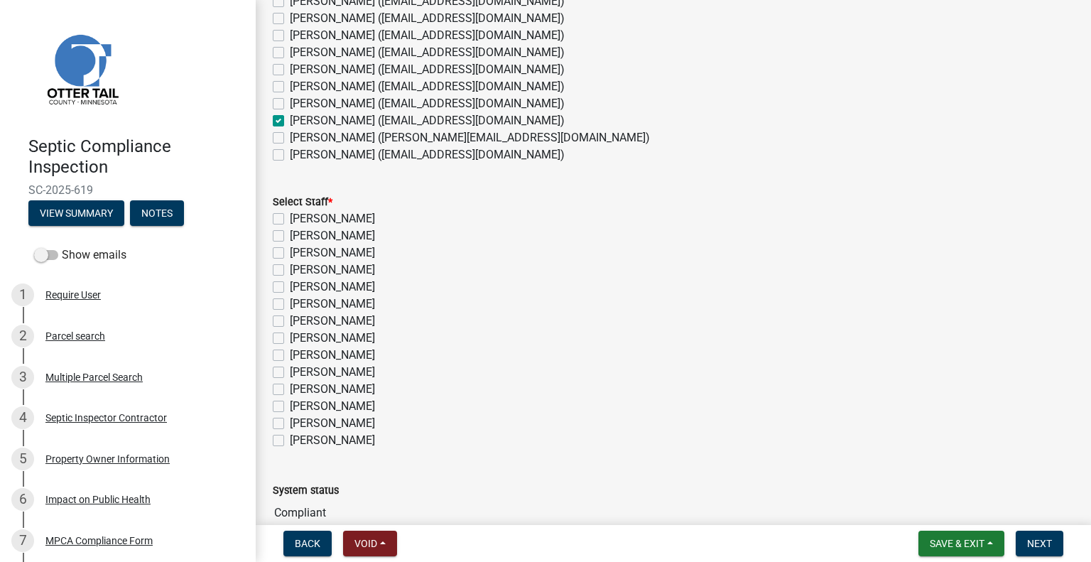
scroll to position [192, 0]
click at [353, 401] on label "[PERSON_NAME]" at bounding box center [332, 403] width 85 height 17
click at [299, 401] on input "[PERSON_NAME]" at bounding box center [294, 399] width 9 height 9
checkbox input "true"
checkbox input "false"
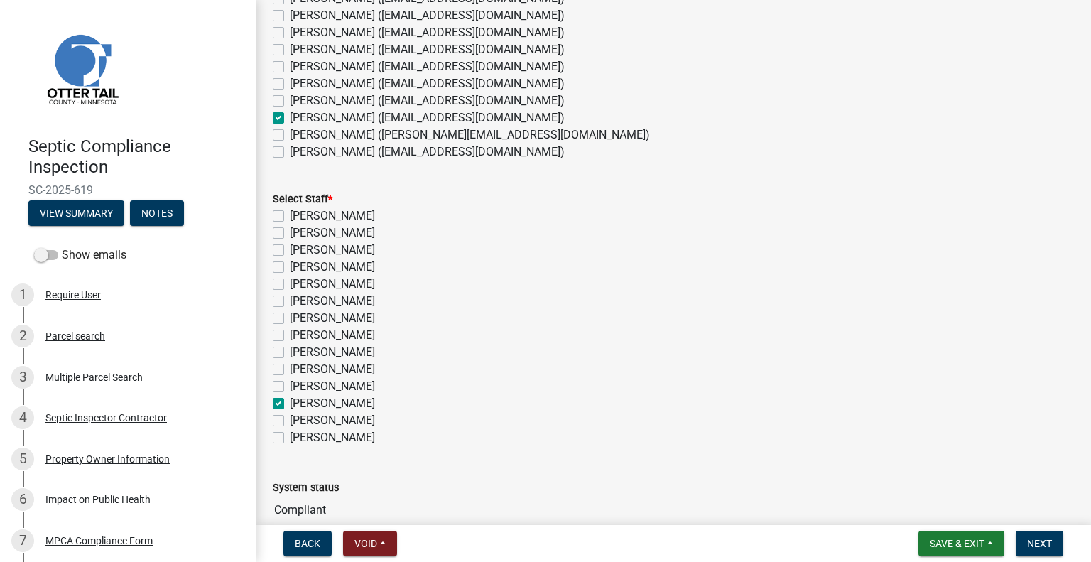
checkbox input "false"
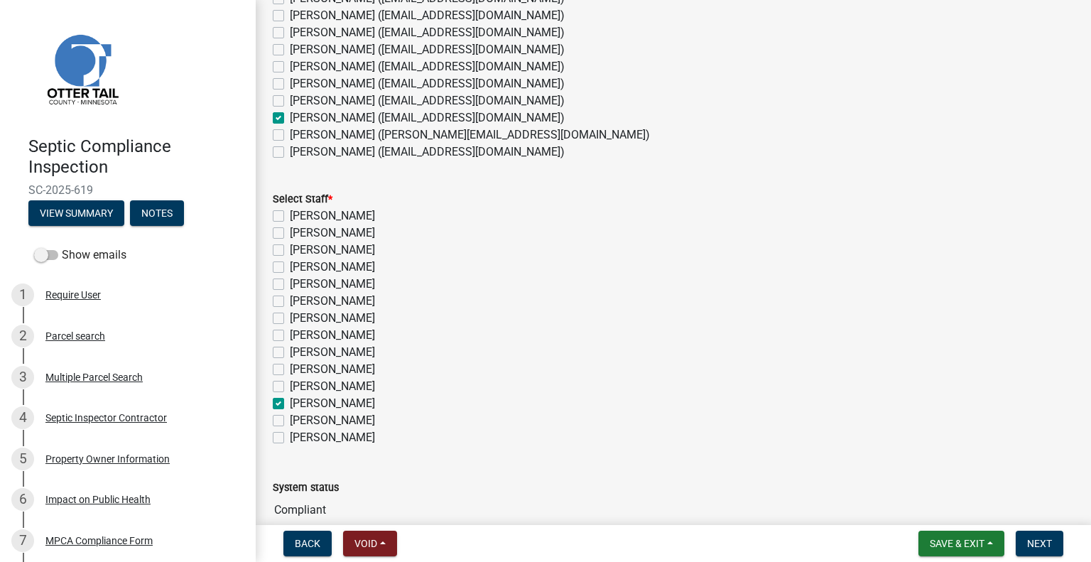
checkbox input "false"
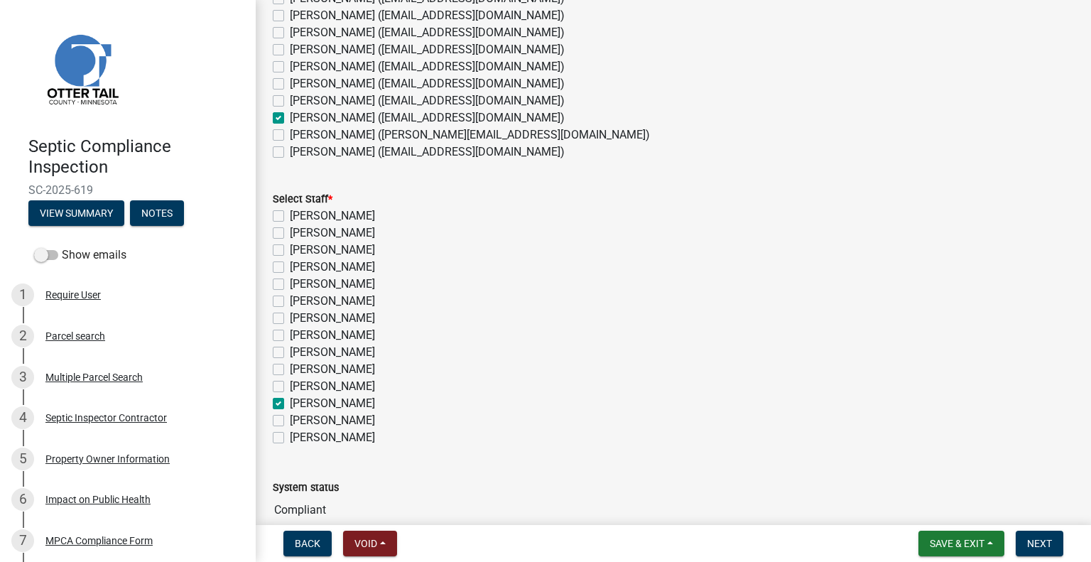
checkbox input "true"
checkbox input "false"
click at [1029, 534] on button "Next" at bounding box center [1039, 543] width 48 height 26
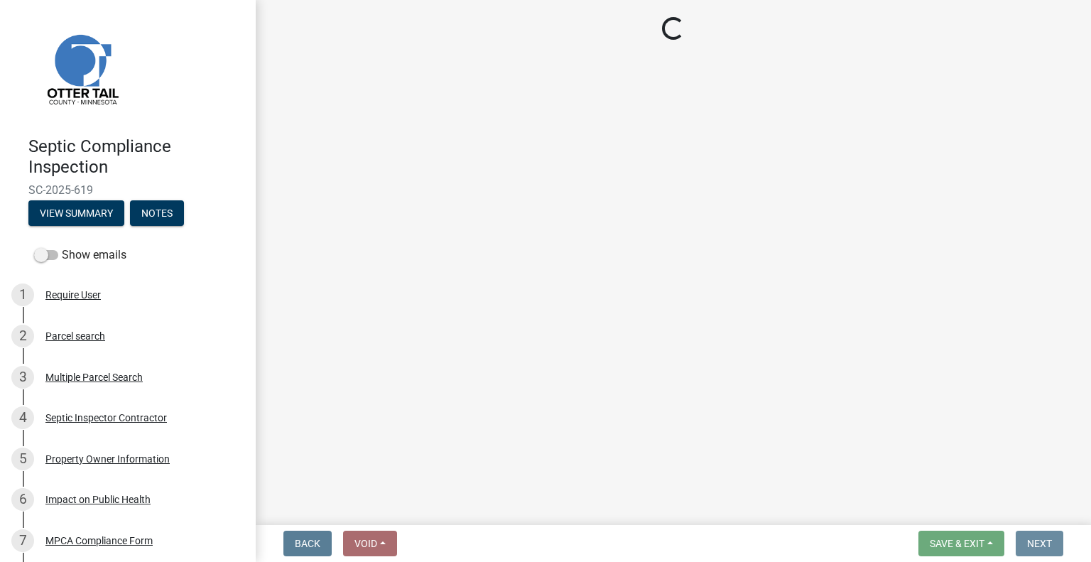
scroll to position [0, 0]
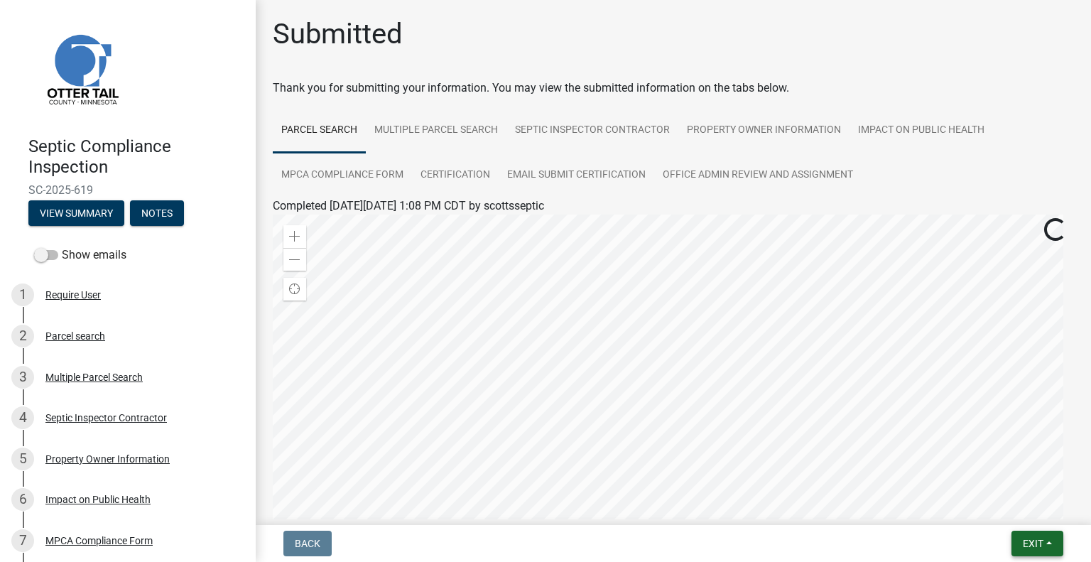
click at [1037, 544] on span "Exit" at bounding box center [1032, 543] width 21 height 11
click at [1018, 511] on button "Save & Exit" at bounding box center [1007, 506] width 114 height 34
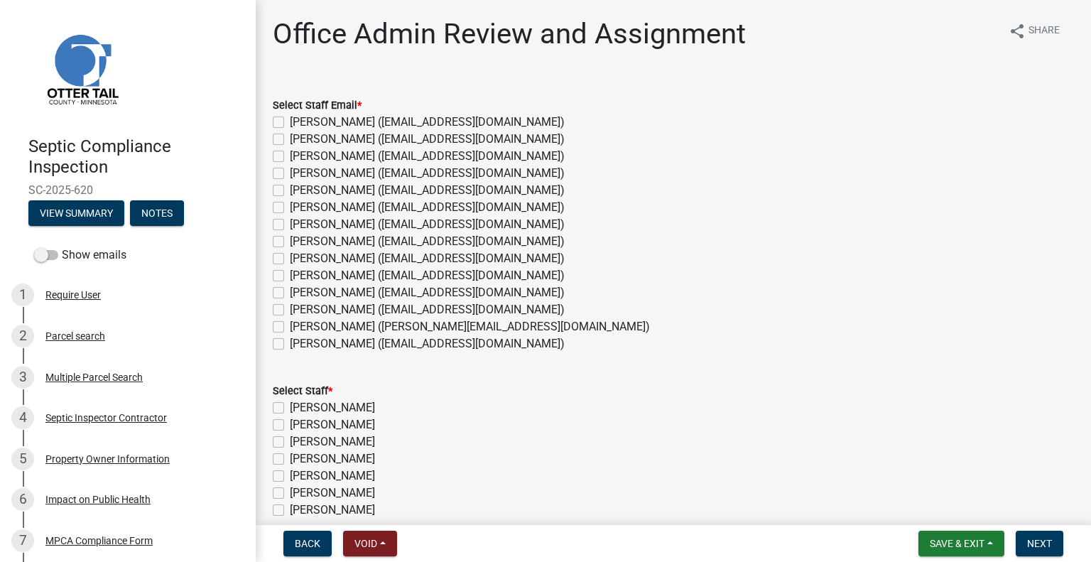
click at [322, 305] on label "[PERSON_NAME] ([EMAIL_ADDRESS][DOMAIN_NAME])" at bounding box center [427, 309] width 275 height 17
click at [299, 305] on input "[PERSON_NAME] ([EMAIL_ADDRESS][DOMAIN_NAME])" at bounding box center [294, 305] width 9 height 9
checkbox input "true"
checkbox input "false"
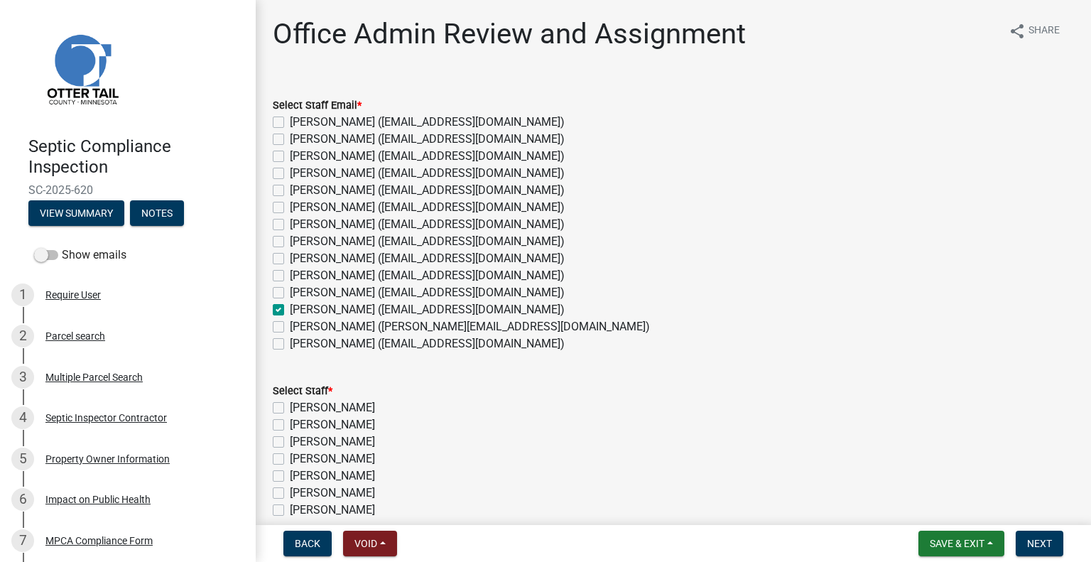
checkbox input "false"
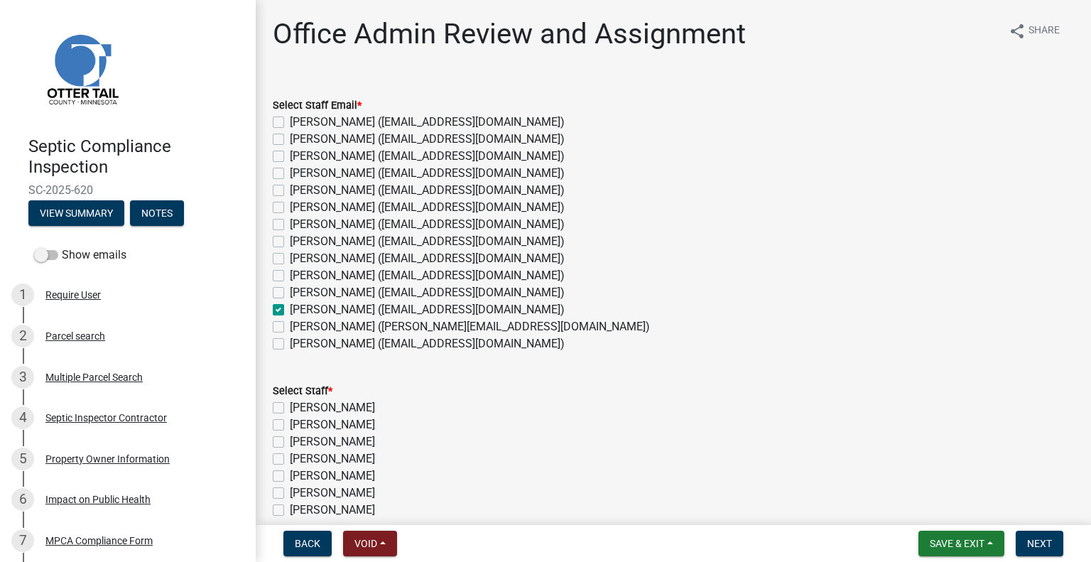
checkbox input "false"
checkbox input "true"
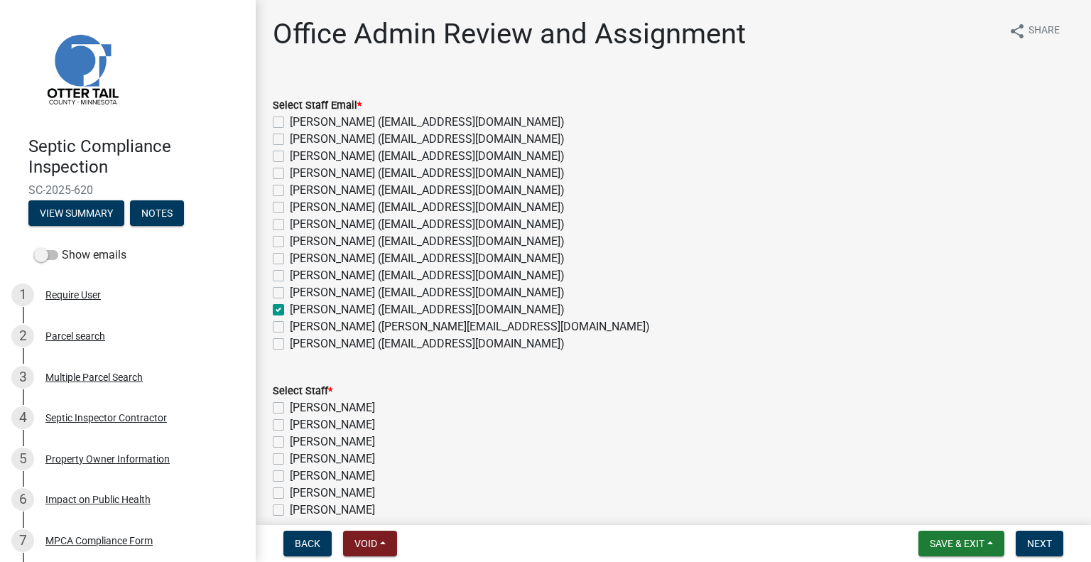
checkbox input "false"
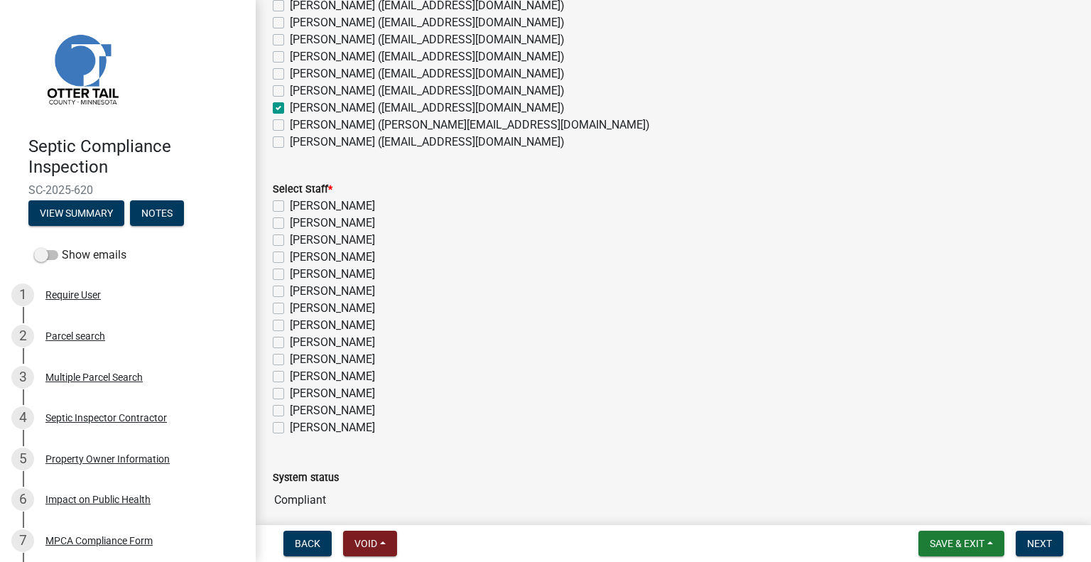
scroll to position [192, 0]
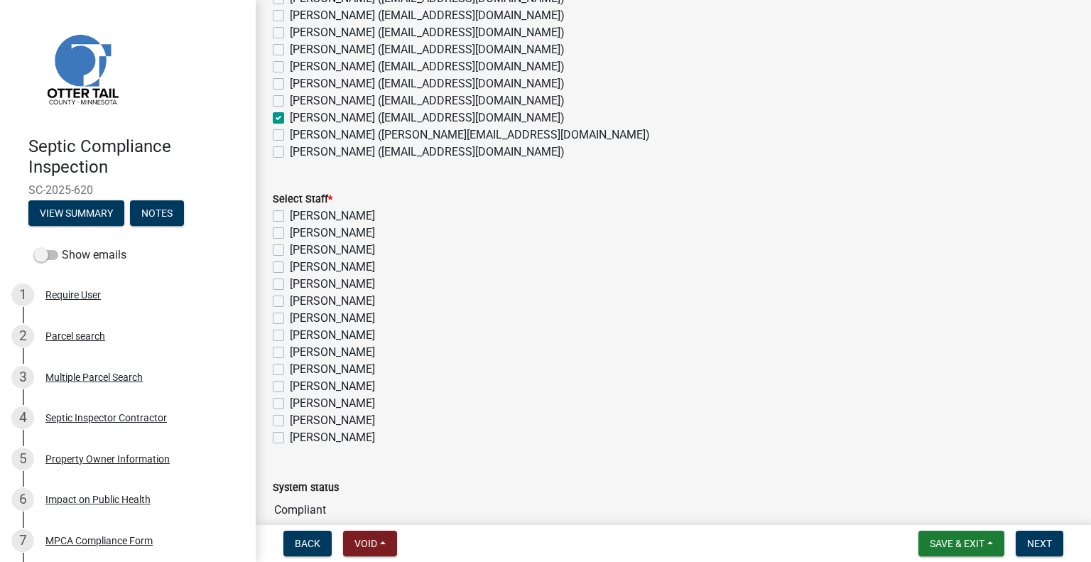
click at [347, 405] on label "[PERSON_NAME]" at bounding box center [332, 403] width 85 height 17
click at [299, 404] on input "[PERSON_NAME]" at bounding box center [294, 399] width 9 height 9
checkbox input "true"
checkbox input "false"
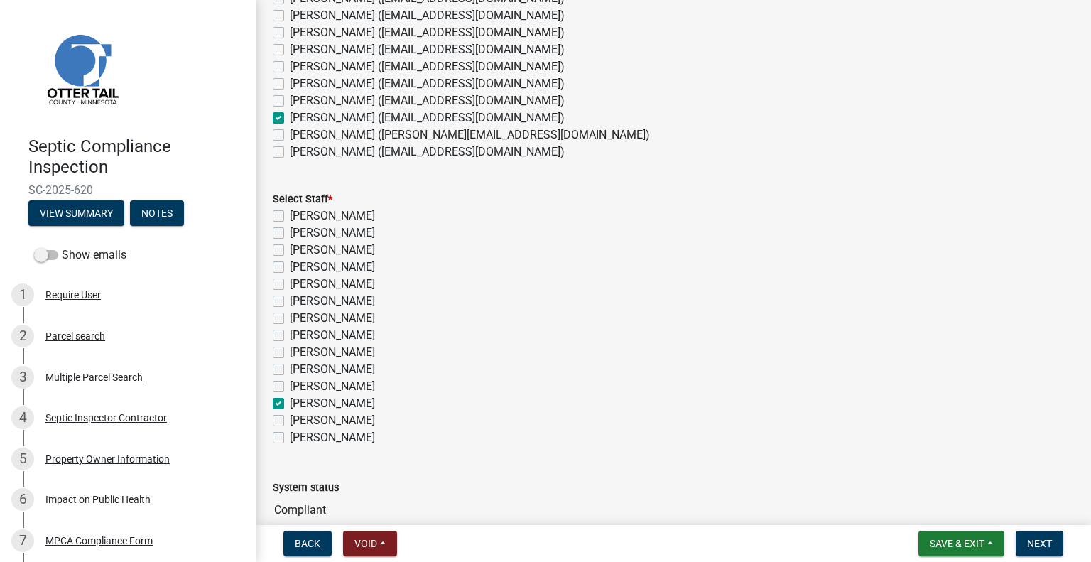
checkbox input "false"
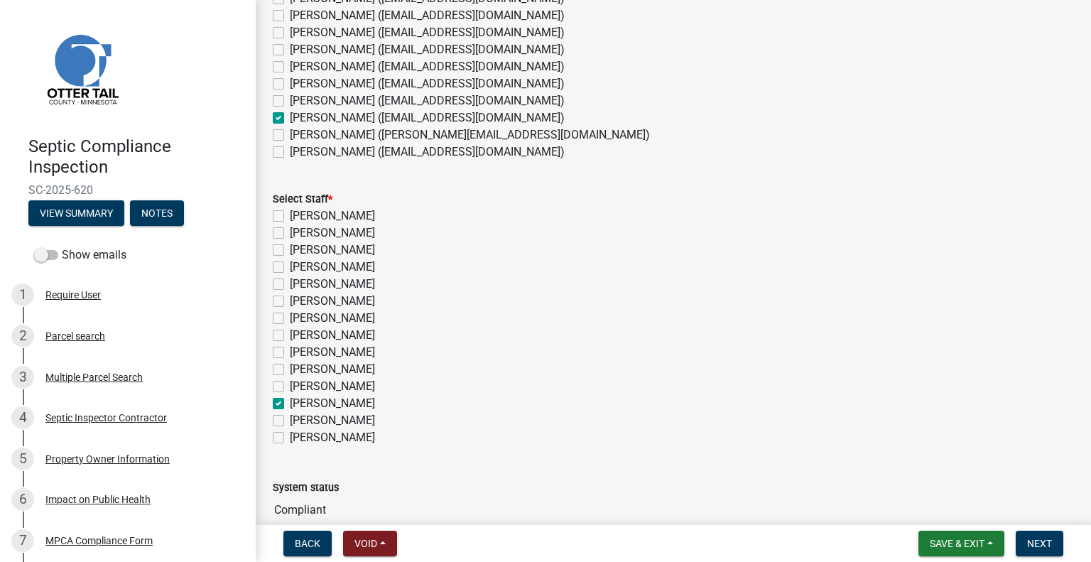
checkbox input "false"
checkbox input "true"
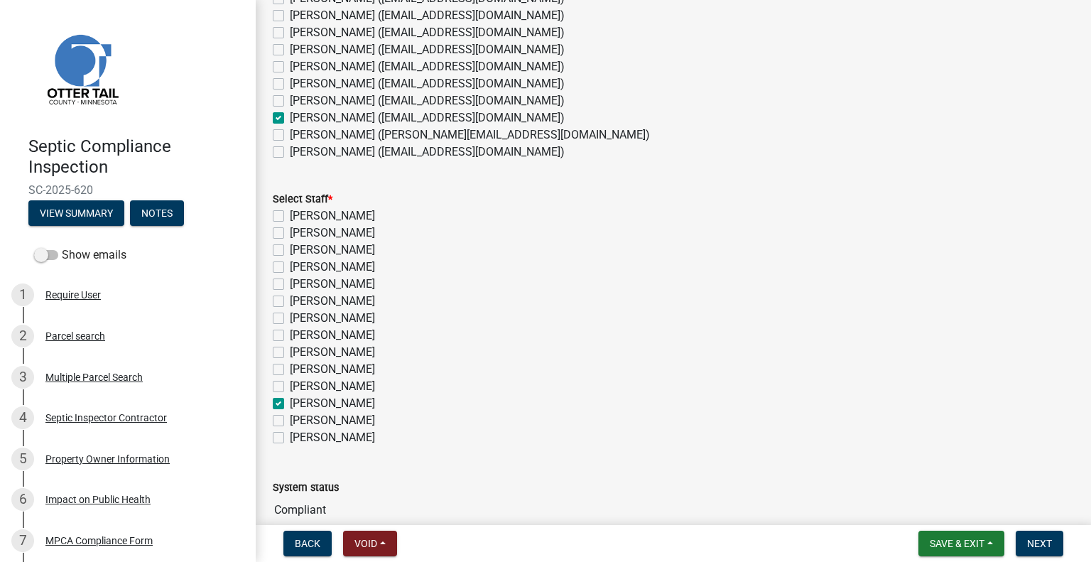
checkbox input "false"
click at [1034, 541] on span "Next" at bounding box center [1039, 543] width 25 height 11
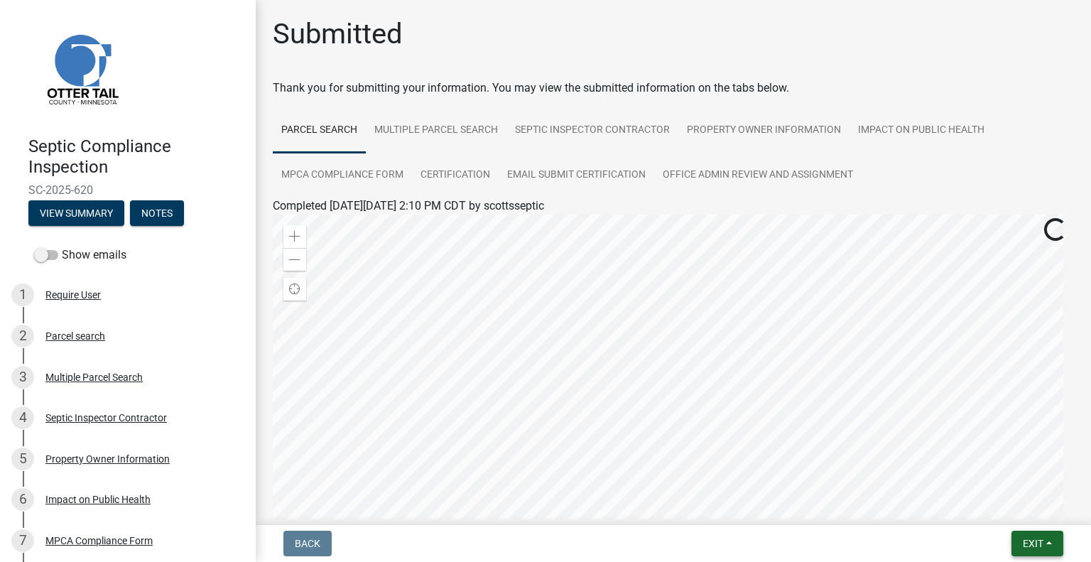
click at [1031, 547] on span "Exit" at bounding box center [1032, 543] width 21 height 11
click at [996, 517] on button "Save & Exit" at bounding box center [1007, 506] width 114 height 34
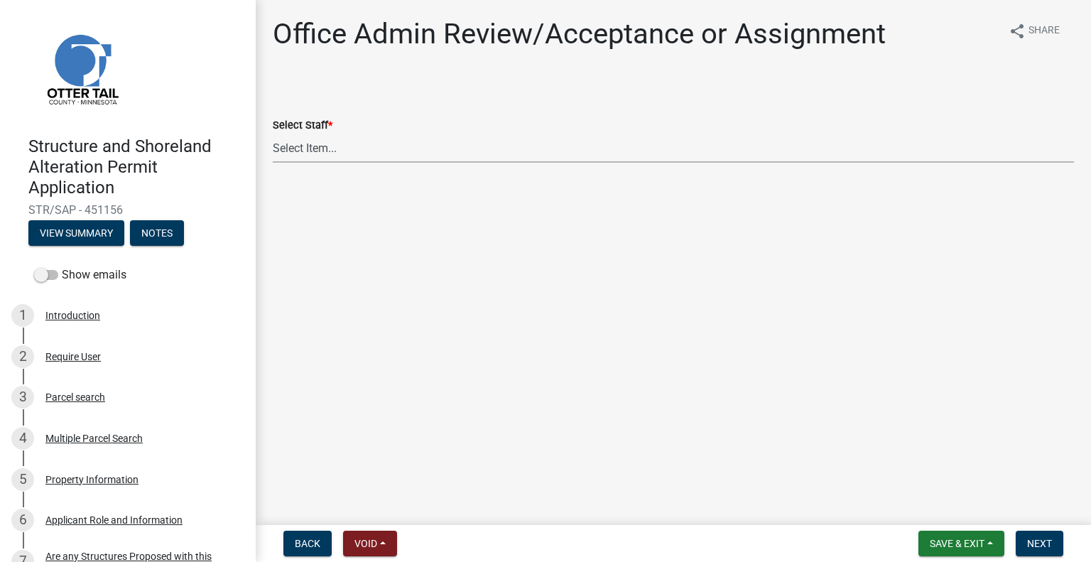
click at [341, 139] on select "Select Item... [PERSON_NAME] ([EMAIL_ADDRESS][DOMAIN_NAME]) [PERSON_NAME] ([EMA…" at bounding box center [673, 147] width 801 height 29
click at [273, 133] on select "Select Item... [PERSON_NAME] ([EMAIL_ADDRESS][DOMAIN_NAME]) [PERSON_NAME] ([EMA…" at bounding box center [673, 147] width 801 height 29
select select "587f38f5-c90e-4c12-9e10-d3e23909bbca"
click at [1035, 542] on span "Next" at bounding box center [1039, 543] width 25 height 11
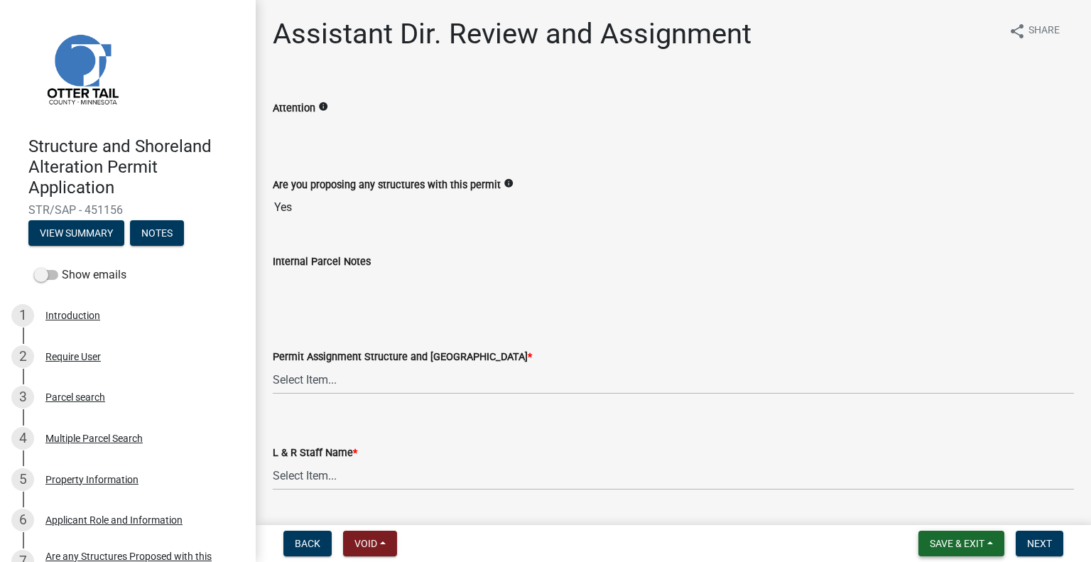
click at [974, 539] on span "Save & Exit" at bounding box center [956, 543] width 55 height 11
drag, startPoint x: 960, startPoint y: 518, endPoint x: 960, endPoint y: 508, distance: 9.9
click at [960, 516] on button "Save & Exit" at bounding box center [947, 506] width 114 height 34
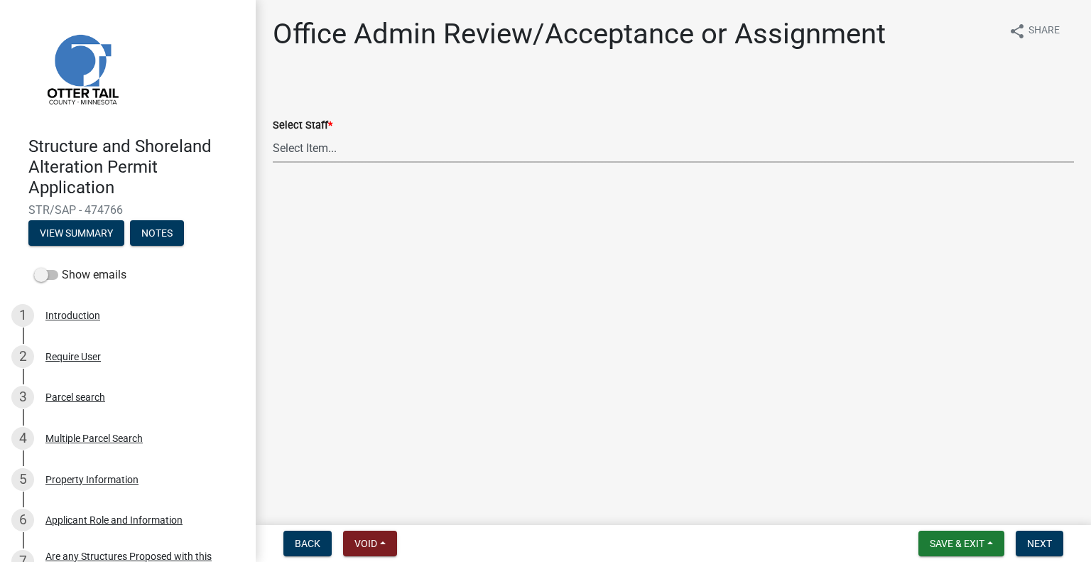
click at [411, 157] on select "Select Item... [PERSON_NAME] ([EMAIL_ADDRESS][DOMAIN_NAME]) [PERSON_NAME] ([EMA…" at bounding box center [673, 147] width 801 height 29
click at [273, 133] on select "Select Item... [PERSON_NAME] ([EMAIL_ADDRESS][DOMAIN_NAME]) [PERSON_NAME] ([EMA…" at bounding box center [673, 147] width 801 height 29
select select "587f38f5-c90e-4c12-9e10-d3e23909bbca"
click at [1042, 545] on span "Next" at bounding box center [1039, 543] width 25 height 11
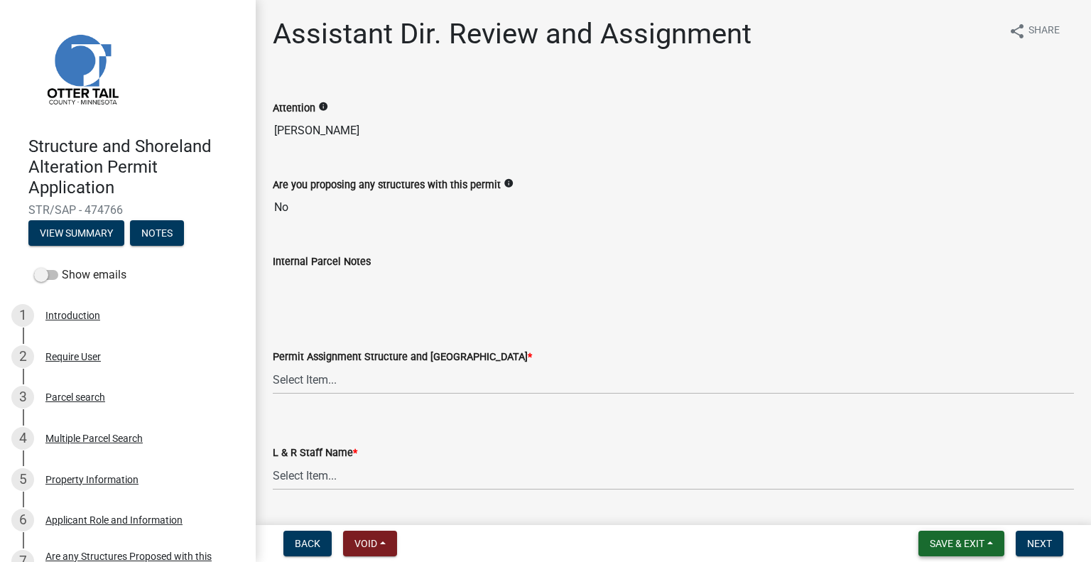
click at [964, 547] on span "Save & Exit" at bounding box center [956, 543] width 55 height 11
click at [939, 514] on button "Save & Exit" at bounding box center [947, 506] width 114 height 34
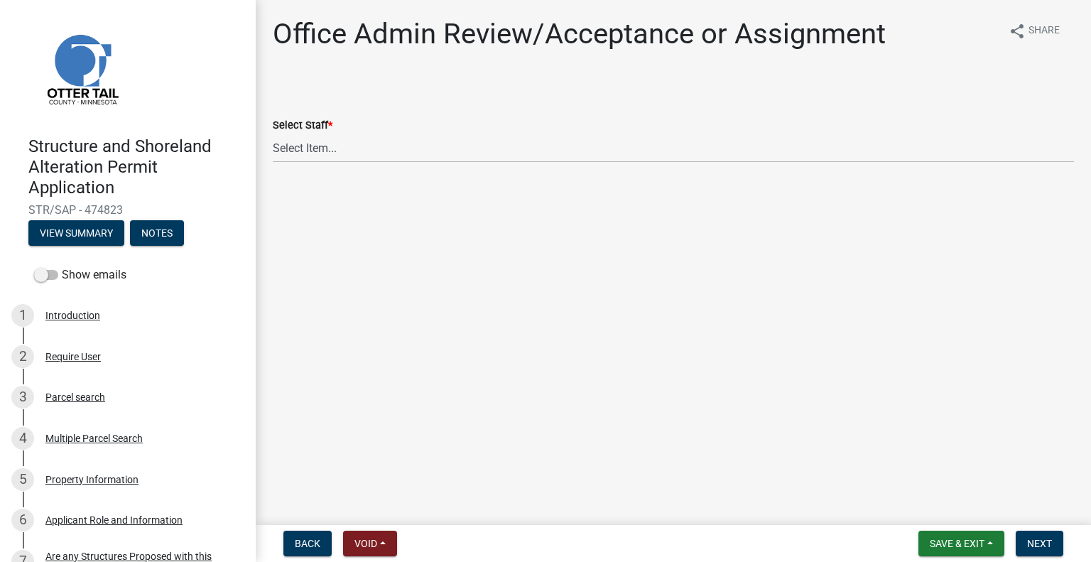
click at [363, 166] on wm-data-entity-input "Select Staff * Select Item... [PERSON_NAME] ([EMAIL_ADDRESS][DOMAIN_NAME]) [PER…" at bounding box center [673, 128] width 801 height 96
click at [361, 156] on select "Select Item... [PERSON_NAME] ([EMAIL_ADDRESS][DOMAIN_NAME]) [PERSON_NAME] ([EMA…" at bounding box center [673, 147] width 801 height 29
click at [273, 133] on select "Select Item... [PERSON_NAME] ([EMAIL_ADDRESS][DOMAIN_NAME]) [PERSON_NAME] ([EMA…" at bounding box center [673, 147] width 801 height 29
select select "587f38f5-c90e-4c12-9e10-d3e23909bbca"
click at [1033, 538] on span "Next" at bounding box center [1039, 543] width 25 height 11
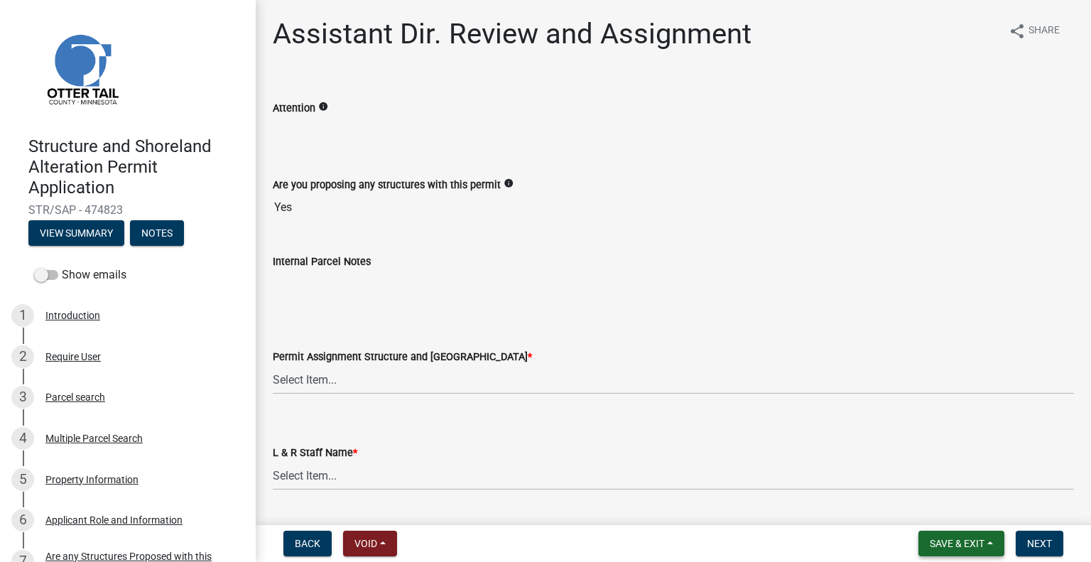
click at [966, 542] on span "Save & Exit" at bounding box center [956, 543] width 55 height 11
click at [954, 514] on button "Save & Exit" at bounding box center [947, 506] width 114 height 34
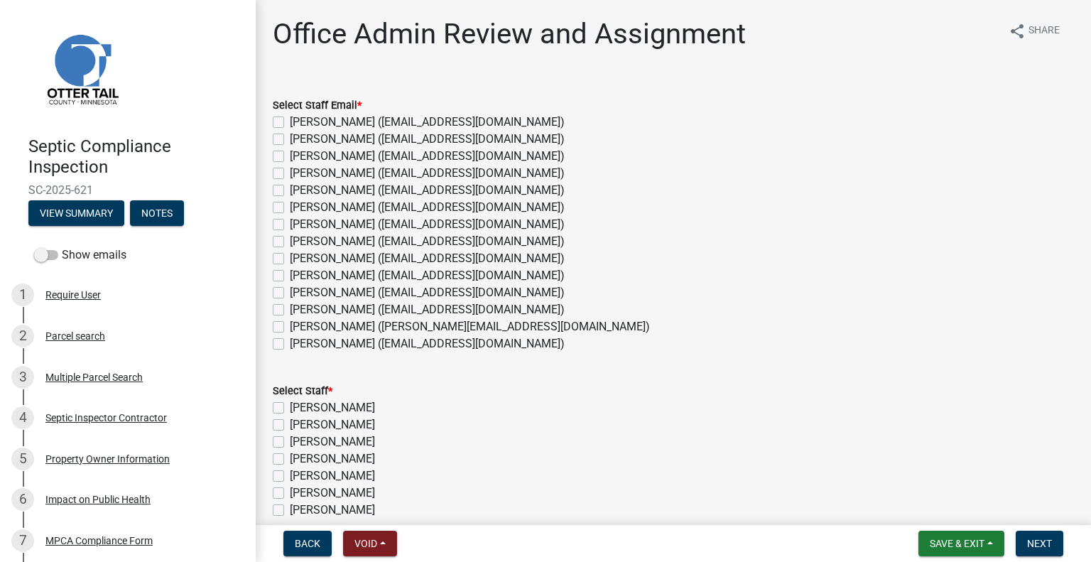
click at [329, 237] on label "[PERSON_NAME] ([EMAIL_ADDRESS][DOMAIN_NAME])" at bounding box center [427, 241] width 275 height 17
click at [299, 237] on input "[PERSON_NAME] ([EMAIL_ADDRESS][DOMAIN_NAME])" at bounding box center [294, 237] width 9 height 9
checkbox input "true"
checkbox input "false"
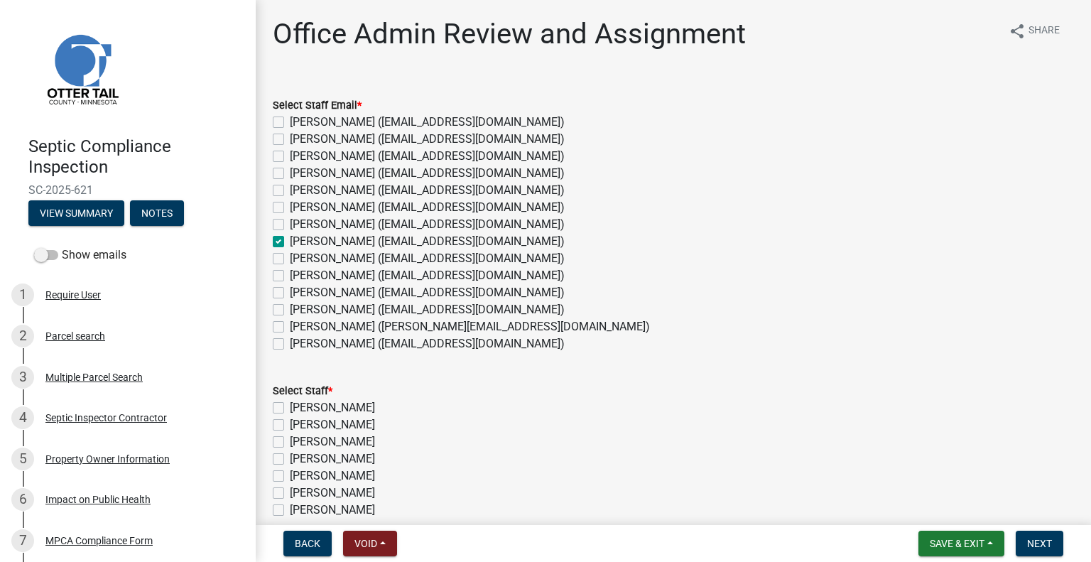
checkbox input "false"
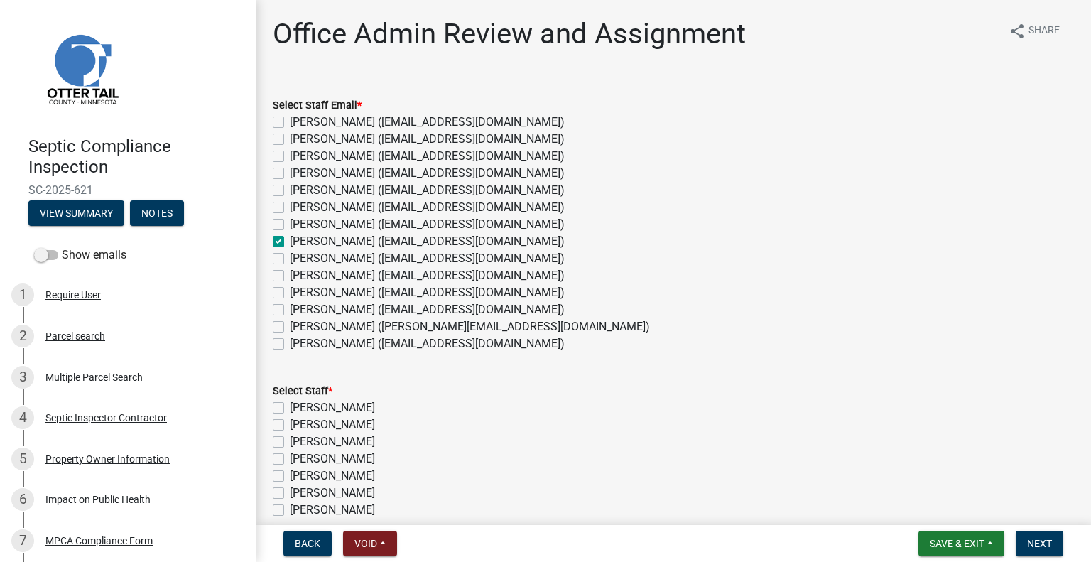
checkbox input "true"
checkbox input "false"
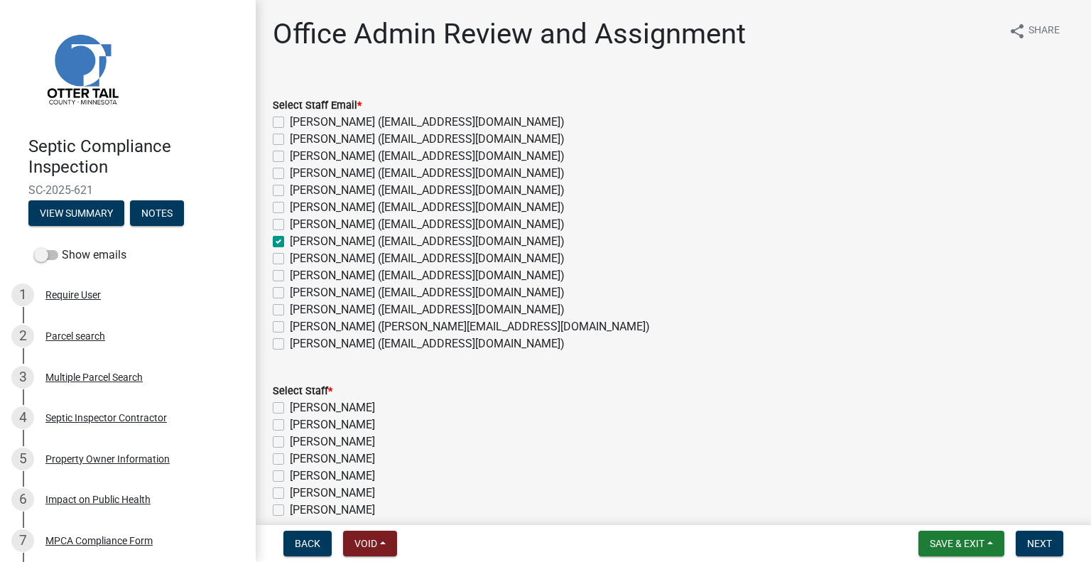
checkbox input "false"
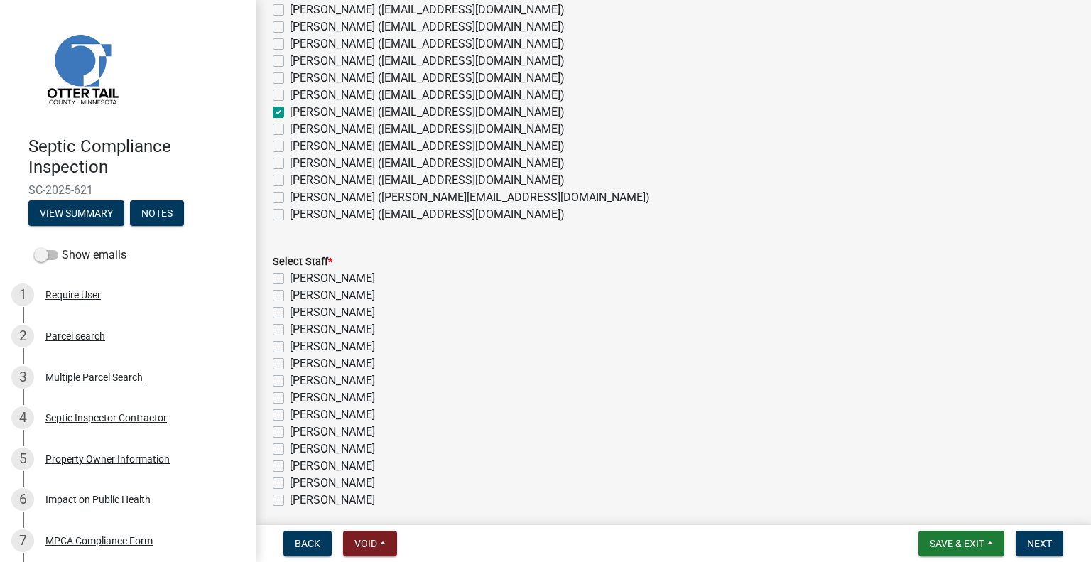
scroll to position [263, 0]
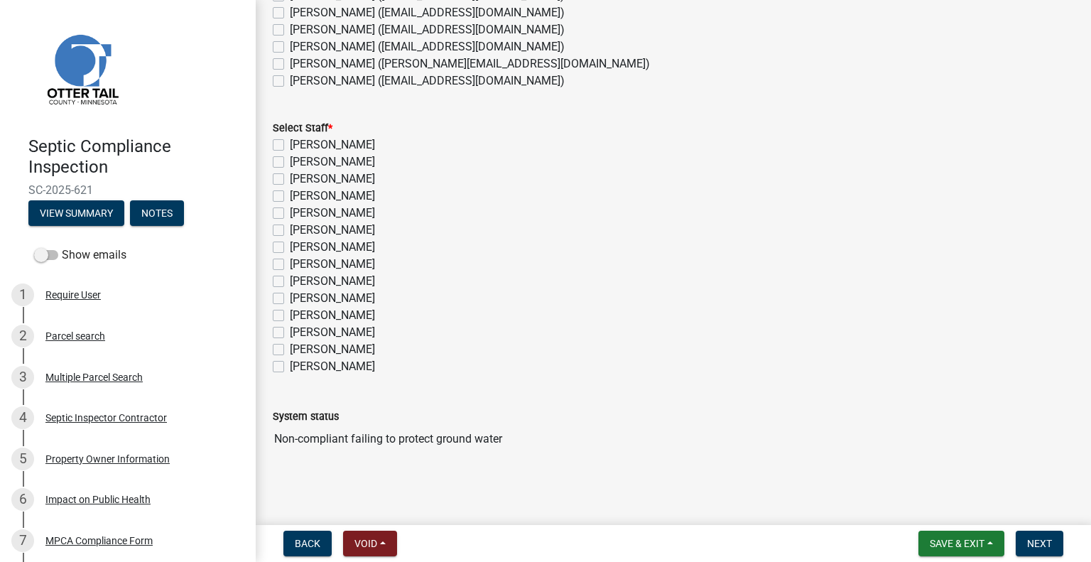
click at [344, 263] on label "[PERSON_NAME]" at bounding box center [332, 264] width 85 height 17
click at [299, 263] on input "[PERSON_NAME]" at bounding box center [294, 260] width 9 height 9
checkbox input "true"
checkbox input "false"
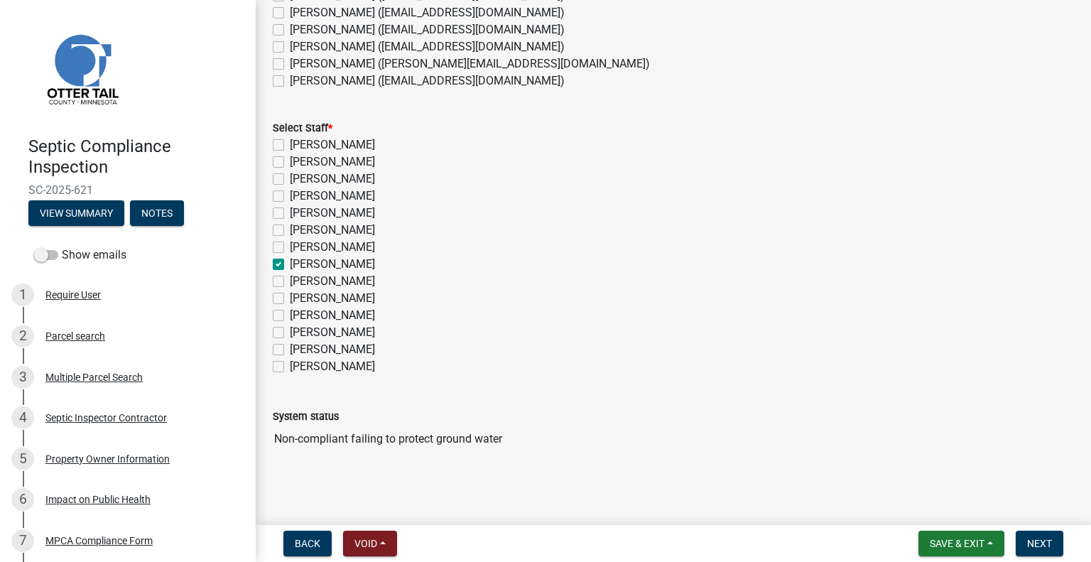
checkbox input "false"
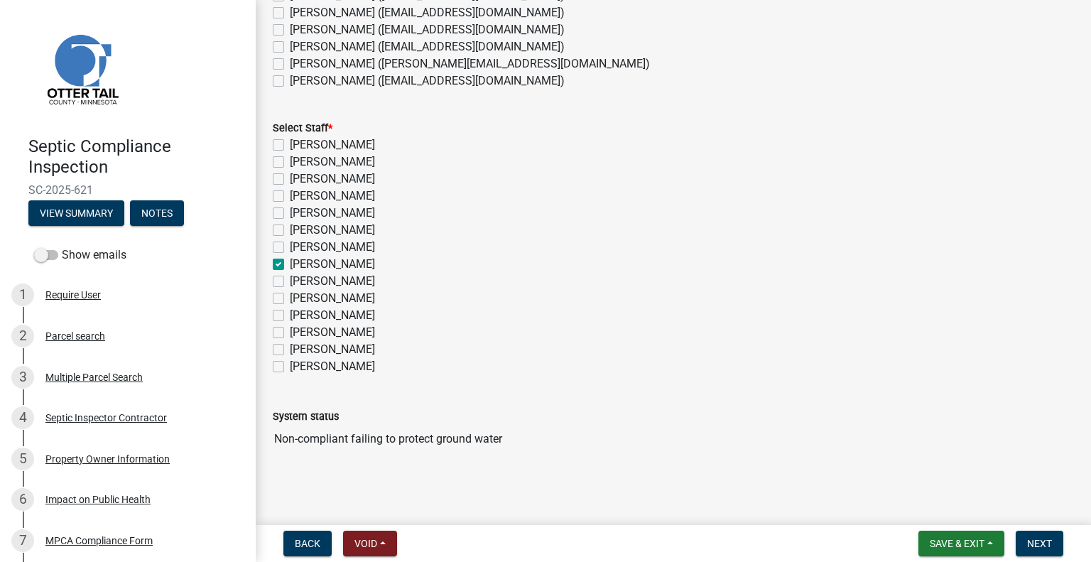
checkbox input "true"
checkbox input "false"
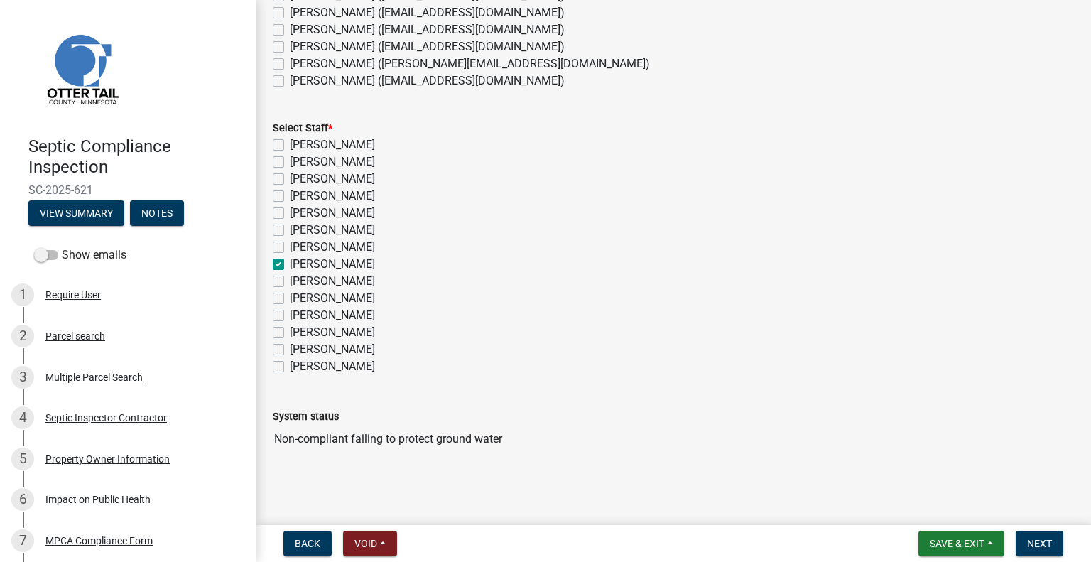
checkbox input "false"
click at [1030, 538] on span "Next" at bounding box center [1039, 543] width 25 height 11
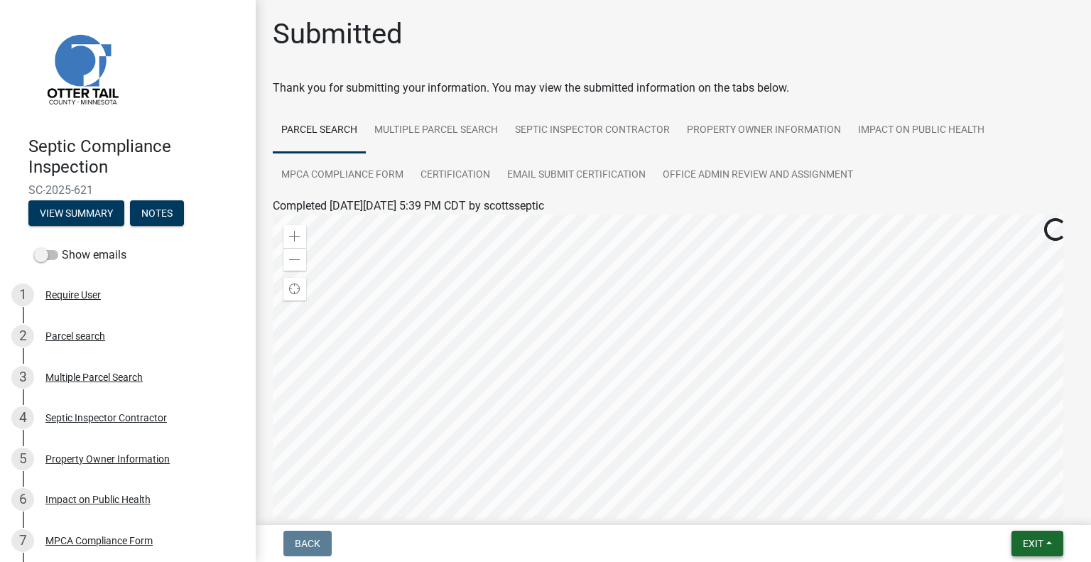
click at [1022, 538] on span "Exit" at bounding box center [1032, 543] width 21 height 11
click at [1013, 508] on button "Save & Exit" at bounding box center [1007, 506] width 114 height 34
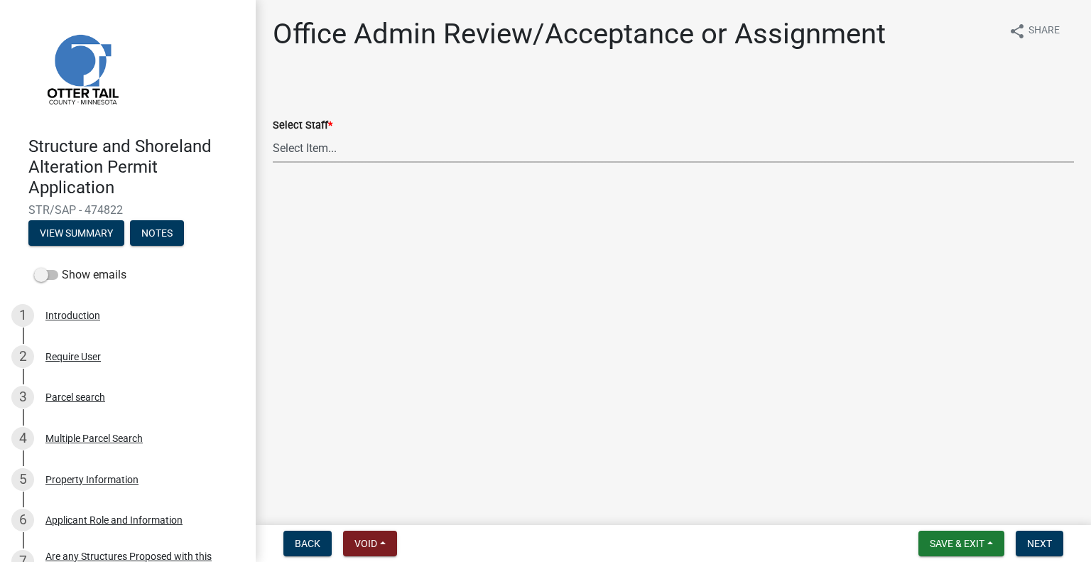
click at [376, 156] on select "Select Item... [PERSON_NAME] ([EMAIL_ADDRESS][DOMAIN_NAME]) [PERSON_NAME] ([EMA…" at bounding box center [673, 147] width 801 height 29
click at [273, 133] on select "Select Item... [PERSON_NAME] ([EMAIL_ADDRESS][DOMAIN_NAME]) [PERSON_NAME] ([EMA…" at bounding box center [673, 147] width 801 height 29
select select "587f38f5-c90e-4c12-9e10-d3e23909bbca"
click at [1039, 542] on span "Next" at bounding box center [1039, 543] width 25 height 11
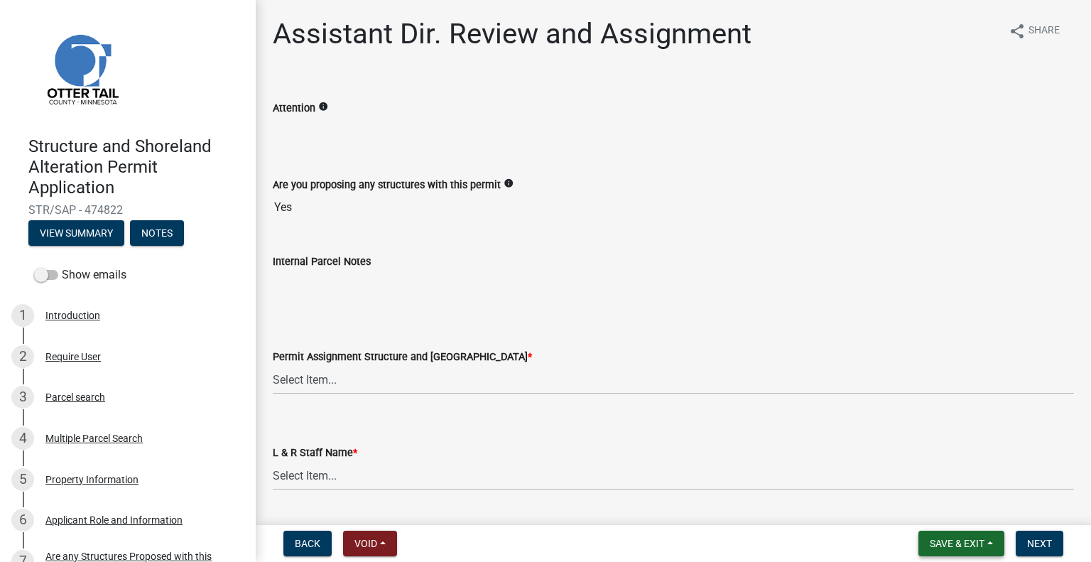
click at [973, 549] on button "Save & Exit" at bounding box center [961, 543] width 86 height 26
click at [946, 509] on button "Save & Exit" at bounding box center [947, 506] width 114 height 34
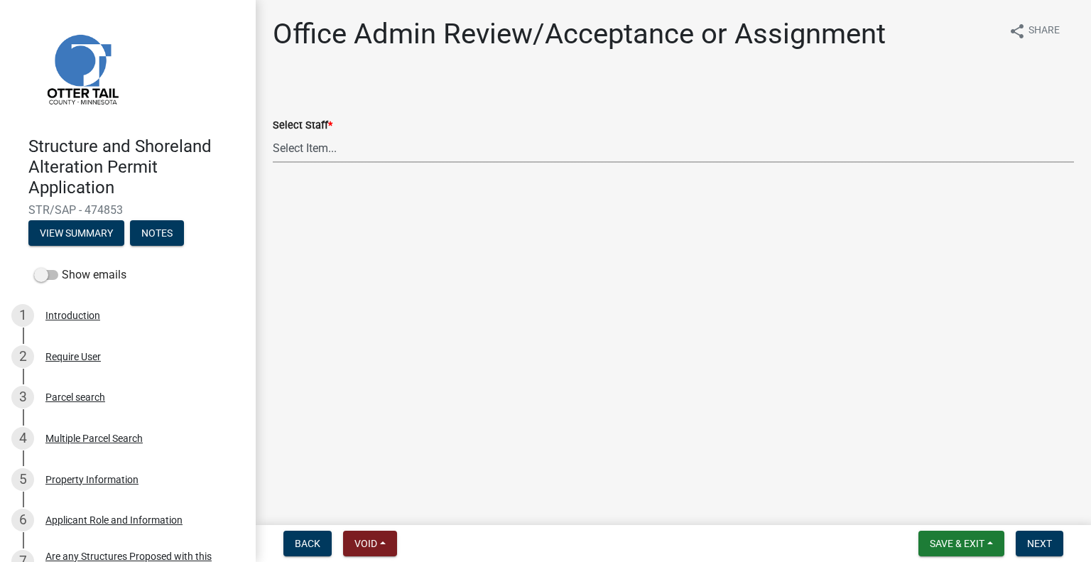
click at [316, 146] on select "Select Item... [PERSON_NAME] ([EMAIL_ADDRESS][DOMAIN_NAME]) [PERSON_NAME] ([EMA…" at bounding box center [673, 147] width 801 height 29
click at [273, 133] on select "Select Item... [PERSON_NAME] ([EMAIL_ADDRESS][DOMAIN_NAME]) [PERSON_NAME] ([EMA…" at bounding box center [673, 147] width 801 height 29
select select "587f38f5-c90e-4c12-9e10-d3e23909bbca"
click at [1047, 543] on span "Next" at bounding box center [1039, 543] width 25 height 11
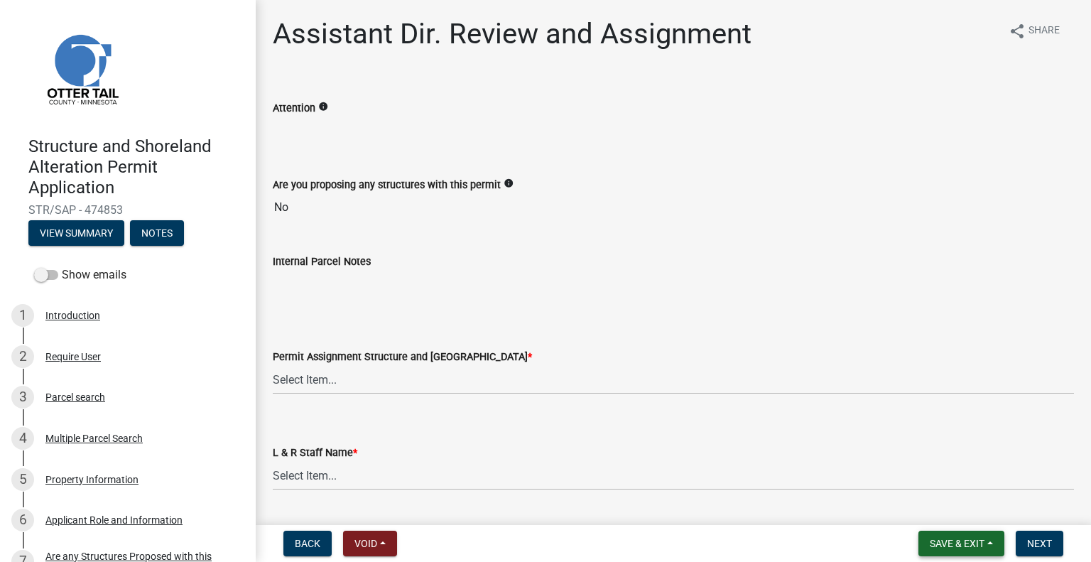
click at [949, 547] on span "Save & Exit" at bounding box center [956, 543] width 55 height 11
click at [950, 508] on button "Save & Exit" at bounding box center [947, 506] width 114 height 34
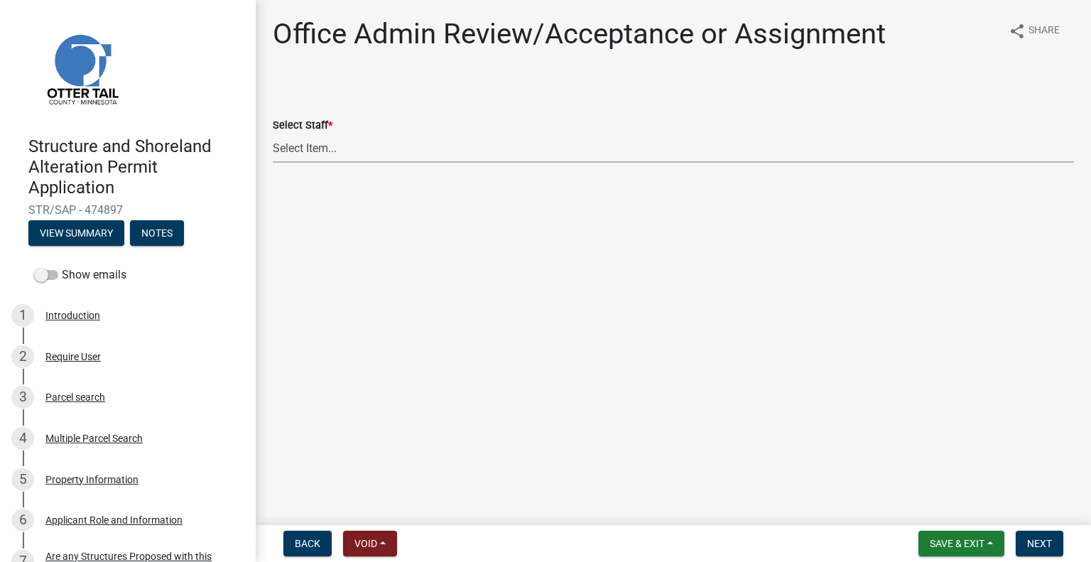
click at [362, 148] on select "Select Item... [PERSON_NAME] ([EMAIL_ADDRESS][DOMAIN_NAME]) [PERSON_NAME] ([EMA…" at bounding box center [673, 147] width 801 height 29
click at [273, 133] on select "Select Item... [PERSON_NAME] ([EMAIL_ADDRESS][DOMAIN_NAME]) [PERSON_NAME] ([EMA…" at bounding box center [673, 147] width 801 height 29
select select "587f38f5-c90e-4c12-9e10-d3e23909bbca"
drag, startPoint x: 1047, startPoint y: 550, endPoint x: 1089, endPoint y: 539, distance: 43.4
click at [1047, 550] on button "Next" at bounding box center [1039, 543] width 48 height 26
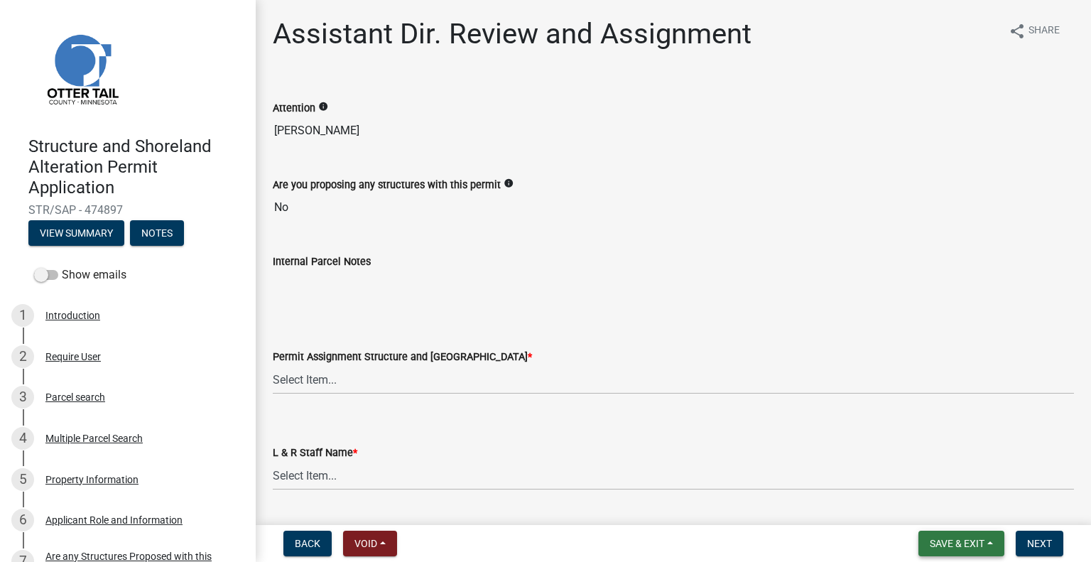
click at [966, 538] on span "Save & Exit" at bounding box center [956, 543] width 55 height 11
click at [948, 511] on button "Save & Exit" at bounding box center [947, 506] width 114 height 34
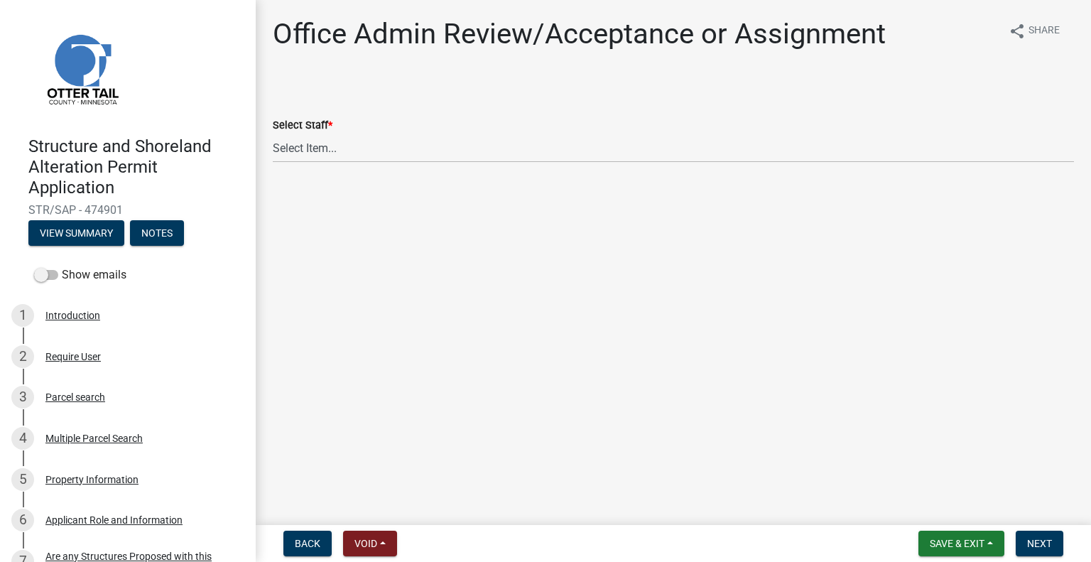
click at [363, 163] on wm-data-entity-input "Select Staff * Select Item... [PERSON_NAME] ([EMAIL_ADDRESS][DOMAIN_NAME]) [PER…" at bounding box center [673, 128] width 801 height 96
click at [361, 153] on select "Select Item... [PERSON_NAME] ([EMAIL_ADDRESS][DOMAIN_NAME]) [PERSON_NAME] ([EMA…" at bounding box center [673, 147] width 801 height 29
click at [273, 133] on select "Select Item... [PERSON_NAME] ([EMAIL_ADDRESS][DOMAIN_NAME]) [PERSON_NAME] ([EMA…" at bounding box center [673, 147] width 801 height 29
select select "587f38f5-c90e-4c12-9e10-d3e23909bbca"
click at [1052, 531] on button "Next" at bounding box center [1039, 543] width 48 height 26
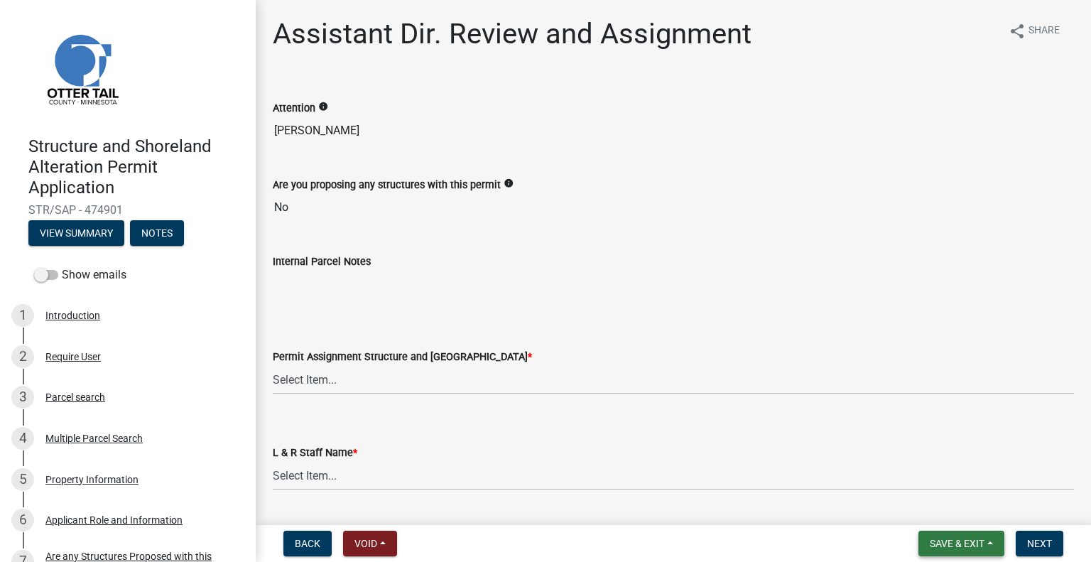
click at [960, 544] on span "Save & Exit" at bounding box center [956, 543] width 55 height 11
drag, startPoint x: 923, startPoint y: 513, endPoint x: 915, endPoint y: 511, distance: 8.8
click at [923, 511] on button "Save & Exit" at bounding box center [947, 506] width 114 height 34
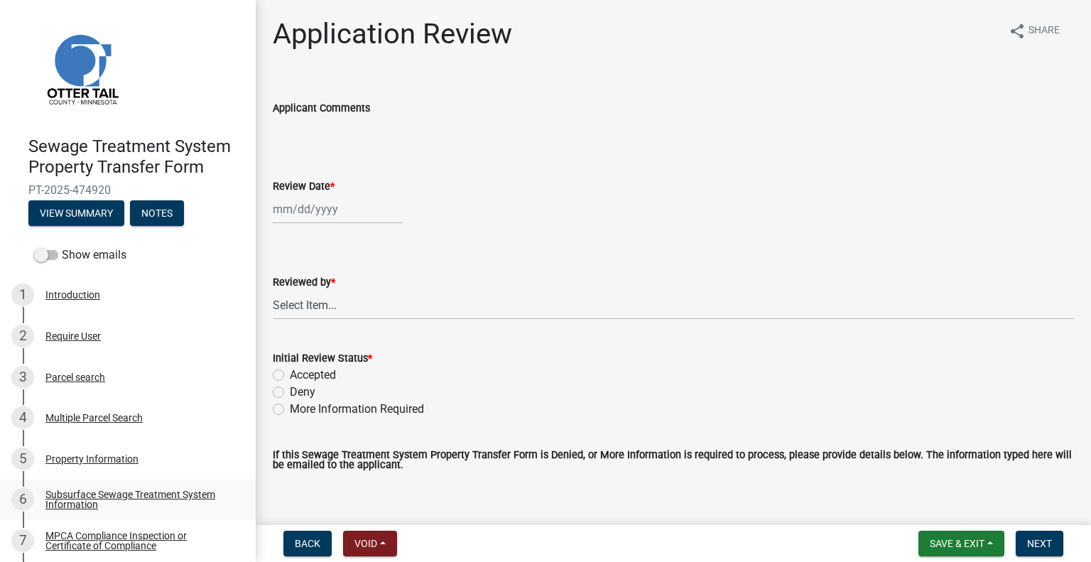
click at [197, 492] on div "Subsurface Sewage Treatment System Information" at bounding box center [138, 499] width 187 height 20
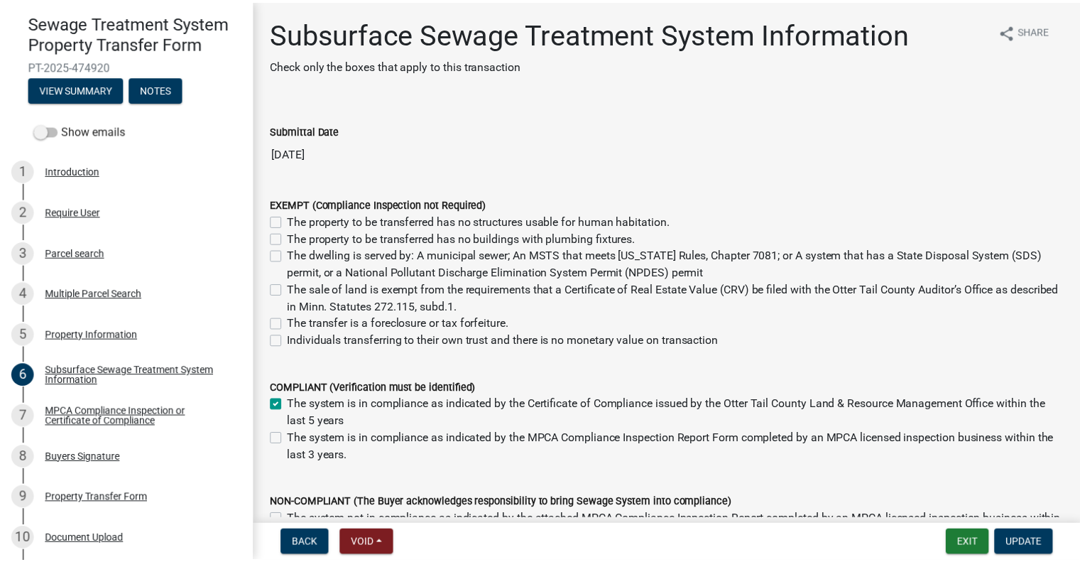
scroll to position [209, 0]
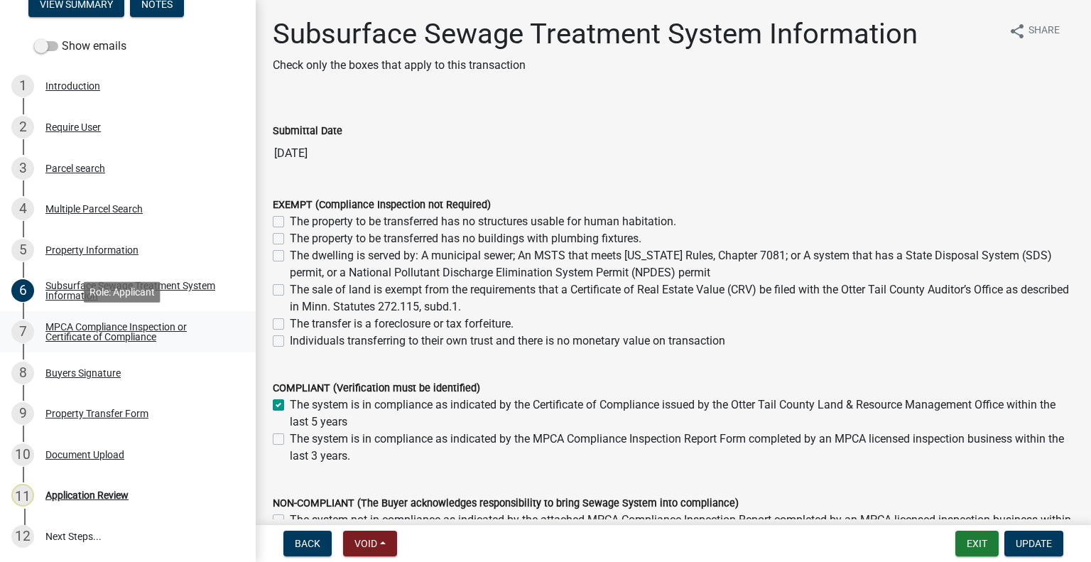
drag, startPoint x: 151, startPoint y: 329, endPoint x: 168, endPoint y: 348, distance: 25.1
click at [151, 334] on div "MPCA Compliance Inspection or Certificate of Compliance" at bounding box center [138, 332] width 187 height 20
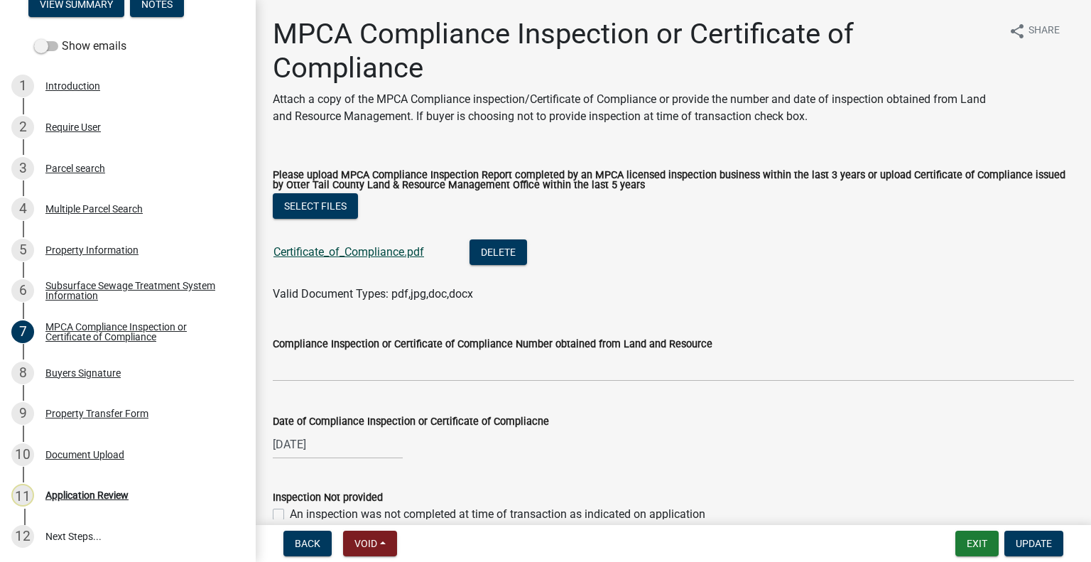
click at [361, 246] on div "Certificate_of_Compliance.pdf" at bounding box center [359, 253] width 173 height 29
click at [363, 252] on link "Certificate_of_Compliance.pdf" at bounding box center [348, 251] width 151 height 13
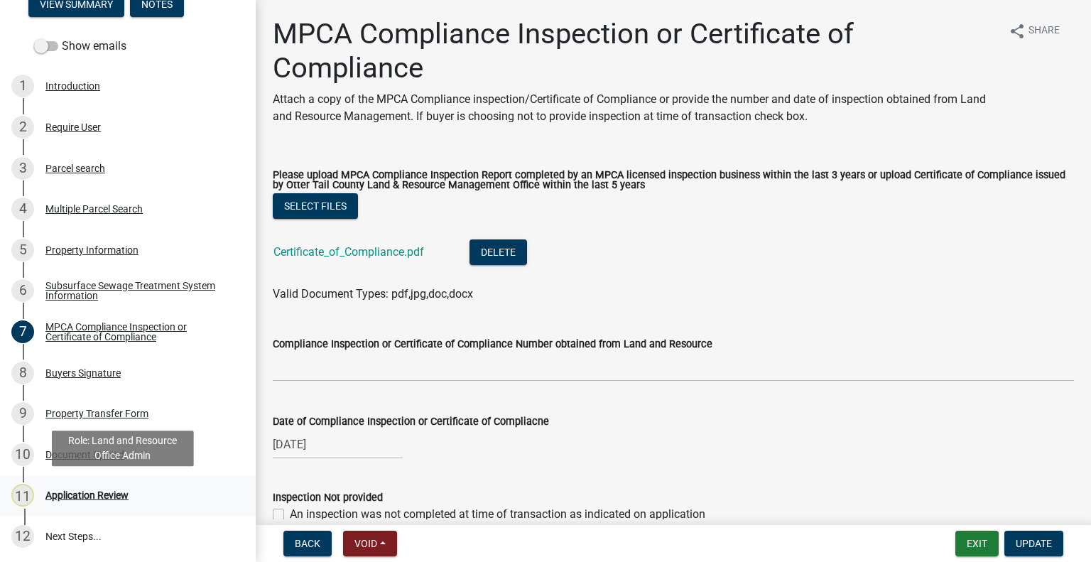
click at [107, 493] on div "Application Review" at bounding box center [86, 495] width 83 height 10
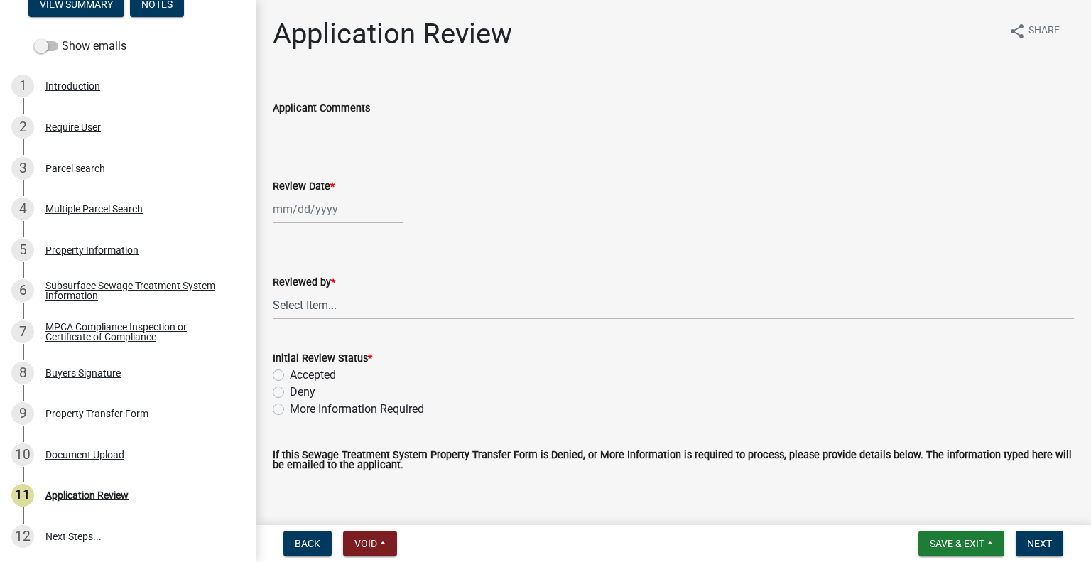
click at [324, 209] on div at bounding box center [338, 209] width 130 height 29
select select "9"
select select "2025"
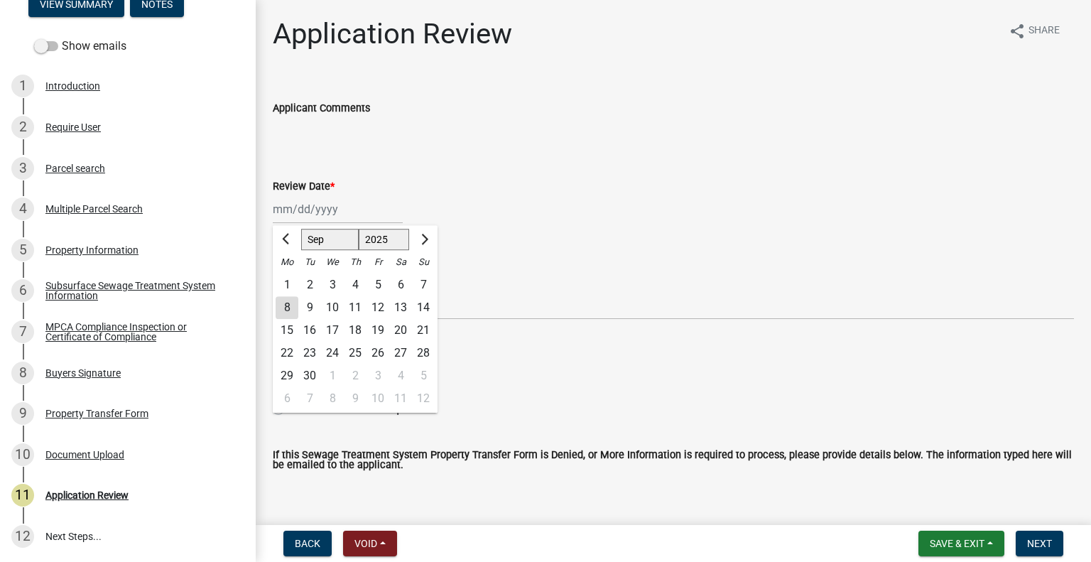
click at [287, 303] on div "8" at bounding box center [287, 307] width 23 height 23
type input "09/08/2025"
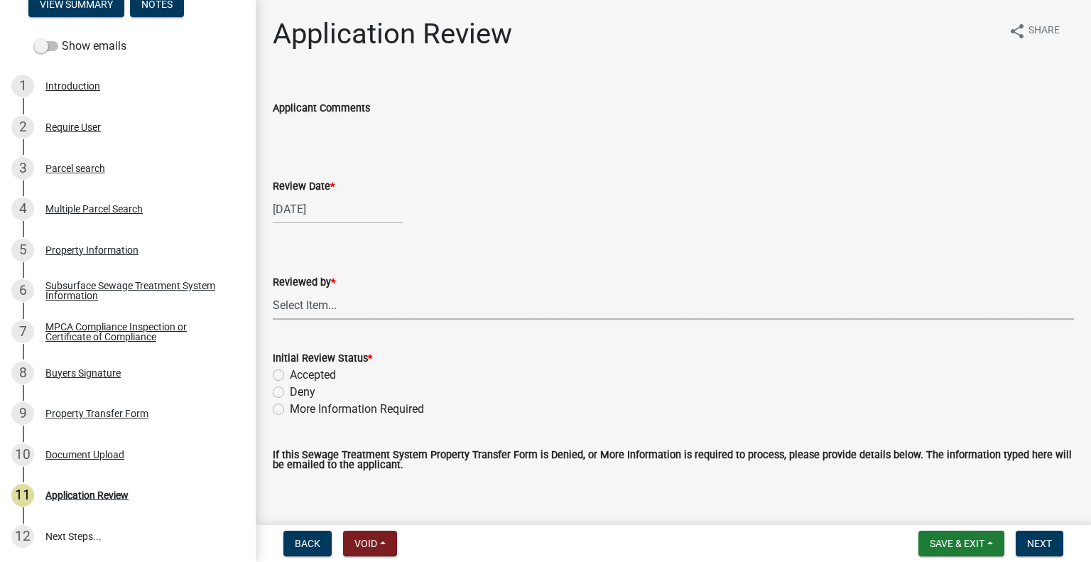
click at [300, 305] on select "Select Item... Alexis Newark Amy Busko Andrea Perales Brittany Tollefson Christ…" at bounding box center [673, 304] width 801 height 29
click at [273, 290] on select "Select Item... Alexis Newark Amy Busko Andrea Perales Brittany Tollefson Christ…" at bounding box center [673, 304] width 801 height 29
select select "2217fab6-25d2-4df2-8e35-18ddd05e0fe8"
click at [317, 375] on label "Accepted" at bounding box center [313, 374] width 46 height 17
click at [299, 375] on input "Accepted" at bounding box center [294, 370] width 9 height 9
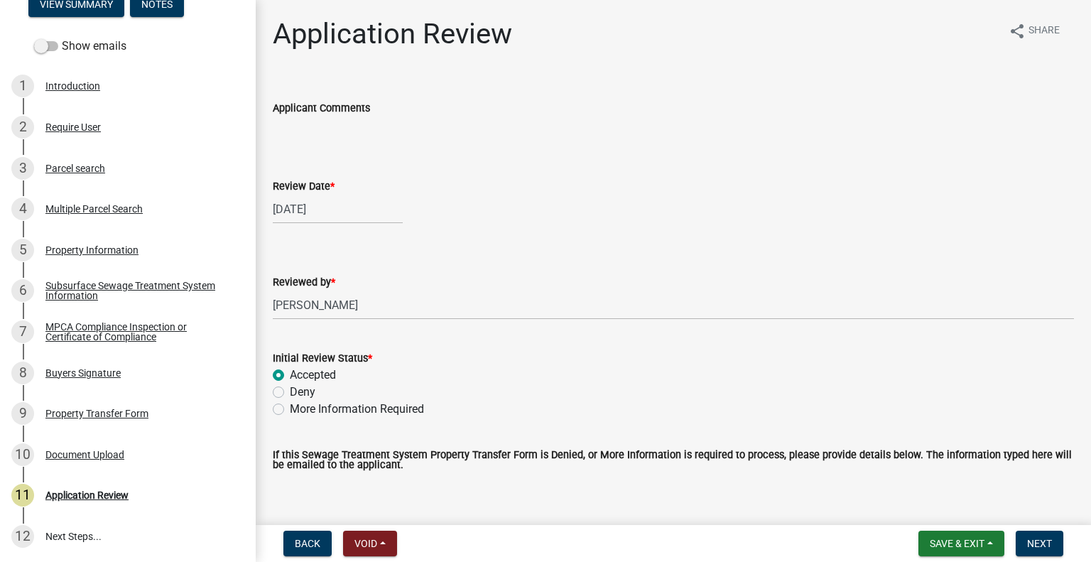
radio input "true"
click at [1032, 542] on span "Next" at bounding box center [1039, 543] width 25 height 11
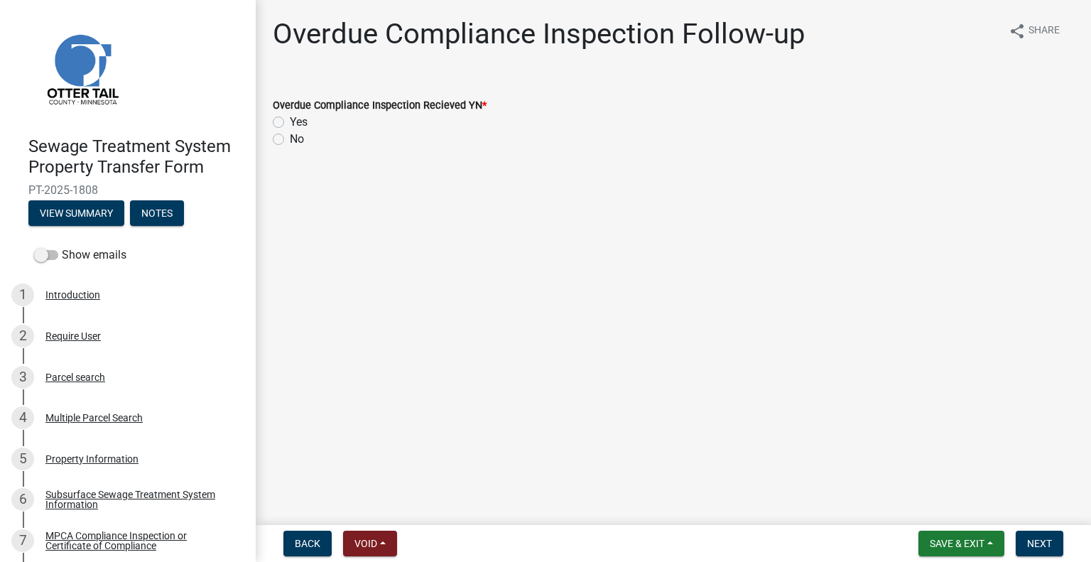
click at [290, 139] on label "No" at bounding box center [297, 139] width 14 height 17
click at [290, 139] on input "No" at bounding box center [294, 135] width 9 height 9
radio input "true"
click at [1043, 540] on span "Next" at bounding box center [1039, 543] width 25 height 11
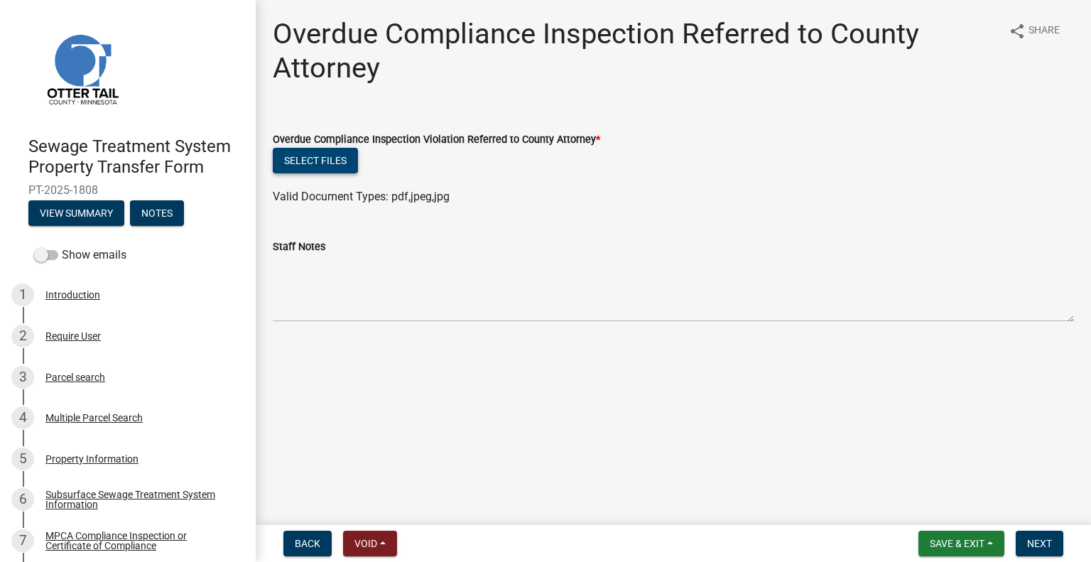
click at [326, 160] on button "Select files" at bounding box center [315, 161] width 85 height 26
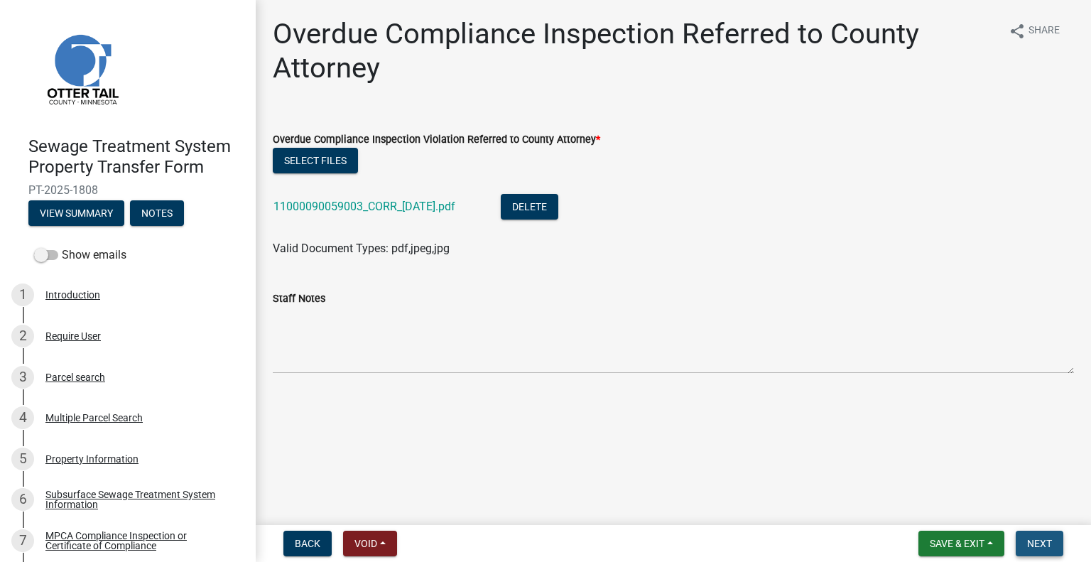
click at [1041, 542] on span "Next" at bounding box center [1039, 543] width 25 height 11
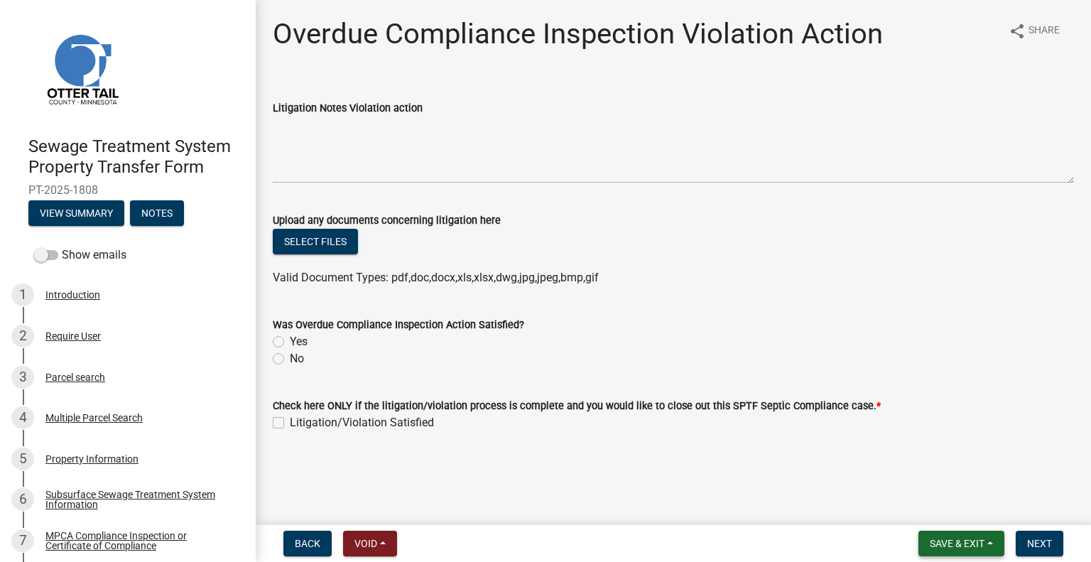
click at [960, 538] on span "Save & Exit" at bounding box center [956, 543] width 55 height 11
click at [943, 511] on button "Save & Exit" at bounding box center [947, 506] width 114 height 34
